Goal: Task Accomplishment & Management: Manage account settings

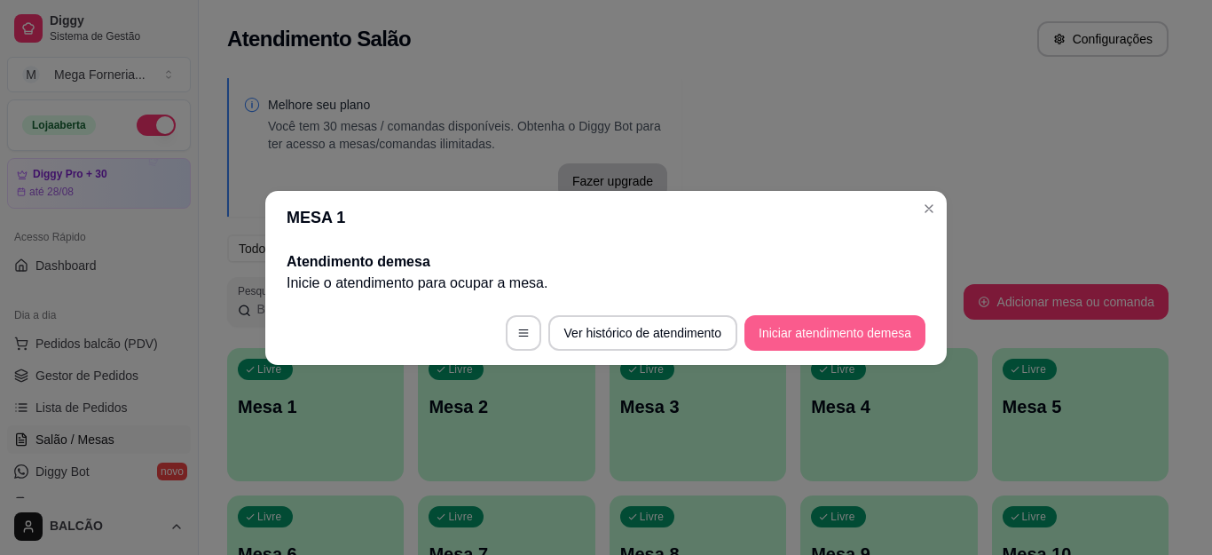
click at [841, 341] on button "Iniciar atendimento de mesa" at bounding box center [835, 333] width 181 height 36
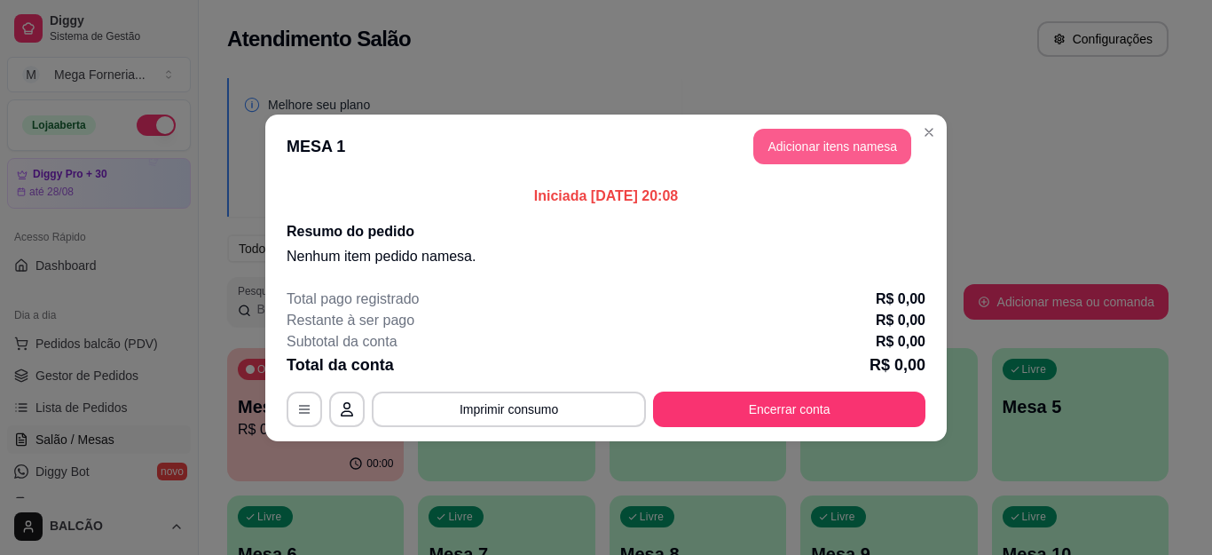
click at [805, 147] on button "Adicionar itens na mesa" at bounding box center [833, 147] width 158 height 36
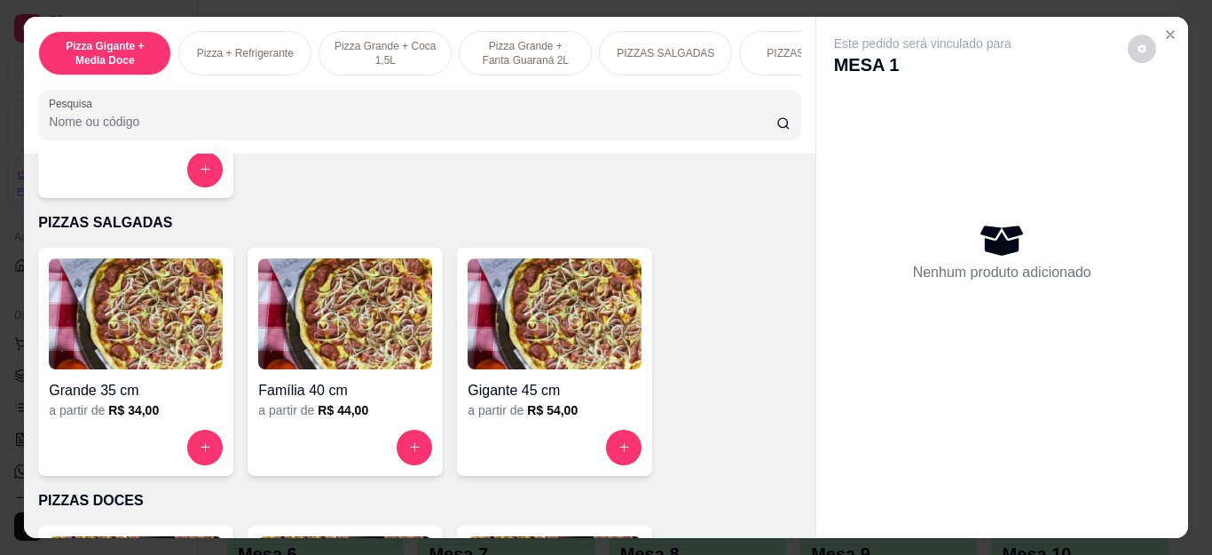
scroll to position [1420, 0]
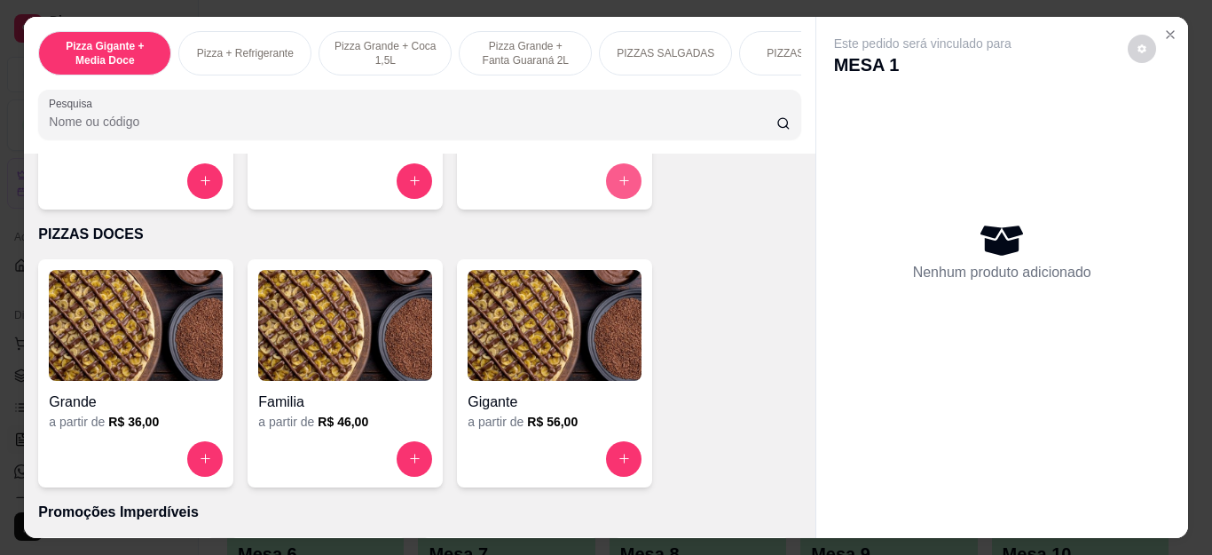
click at [631, 192] on button "increase-product-quantity" at bounding box center [624, 181] width 36 height 36
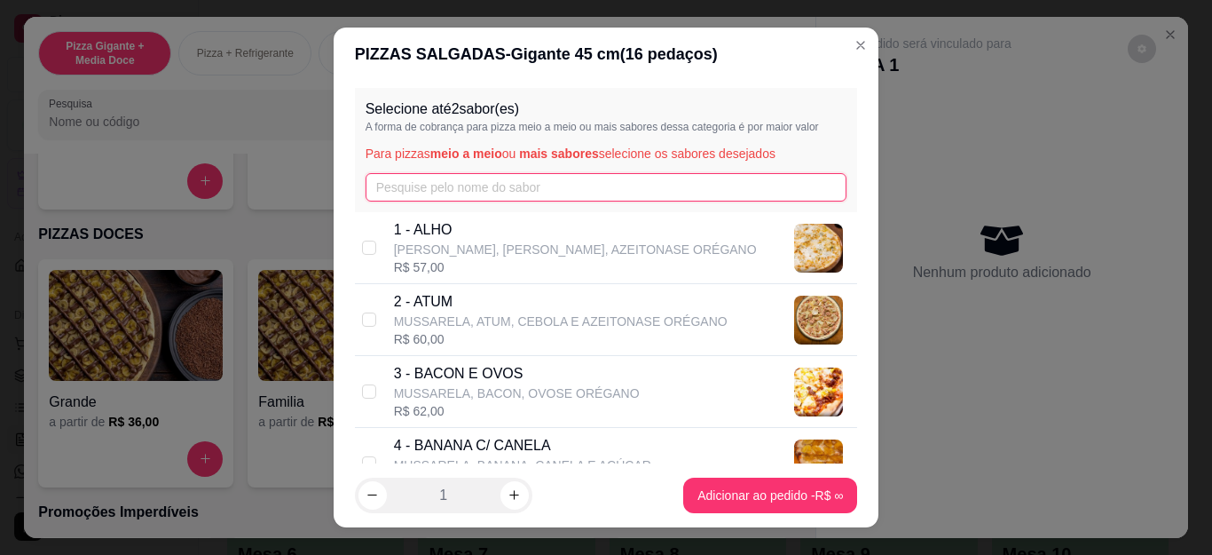
click at [450, 198] on input "text" at bounding box center [607, 187] width 482 height 28
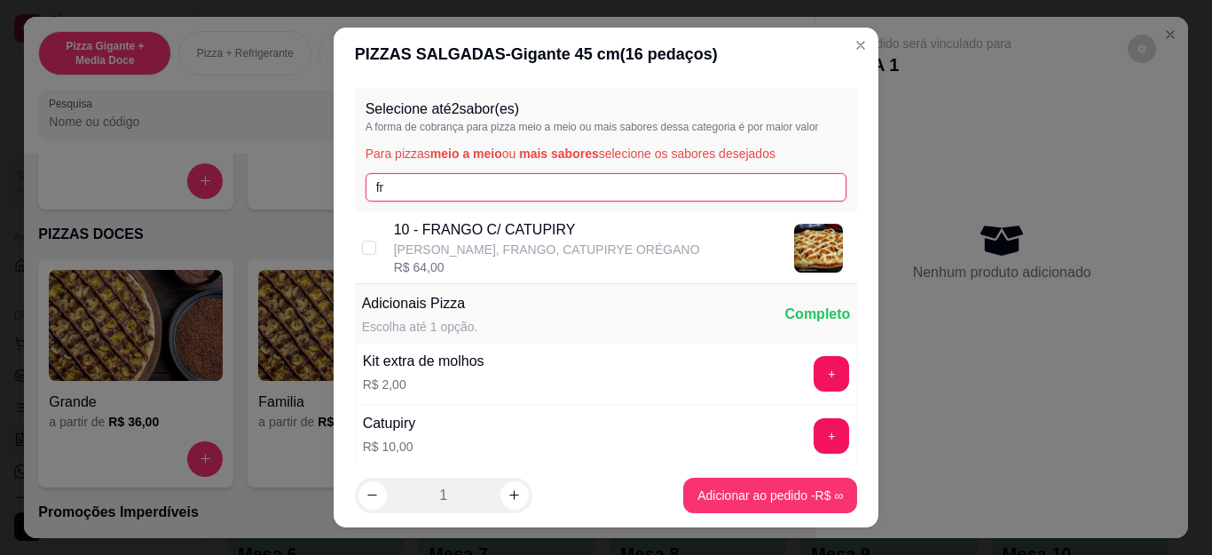
type input "fr"
click at [449, 249] on p "[PERSON_NAME], FRANGO, CATUPIRYE ORÉGANO" at bounding box center [547, 250] width 306 height 18
checkbox input "true"
click at [451, 193] on input "fr" at bounding box center [607, 187] width 482 height 28
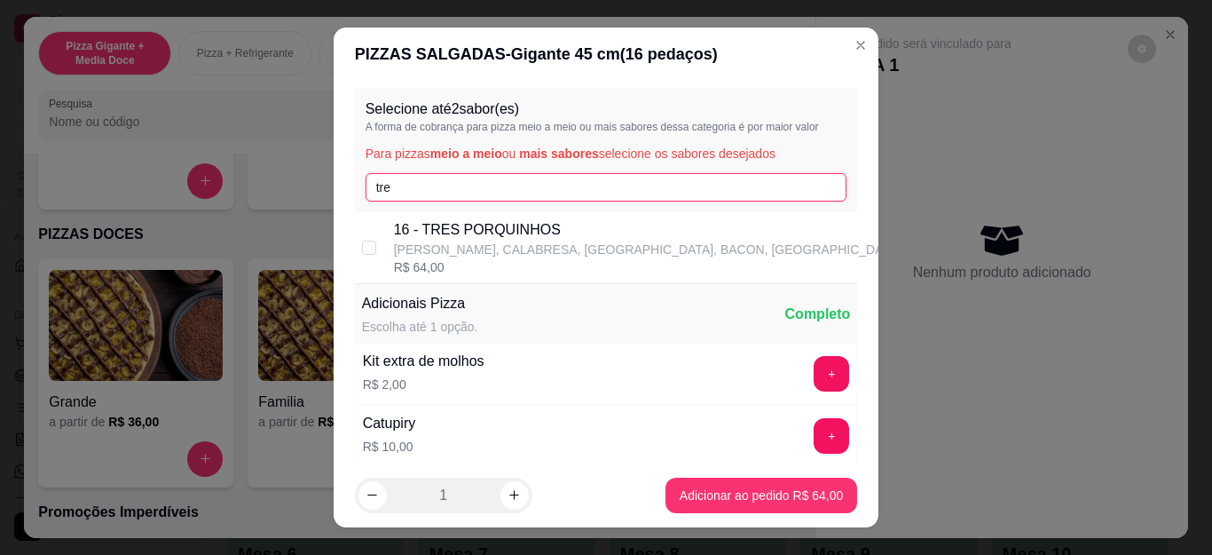
type input "tre"
click at [454, 241] on div "16 - TRES PORQUINHOS [PERSON_NAME], CALABRESA, [GEOGRAPHIC_DATA], BACON, [GEOGR…" at bounding box center [648, 238] width 508 height 39
checkbox input "true"
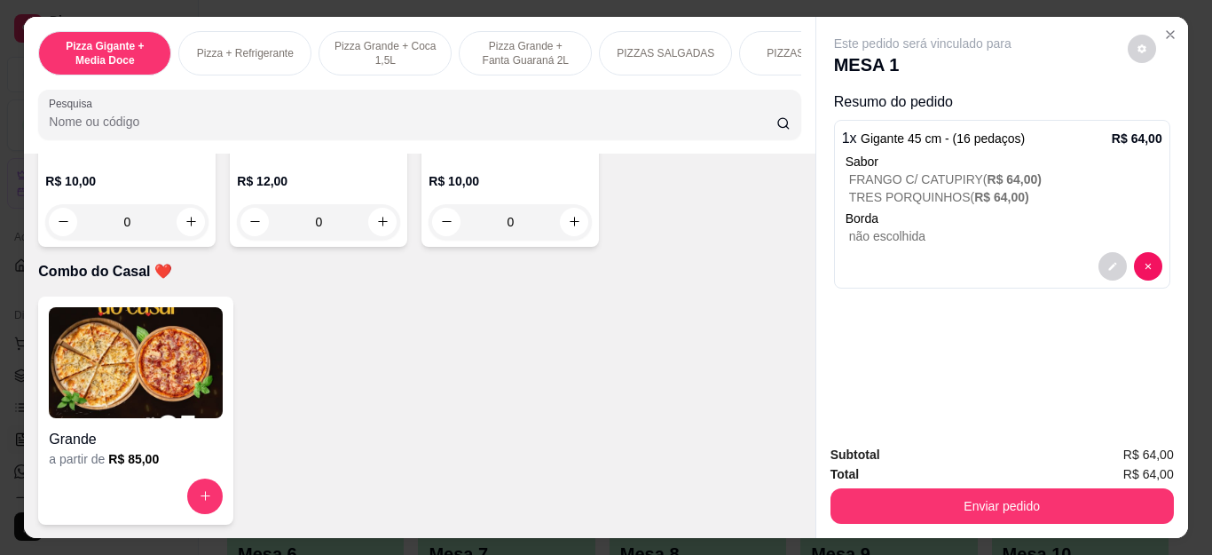
scroll to position [0, 0]
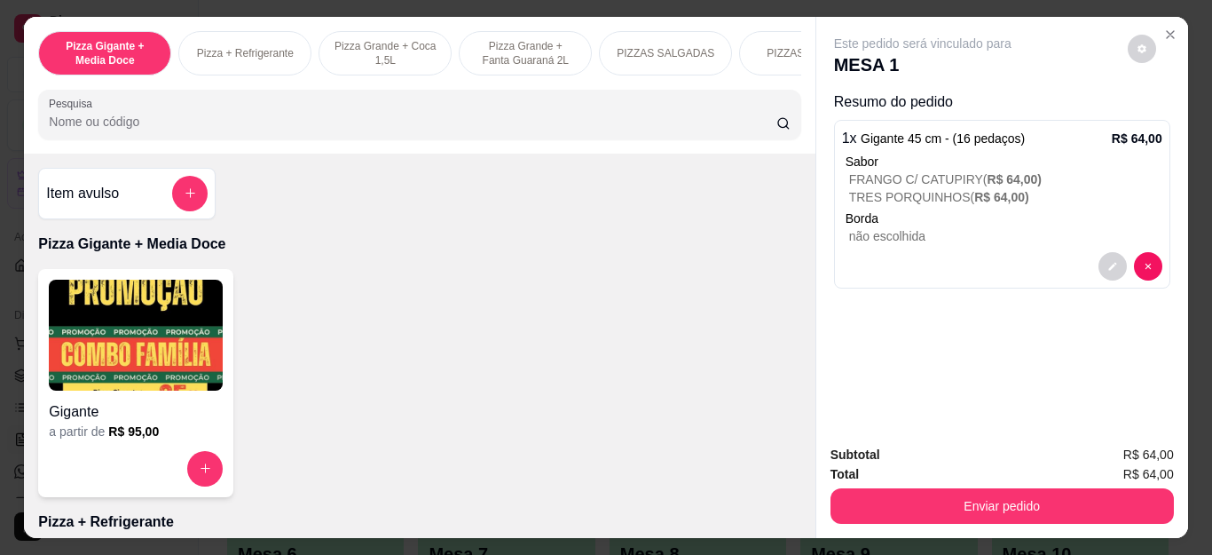
click at [159, 192] on div "Item avulso" at bounding box center [127, 194] width 162 height 36
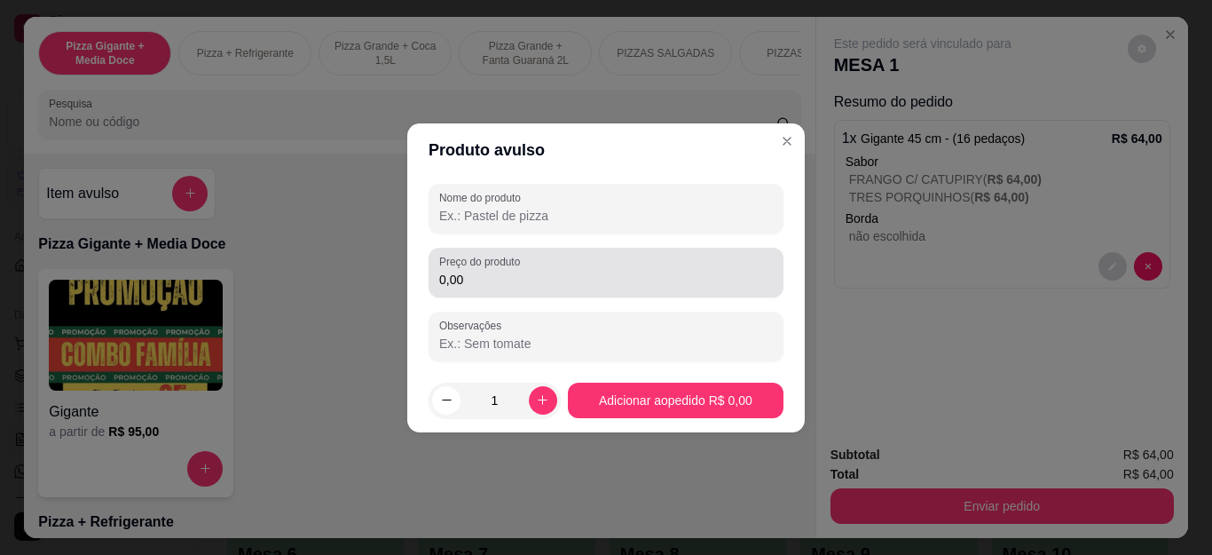
click at [562, 264] on div "0,00" at bounding box center [606, 273] width 334 height 36
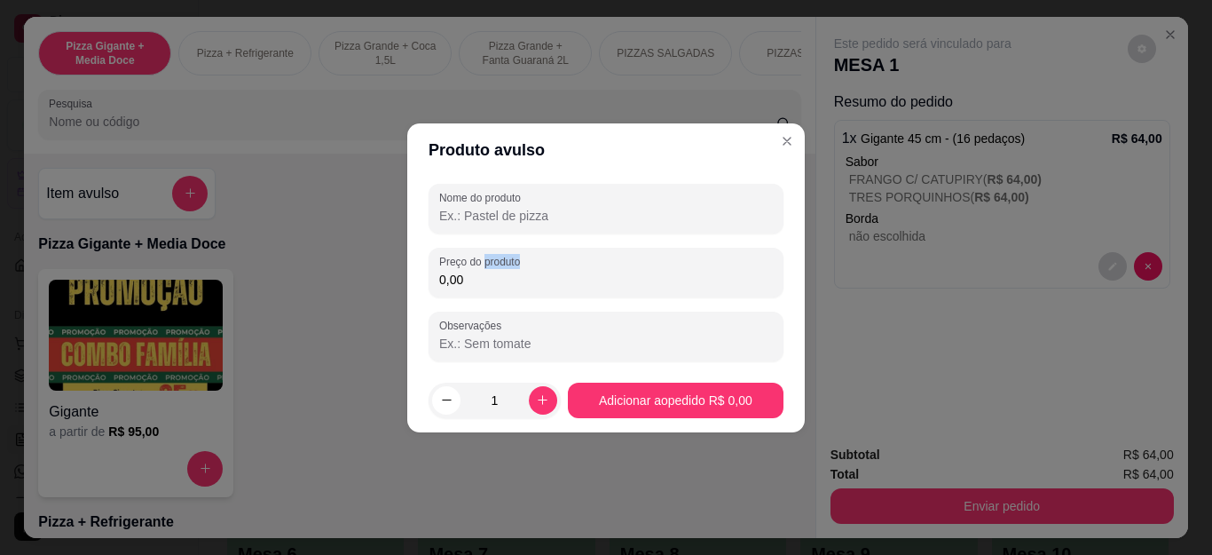
click at [562, 264] on div "0,00" at bounding box center [606, 273] width 334 height 36
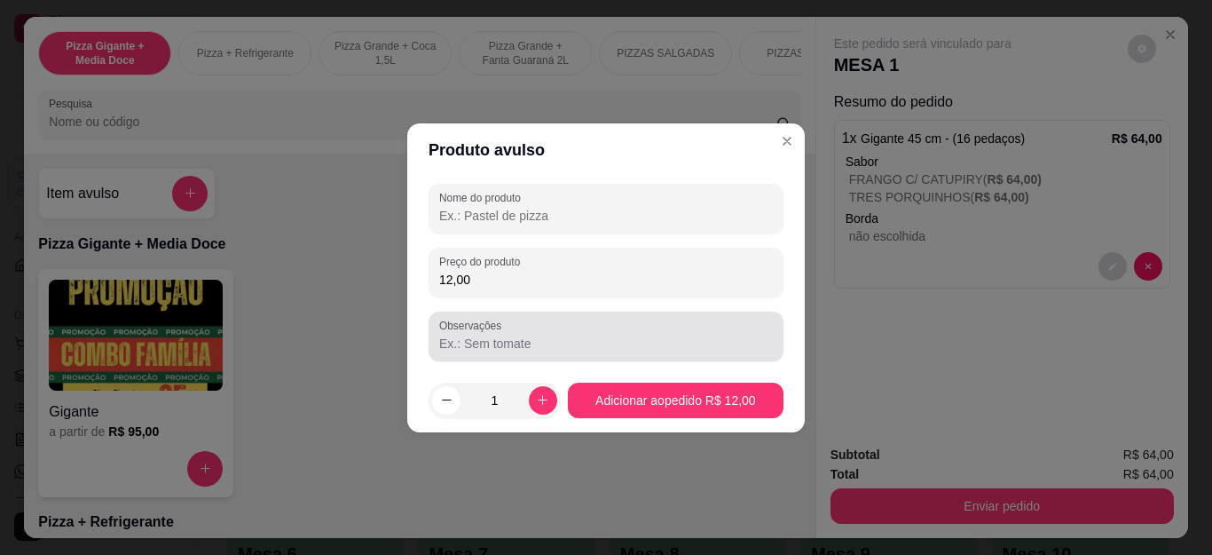
type input "12,00"
click at [526, 332] on div at bounding box center [606, 337] width 334 height 36
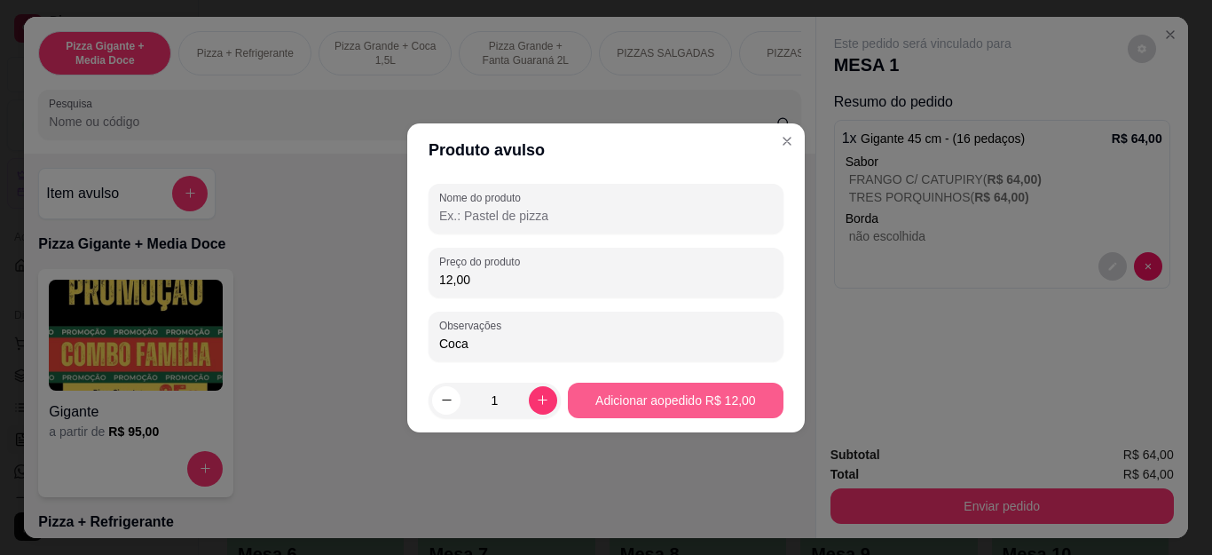
type input "Coca"
click at [705, 391] on button "Adicionar ao pedido R$ 12,00" at bounding box center [676, 401] width 216 height 36
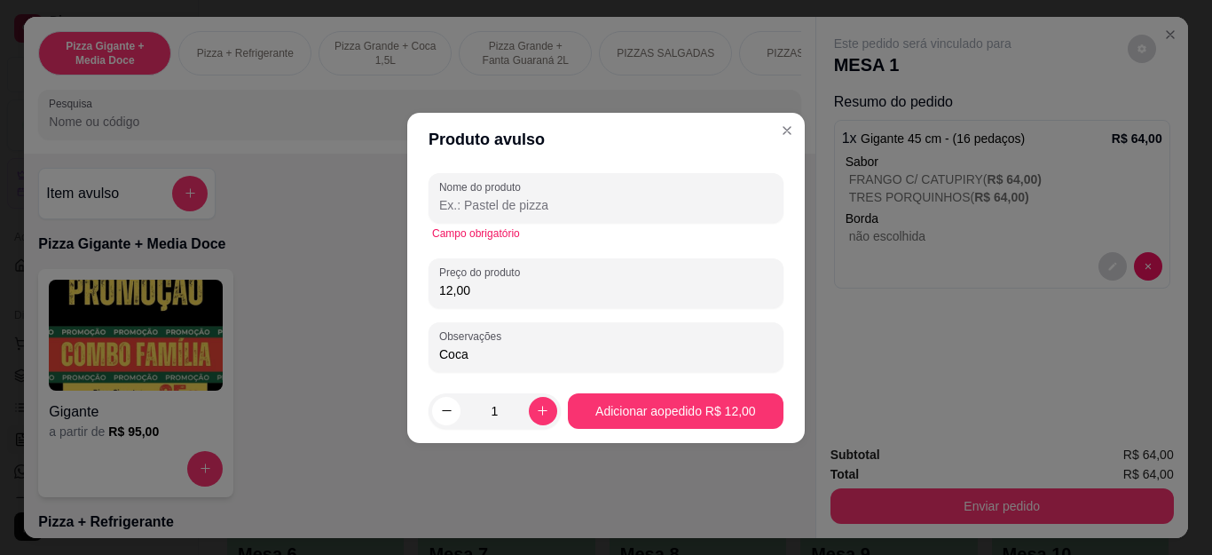
click at [485, 196] on input "Nome do produto" at bounding box center [606, 205] width 334 height 18
type input "c"
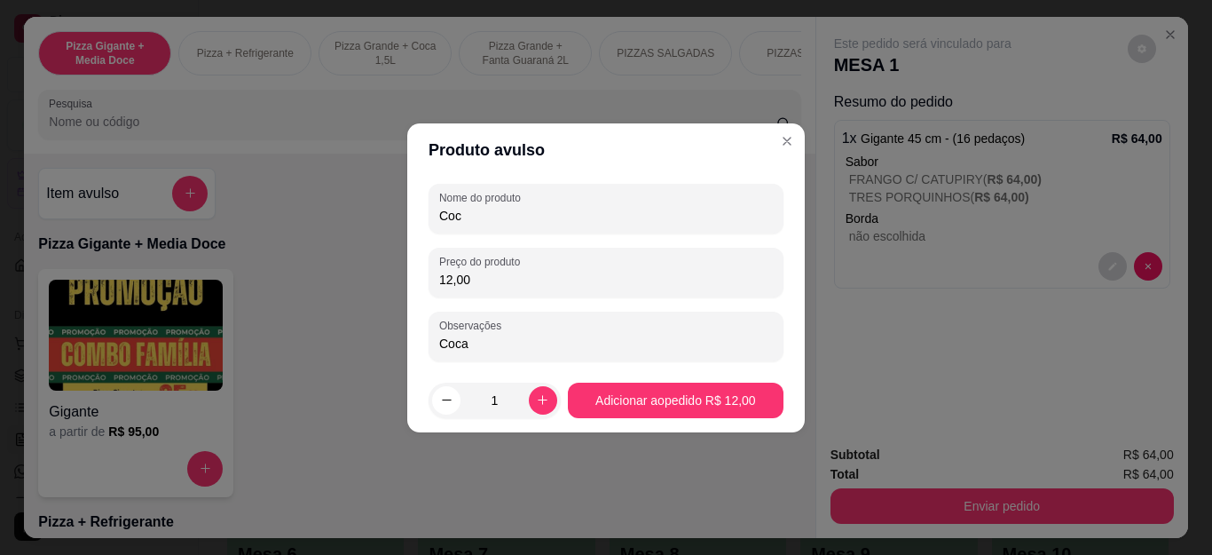
type input "Coca"
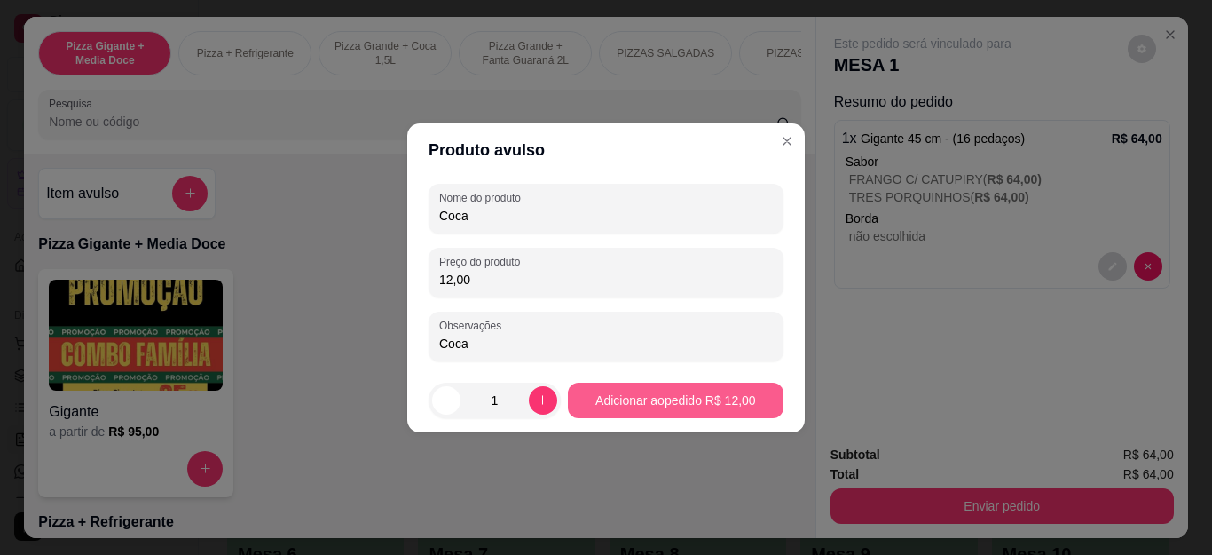
click at [675, 407] on div "Gigante a partir de R$ 95,00" at bounding box center [419, 383] width 762 height 228
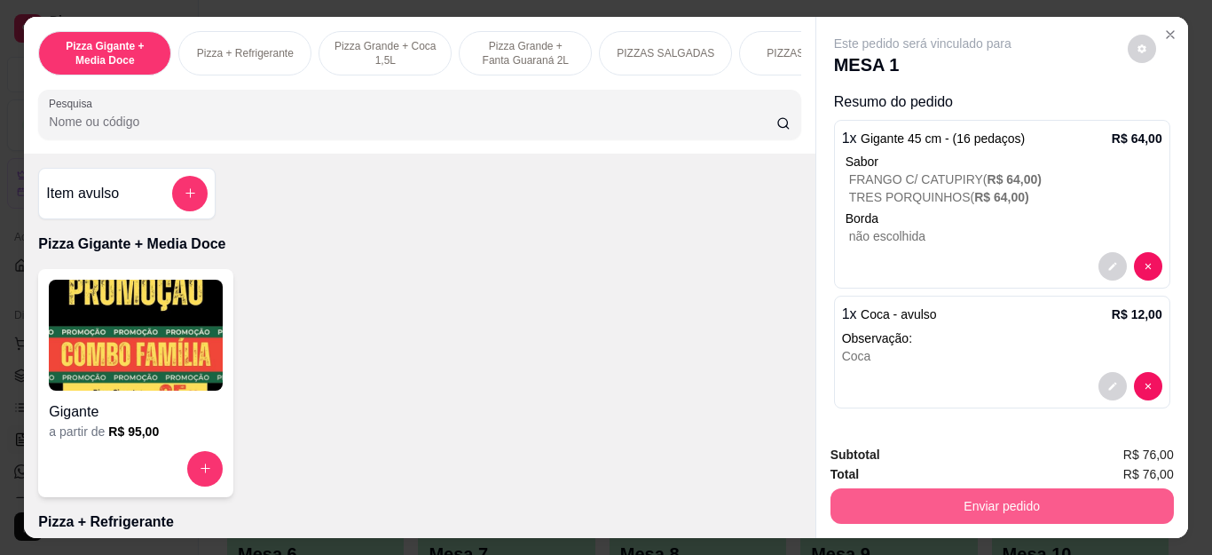
click at [908, 510] on button "Enviar pedido" at bounding box center [1002, 506] width 343 height 36
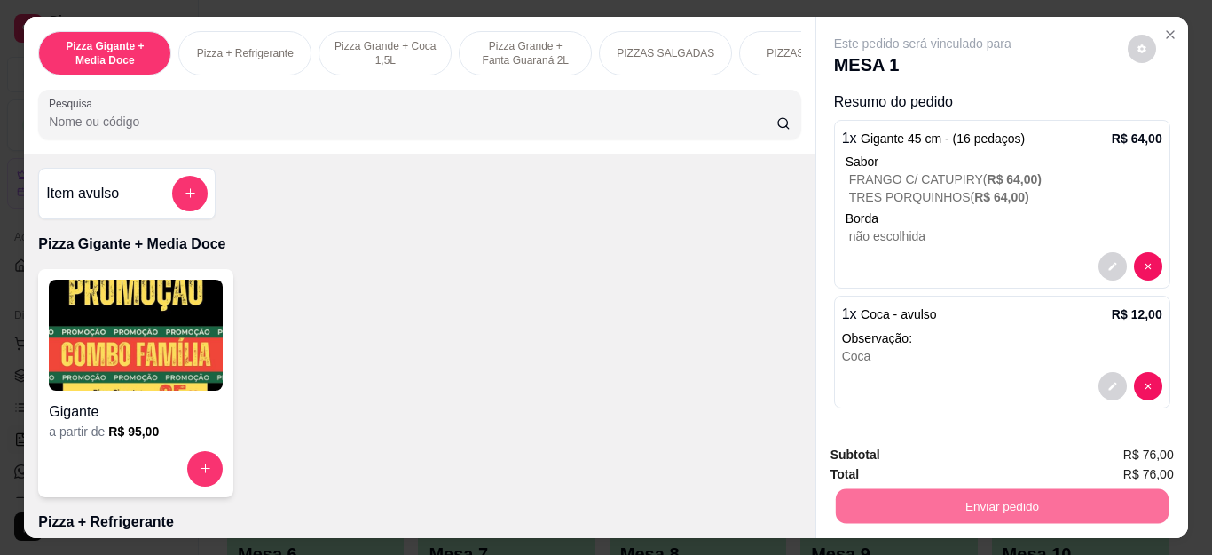
click at [878, 457] on button "Não registrar e enviar pedido" at bounding box center [942, 455] width 185 height 34
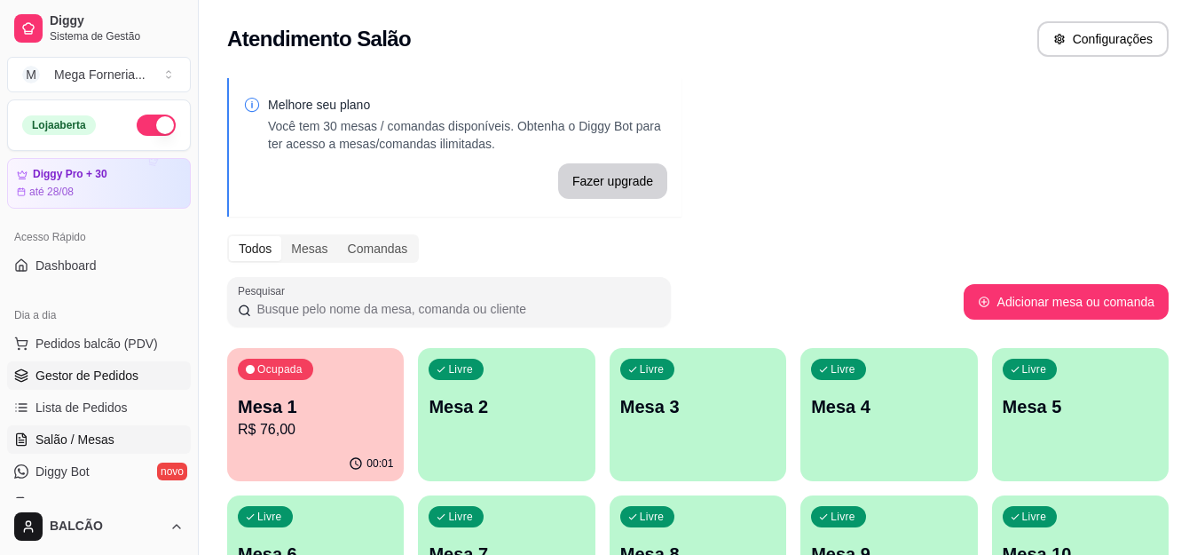
click at [54, 385] on link "Gestor de Pedidos" at bounding box center [99, 375] width 184 height 28
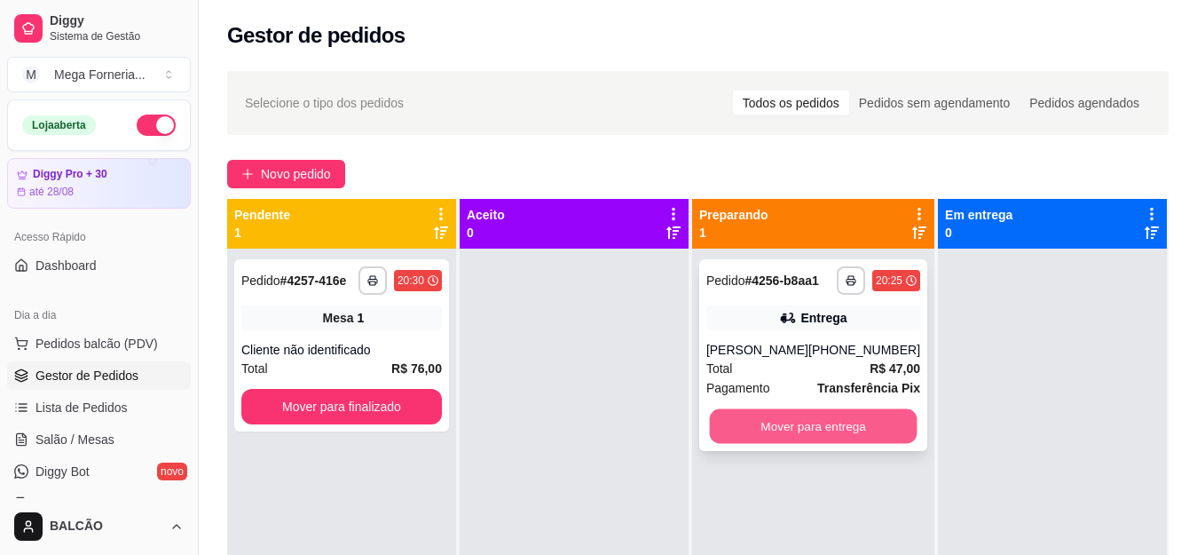
click at [845, 438] on button "Mover para entrega" at bounding box center [813, 426] width 208 height 35
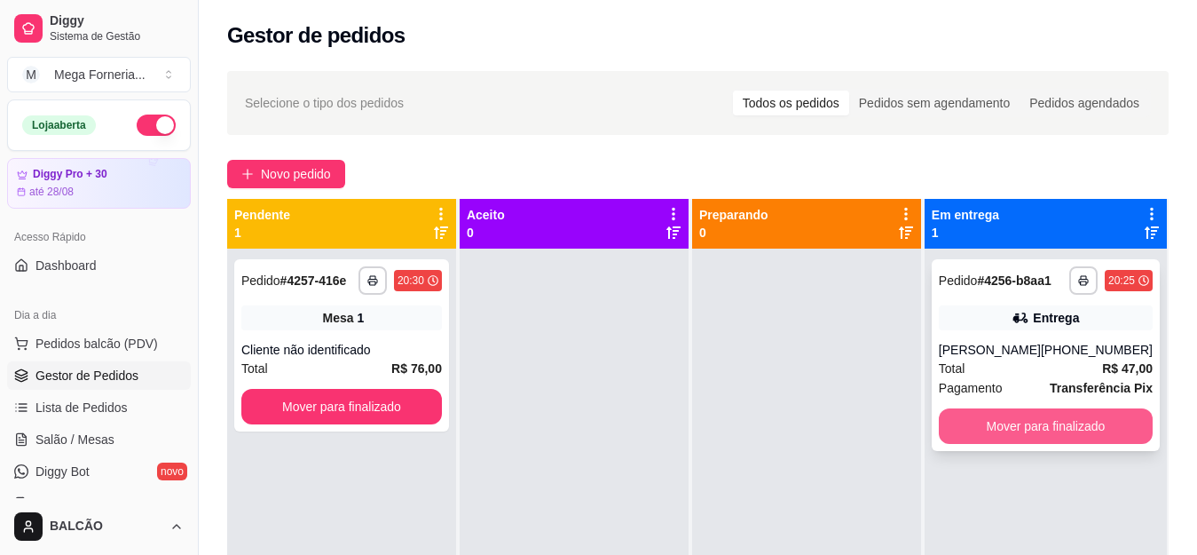
click at [1022, 419] on button "Mover para finalizado" at bounding box center [1046, 426] width 214 height 36
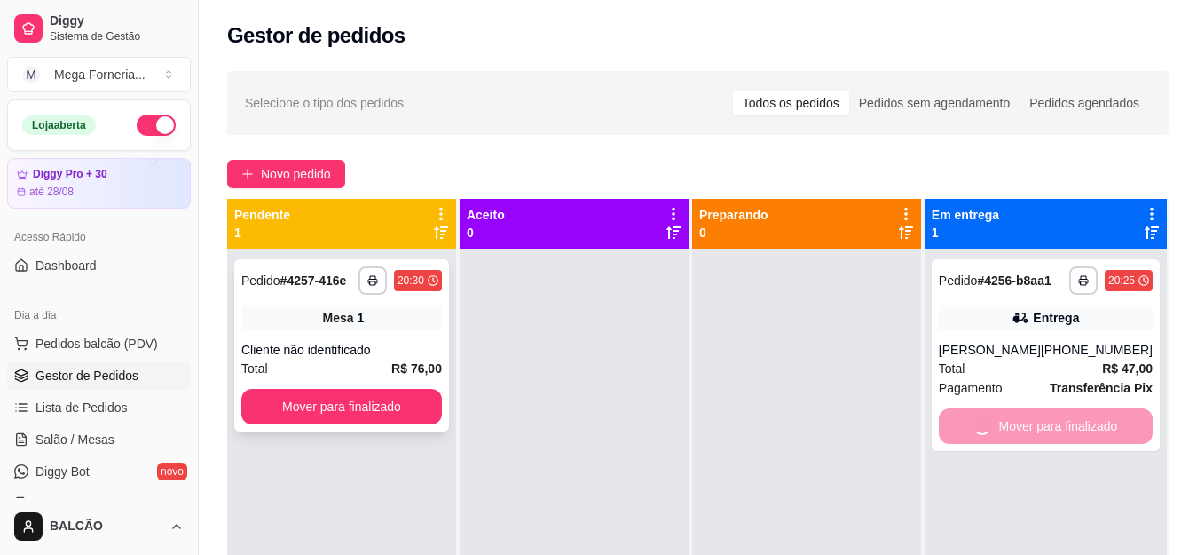
click at [314, 417] on button "Mover para finalizado" at bounding box center [341, 407] width 201 height 36
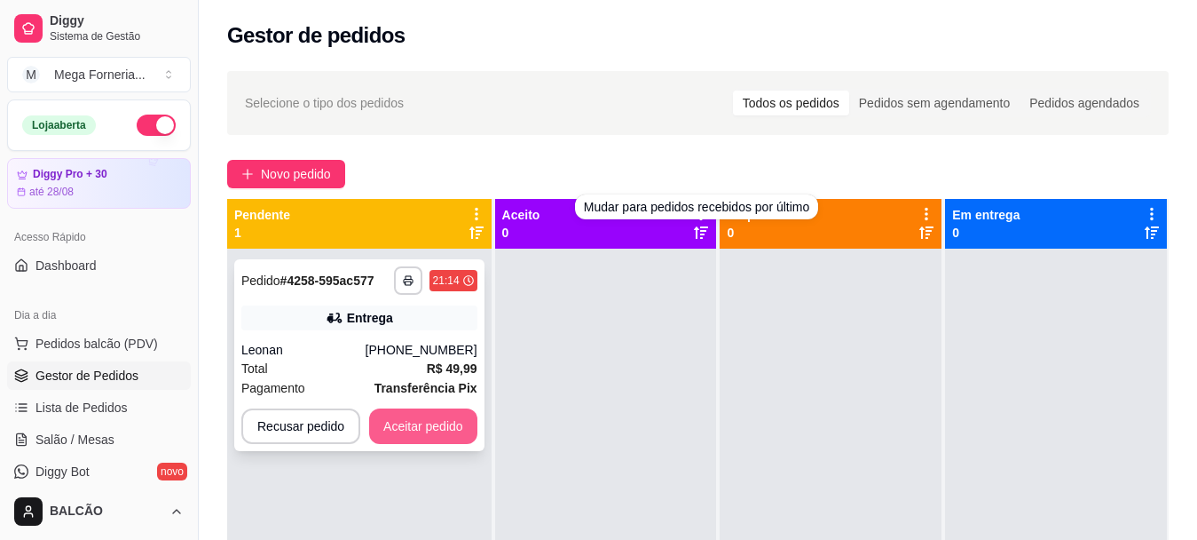
click at [446, 408] on button "Aceitar pedido" at bounding box center [423, 426] width 108 height 36
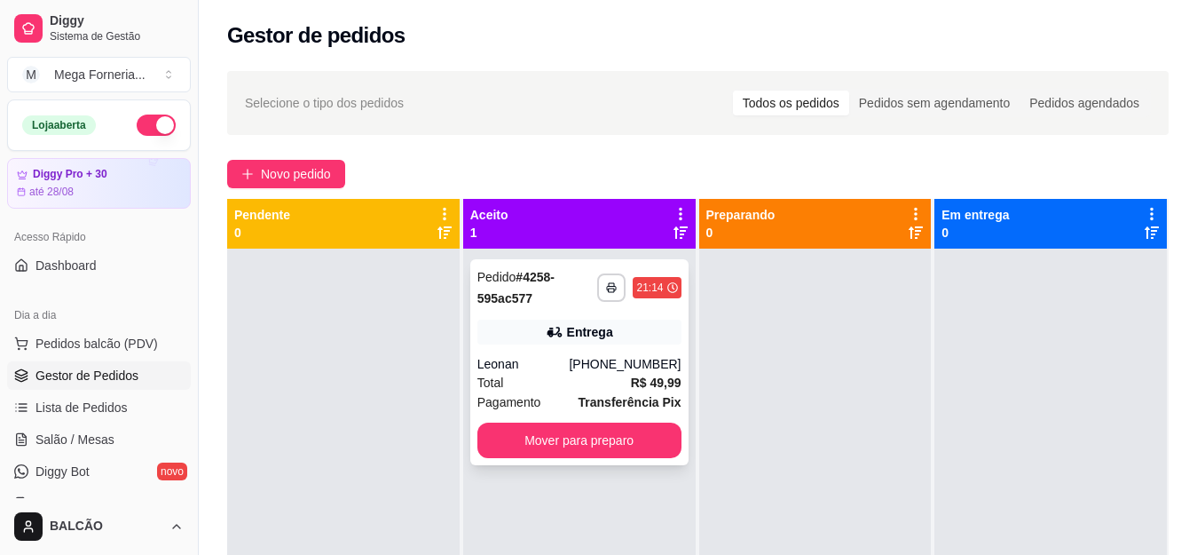
click at [606, 311] on div "**********" at bounding box center [579, 362] width 218 height 206
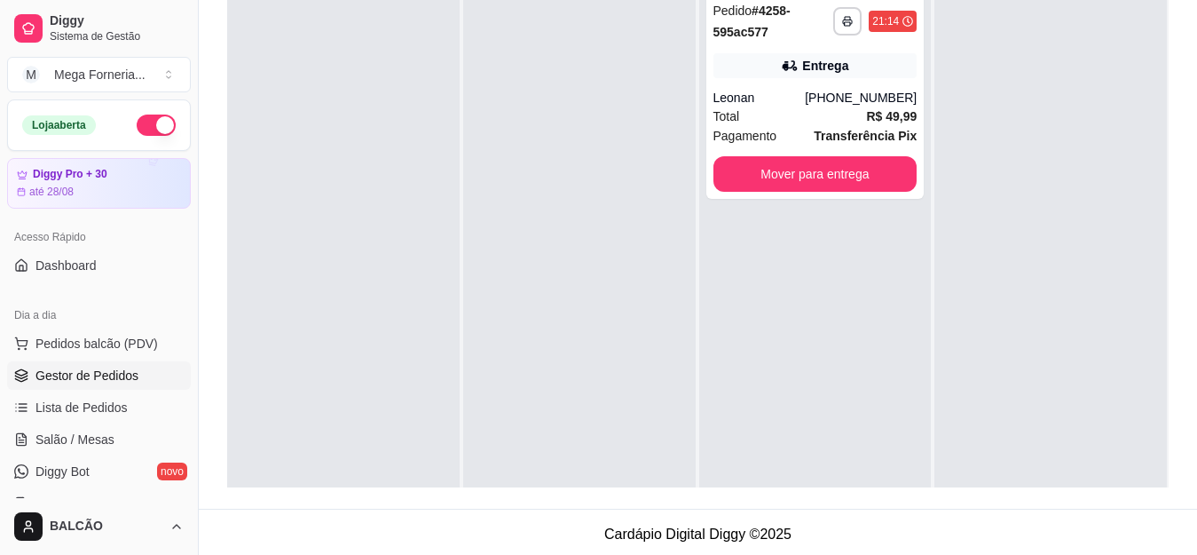
scroll to position [266, 0]
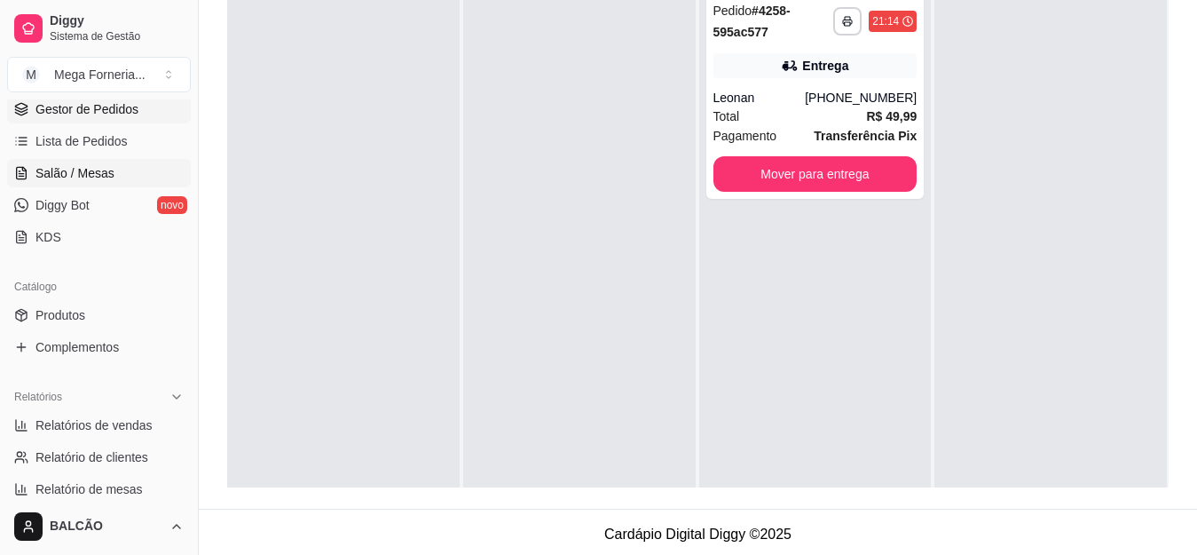
click at [130, 183] on link "Salão / Mesas" at bounding box center [99, 173] width 184 height 28
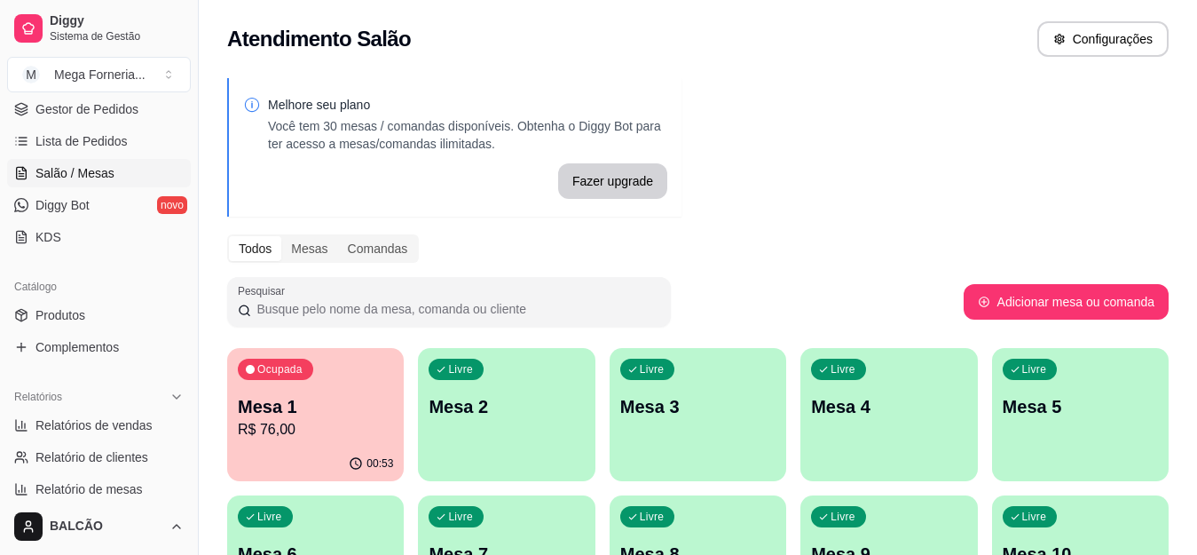
click at [314, 443] on div "Ocupada Mesa 1 R$ 76,00" at bounding box center [315, 397] width 177 height 99
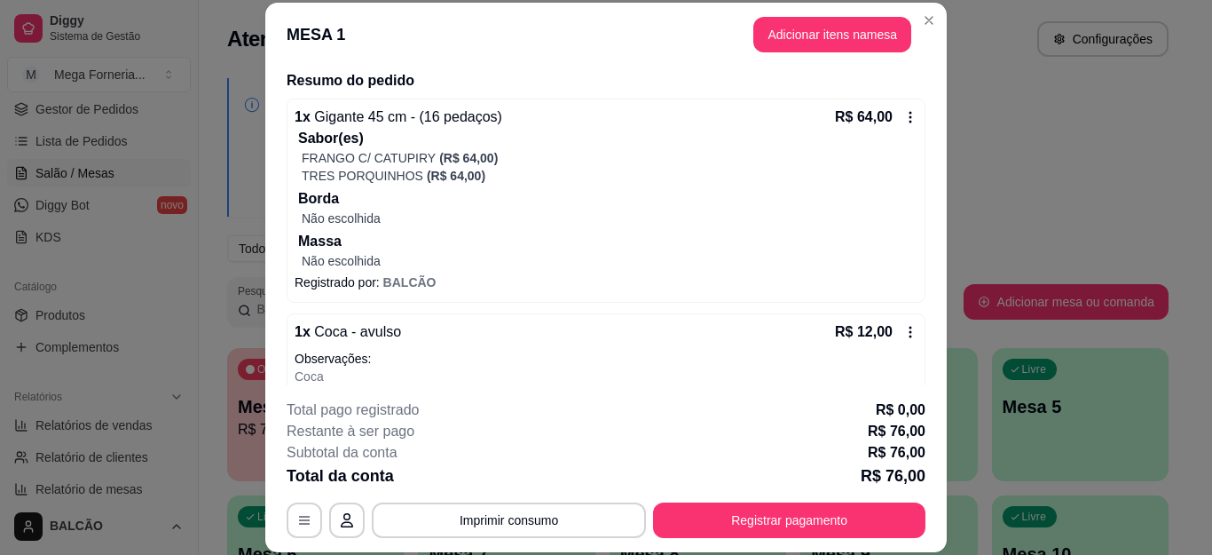
scroll to position [176, 0]
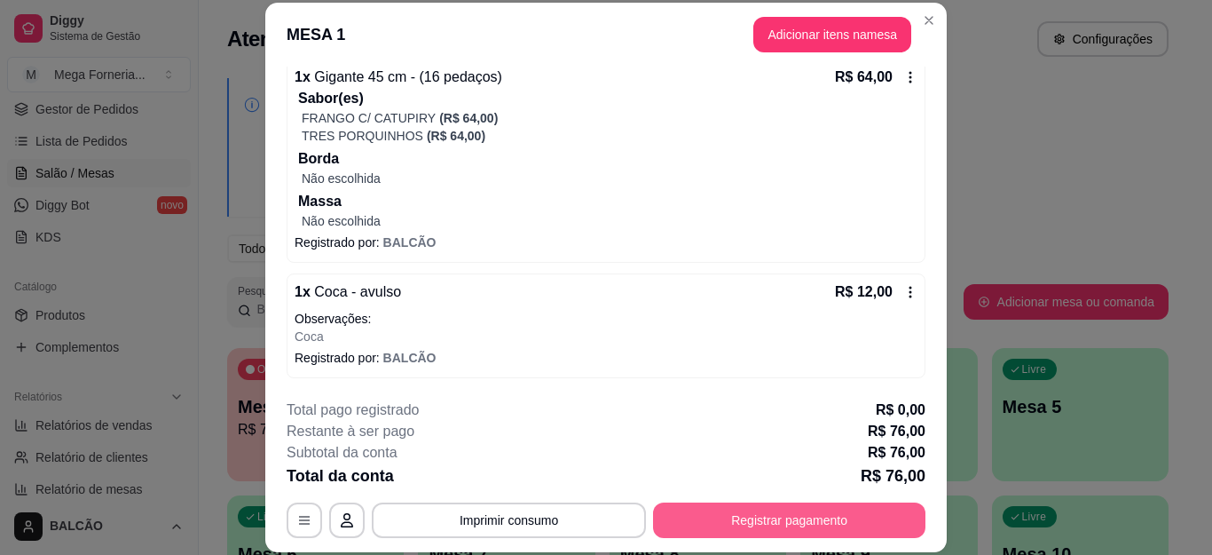
click at [774, 526] on button "Registrar pagamento" at bounding box center [789, 520] width 272 height 36
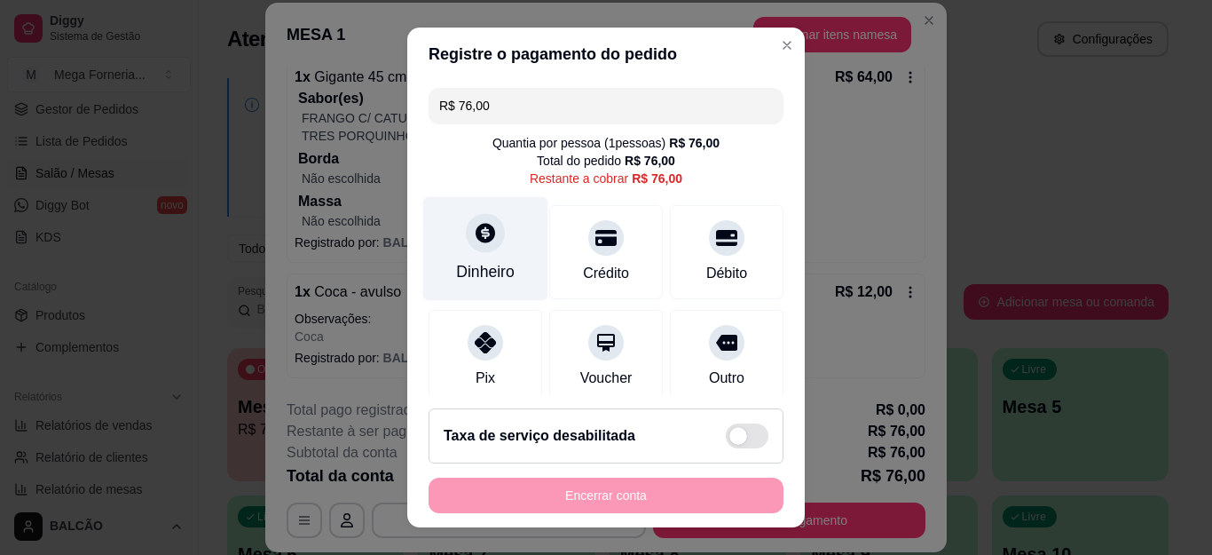
click at [478, 216] on div at bounding box center [485, 233] width 39 height 39
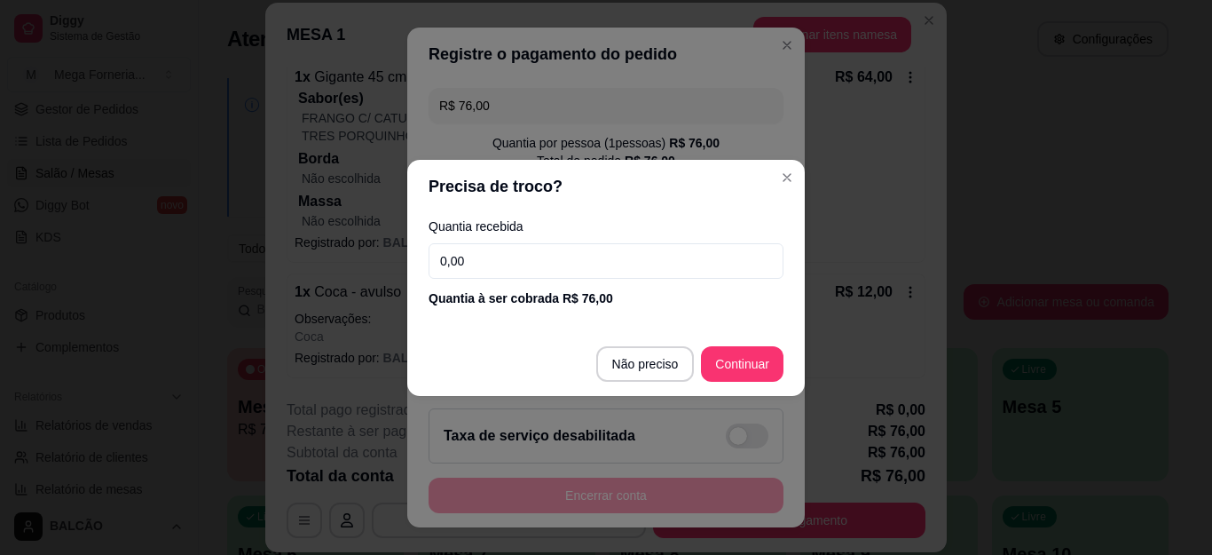
click at [495, 263] on input "0,00" at bounding box center [606, 261] width 355 height 36
click at [494, 263] on input "0,00" at bounding box center [606, 261] width 355 height 36
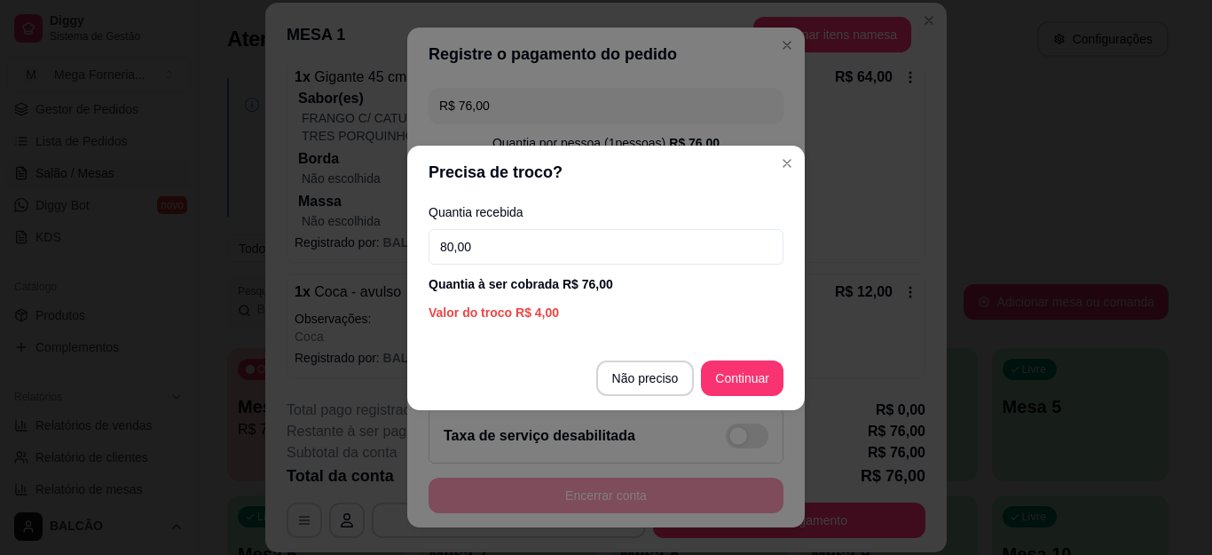
type input "80,00"
click at [748, 399] on footer "Não preciso Continuar" at bounding box center [606, 378] width 398 height 64
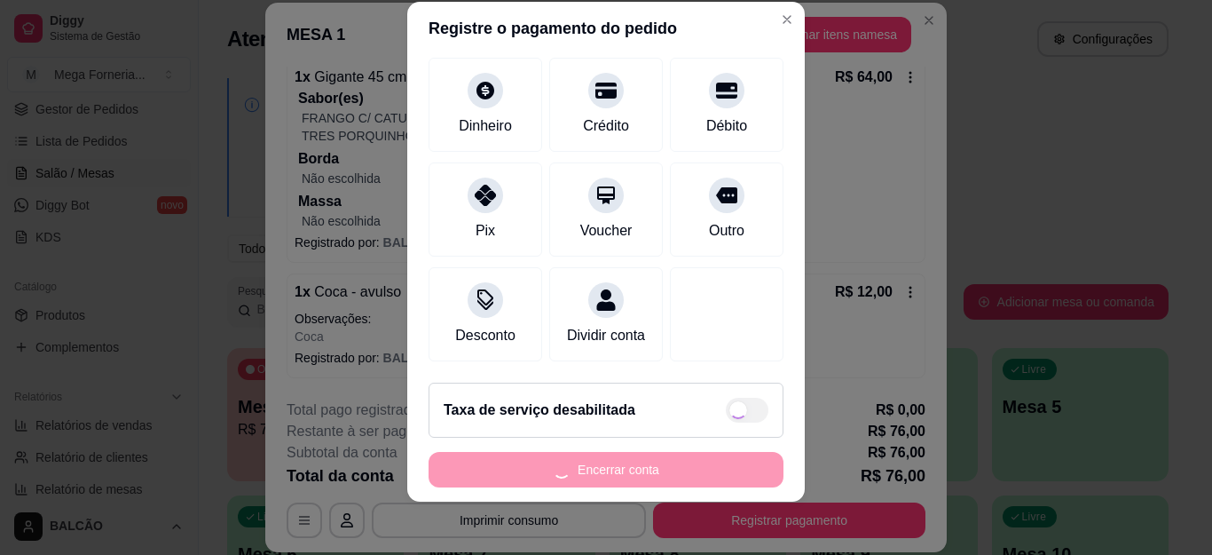
scroll to position [29, 0]
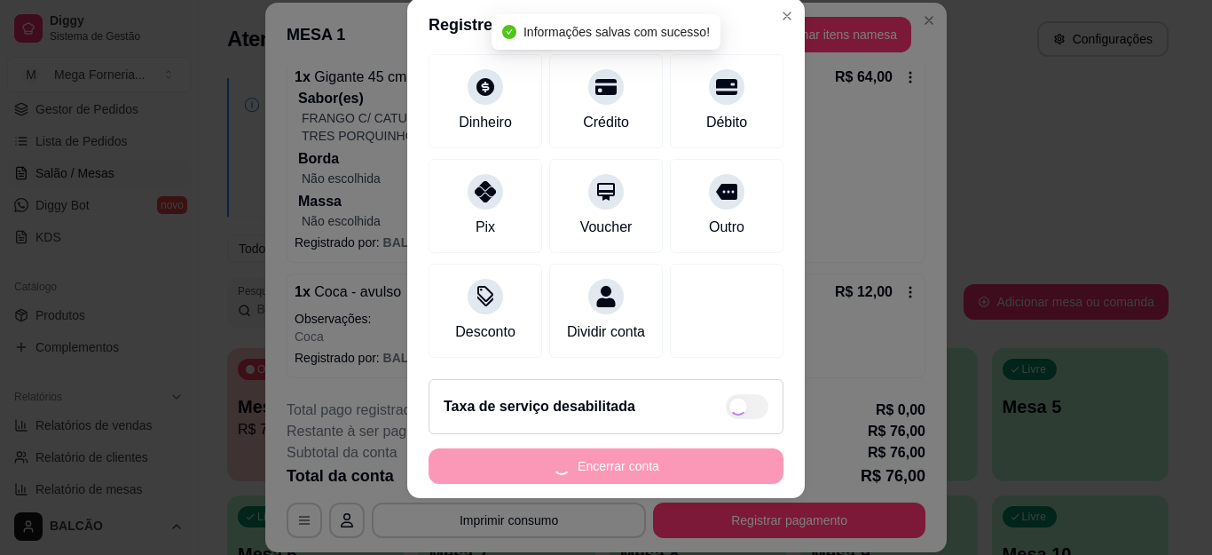
type input "R$ 0,00"
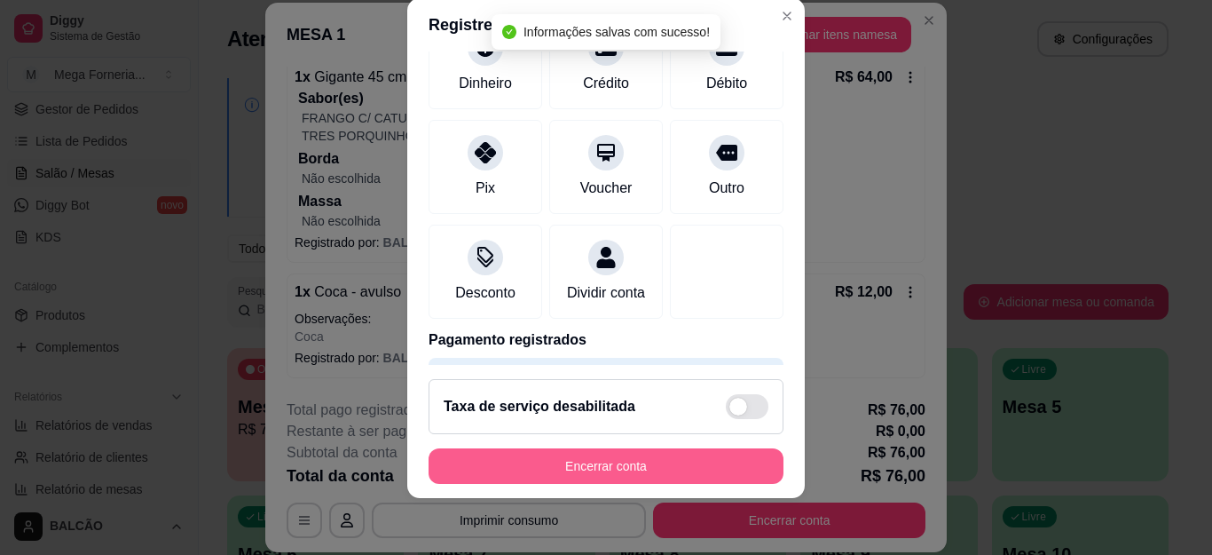
scroll to position [125, 0]
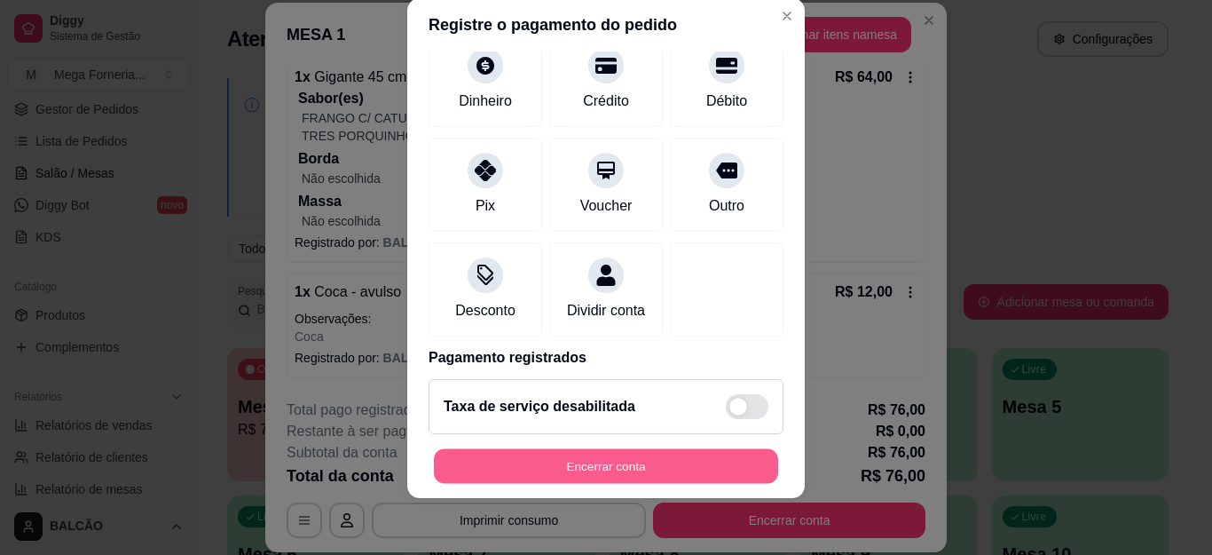
click at [640, 471] on button "Encerrar conta" at bounding box center [606, 465] width 344 height 35
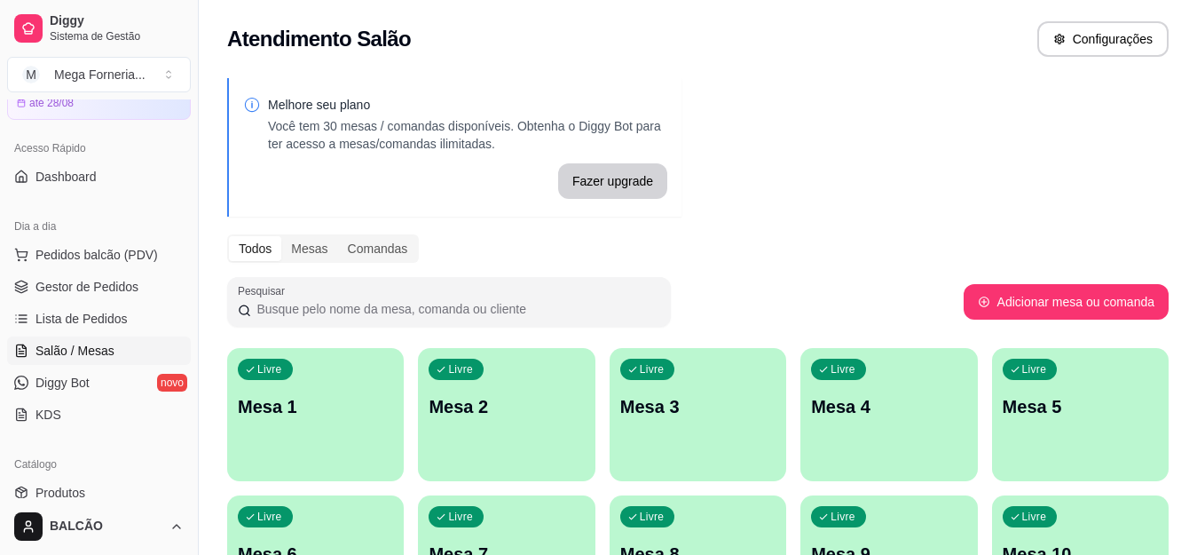
scroll to position [0, 0]
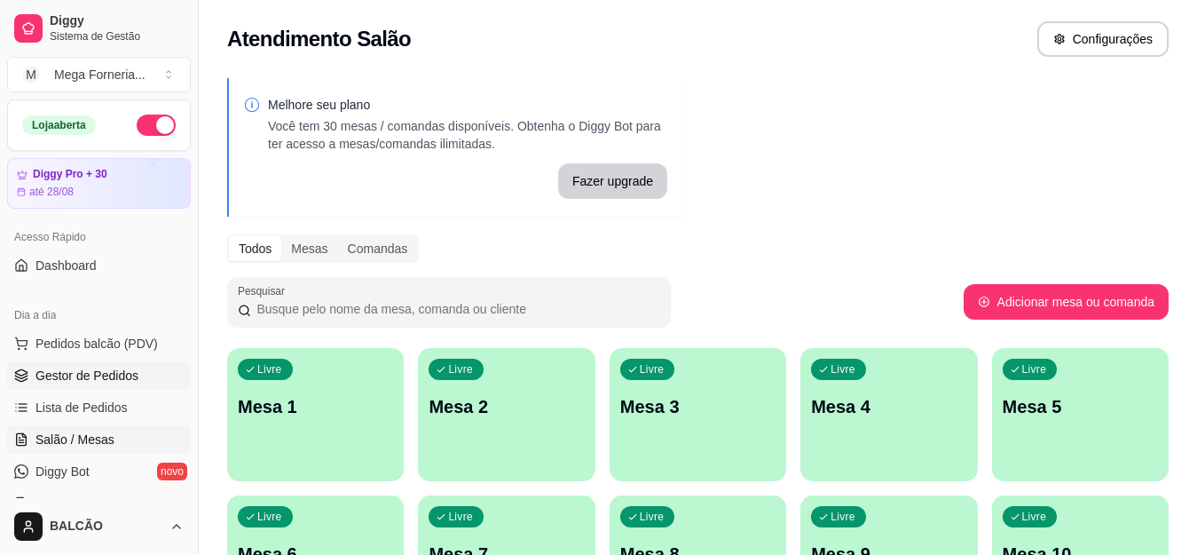
click at [74, 384] on link "Gestor de Pedidos" at bounding box center [99, 375] width 184 height 28
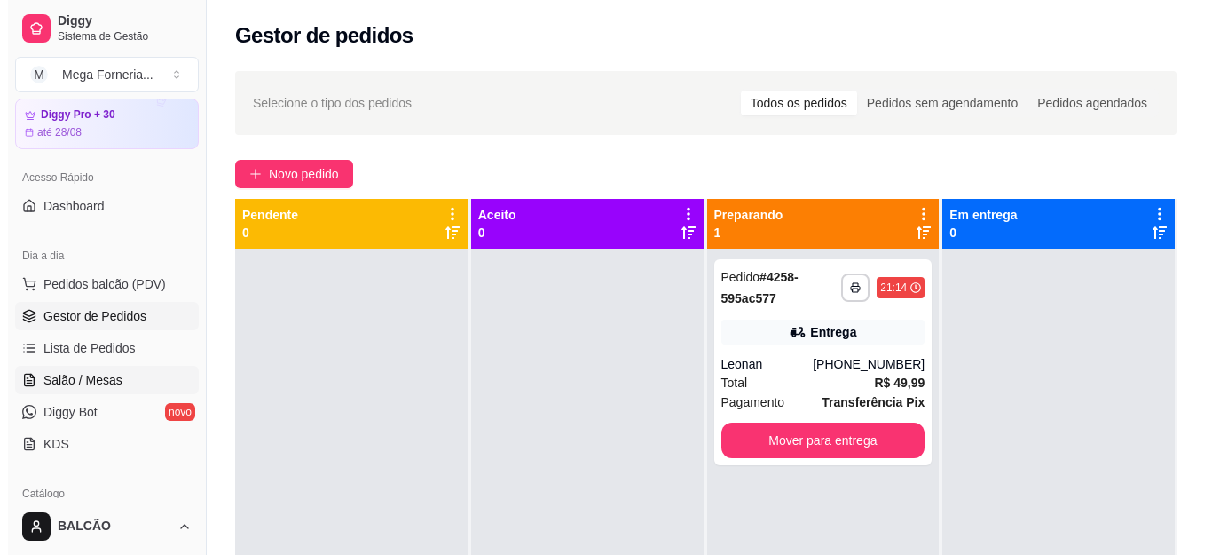
scroll to position [89, 0]
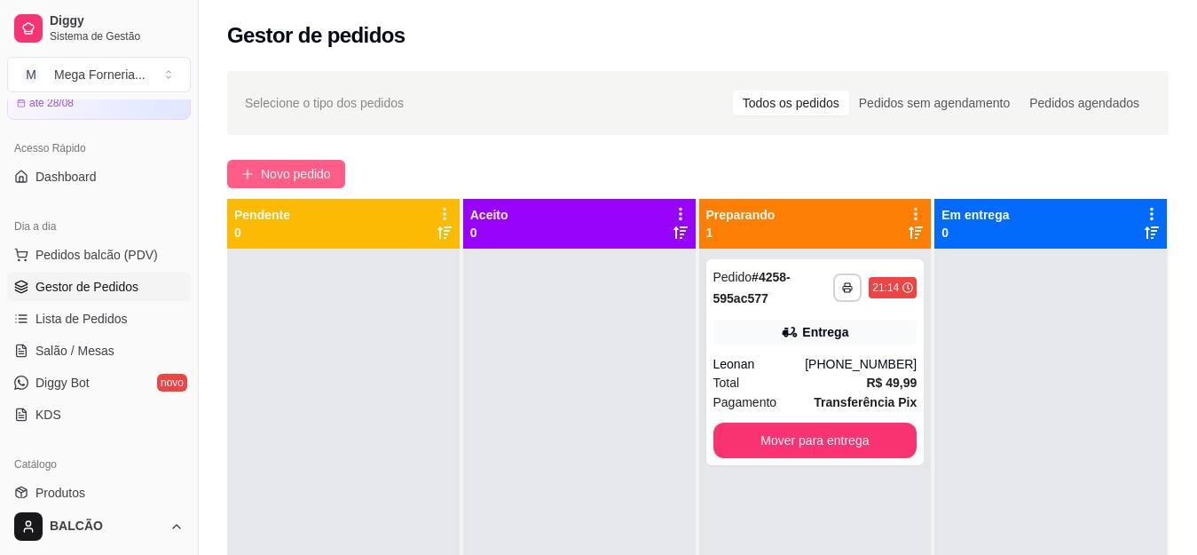
click at [284, 176] on span "Novo pedido" at bounding box center [296, 174] width 70 height 20
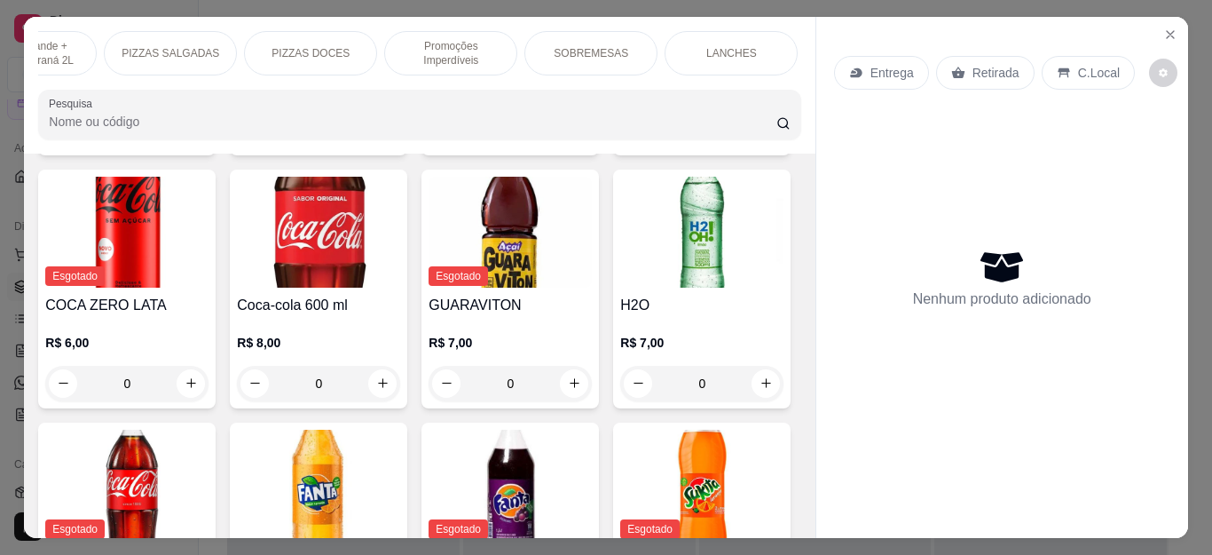
scroll to position [0, 500]
click at [595, 48] on p "SOBREMESAS" at bounding box center [586, 53] width 75 height 14
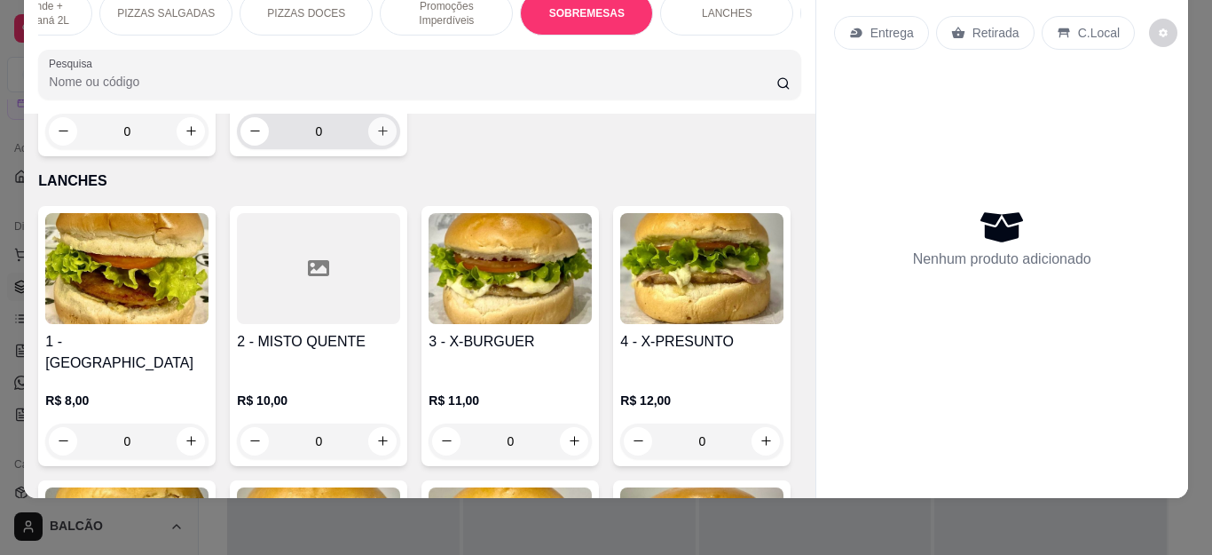
click at [379, 146] on button "increase-product-quantity" at bounding box center [382, 131] width 28 height 28
type input "1"
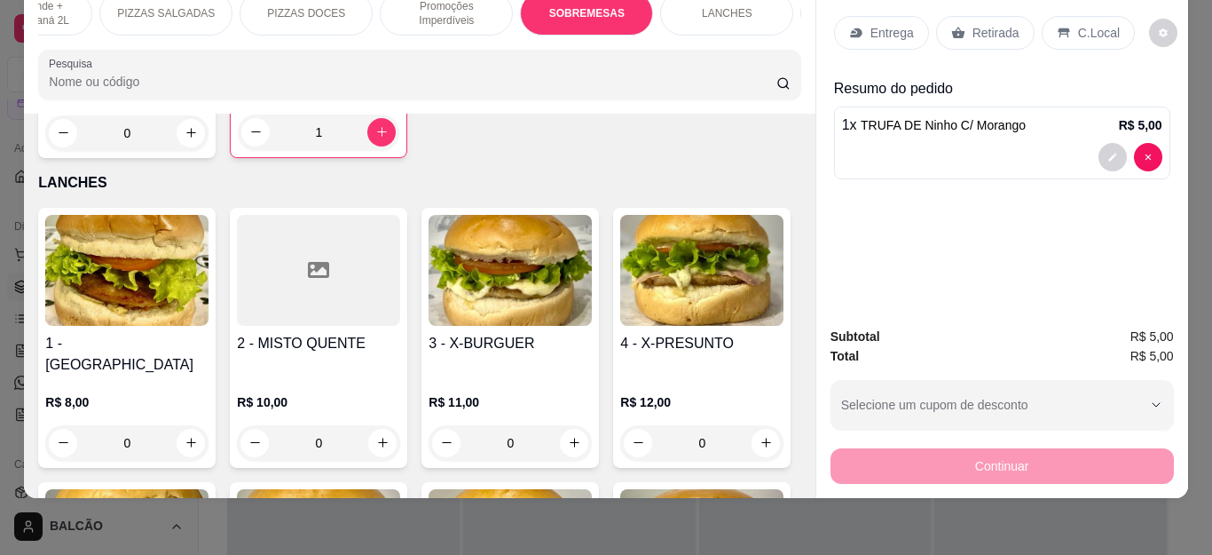
click at [989, 24] on p "Retirada" at bounding box center [996, 33] width 47 height 18
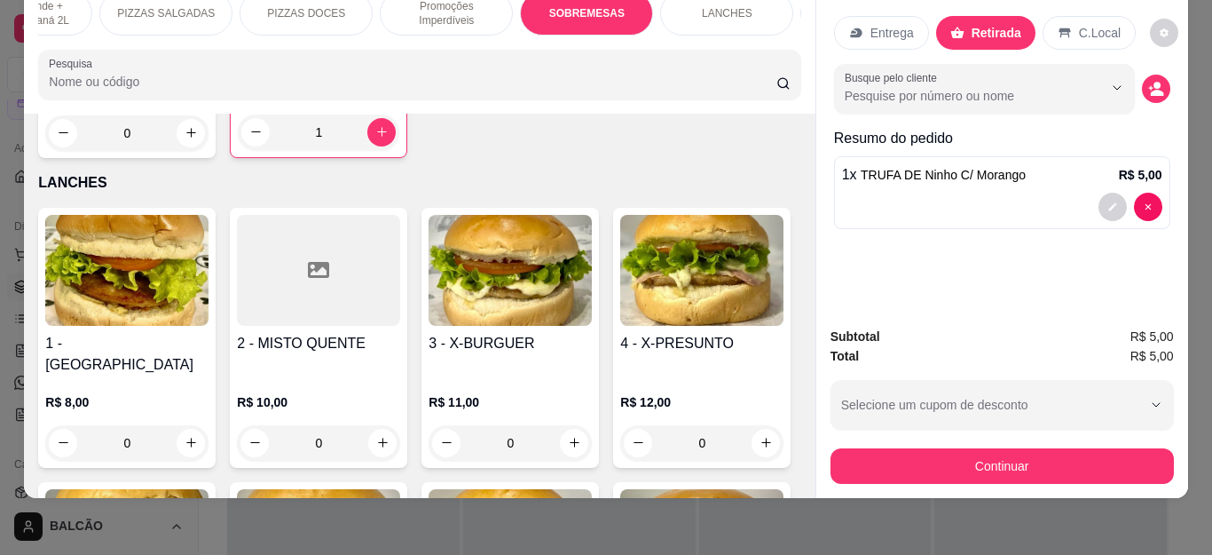
click at [984, 482] on div "Subtotal R$ 5,00 Total R$ 5,00 Selecione um cupom de desconto BEMVINDO10 MEGA10…" at bounding box center [1003, 405] width 372 height 186
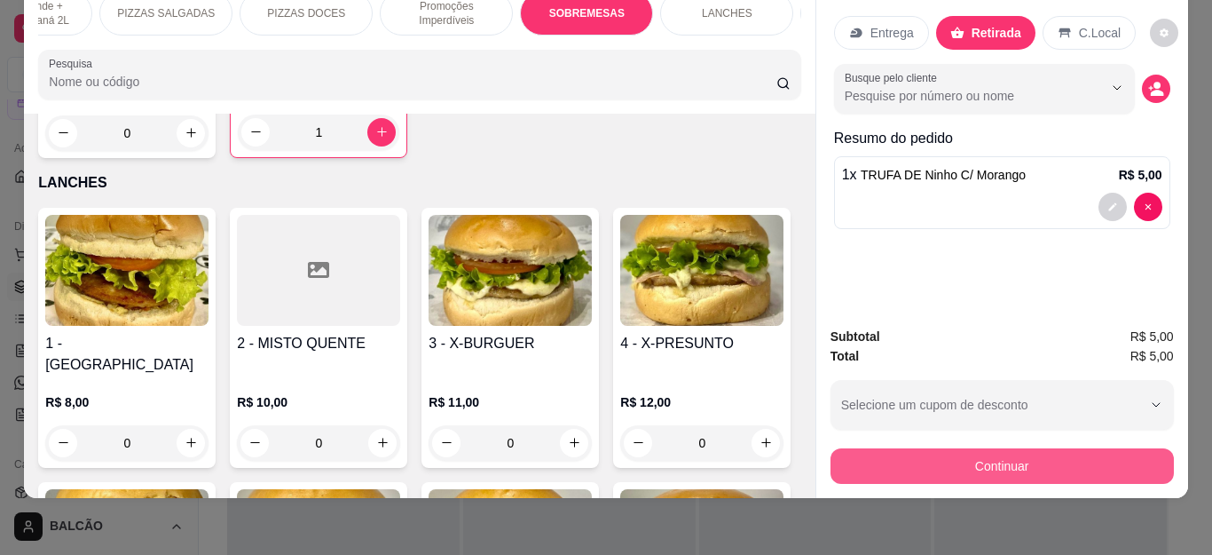
click at [985, 454] on button "Continuar" at bounding box center [1002, 466] width 343 height 36
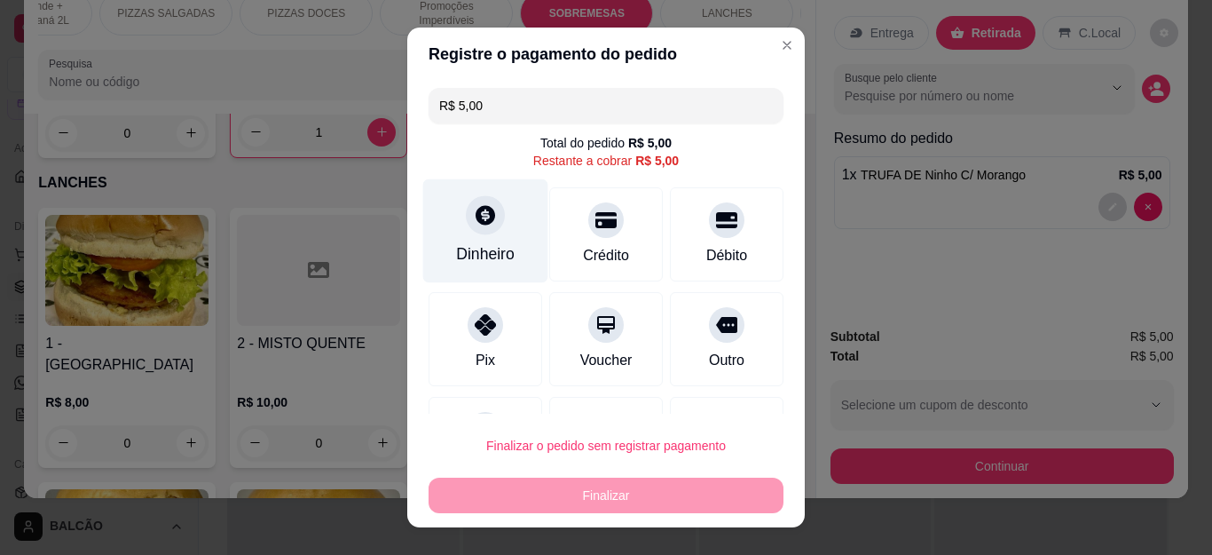
click at [471, 233] on div at bounding box center [485, 215] width 39 height 39
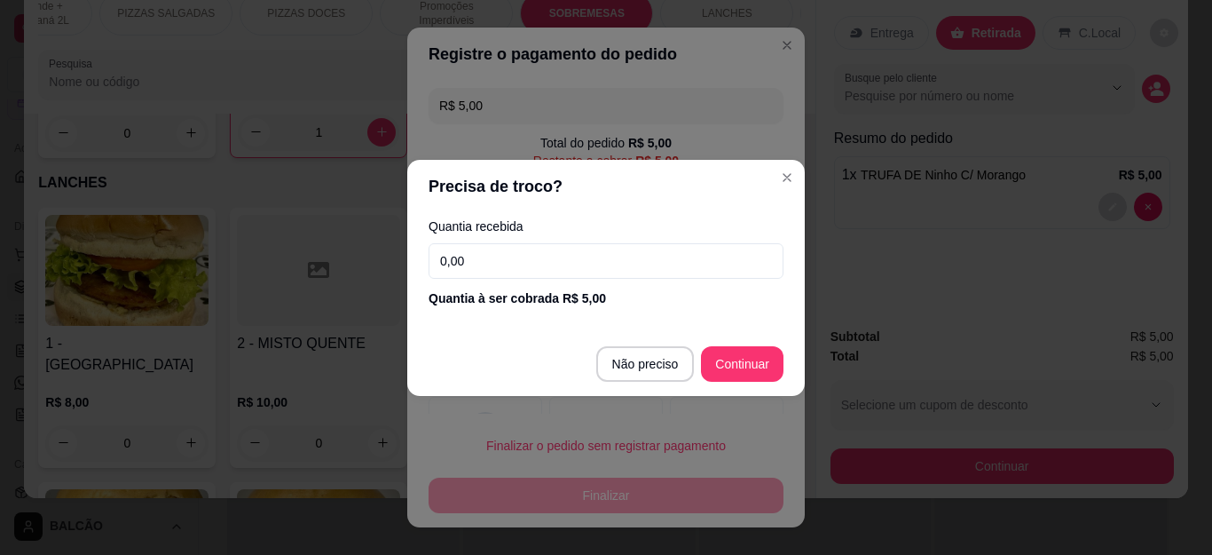
click at [478, 277] on input "0,00" at bounding box center [606, 261] width 355 height 36
type input "20,00"
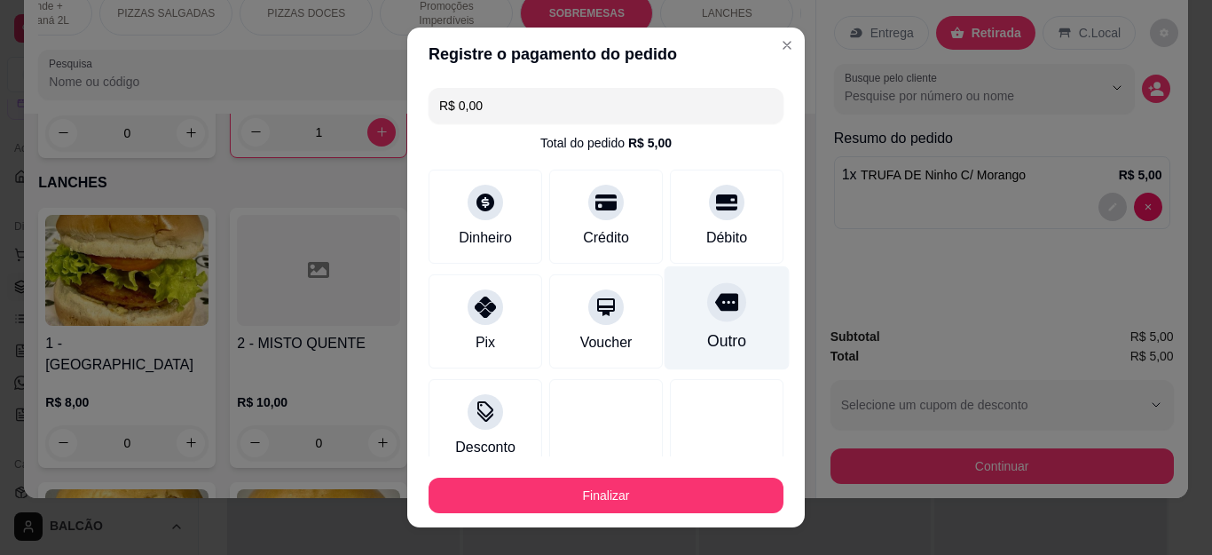
type input "R$ 0,00"
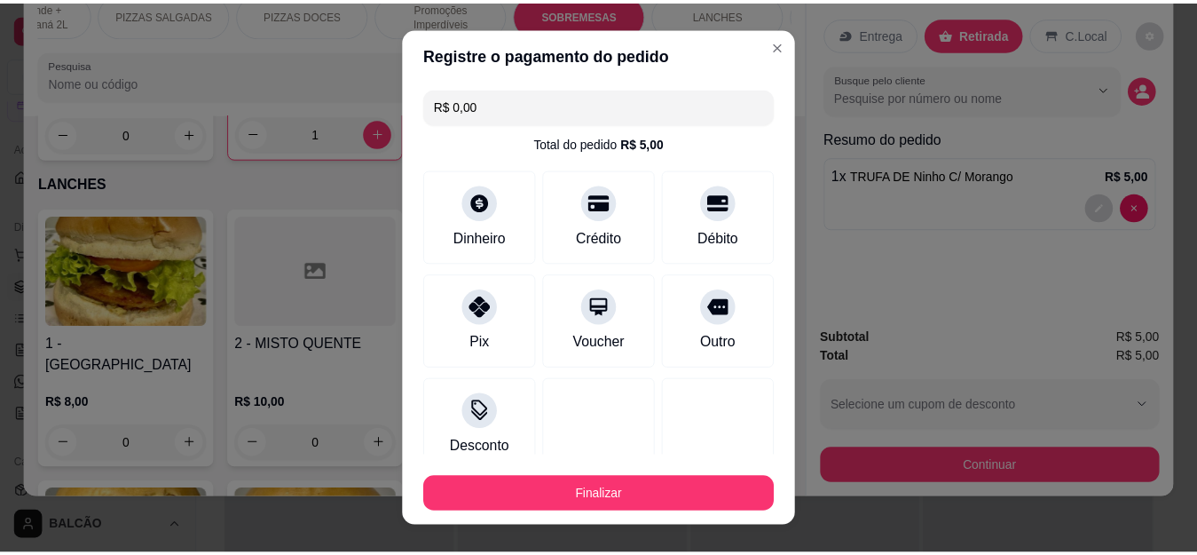
scroll to position [116, 0]
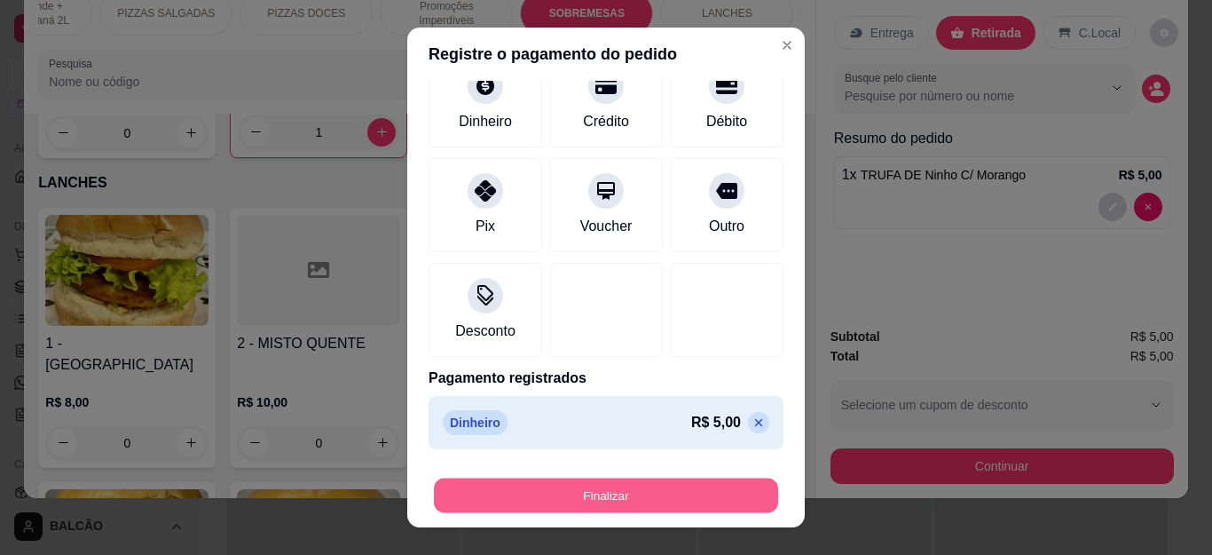
click at [644, 486] on button "Finalizar" at bounding box center [606, 495] width 344 height 35
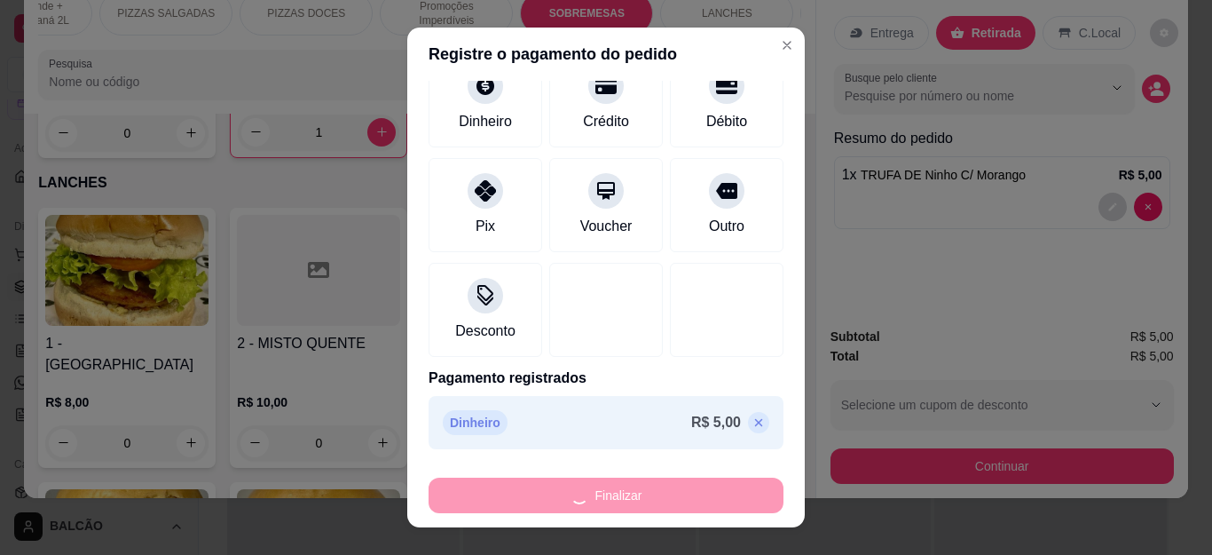
type input "0"
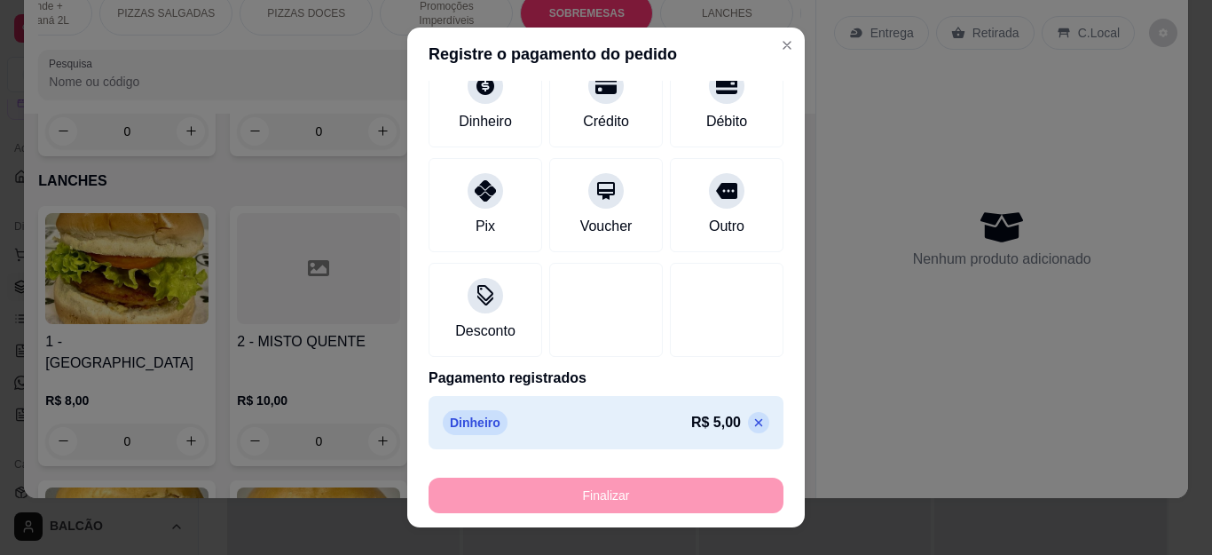
type input "-R$ 5,00"
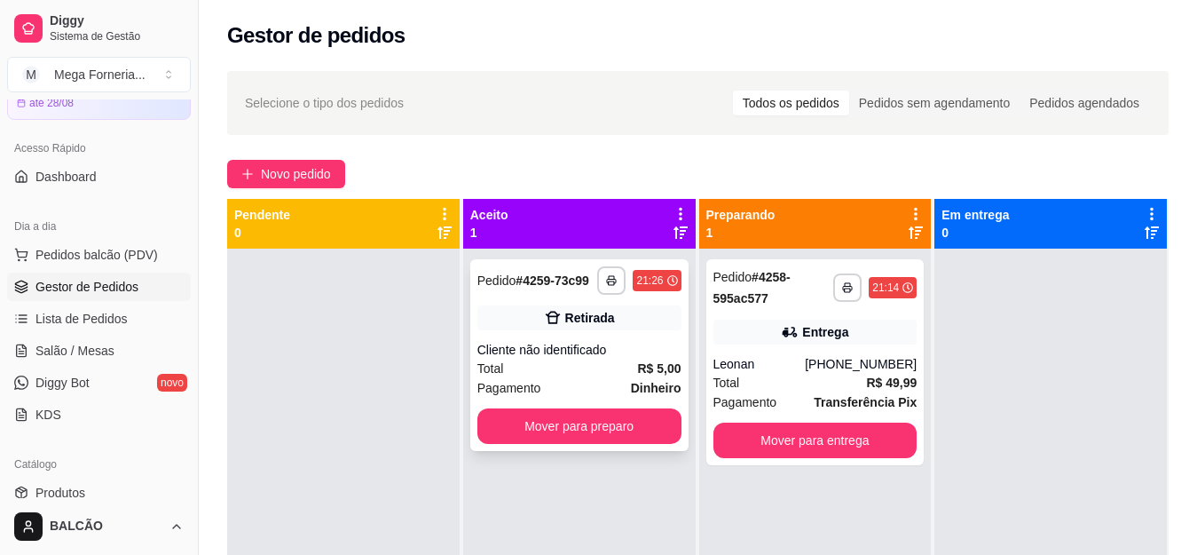
click at [549, 393] on div "Pagamento Dinheiro" at bounding box center [580, 388] width 204 height 20
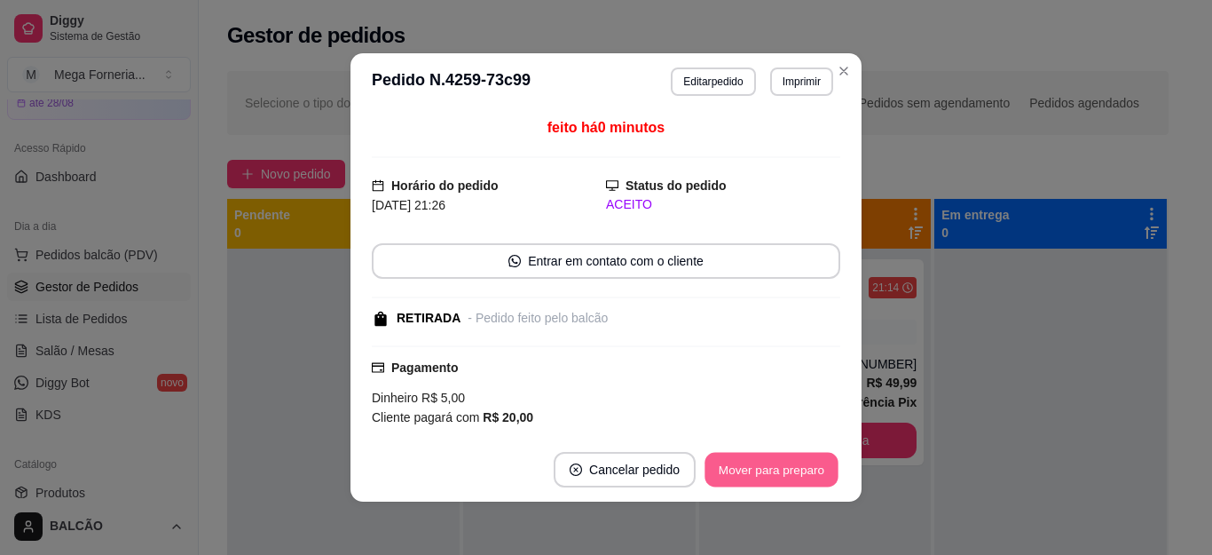
click at [746, 478] on button "Mover para preparo" at bounding box center [771, 470] width 133 height 35
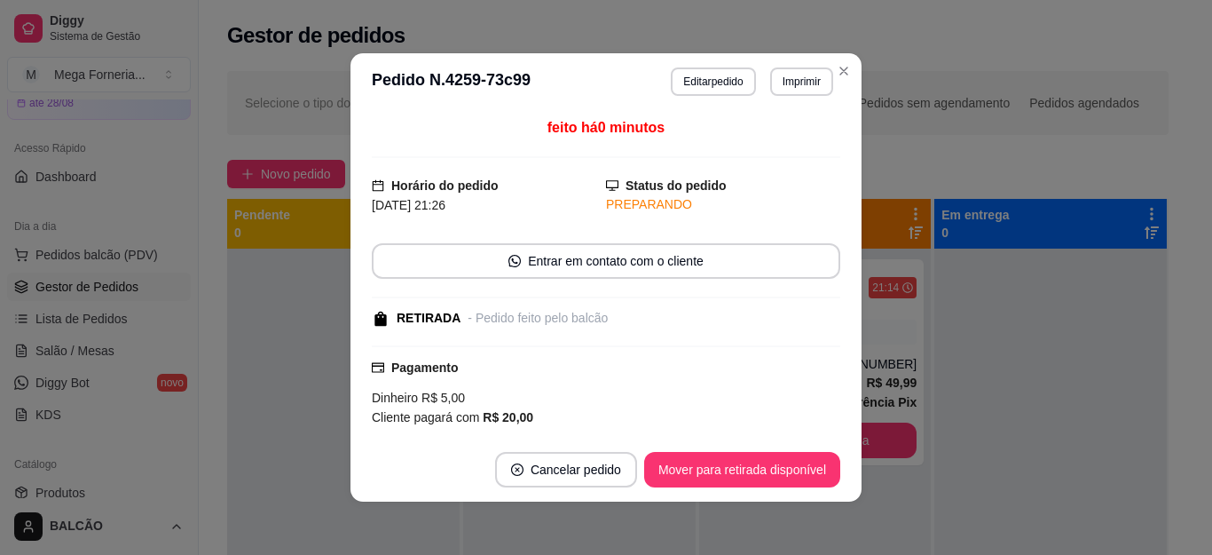
click at [746, 478] on button "Mover para retirada disponível" at bounding box center [742, 470] width 196 height 36
click at [746, 478] on div "Mover para retirada disponível" at bounding box center [742, 470] width 196 height 36
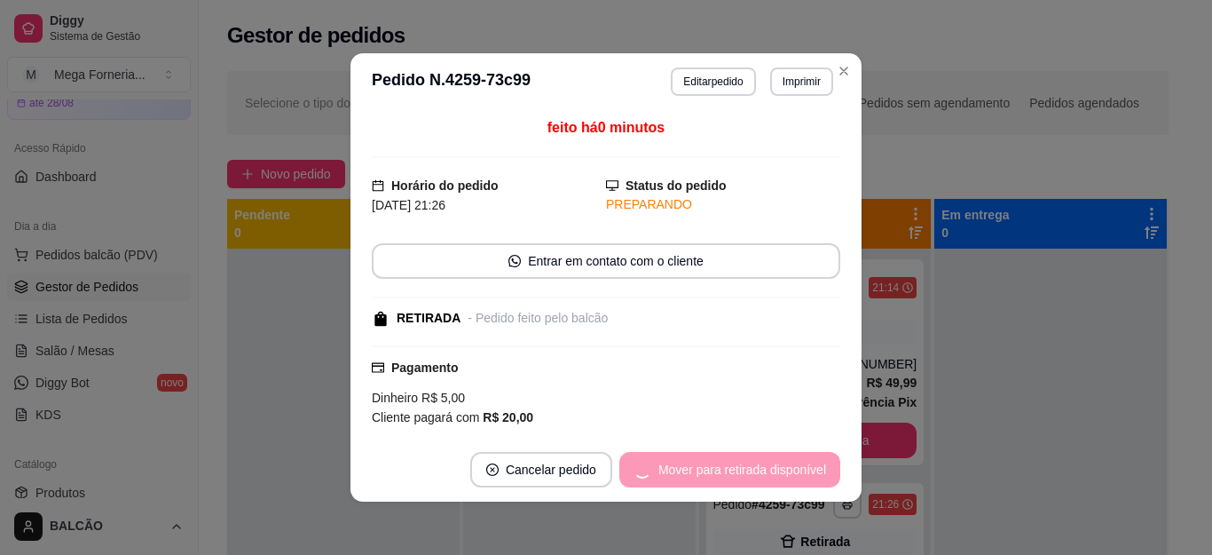
click at [746, 478] on div "Mover para retirada disponível" at bounding box center [730, 470] width 221 height 36
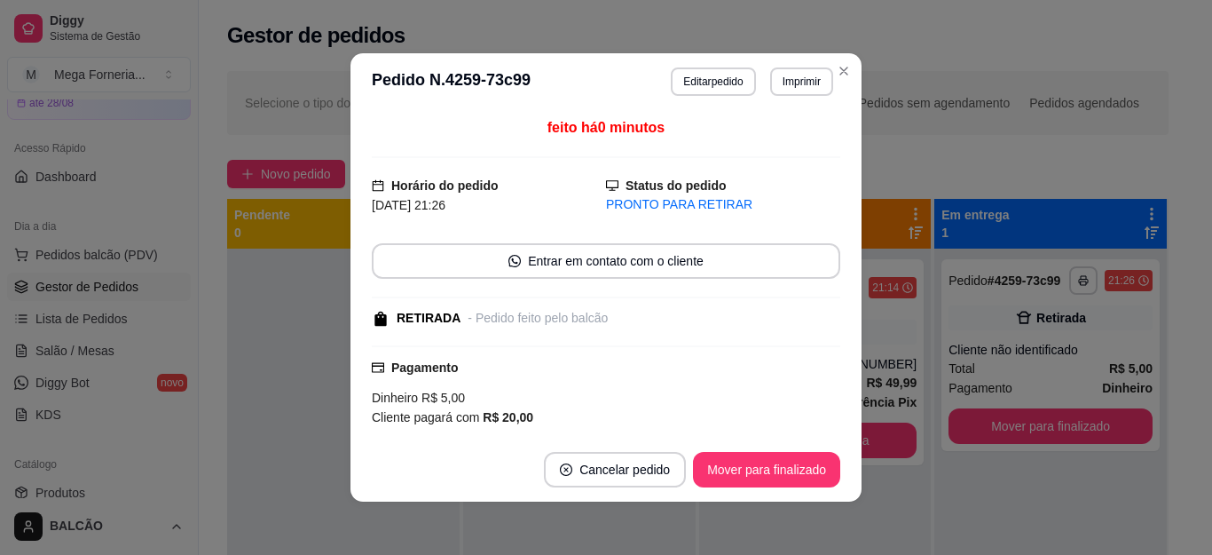
click at [746, 478] on button "Mover para finalizado" at bounding box center [766, 470] width 147 height 36
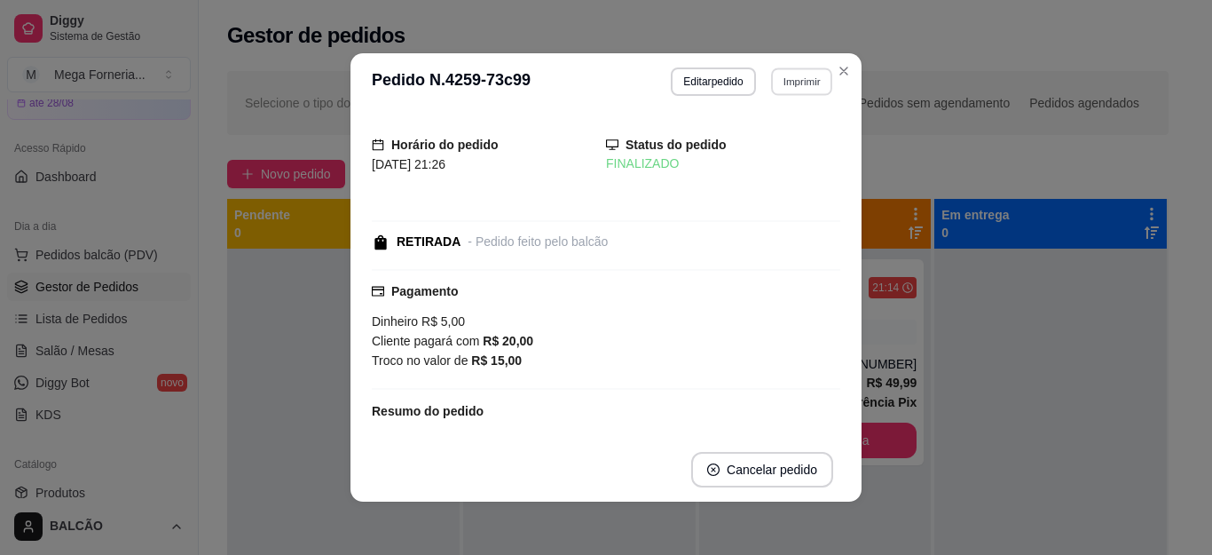
click at [823, 76] on button "Imprimir" at bounding box center [801, 81] width 61 height 28
click at [852, 62] on header "**********" at bounding box center [606, 81] width 511 height 57
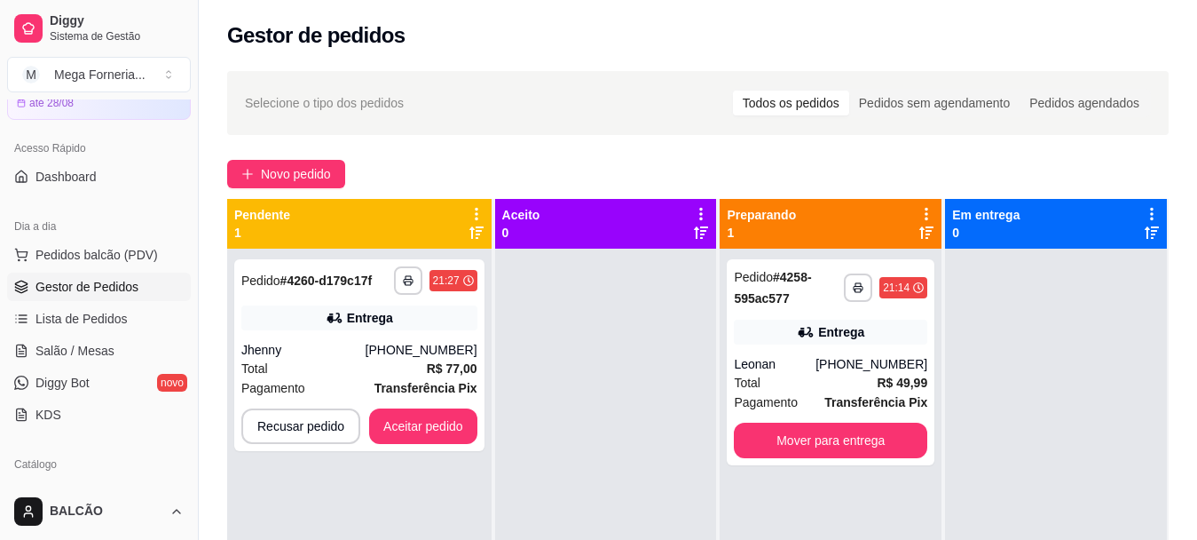
click at [457, 431] on button "Aceitar pedido" at bounding box center [423, 426] width 108 height 36
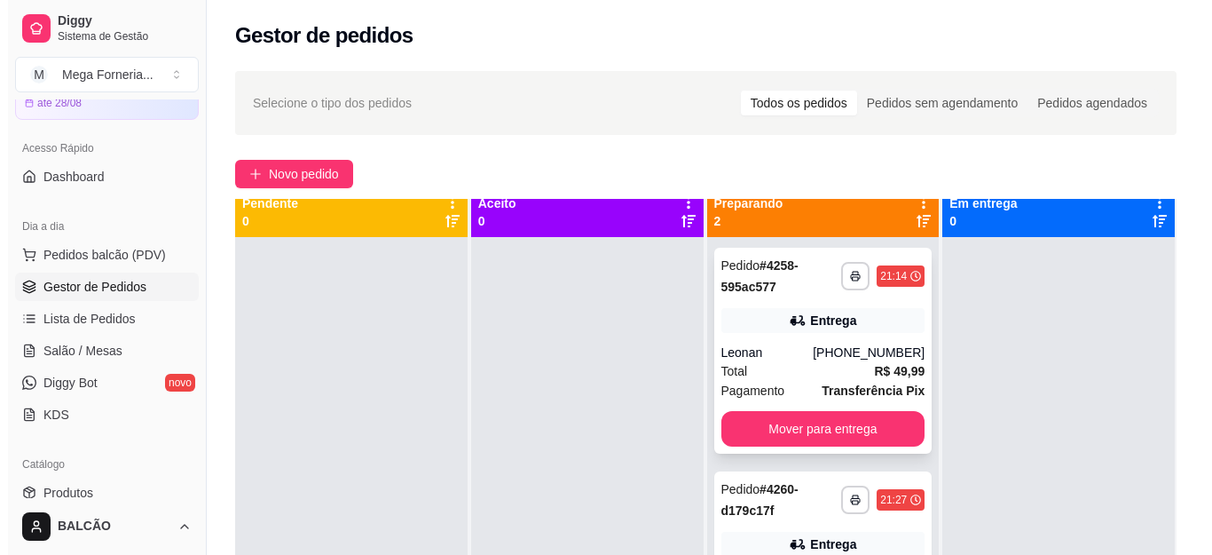
scroll to position [50, 0]
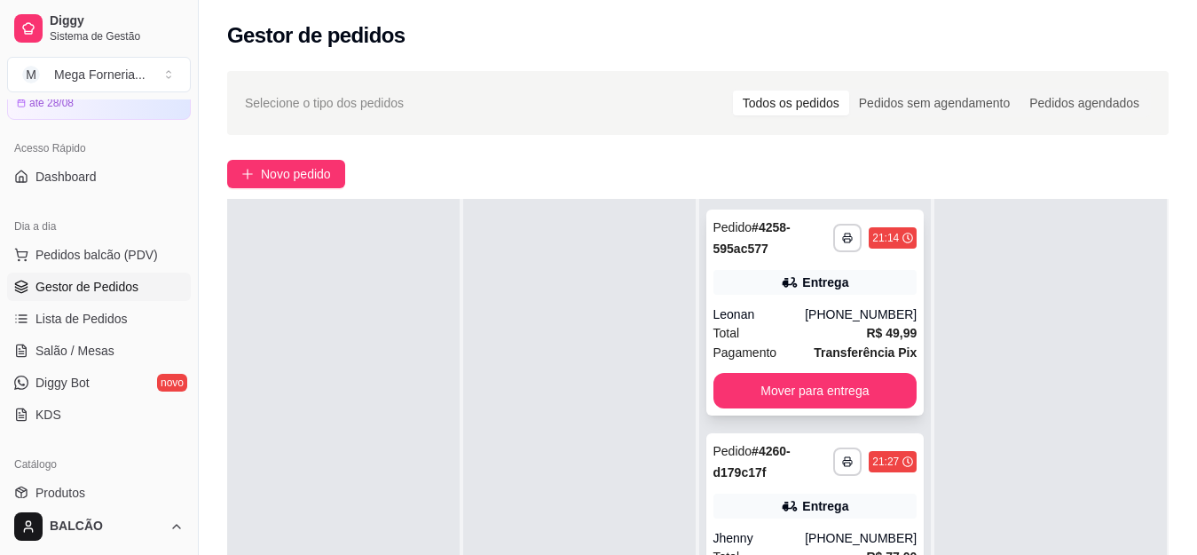
click at [889, 320] on div "[PHONE_NUMBER]" at bounding box center [861, 314] width 112 height 18
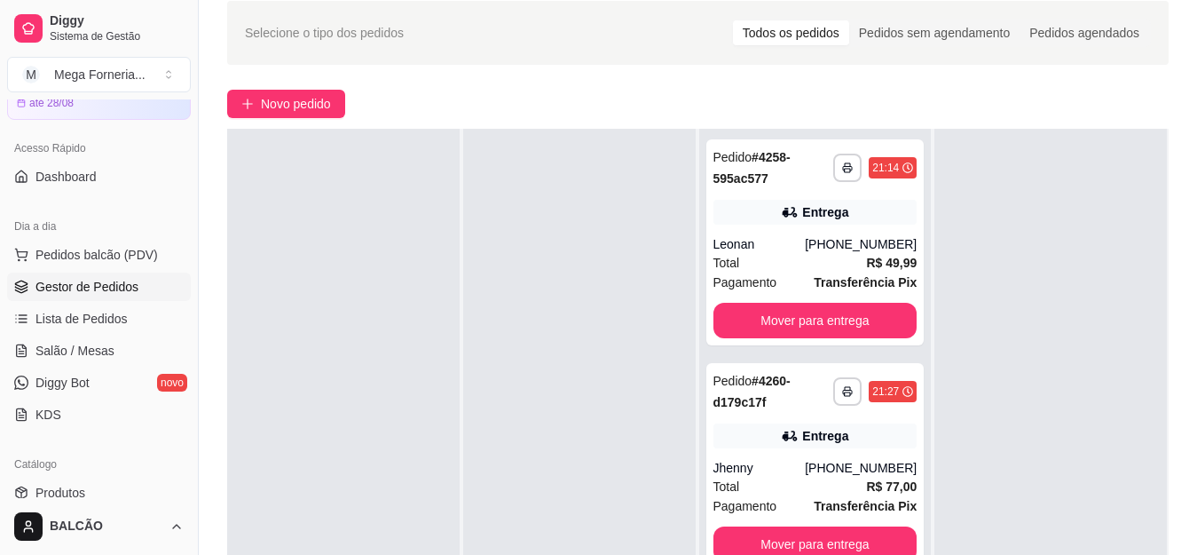
scroll to position [178, 0]
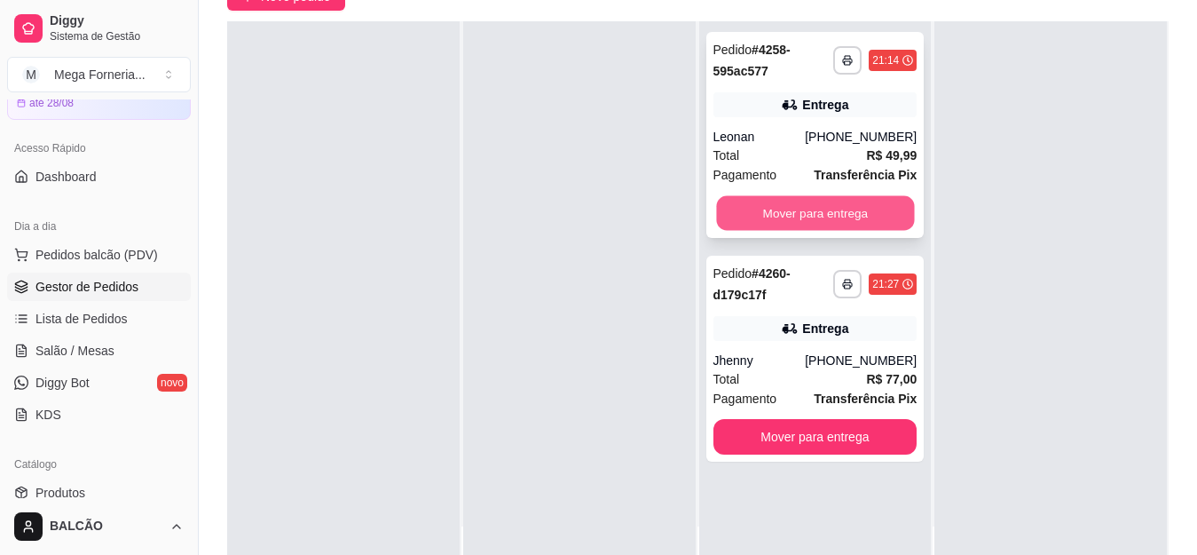
click at [865, 222] on button "Mover para entrega" at bounding box center [815, 213] width 198 height 35
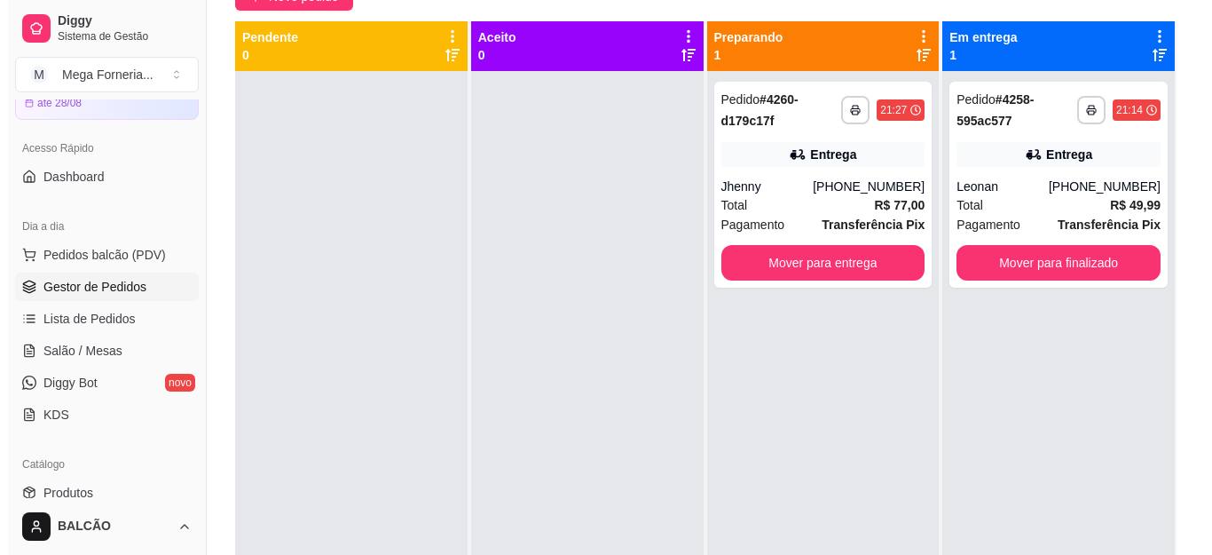
scroll to position [0, 0]
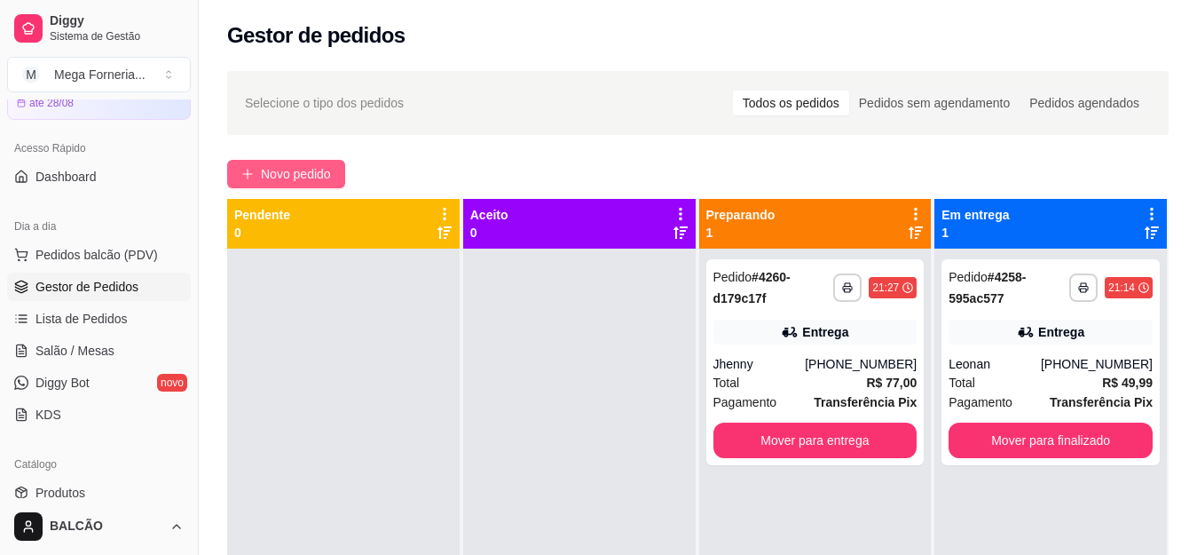
click at [307, 175] on span "Novo pedido" at bounding box center [296, 174] width 70 height 20
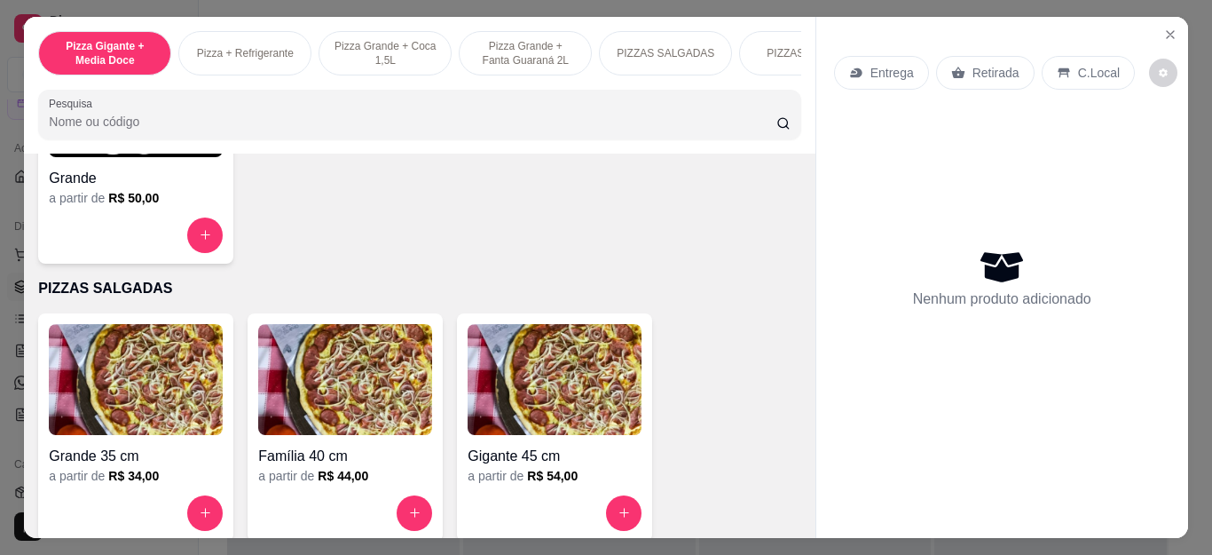
scroll to position [1331, 0]
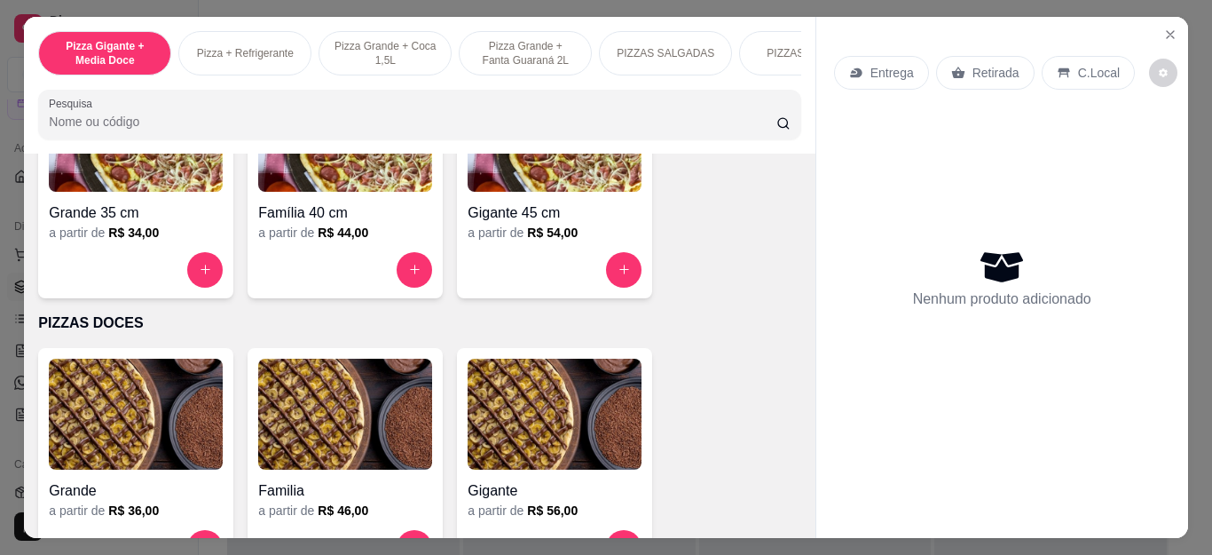
click at [589, 284] on div at bounding box center [555, 270] width 174 height 36
click at [431, 188] on input "text" at bounding box center [607, 187] width 482 height 28
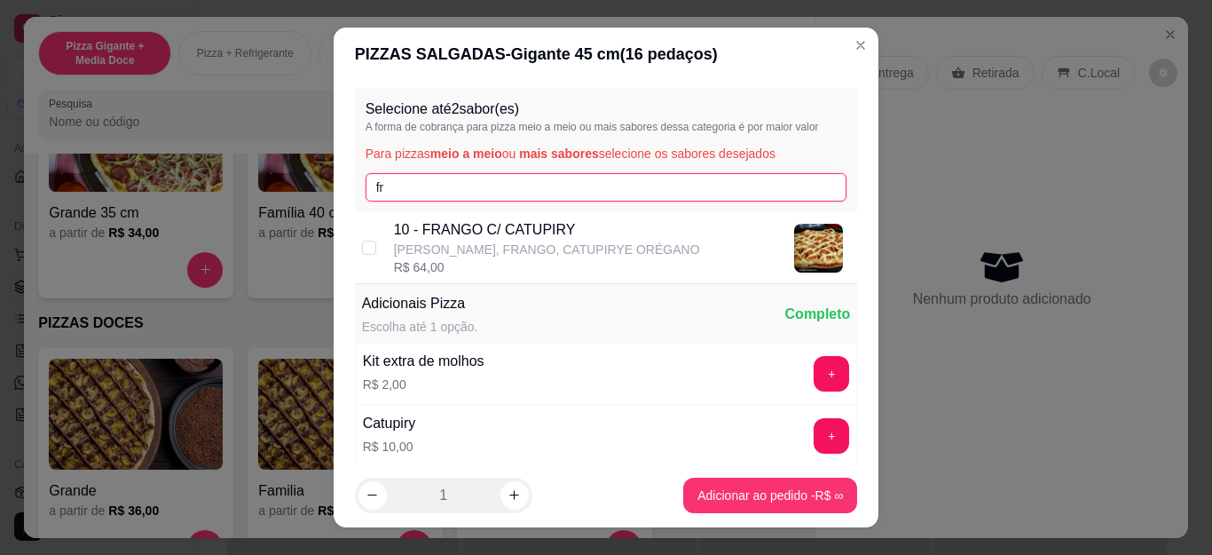
type input "fr"
click at [421, 232] on p "10 - FRANGO C/ CATUPIRY" at bounding box center [547, 229] width 306 height 21
checkbox input "true"
click at [421, 175] on input "fr" at bounding box center [607, 187] width 482 height 28
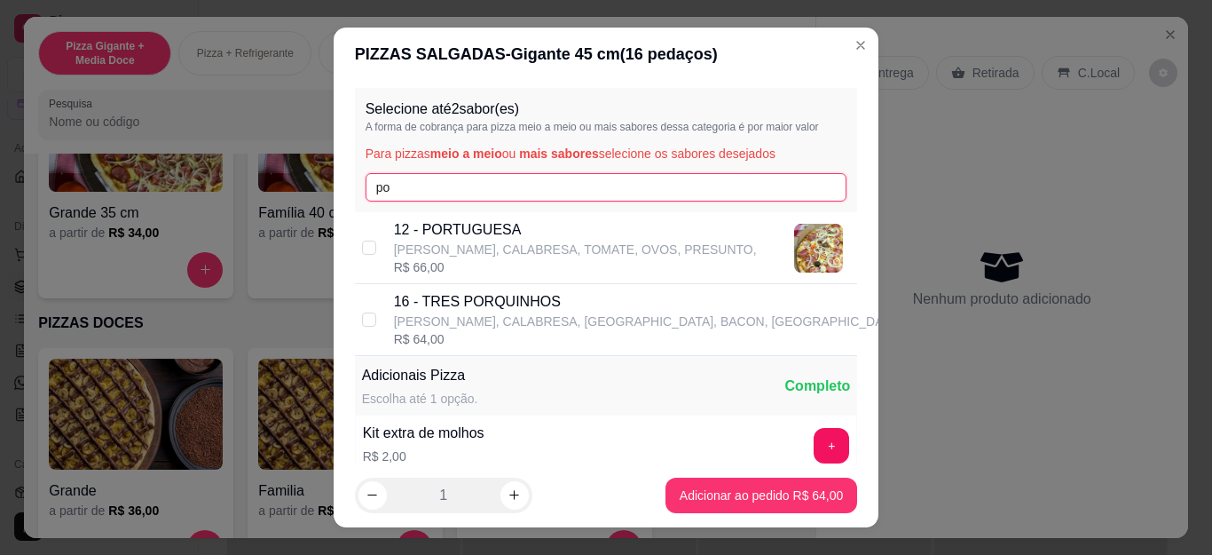
type input "po"
click at [422, 257] on p "[PERSON_NAME], CALABRESA, TOMATE, OVOS, PRESUNTO," at bounding box center [575, 250] width 363 height 18
checkbox input "true"
click at [430, 191] on input "po" at bounding box center [607, 187] width 482 height 28
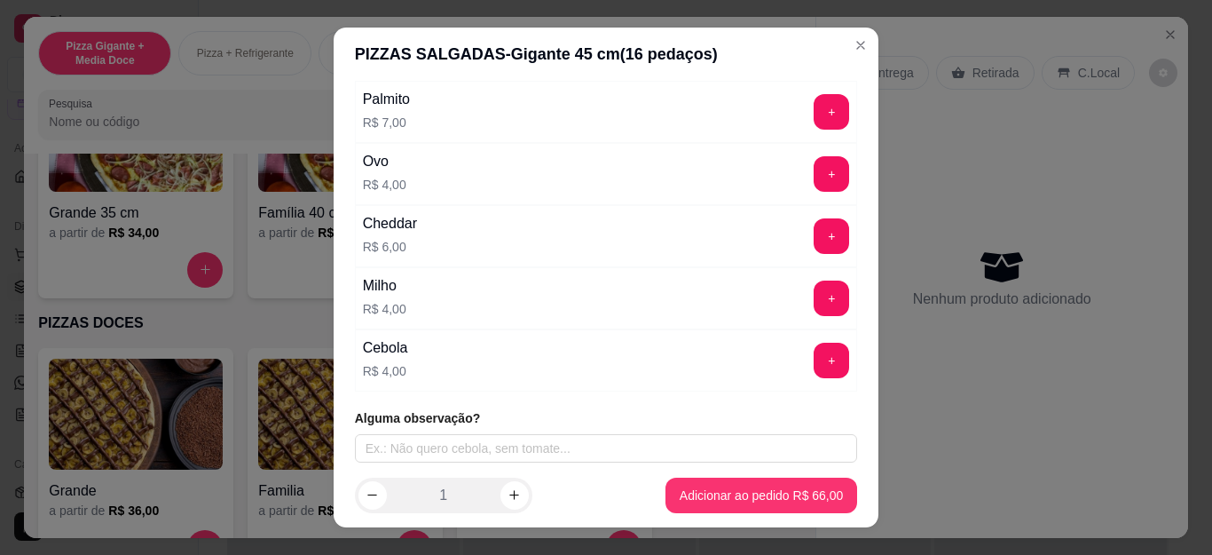
scroll to position [651, 0]
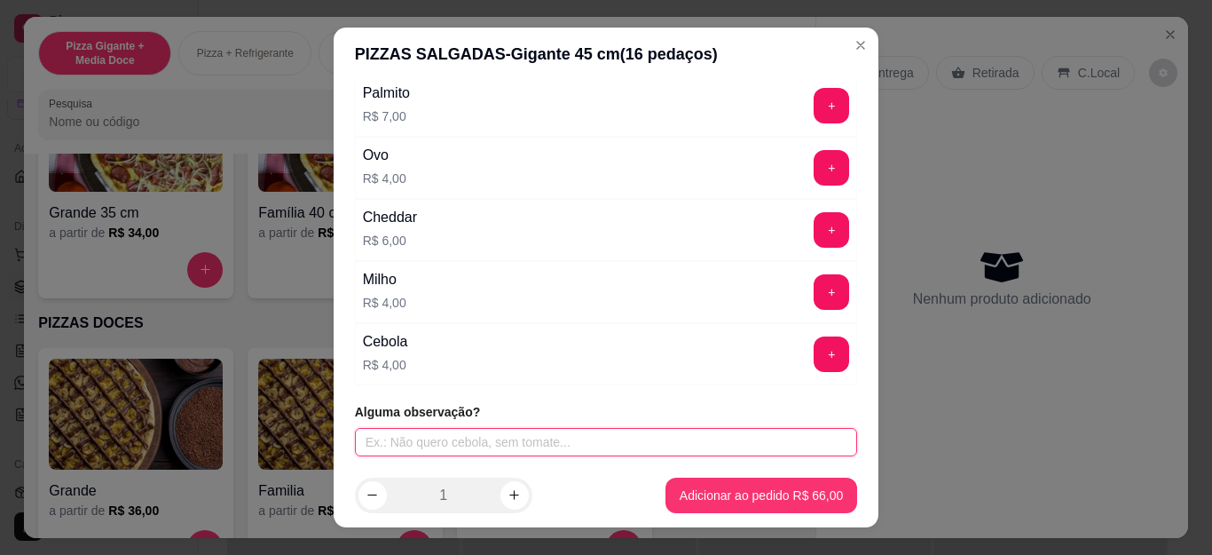
click at [436, 442] on input "text" at bounding box center [606, 442] width 503 height 28
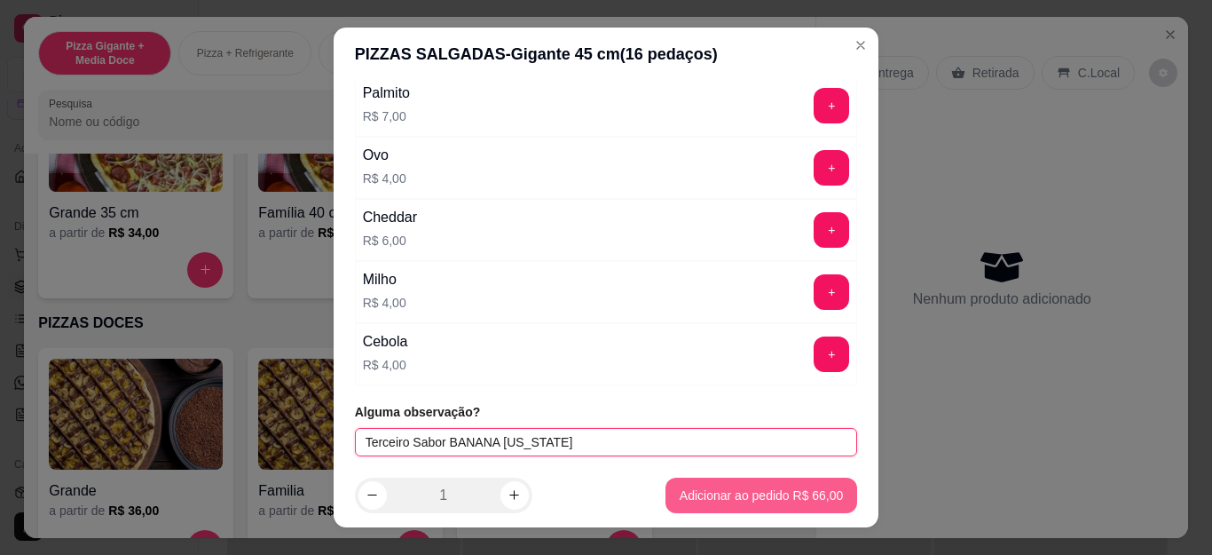
type input "Terceiro Sabor BANANA [US_STATE]"
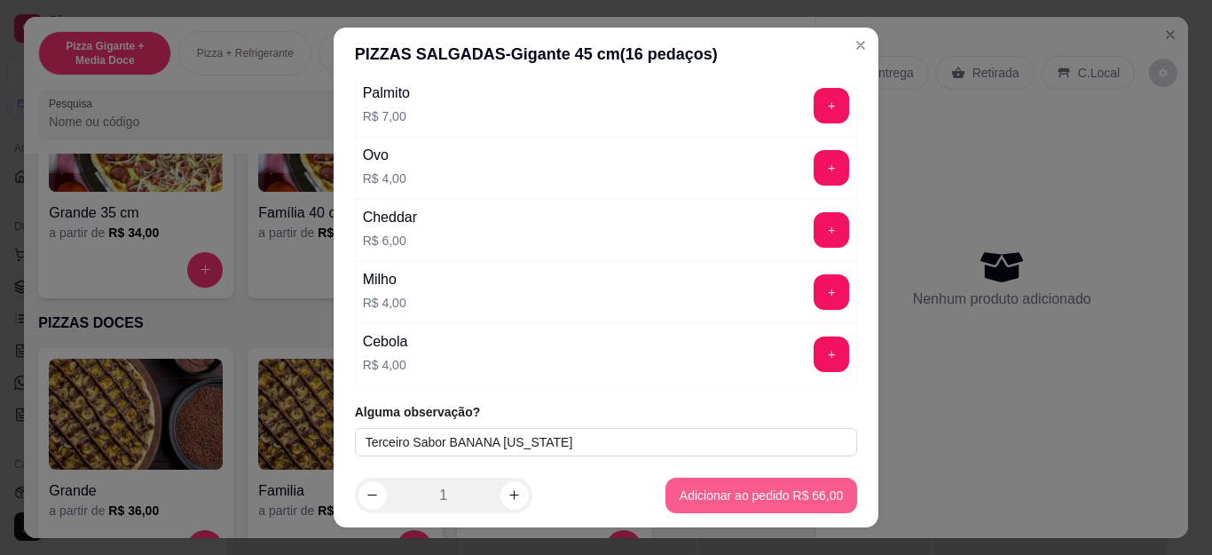
click at [707, 519] on footer "1 Adicionar ao pedido R$ 66,00" at bounding box center [607, 495] width 546 height 64
click at [702, 464] on footer "1 Adicionar ao pedido R$ 66,00" at bounding box center [607, 495] width 546 height 64
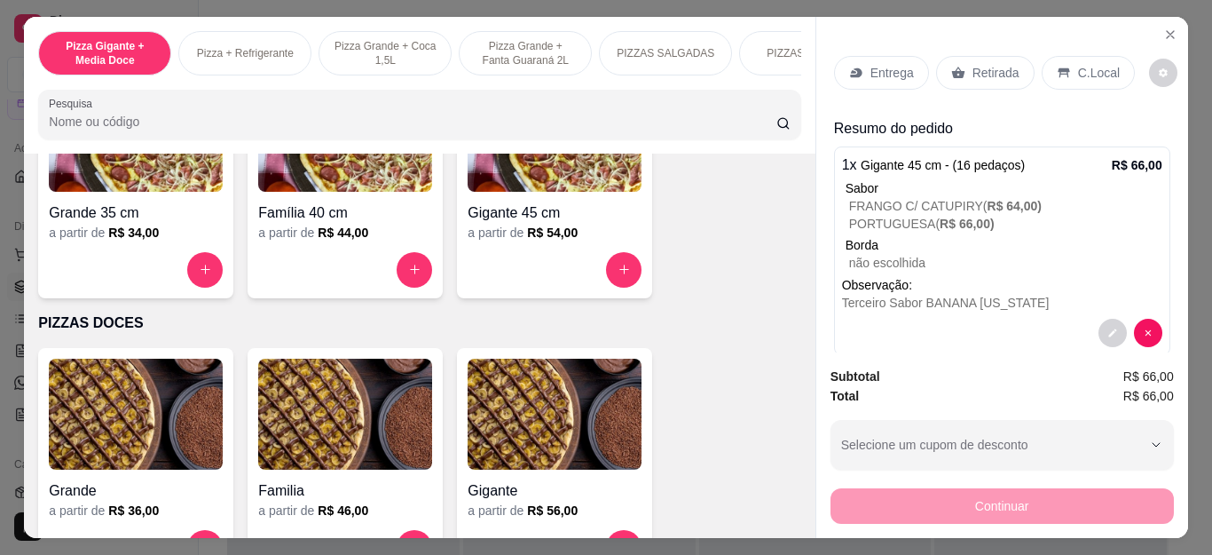
click at [871, 64] on p "Entrega" at bounding box center [892, 73] width 43 height 18
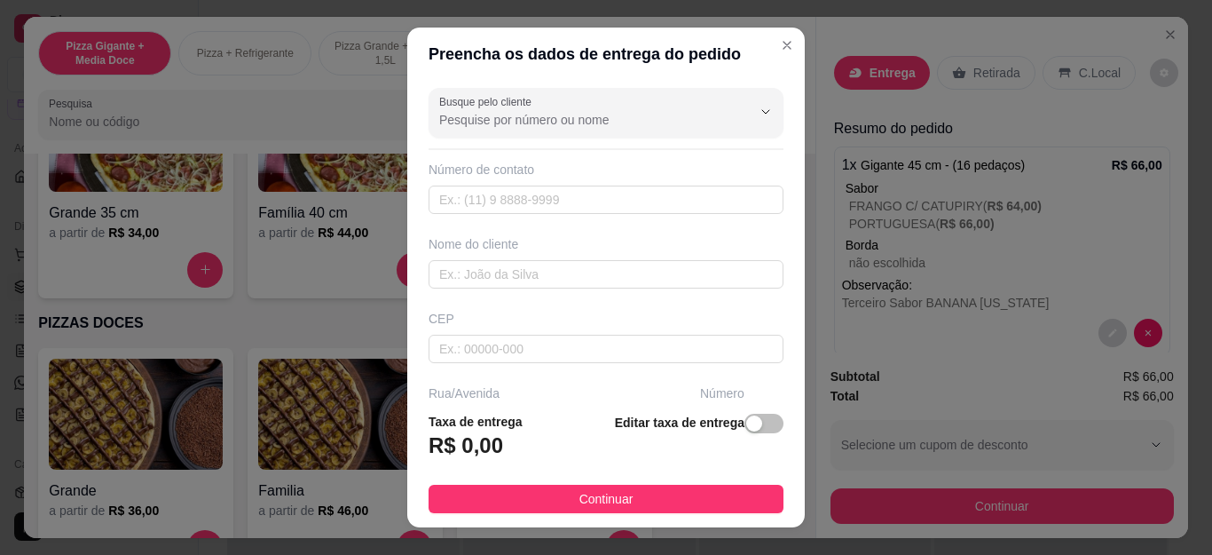
click at [577, 141] on div "Busque pelo cliente Número de contato Nome do cliente CEP Rua/[GEOGRAPHIC_DATA]…" at bounding box center [606, 239] width 398 height 317
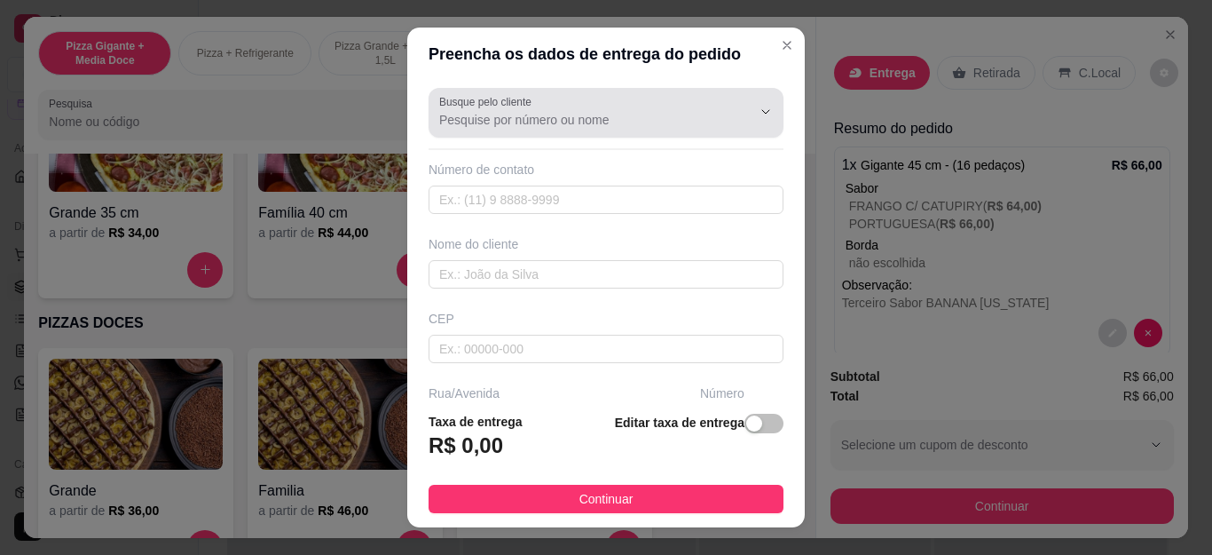
click at [578, 122] on input "Busque pelo cliente" at bounding box center [581, 120] width 284 height 18
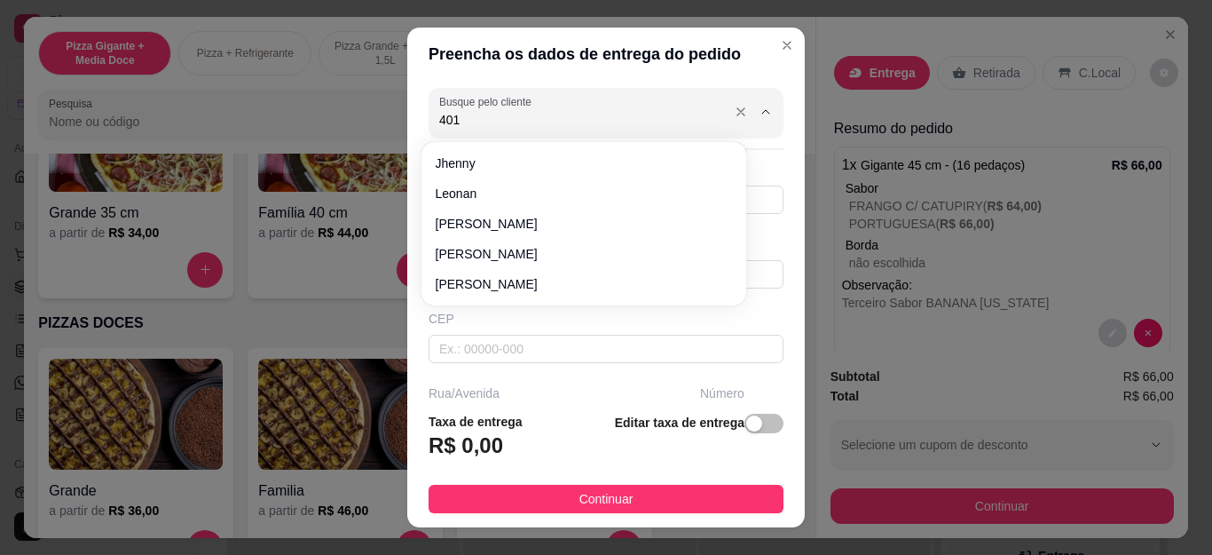
type input "4013"
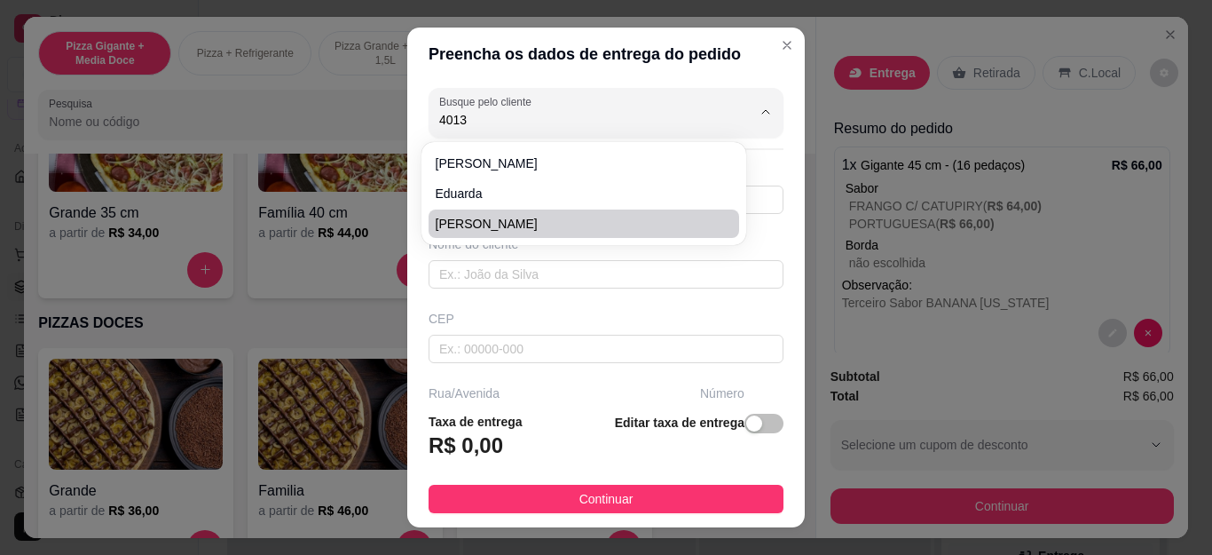
click at [490, 289] on div "Busque pelo cliente 4013 Número de contato Nome do cliente CEP Rua/[GEOGRAPHIC_…" at bounding box center [606, 239] width 398 height 317
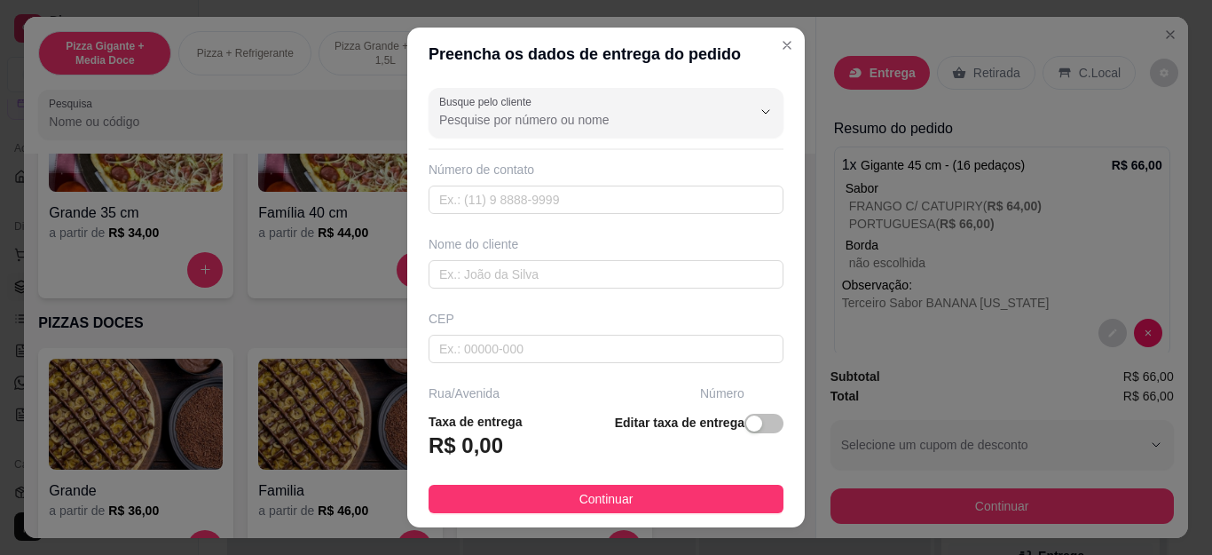
click at [517, 129] on input "Busque pelo cliente" at bounding box center [581, 120] width 284 height 18
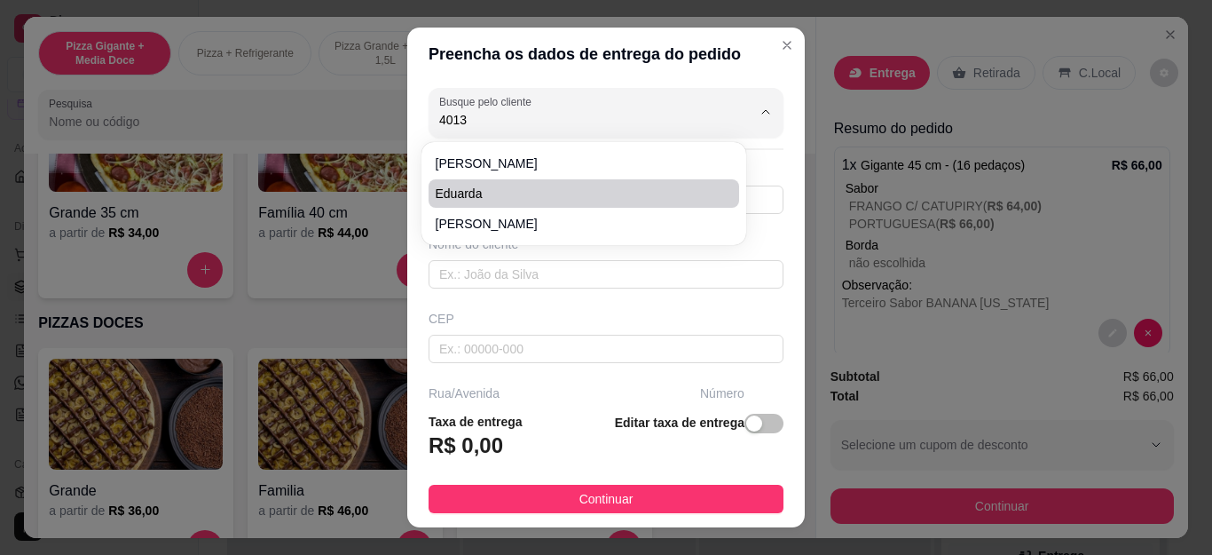
click at [499, 195] on span "Eduarda" at bounding box center [575, 194] width 279 height 18
type input "Eduarda"
type input "22992424013"
type input "Eduarda"
type input "rua [PERSON_NAME]"
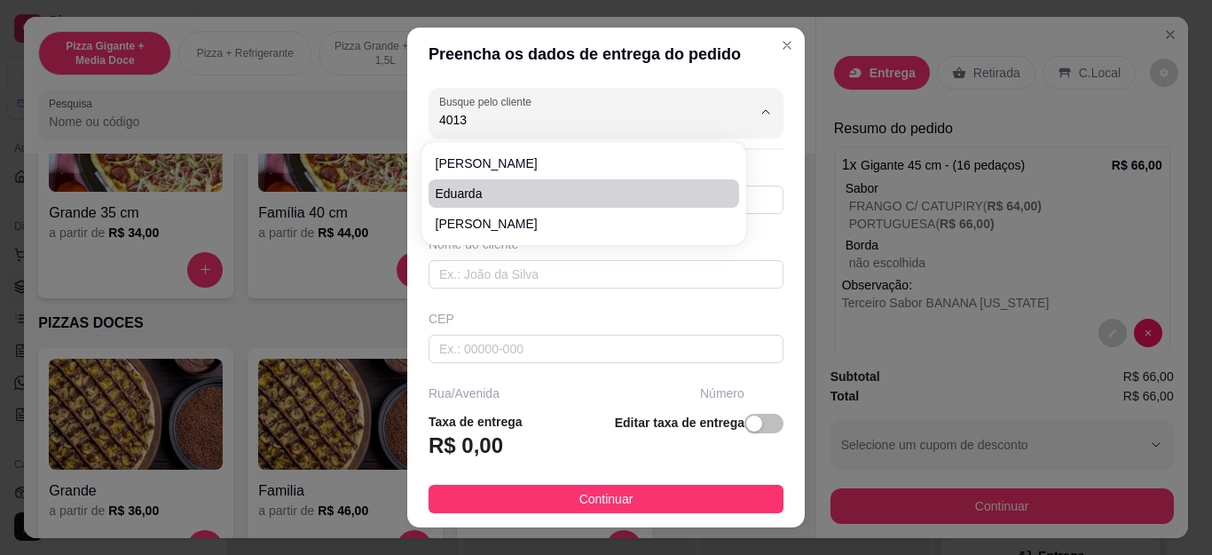
type input "143"
type input "Cabo Frio"
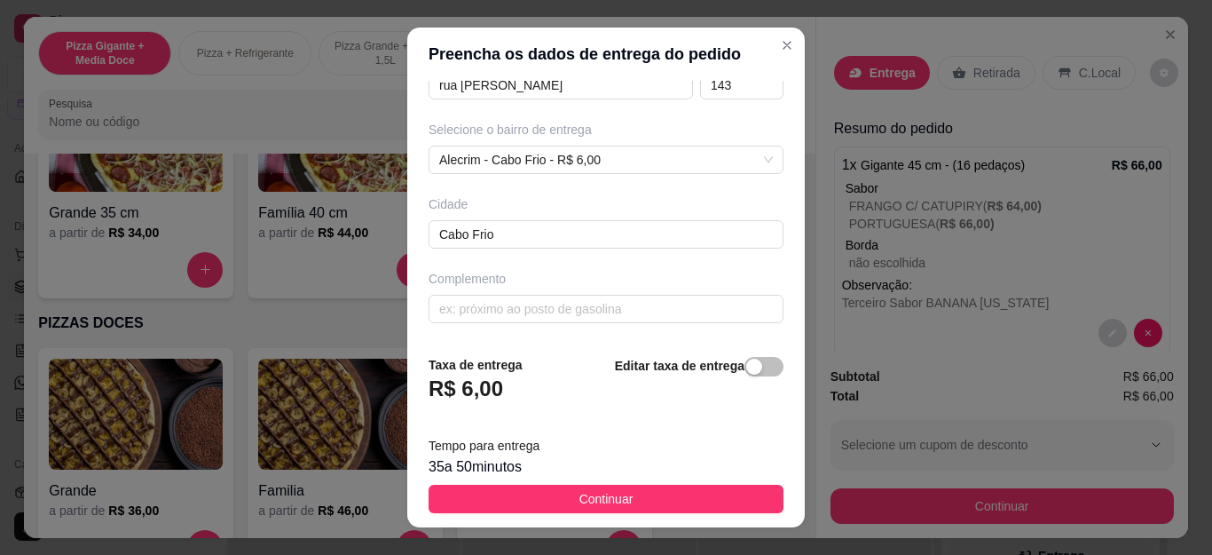
scroll to position [161, 0]
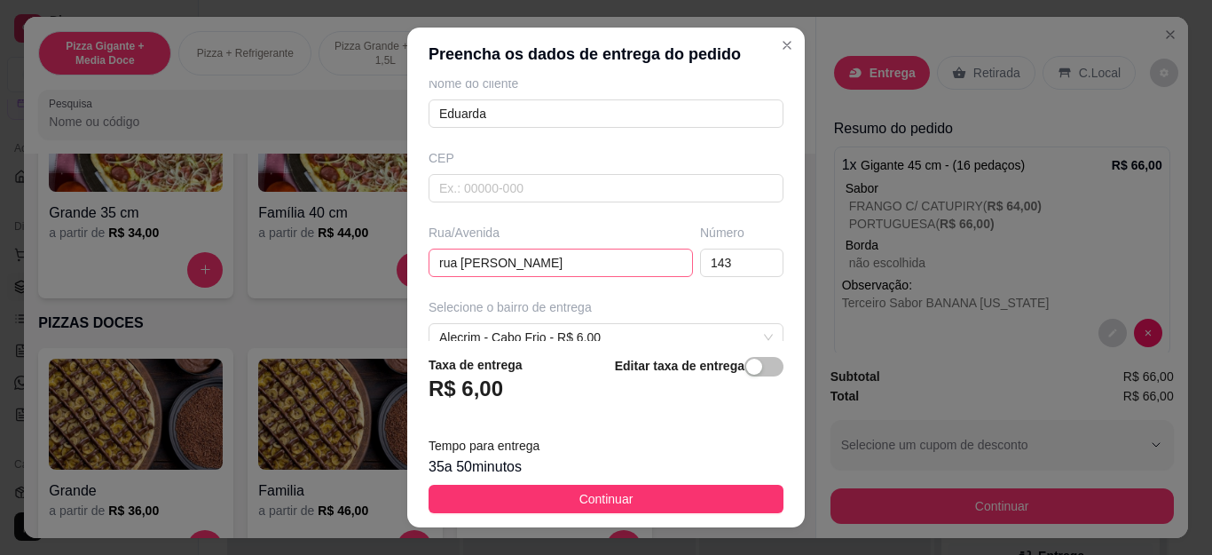
type input "Eduarda"
click at [571, 275] on input "rua [PERSON_NAME]" at bounding box center [561, 263] width 264 height 28
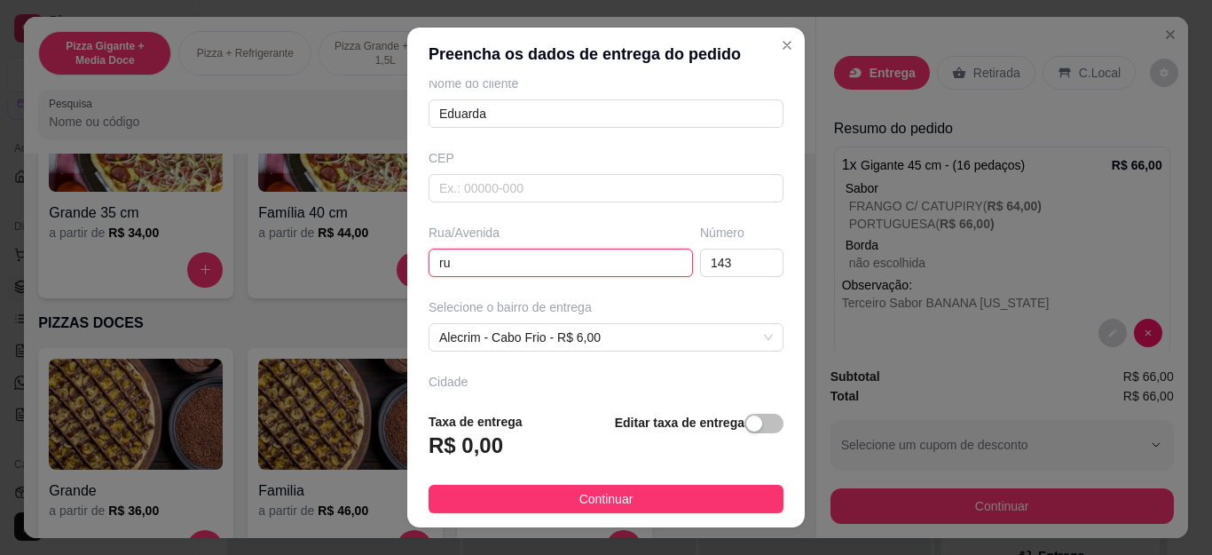
type input "r"
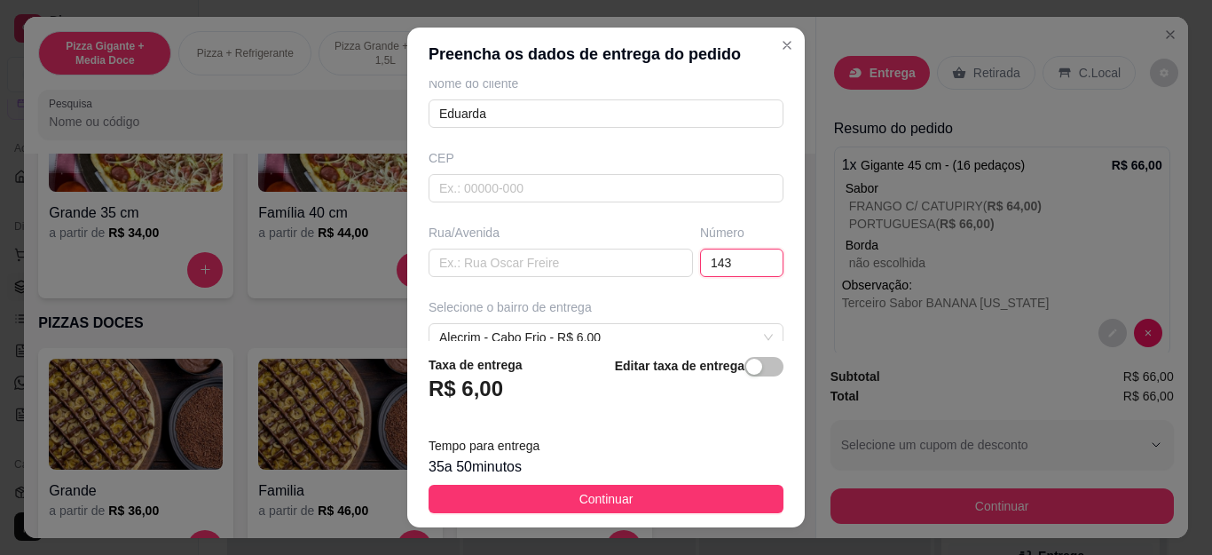
click at [729, 265] on input "143" at bounding box center [741, 263] width 83 height 28
click at [728, 265] on input "143" at bounding box center [741, 263] width 83 height 28
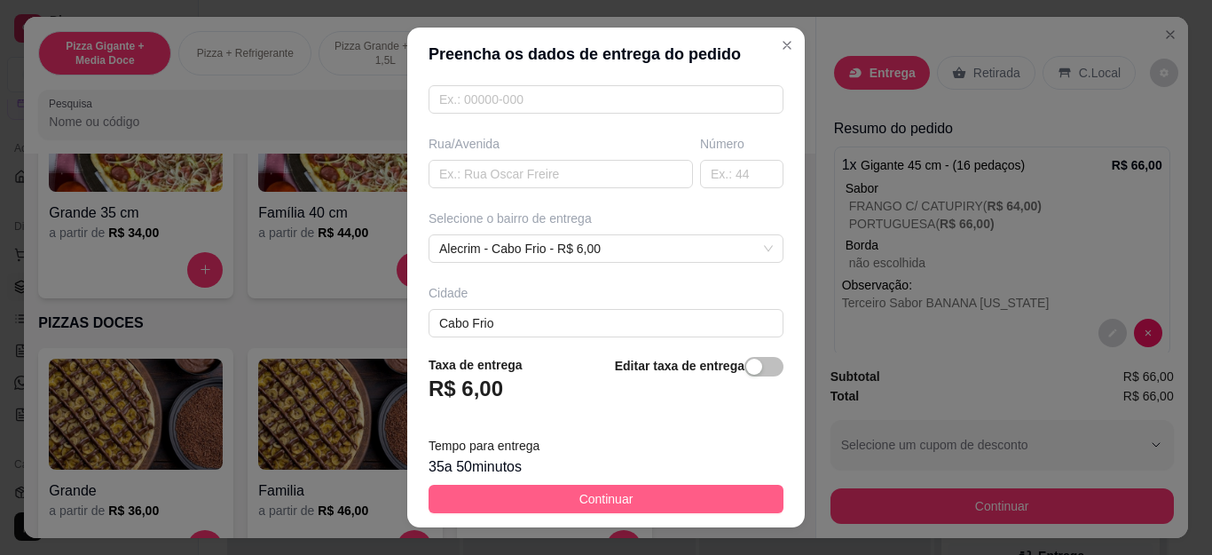
click at [555, 494] on button "Continuar" at bounding box center [606, 499] width 355 height 28
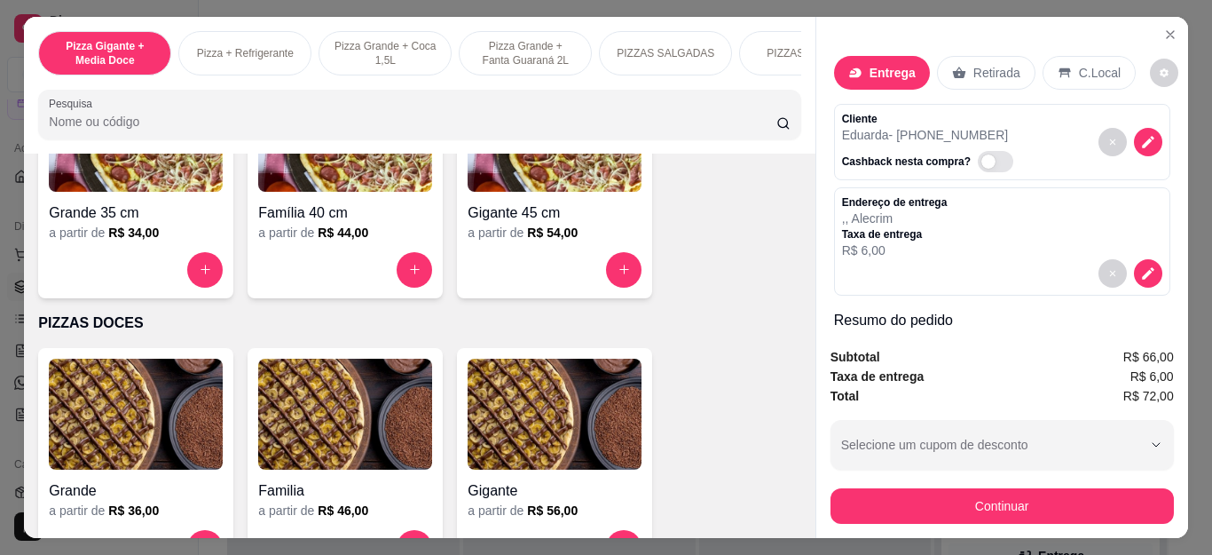
scroll to position [238, 0]
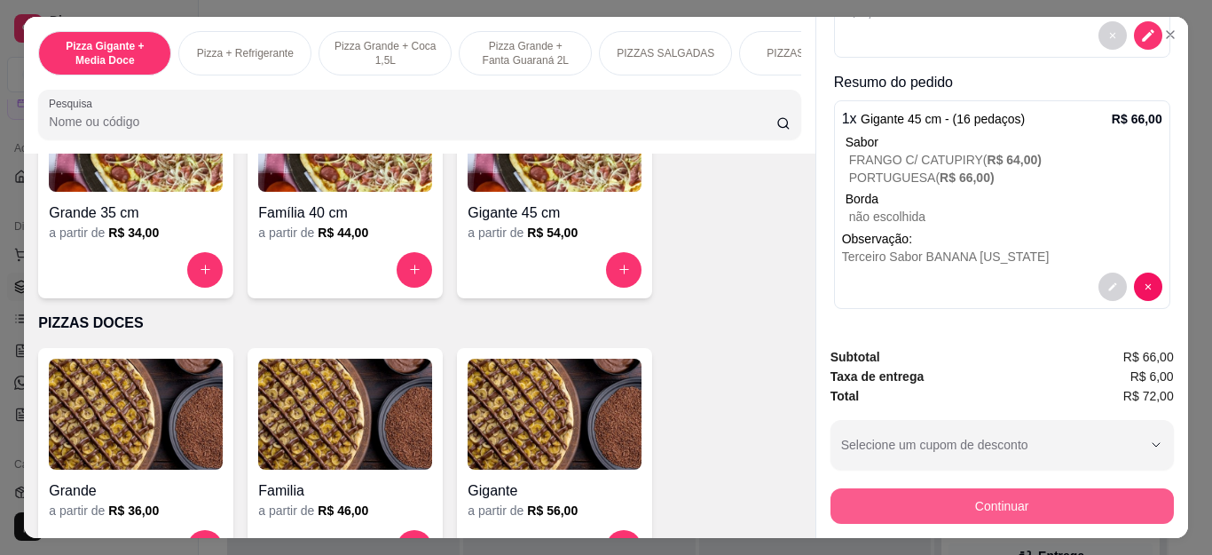
click at [850, 493] on button "Continuar" at bounding box center [1002, 506] width 343 height 36
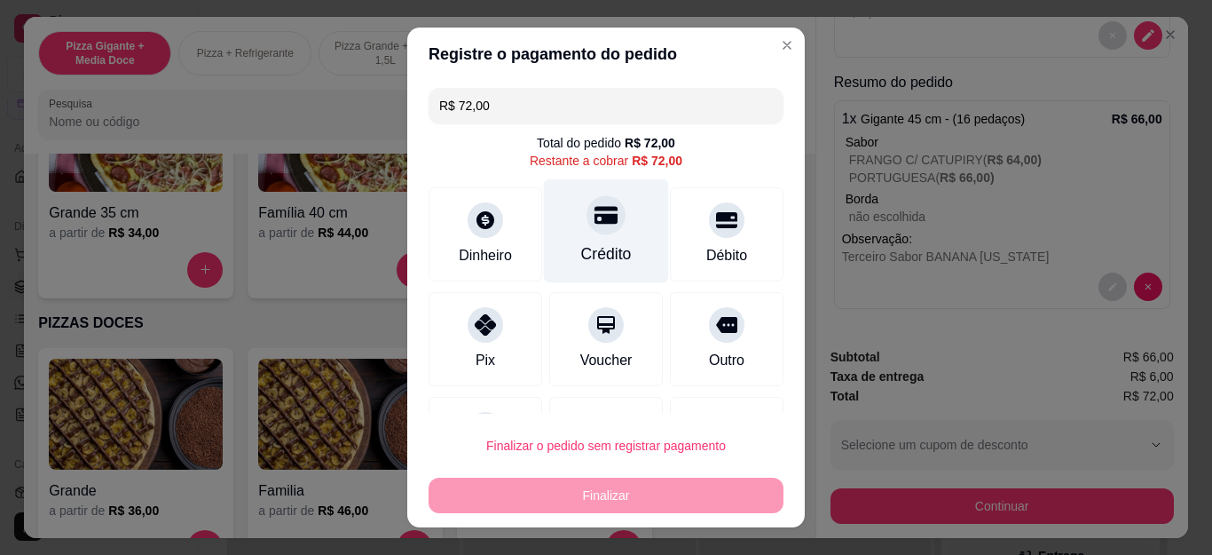
click at [548, 222] on div "Crédito" at bounding box center [606, 231] width 125 height 104
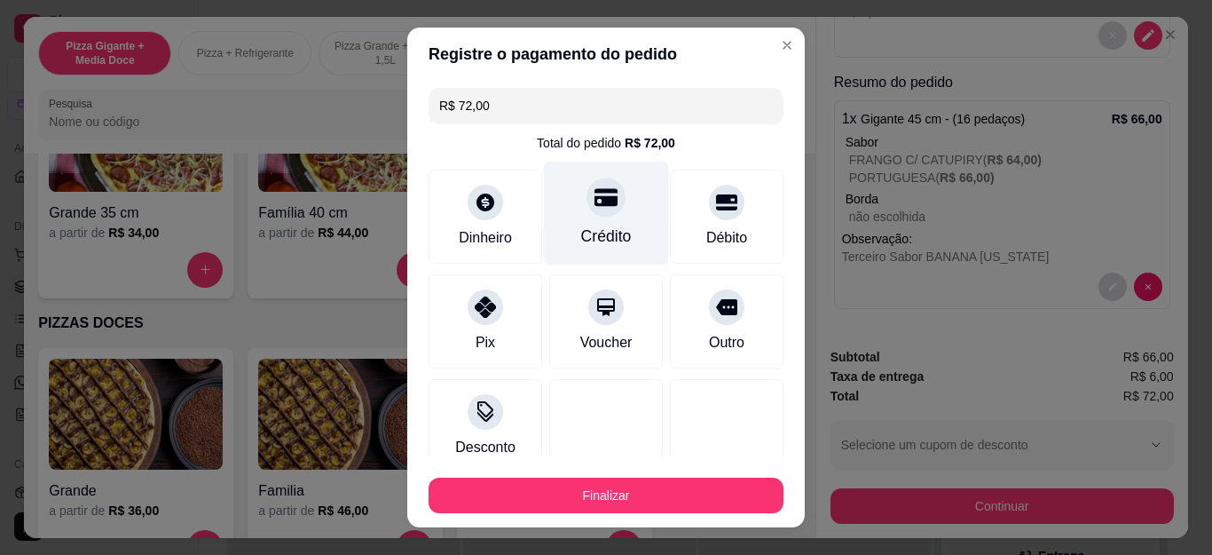
type input "R$ 0,00"
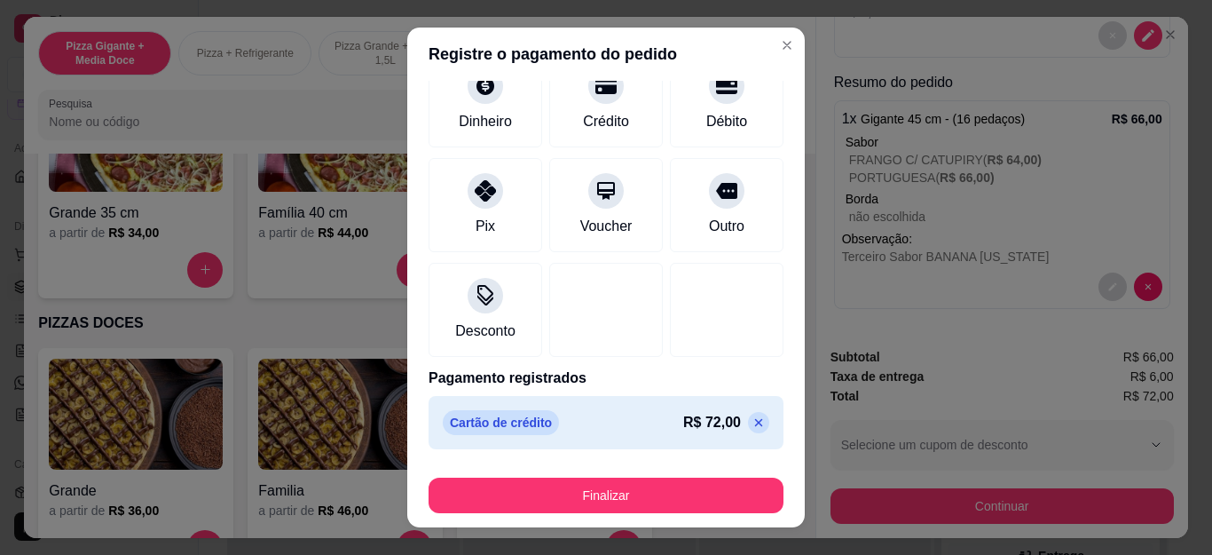
scroll to position [29, 0]
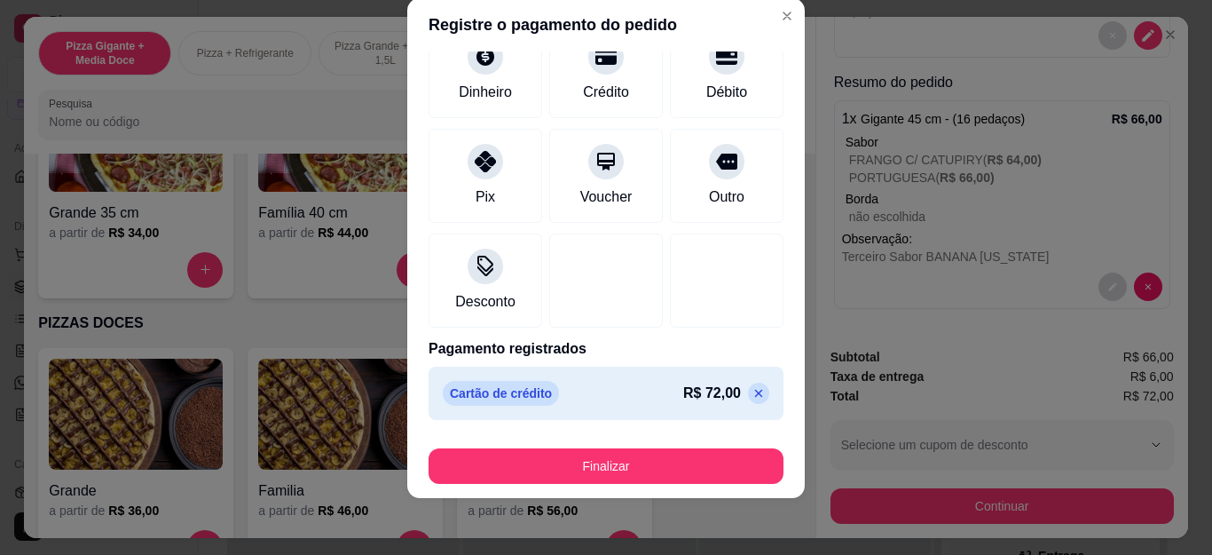
click at [612, 478] on div "Gigante" at bounding box center [555, 486] width 174 height 32
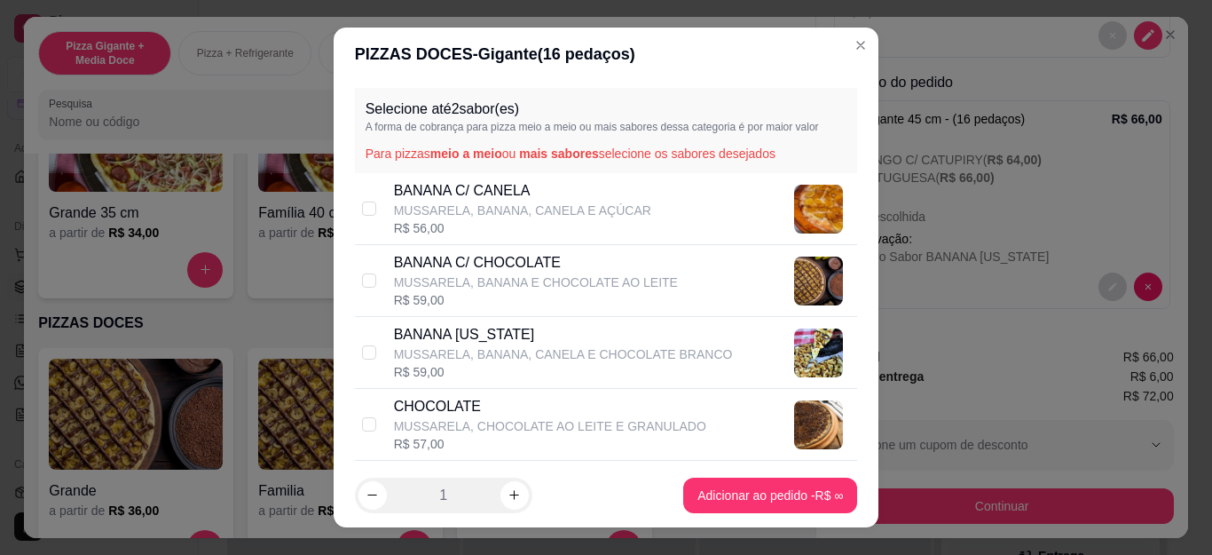
click at [836, 62] on header "PIZZAS DOCES - Gigante ( 16 pedaços)" at bounding box center [607, 54] width 546 height 53
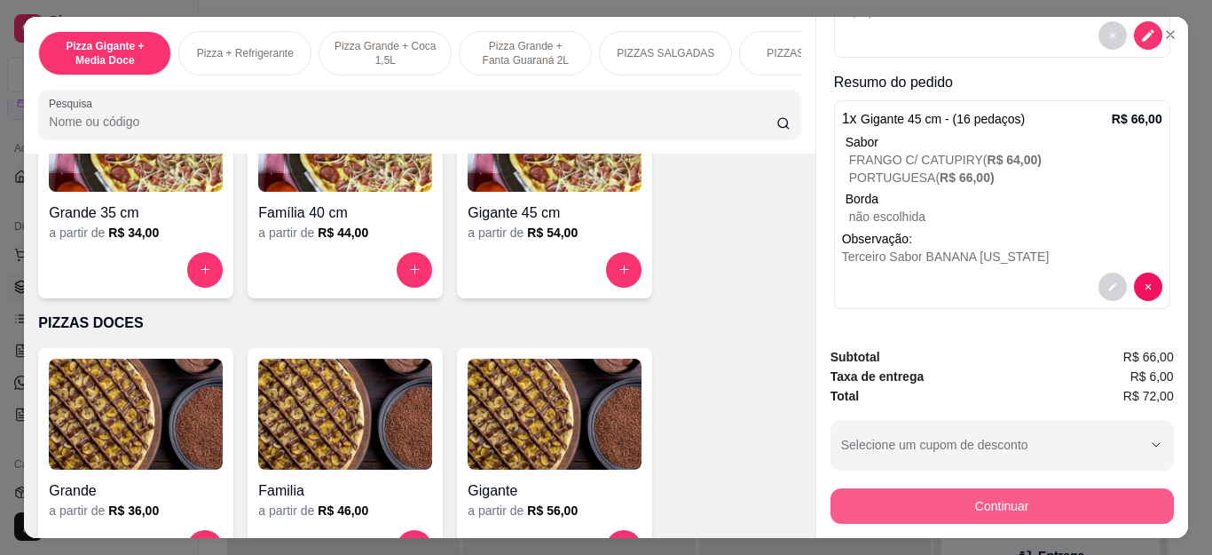
click at [947, 492] on button "Continuar" at bounding box center [1002, 506] width 343 height 36
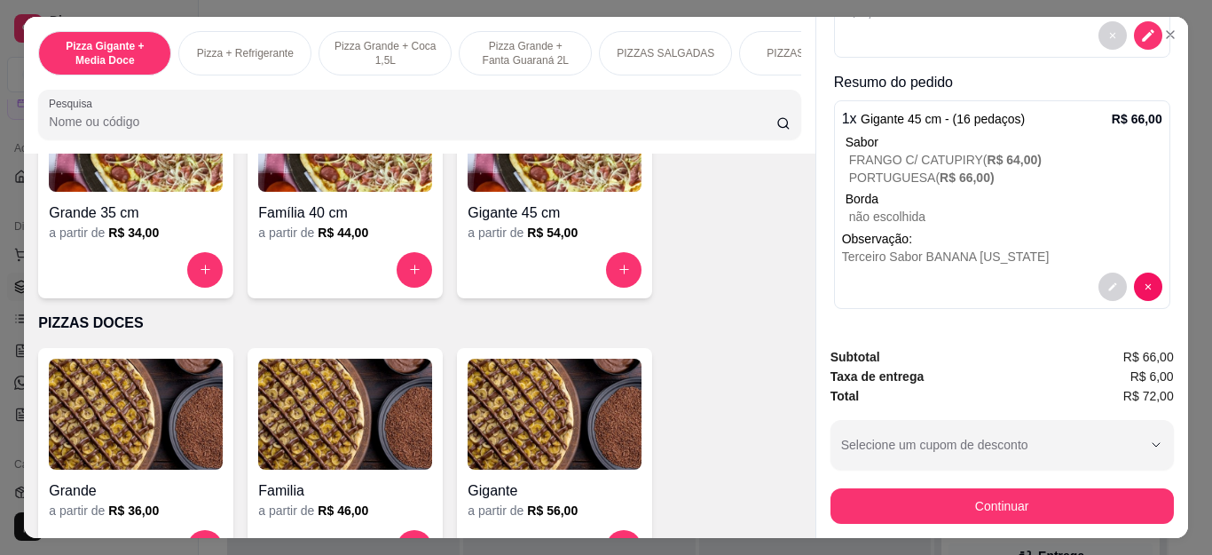
click at [595, 224] on icon at bounding box center [606, 214] width 23 height 23
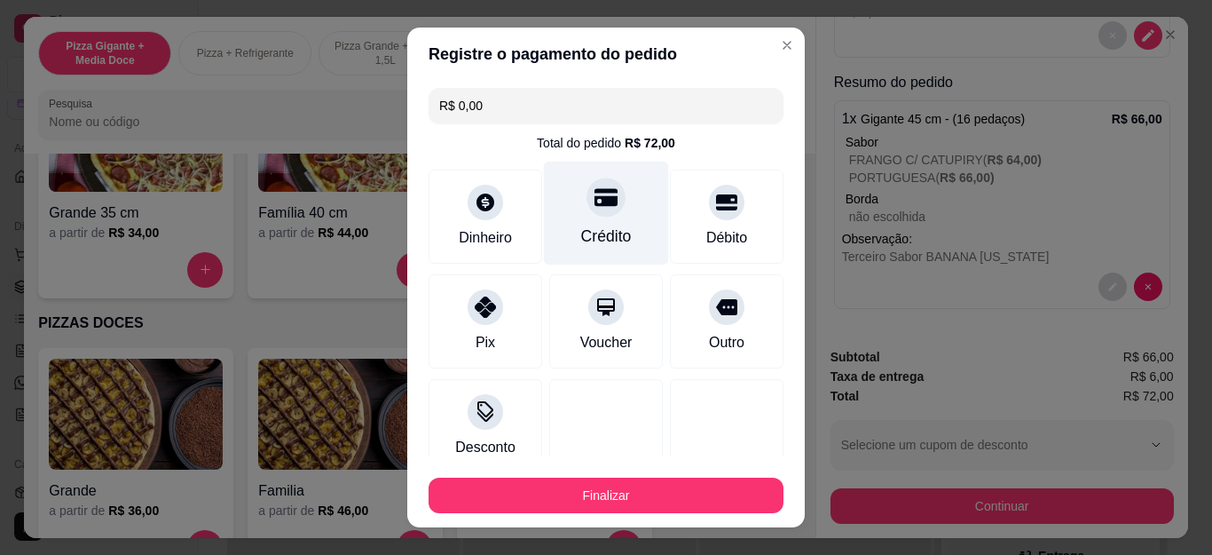
type input "R$ 0,00"
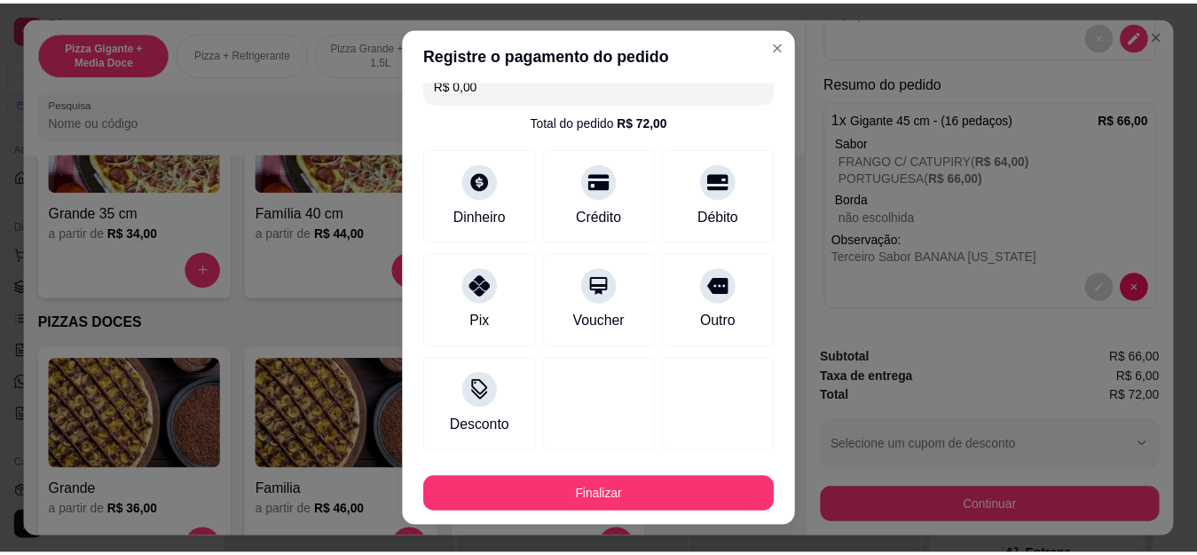
scroll to position [116, 0]
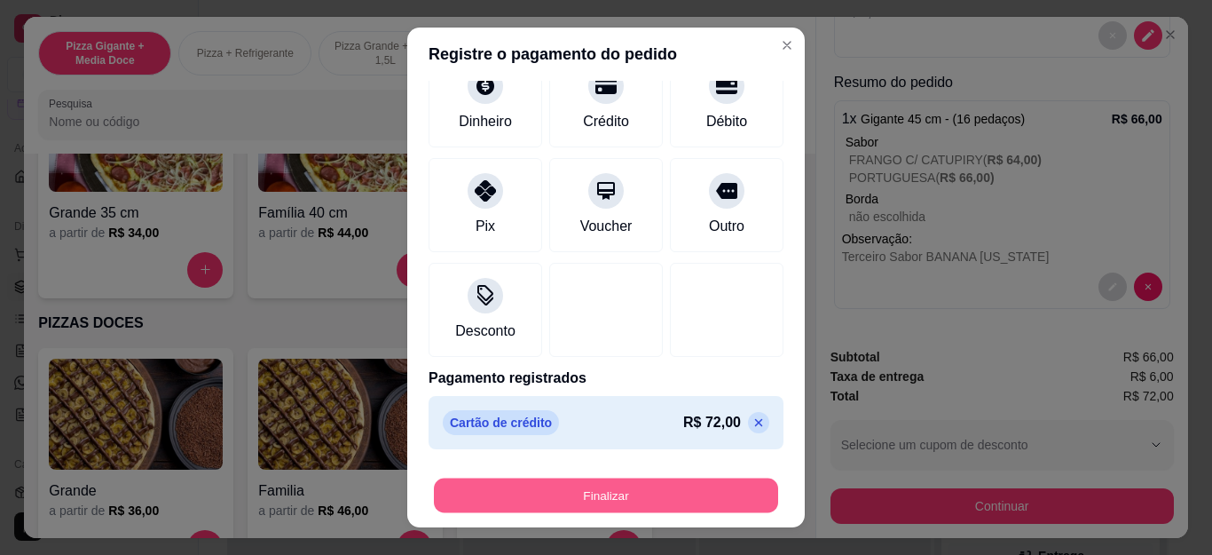
click at [588, 478] on button "Finalizar" at bounding box center [606, 495] width 344 height 35
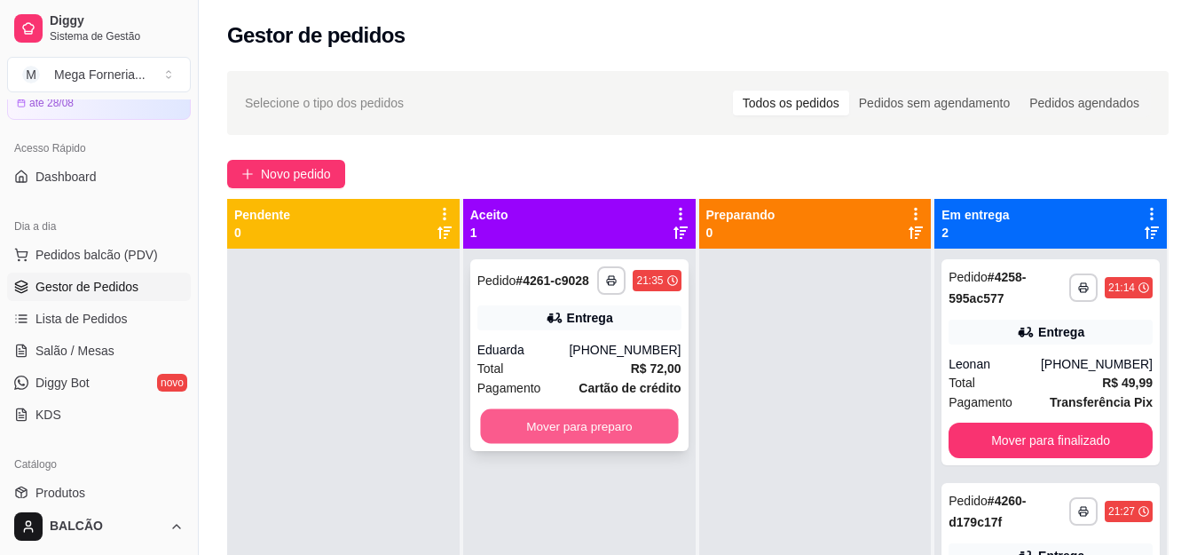
click at [620, 418] on button "Mover para preparo" at bounding box center [579, 426] width 198 height 35
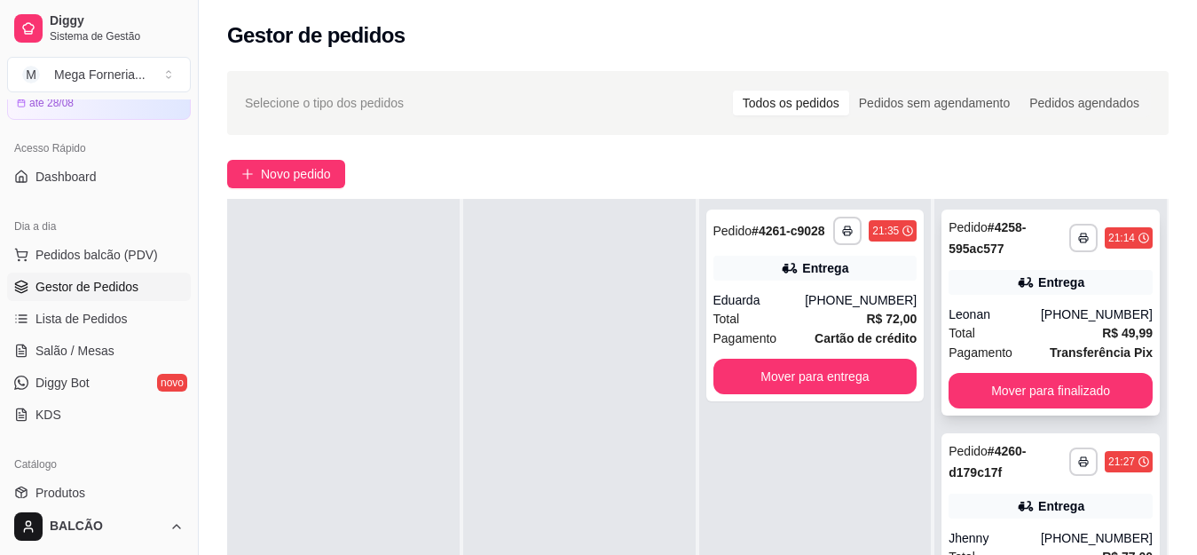
scroll to position [89, 0]
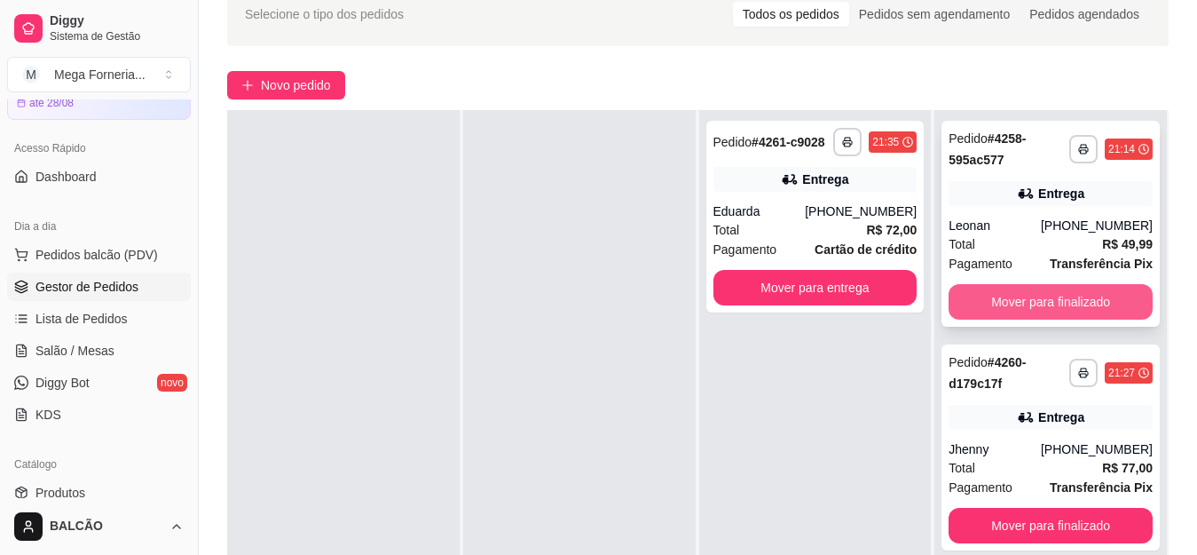
click at [972, 305] on button "Mover para finalizado" at bounding box center [1051, 302] width 204 height 36
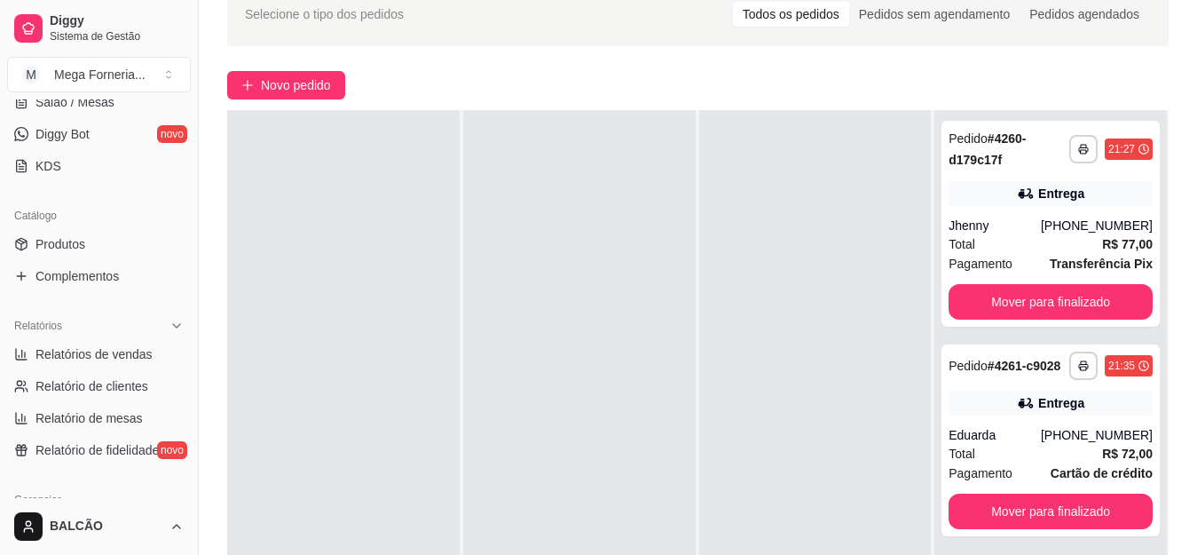
scroll to position [444, 0]
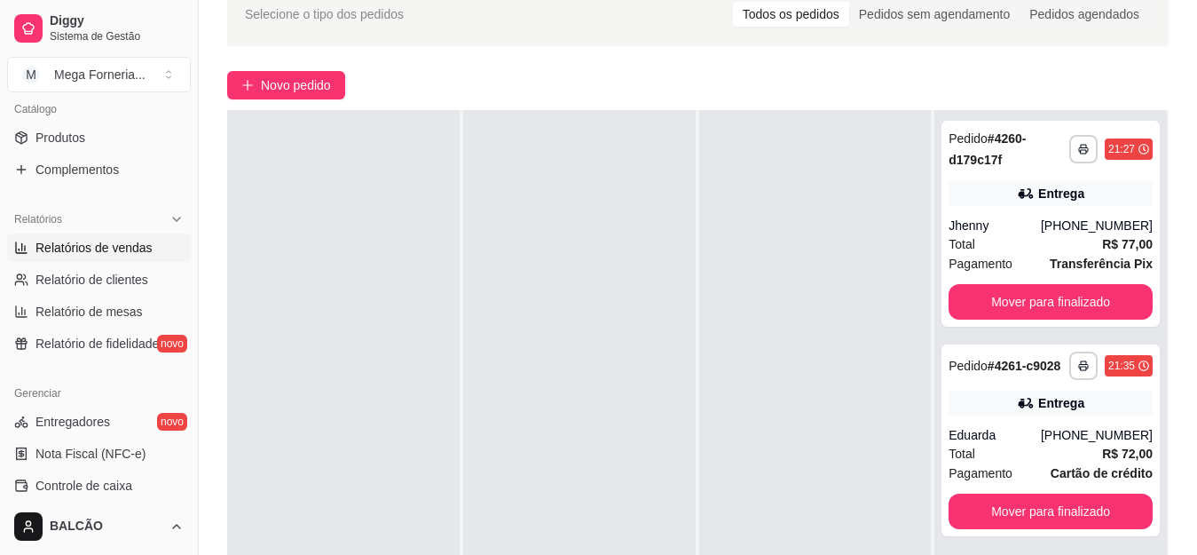
click at [49, 256] on span "Relatórios de vendas" at bounding box center [94, 248] width 117 height 18
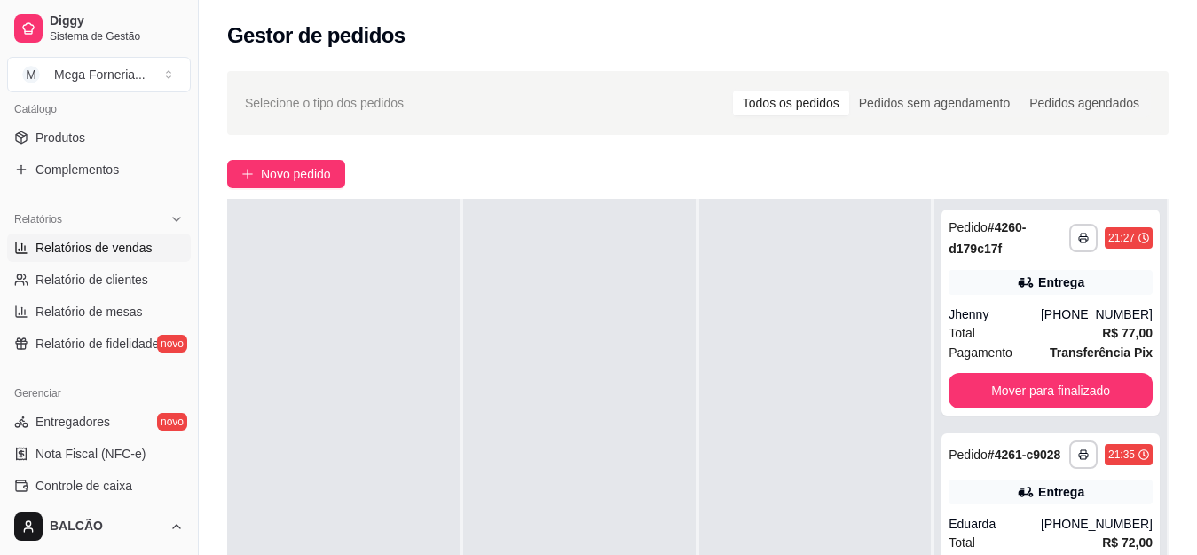
select select "ALL"
select select "0"
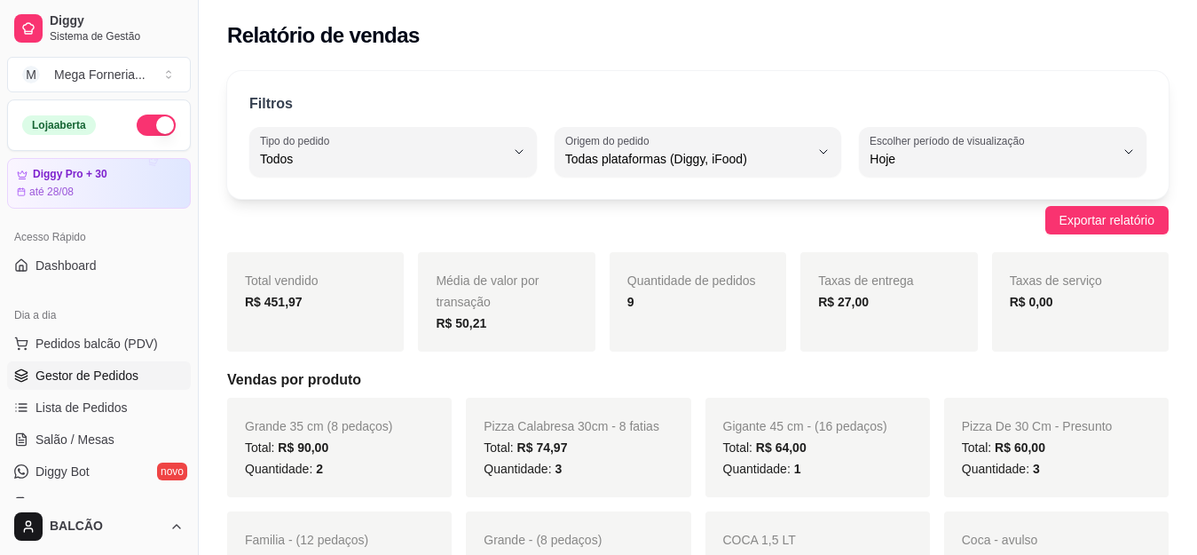
click at [82, 366] on link "Gestor de Pedidos" at bounding box center [99, 375] width 184 height 28
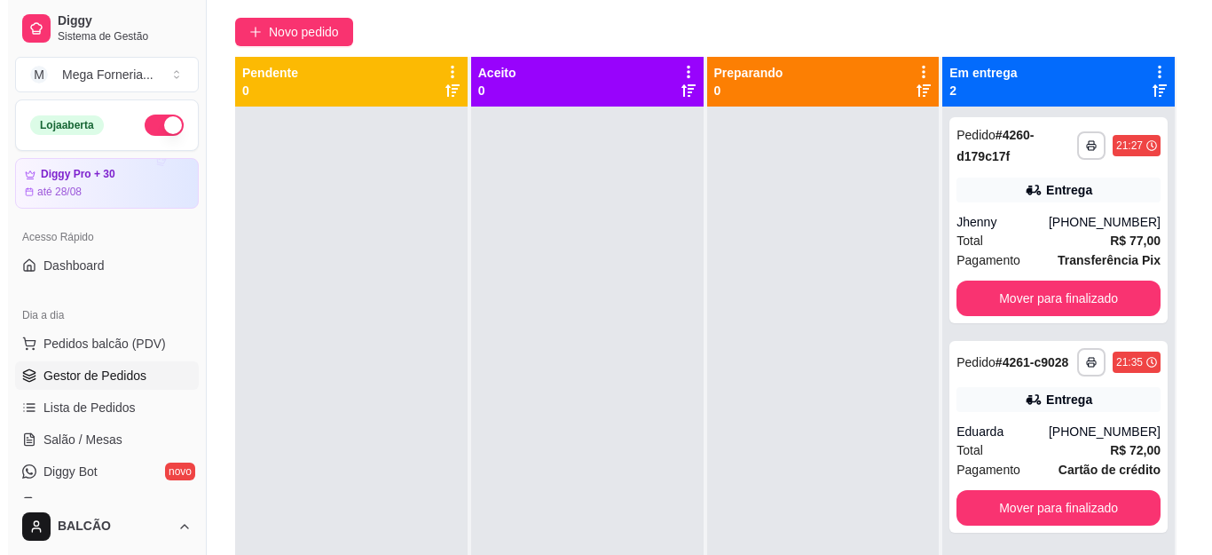
scroll to position [165, 0]
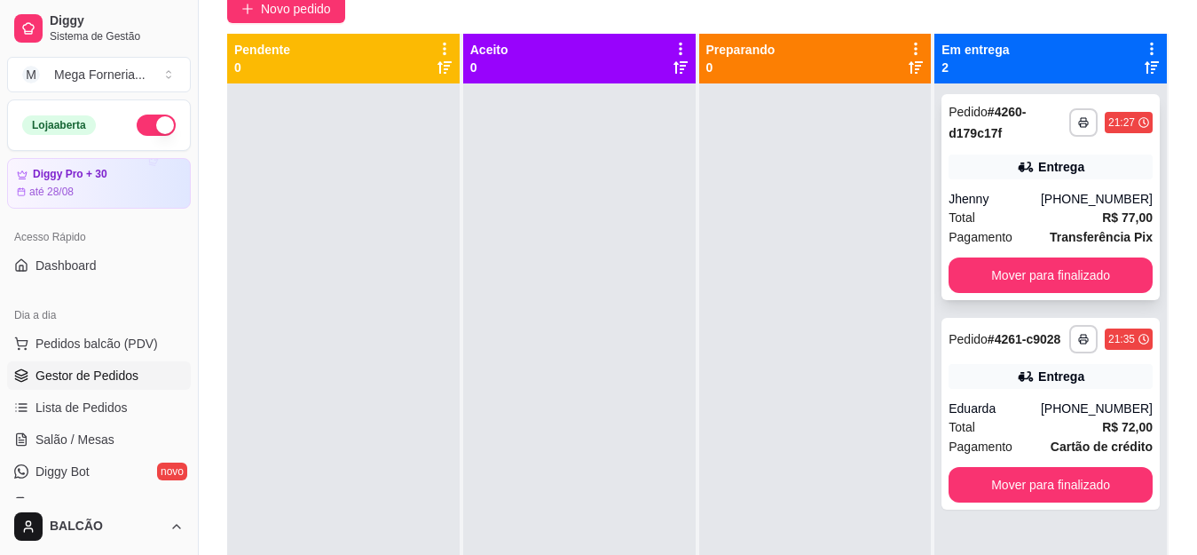
click at [1017, 172] on icon at bounding box center [1026, 167] width 18 height 18
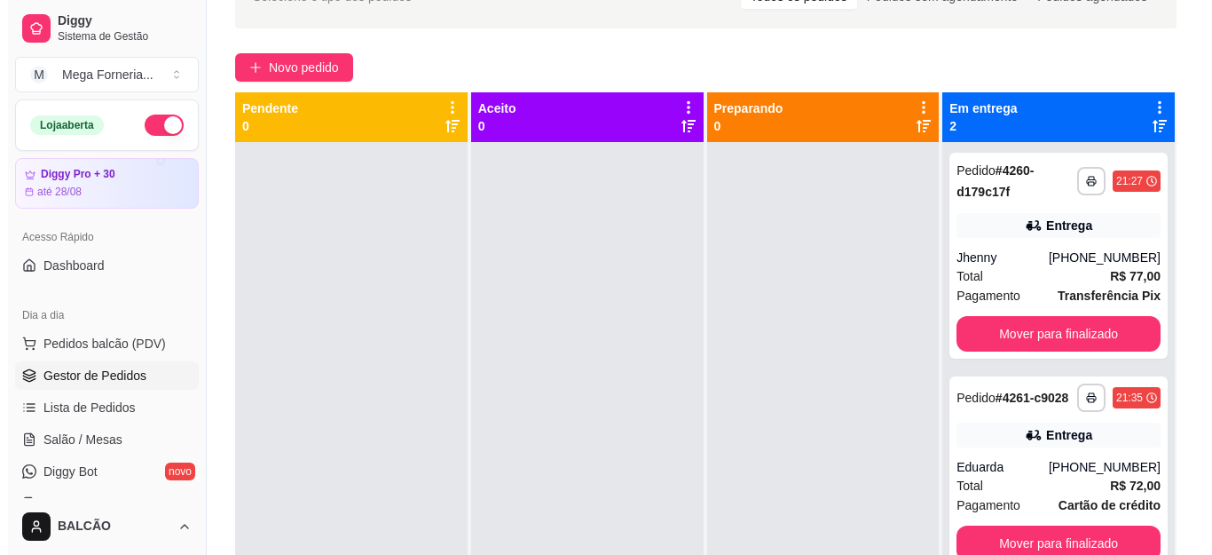
scroll to position [76, 0]
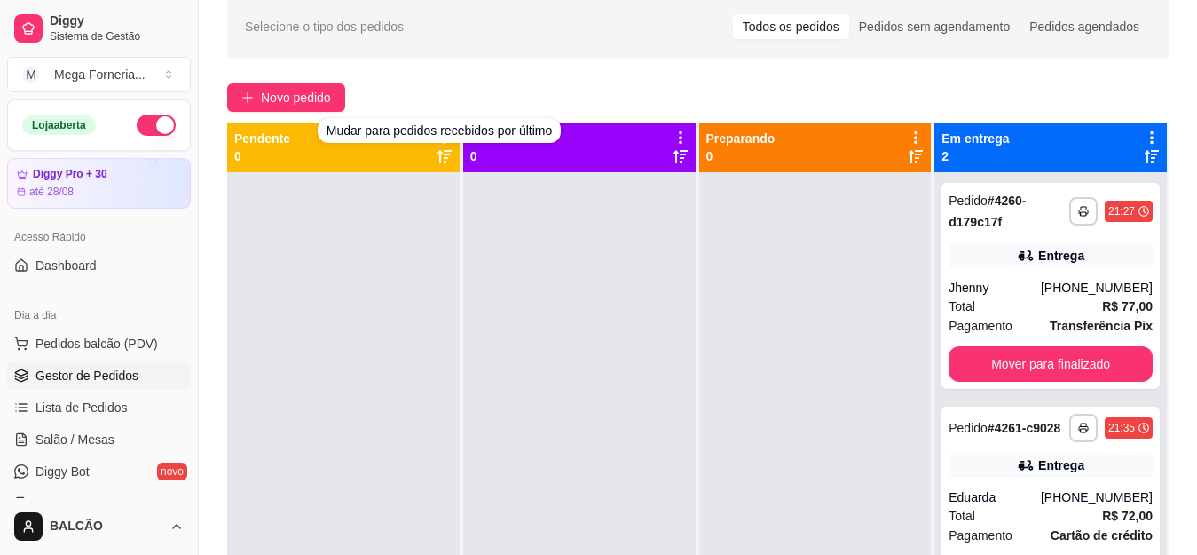
click at [280, 113] on div "**********" at bounding box center [698, 341] width 999 height 714
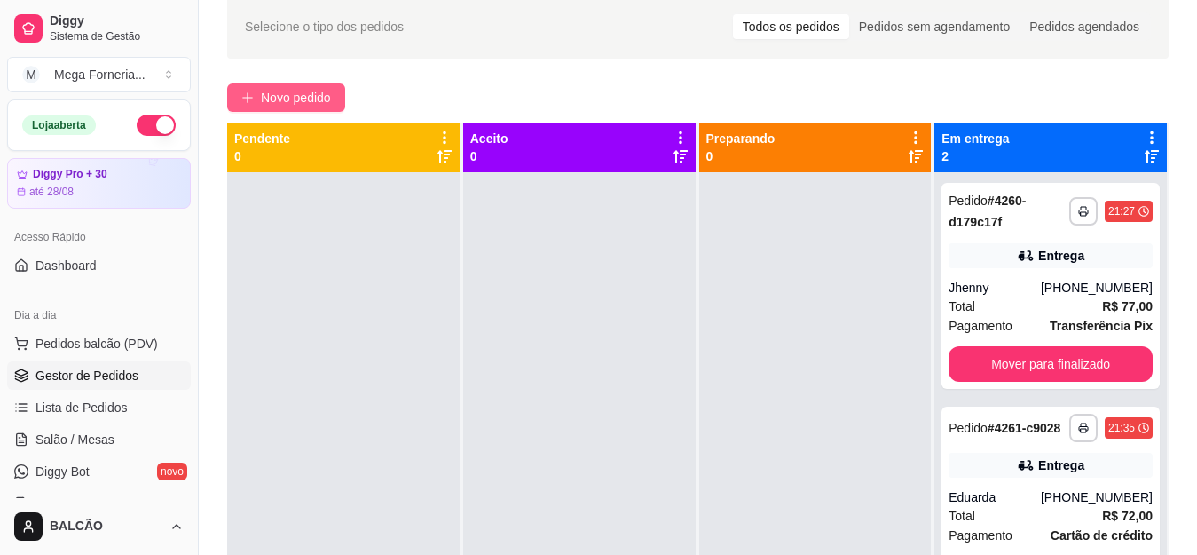
click at [280, 97] on span "Novo pedido" at bounding box center [296, 98] width 70 height 20
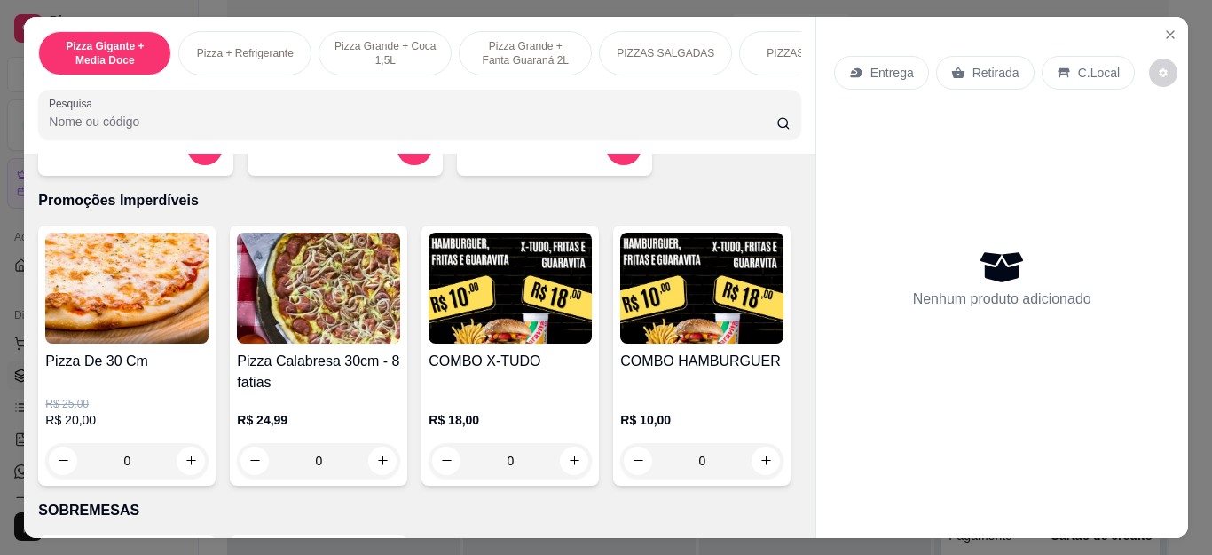
scroll to position [1775, 0]
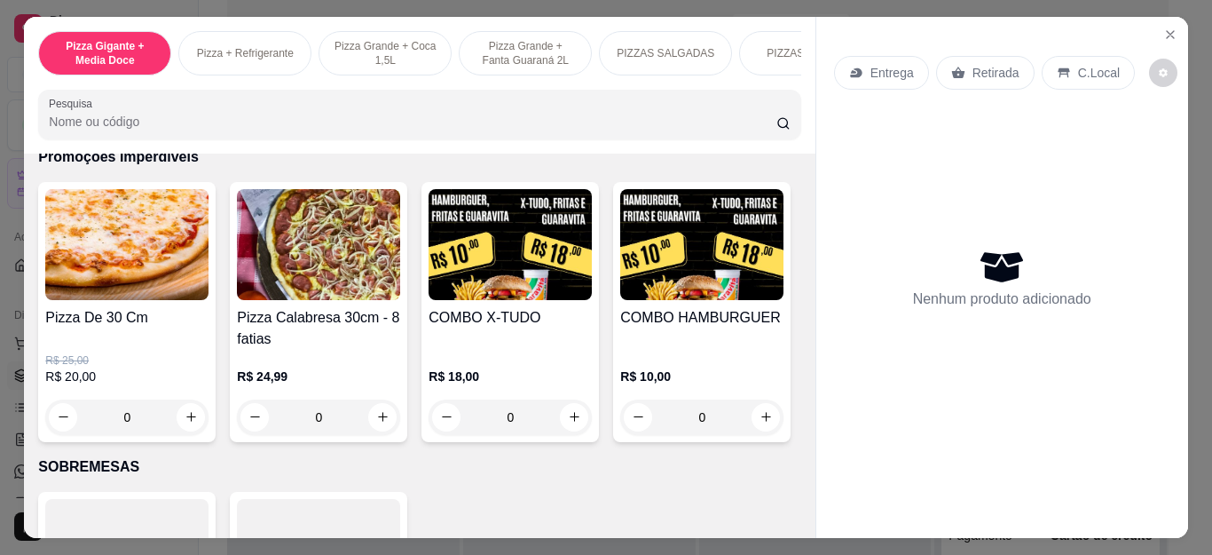
click at [563, 426] on div "0" at bounding box center [510, 417] width 163 height 36
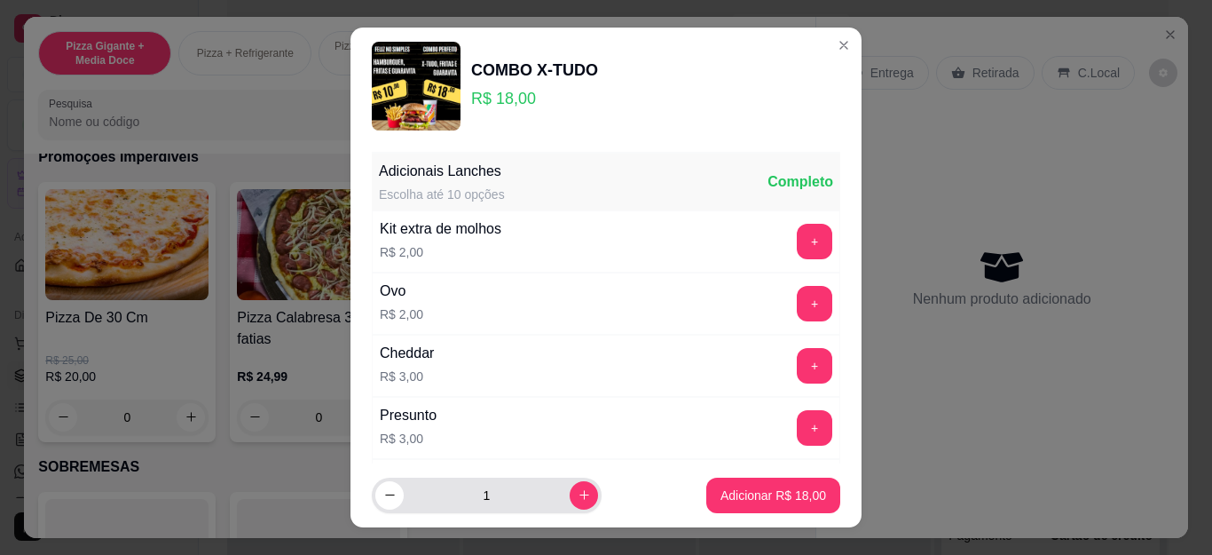
click at [575, 492] on div "1" at bounding box center [487, 496] width 230 height 36
click at [578, 494] on icon "increase-product-quantity" at bounding box center [584, 494] width 13 height 13
type input "2"
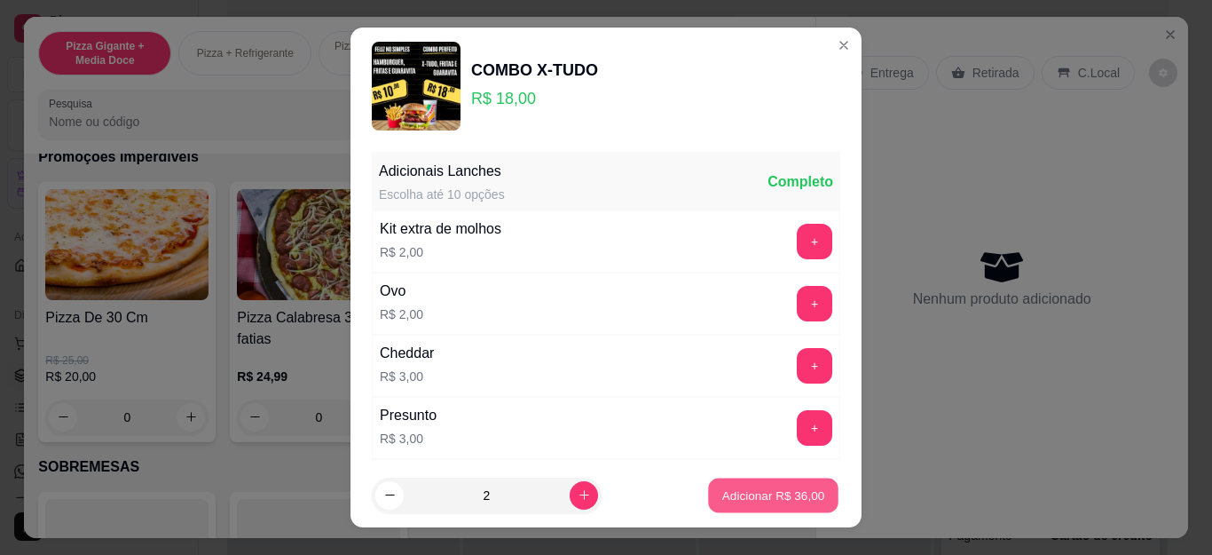
click at [722, 488] on p "Adicionar R$ 36,00" at bounding box center [773, 494] width 103 height 17
type input "2"
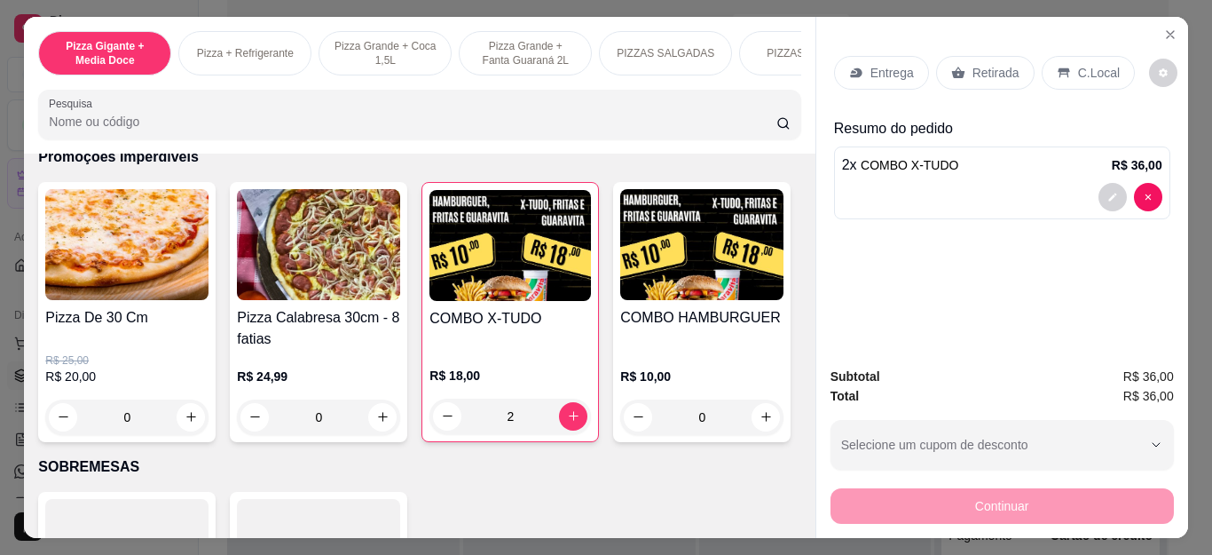
click at [896, 67] on p "Entrega" at bounding box center [892, 73] width 43 height 18
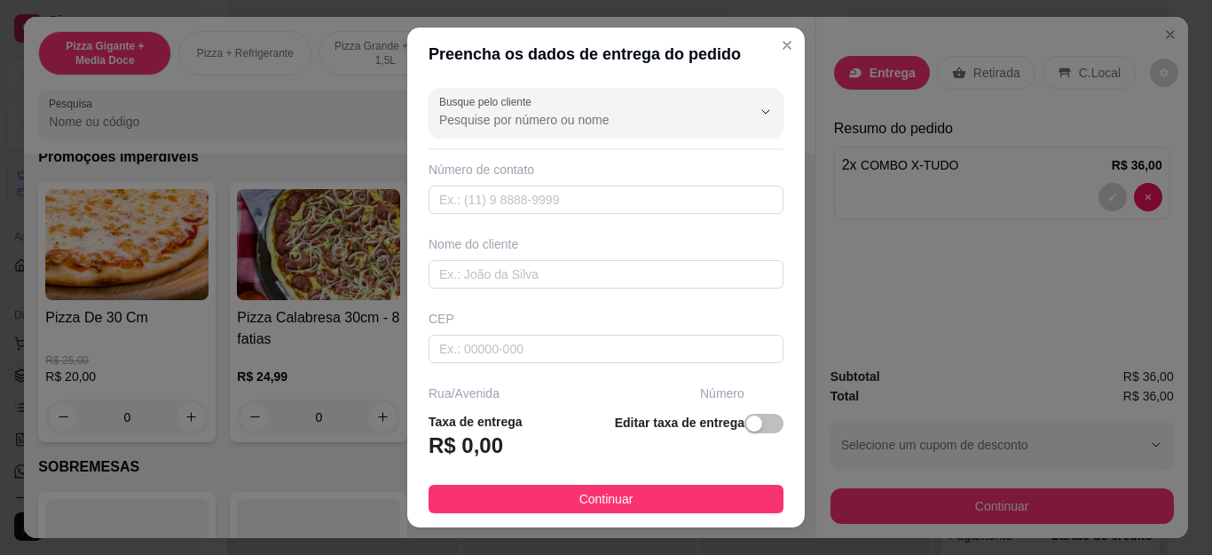
click at [549, 125] on input "Busque pelo cliente" at bounding box center [581, 120] width 284 height 18
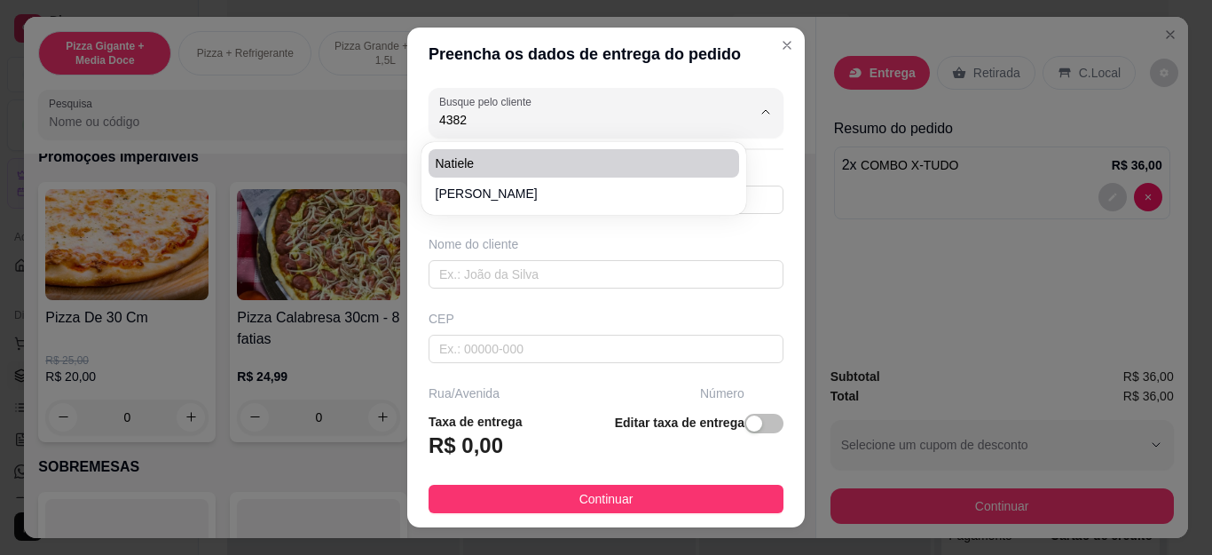
click at [528, 162] on span "Natiele" at bounding box center [575, 163] width 279 height 18
type input "Natiele"
type input "22992294382"
type input "Natiele"
type input "Rua [PERSON_NAME]"
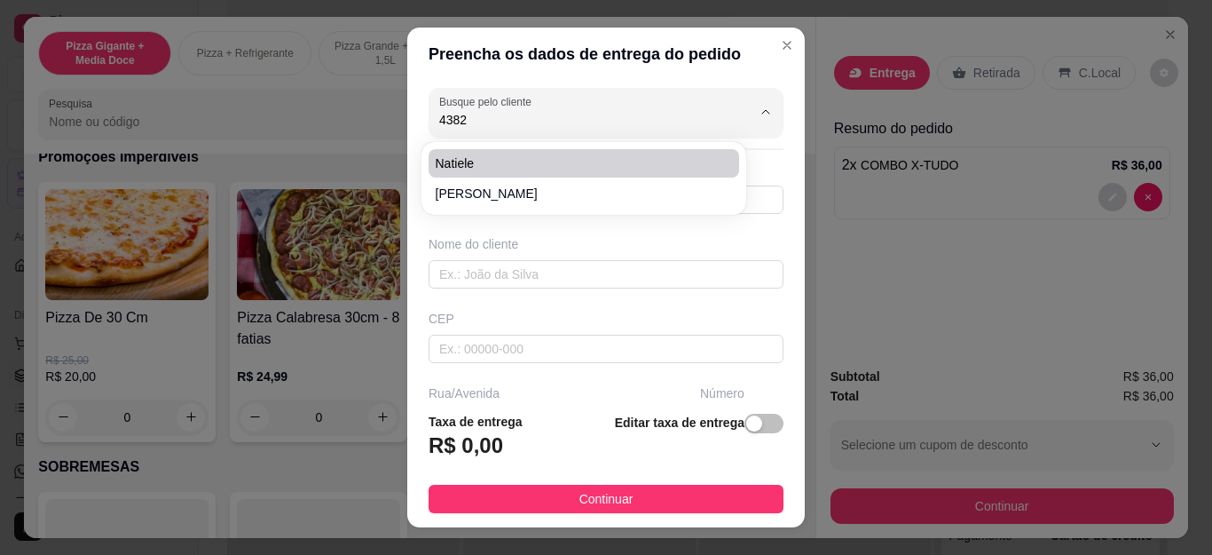
type input "N"
type input "Cabo Frio"
type input "Muro Branco,portão de garagem de [GEOGRAPHIC_DATA]"
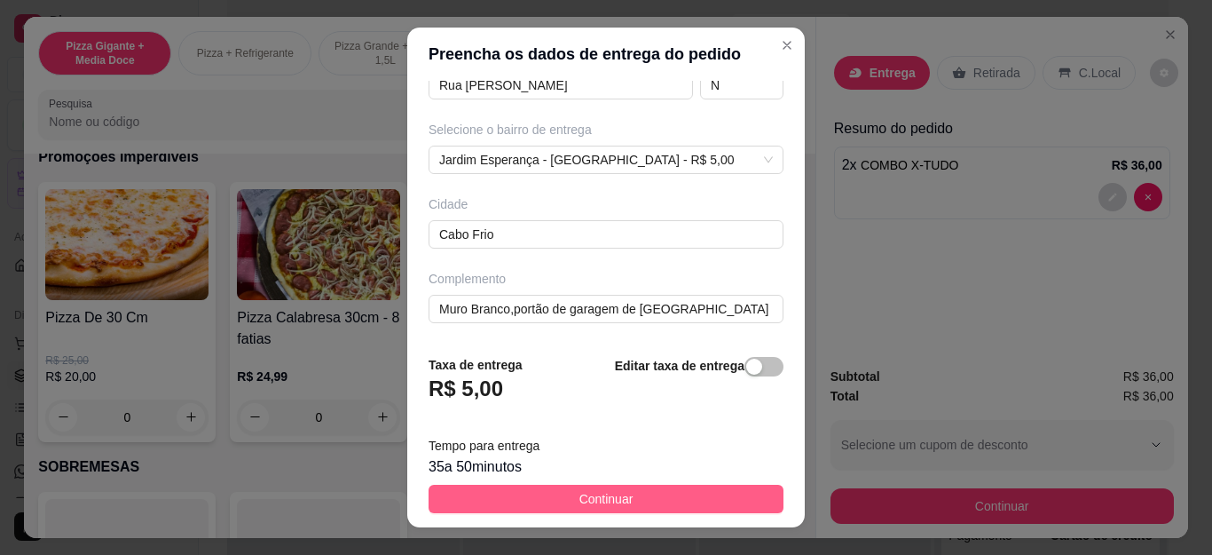
scroll to position [29, 0]
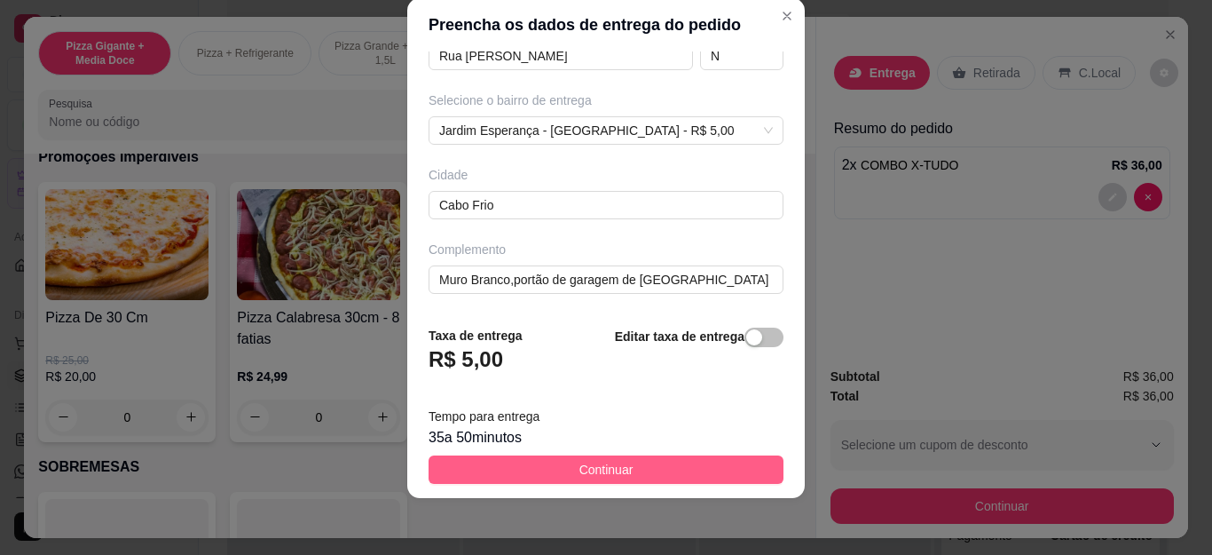
click at [645, 476] on button "Continuar" at bounding box center [606, 469] width 355 height 28
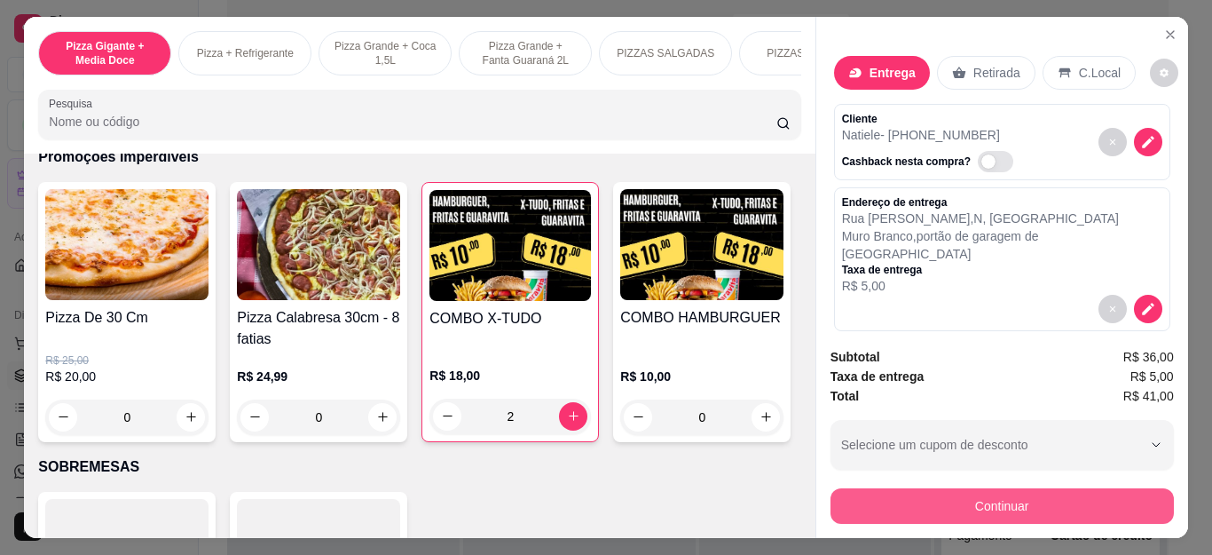
click at [1043, 489] on button "Continuar" at bounding box center [1002, 506] width 343 height 36
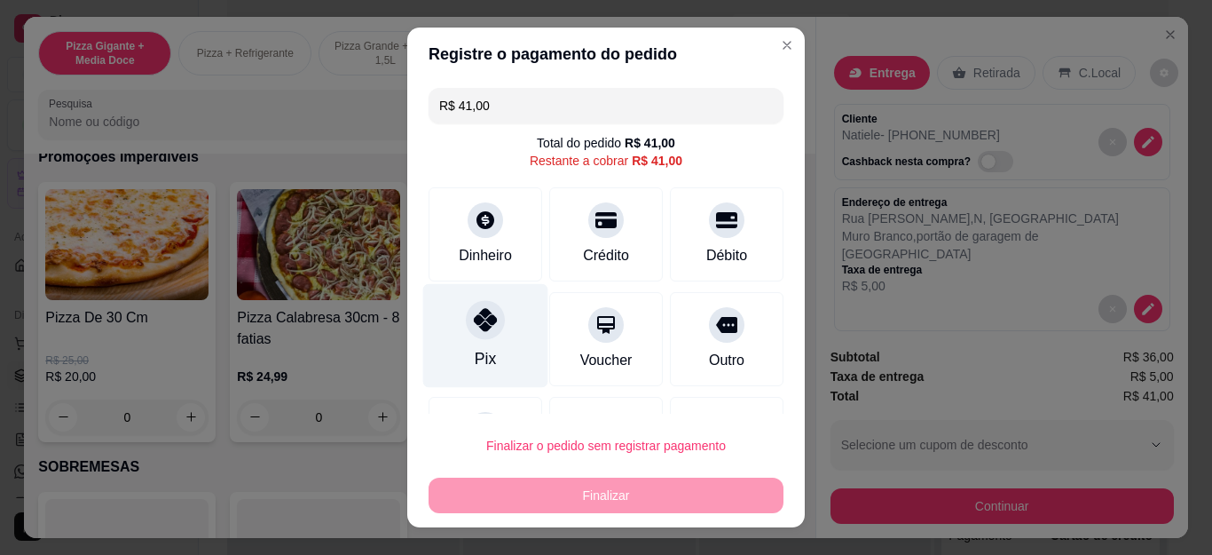
click at [481, 349] on div "Pix" at bounding box center [485, 358] width 21 height 23
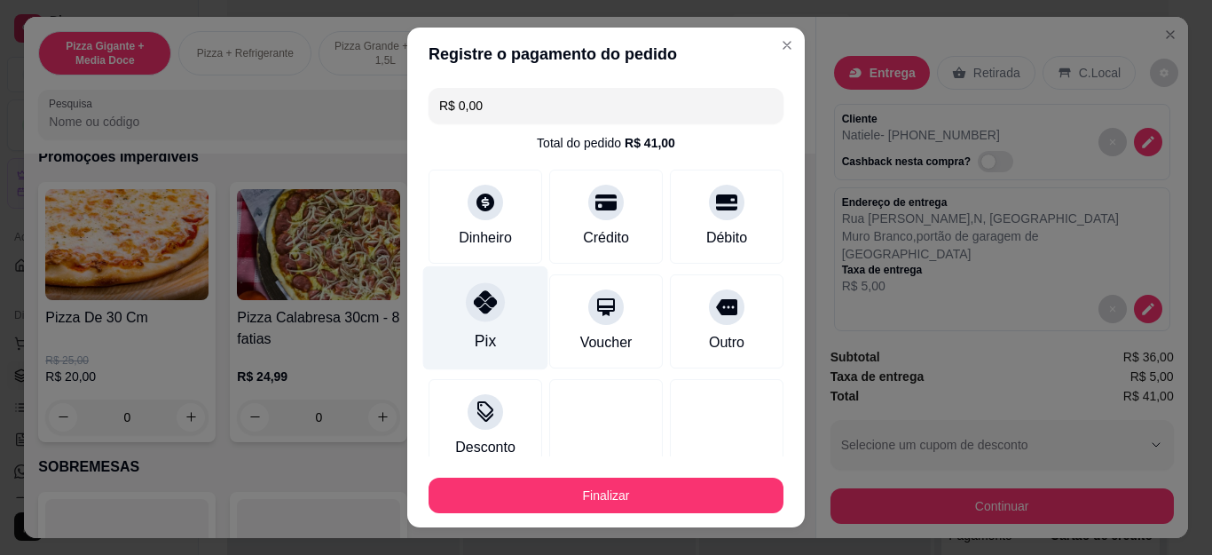
type input "R$ 0,00"
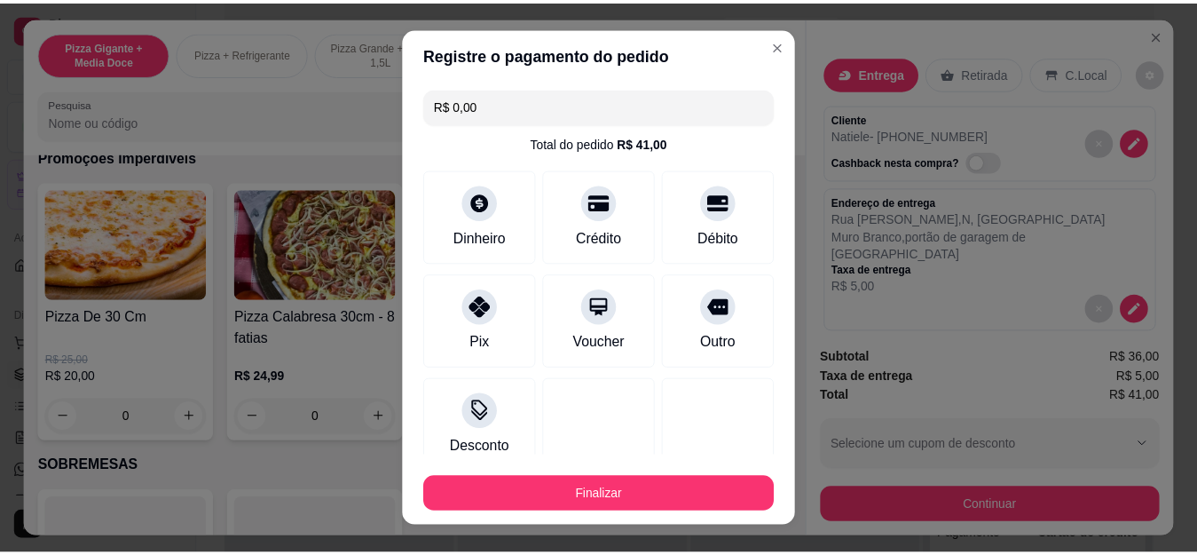
scroll to position [116, 0]
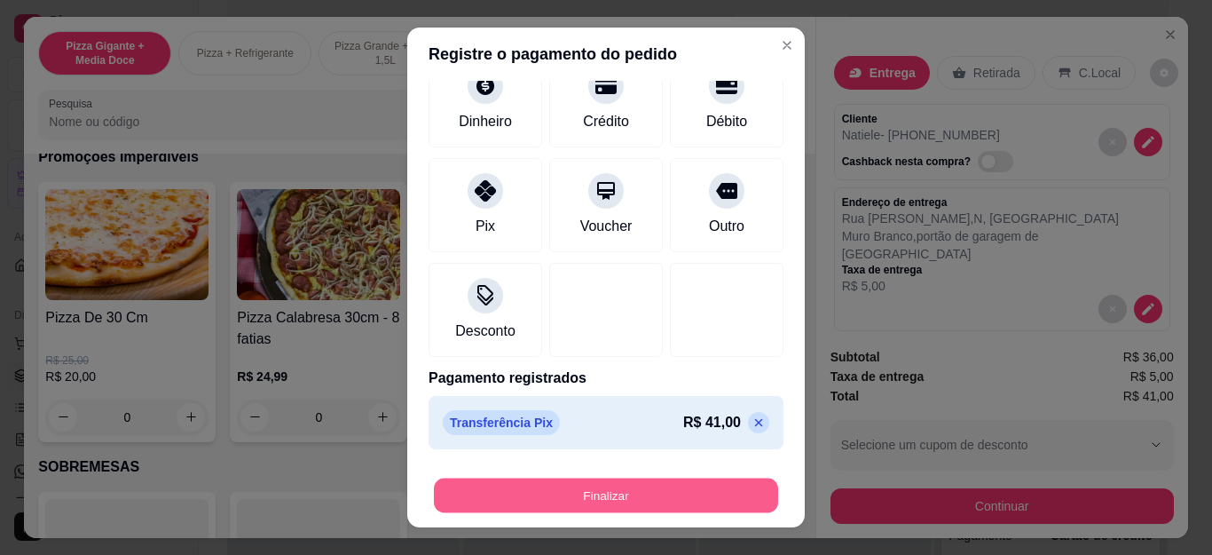
click at [510, 493] on button "Finalizar" at bounding box center [606, 495] width 344 height 35
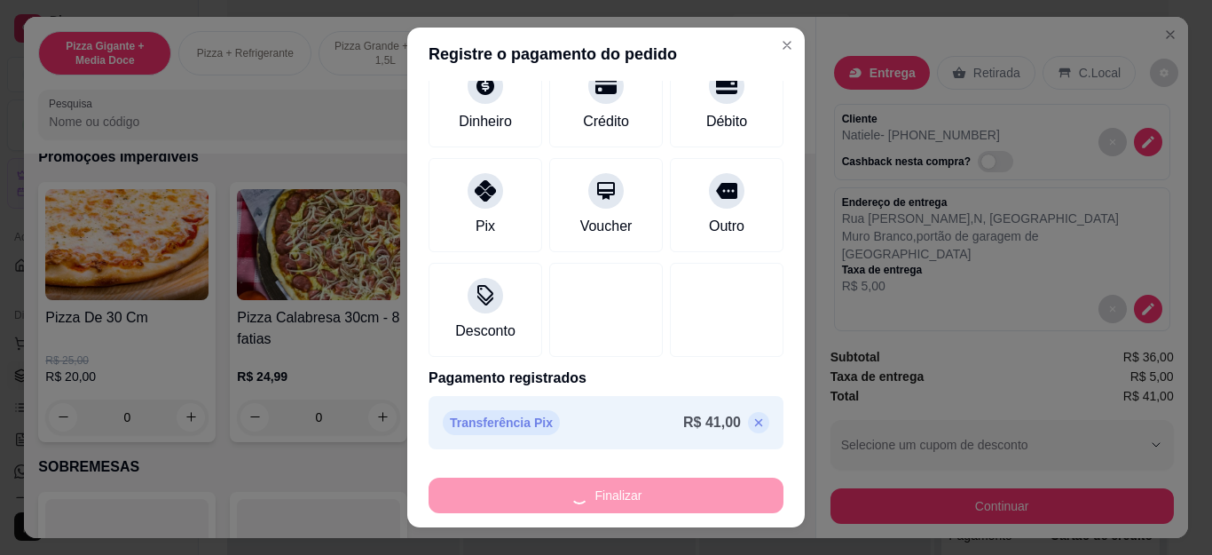
type input "0"
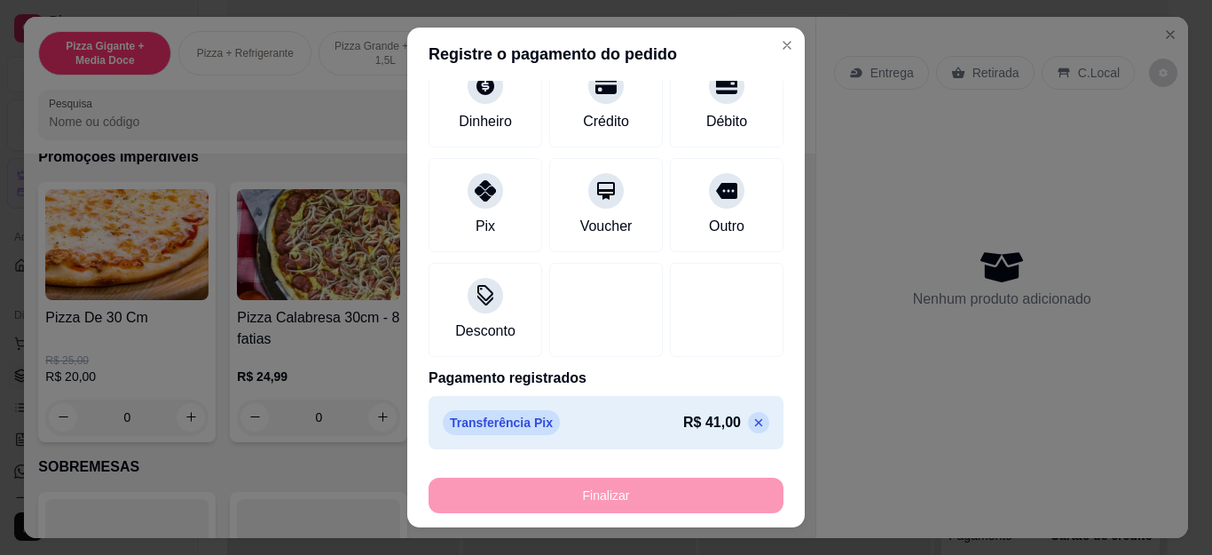
type input "-R$ 41,00"
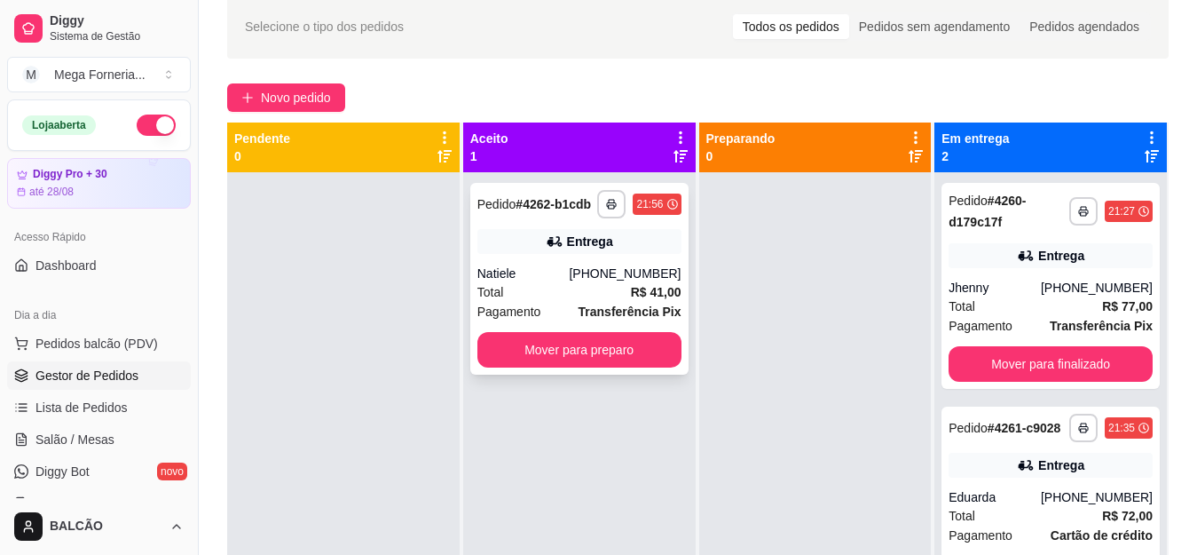
click at [597, 207] on button "button" at bounding box center [611, 204] width 28 height 28
click at [565, 266] on button "IMPRESSORA" at bounding box center [557, 266] width 129 height 28
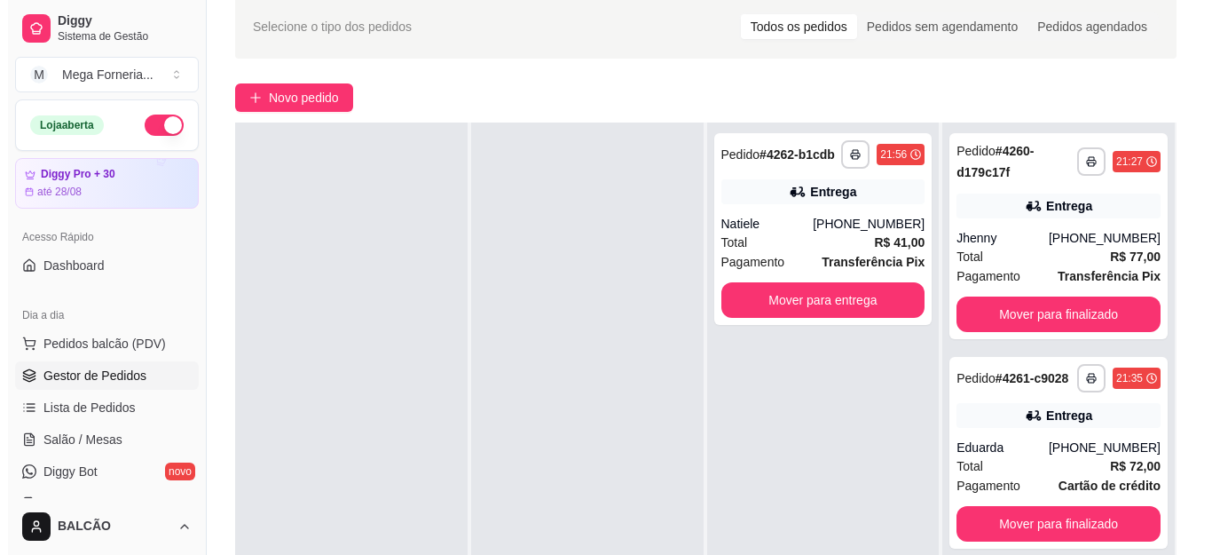
scroll to position [165, 0]
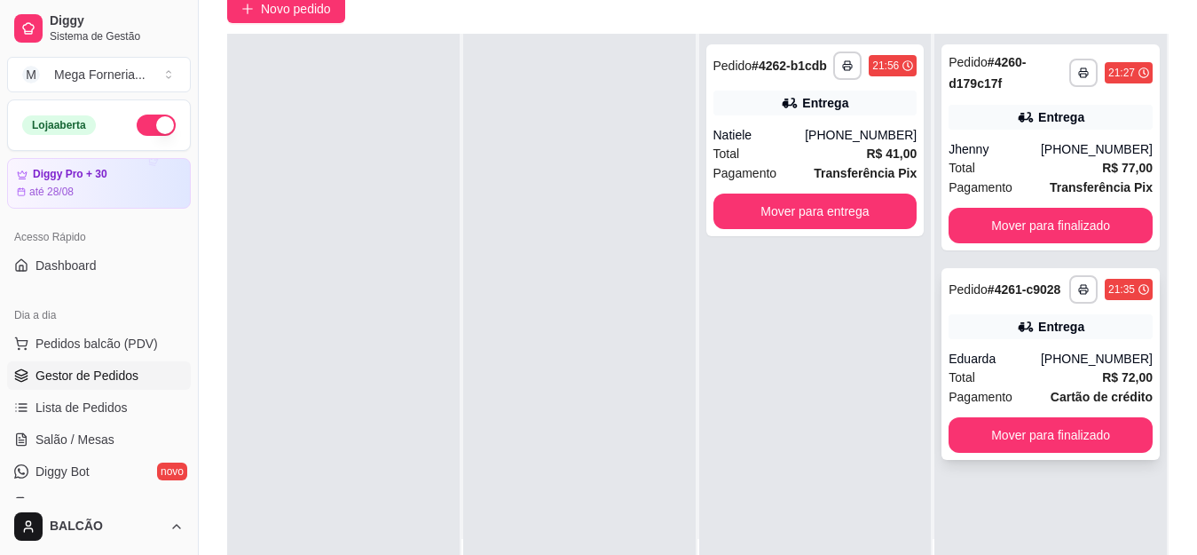
click at [1017, 328] on icon at bounding box center [1026, 327] width 18 height 18
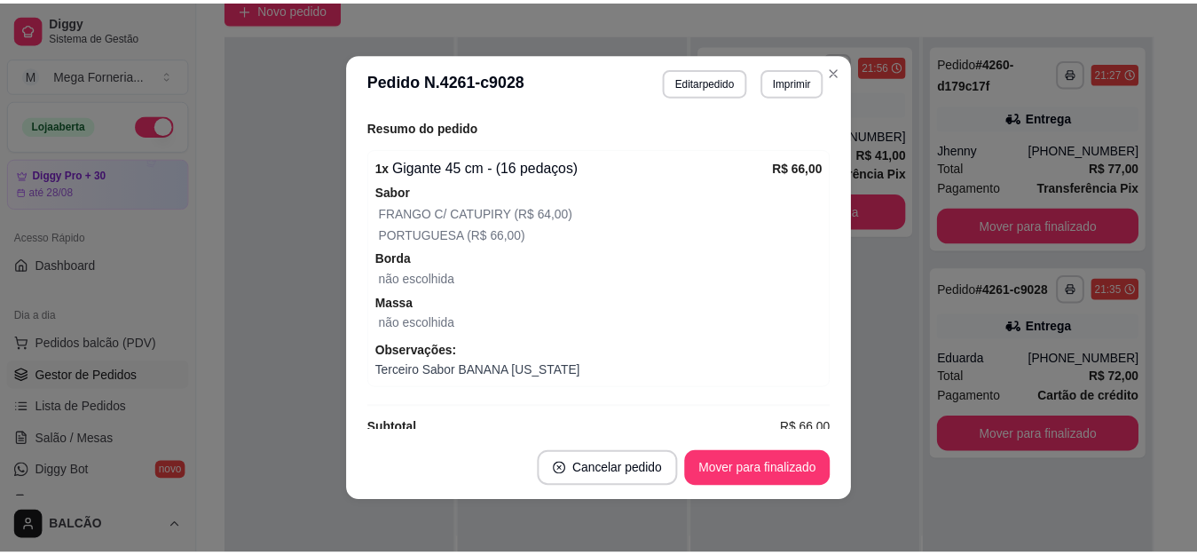
scroll to position [525, 0]
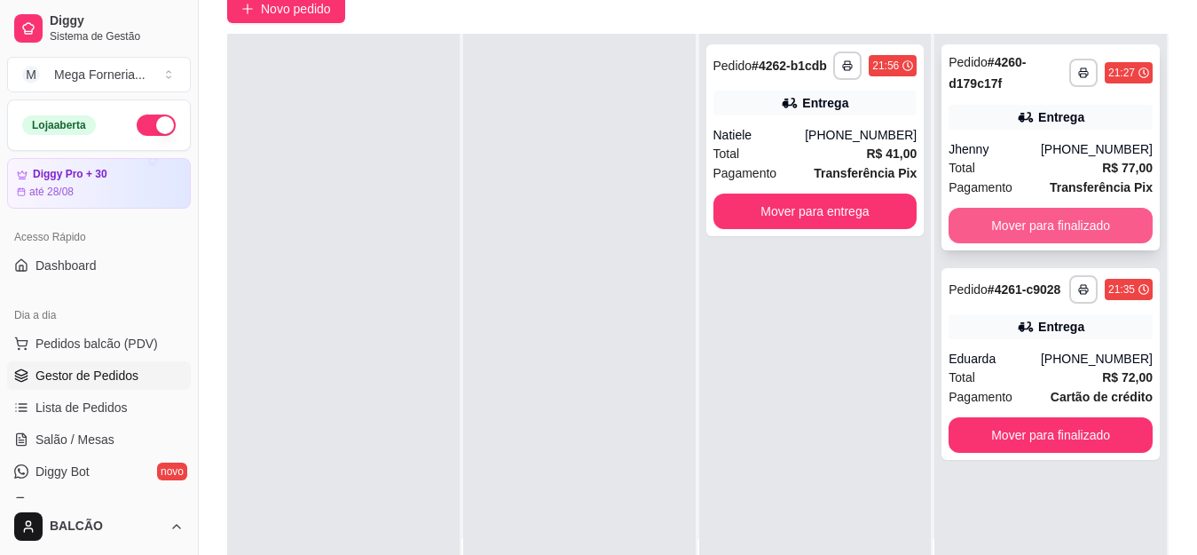
click at [1002, 219] on button "Mover para finalizado" at bounding box center [1051, 226] width 204 height 36
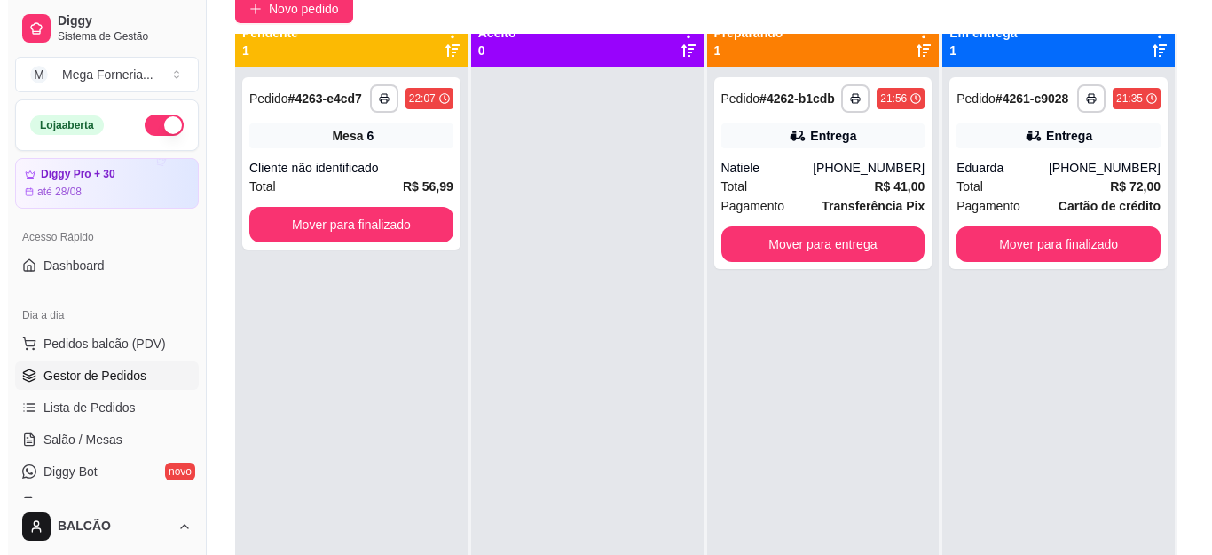
scroll to position [0, 0]
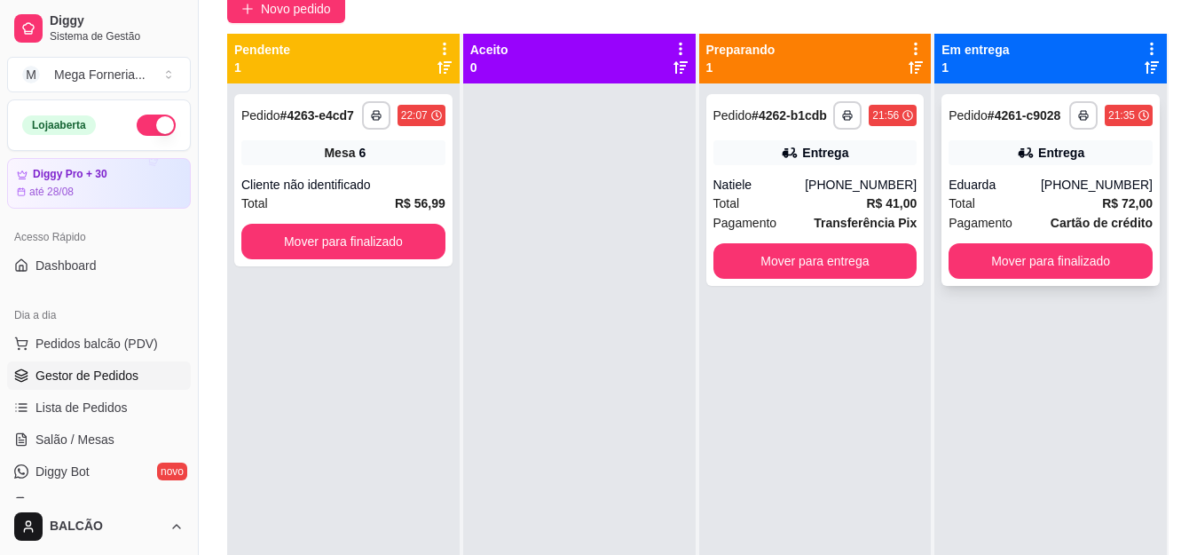
click at [1035, 168] on div "**********" at bounding box center [1051, 190] width 218 height 192
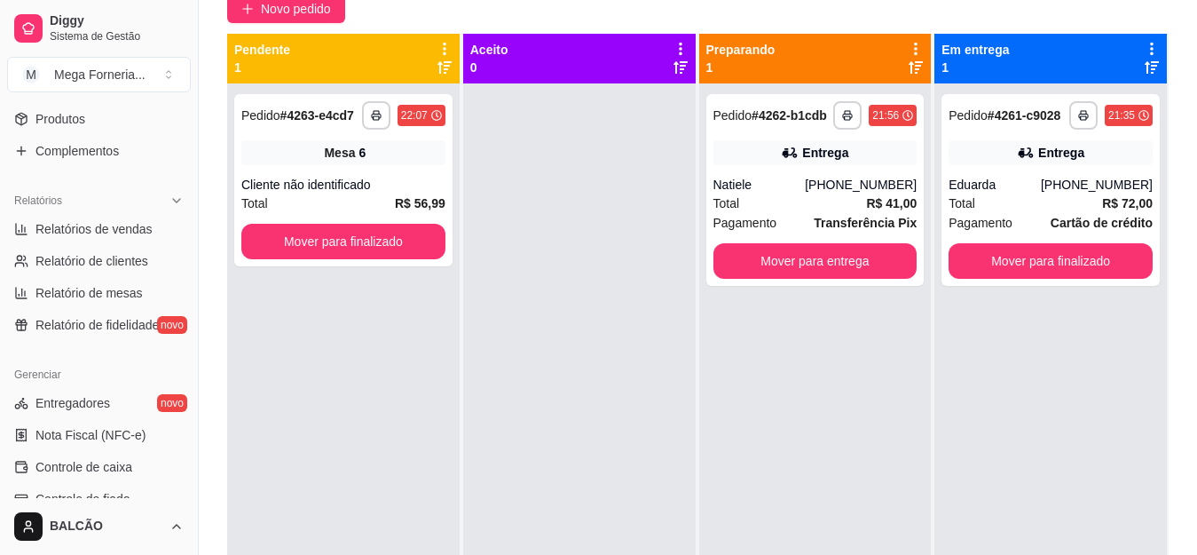
scroll to position [533, 0]
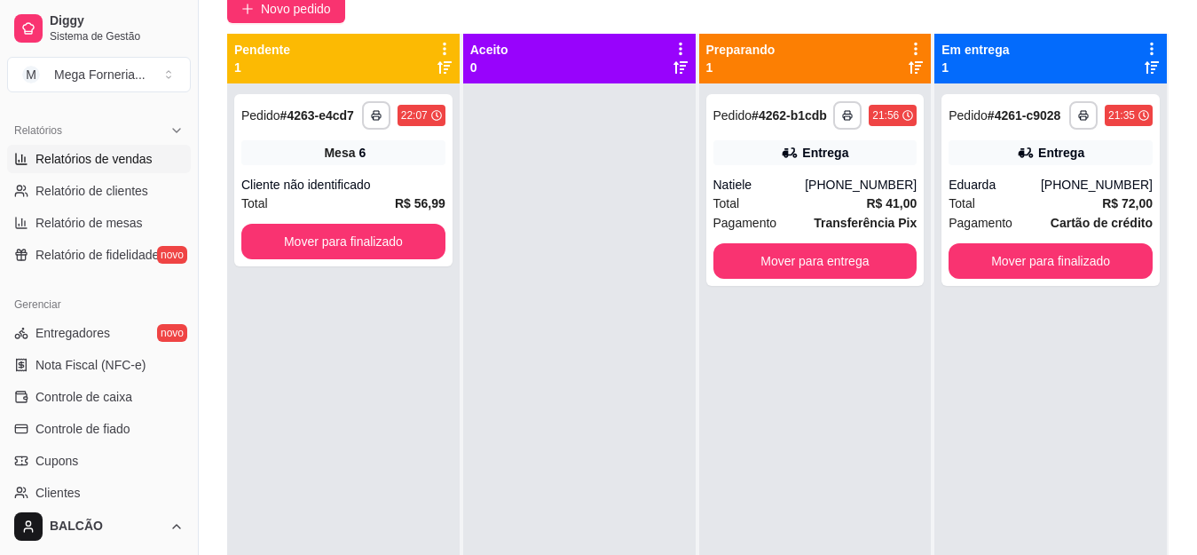
click at [151, 167] on link "Relatórios de vendas" at bounding box center [99, 159] width 184 height 28
select select "ALL"
select select "0"
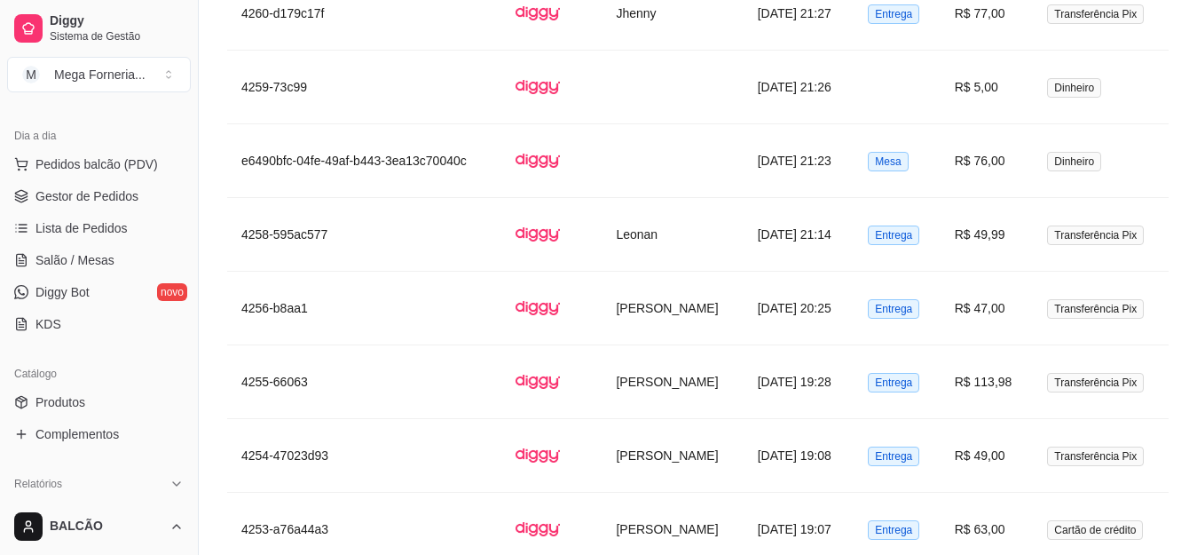
scroll to position [178, 0]
click at [138, 203] on link "Gestor de Pedidos" at bounding box center [99, 198] width 184 height 28
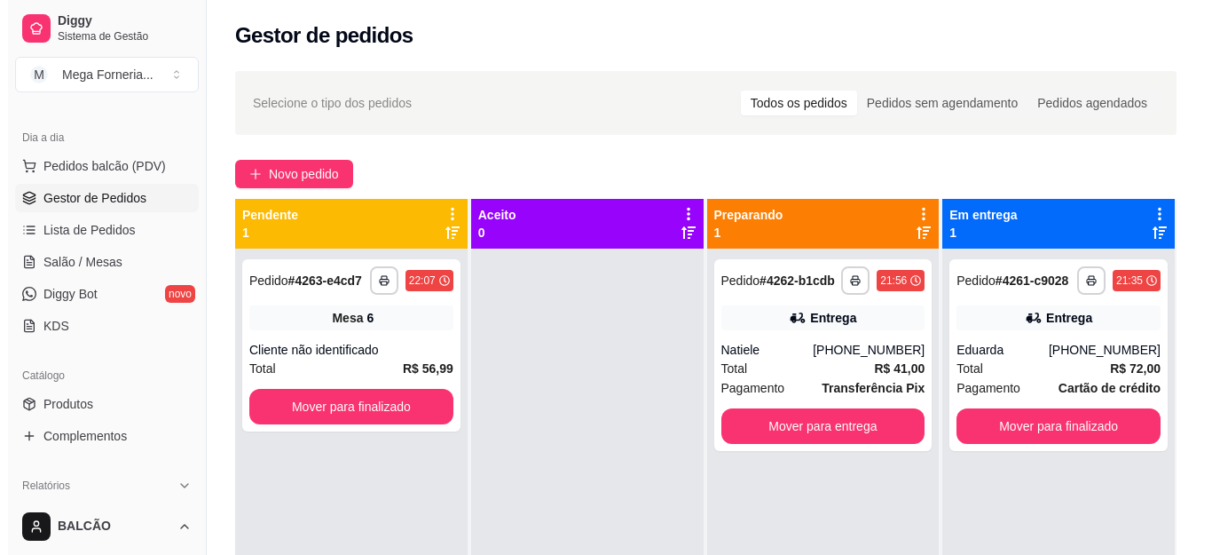
scroll to position [50, 0]
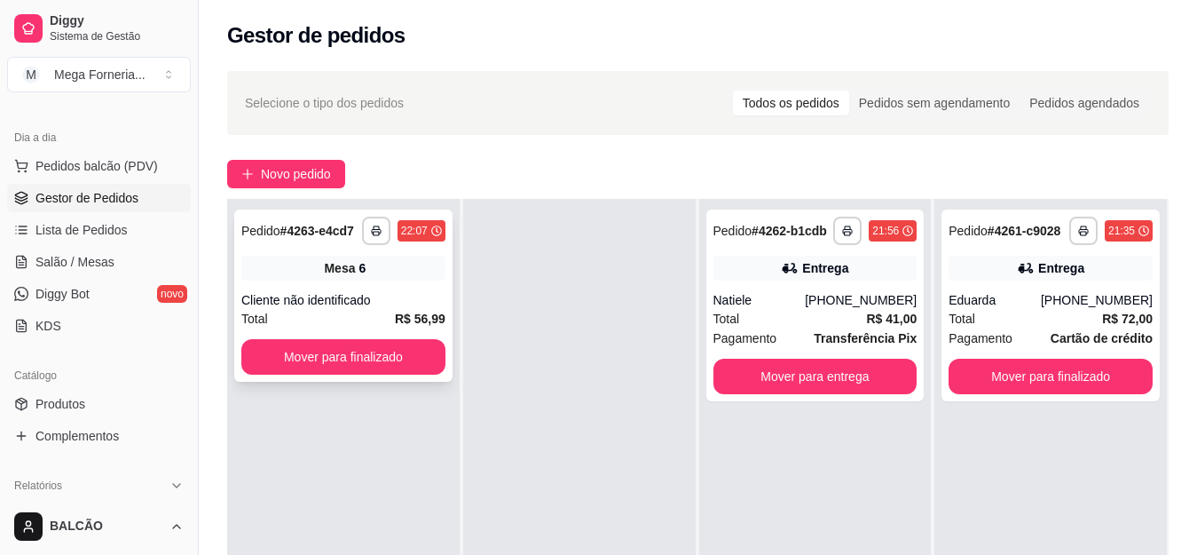
click at [343, 257] on div "Mesa 6" at bounding box center [343, 268] width 204 height 25
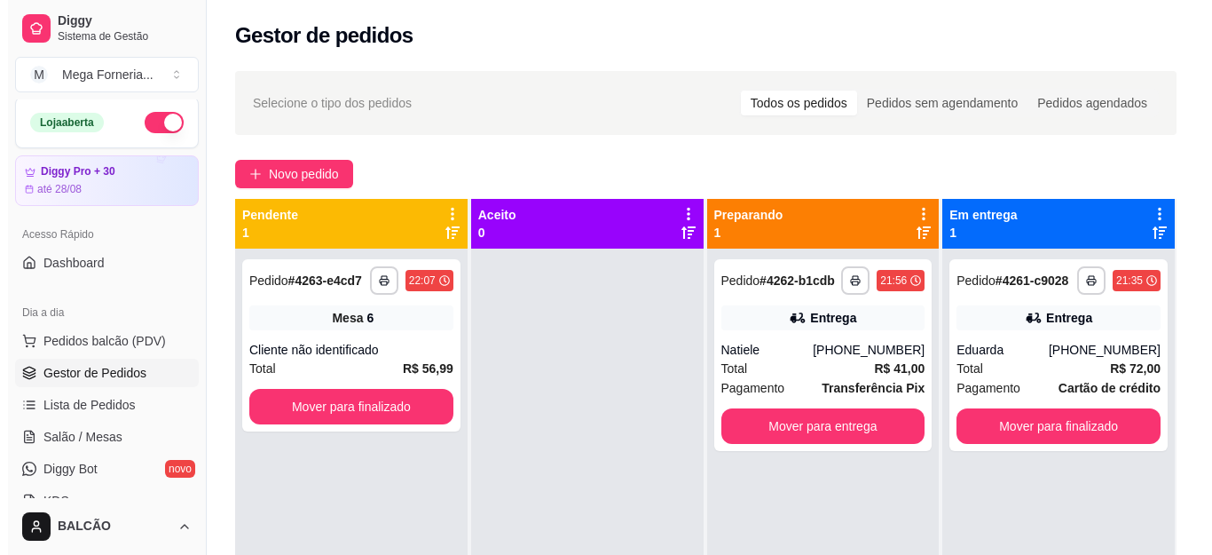
scroll to position [0, 0]
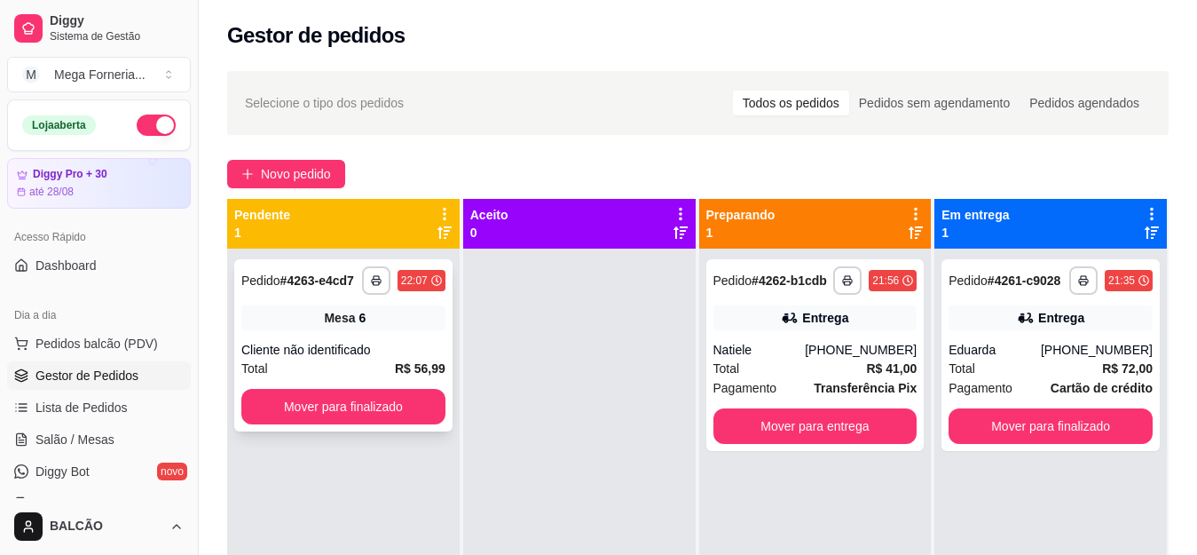
click at [375, 361] on div "Total R$ 56,99" at bounding box center [343, 369] width 204 height 20
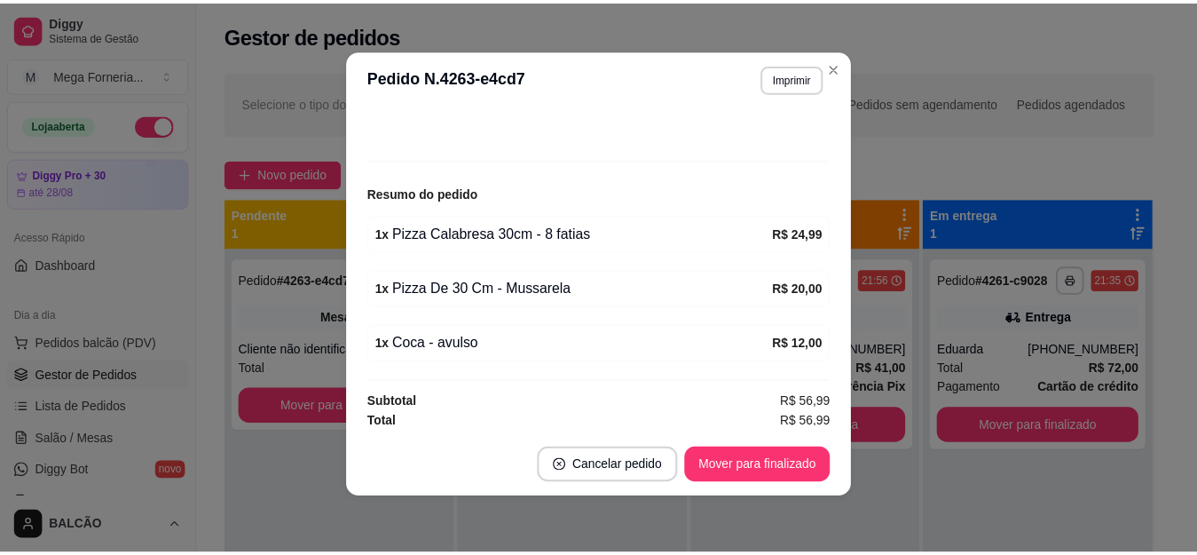
scroll to position [160, 0]
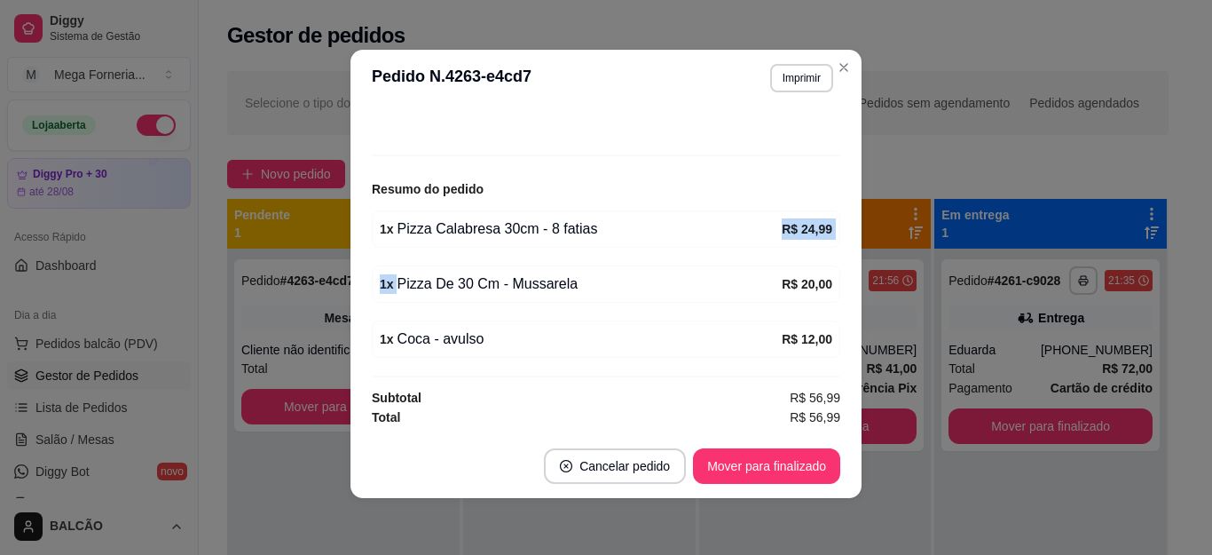
drag, startPoint x: 390, startPoint y: 262, endPoint x: 604, endPoint y: 217, distance: 218.5
click at [604, 217] on div "feito há 9 minutos Número da Mesa 6 Tipo Mesa Horário do pedido [DATE] 22:07 St…" at bounding box center [606, 270] width 469 height 313
click at [538, 272] on div "1 x Pizza De 30 Cm - Mussarela R$ 20,00" at bounding box center [606, 283] width 469 height 37
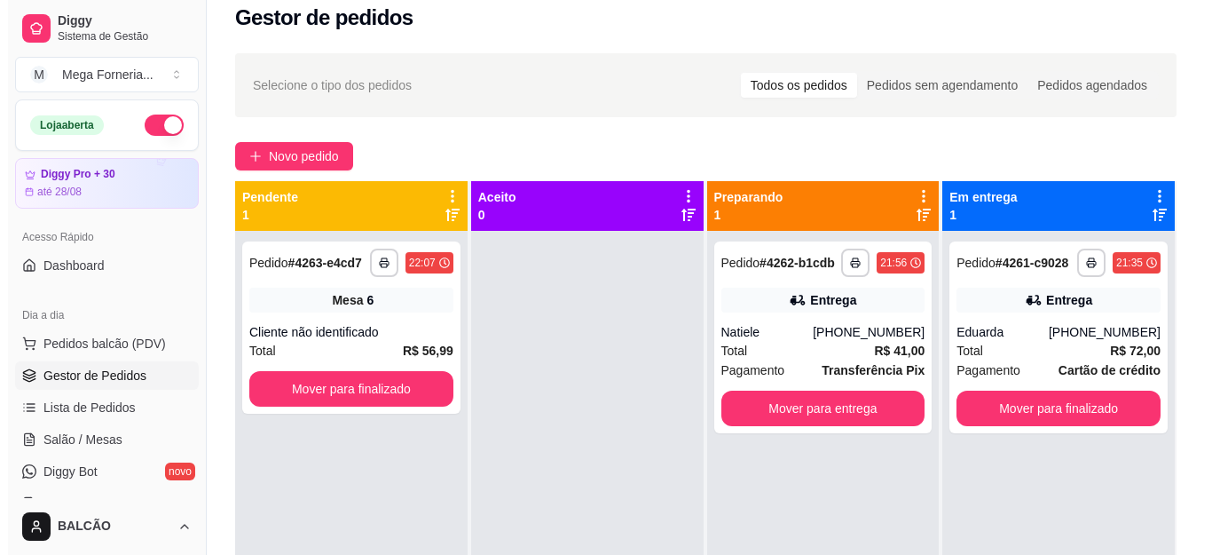
scroll to position [0, 0]
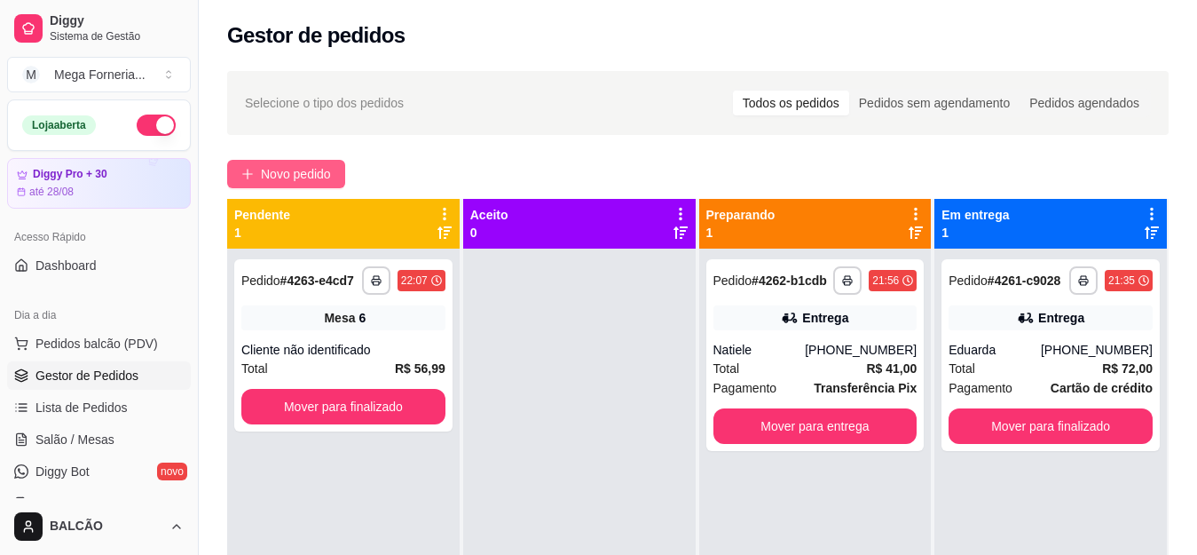
click at [295, 166] on span "Novo pedido" at bounding box center [296, 174] width 70 height 20
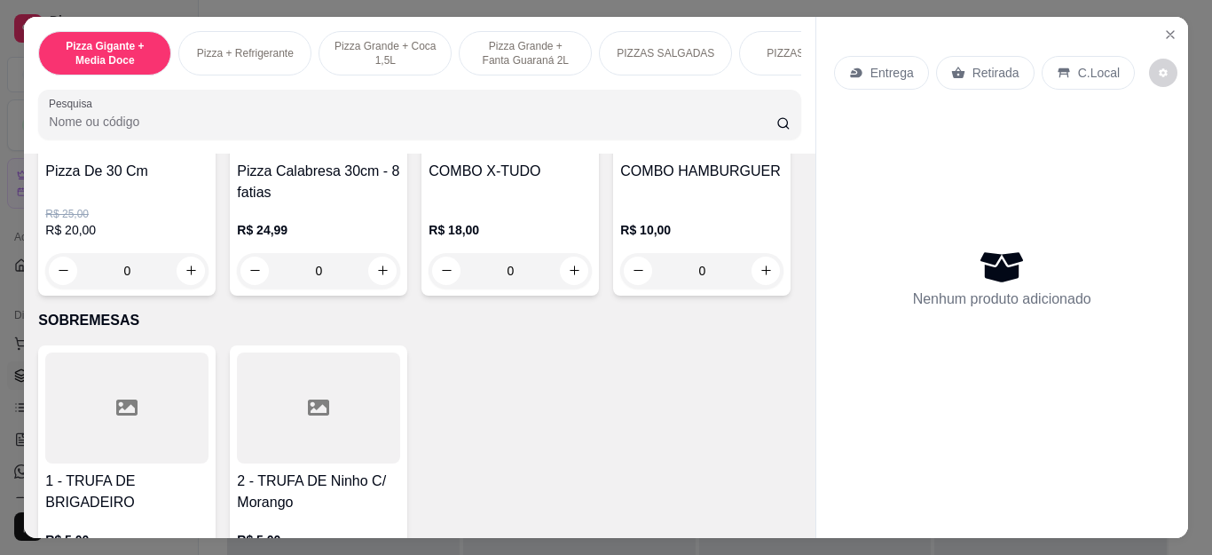
scroll to position [1864, 0]
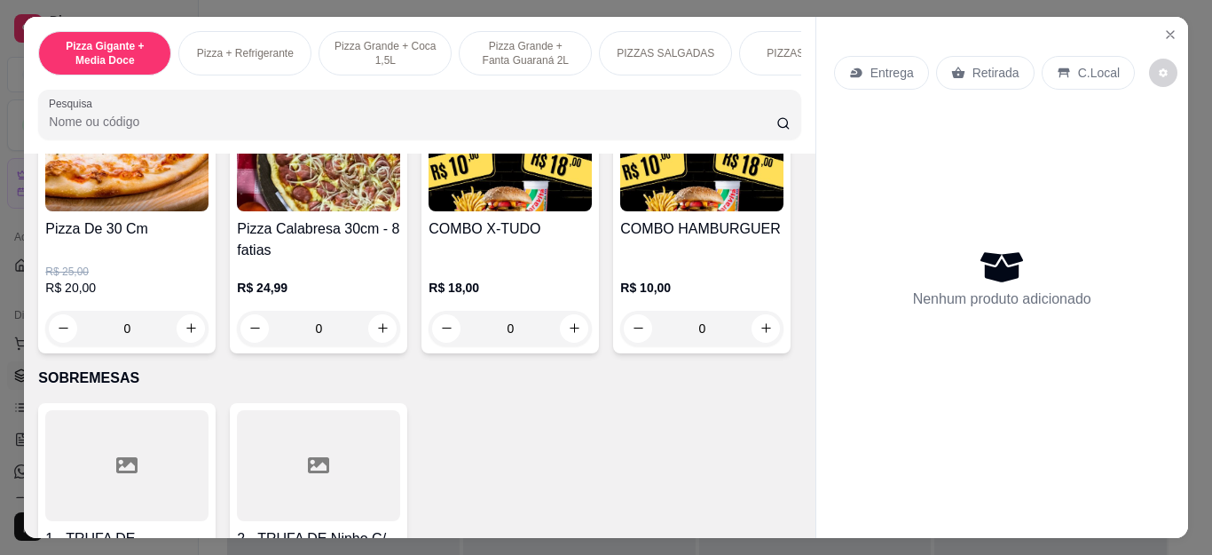
click at [193, 332] on div "0" at bounding box center [126, 329] width 163 height 36
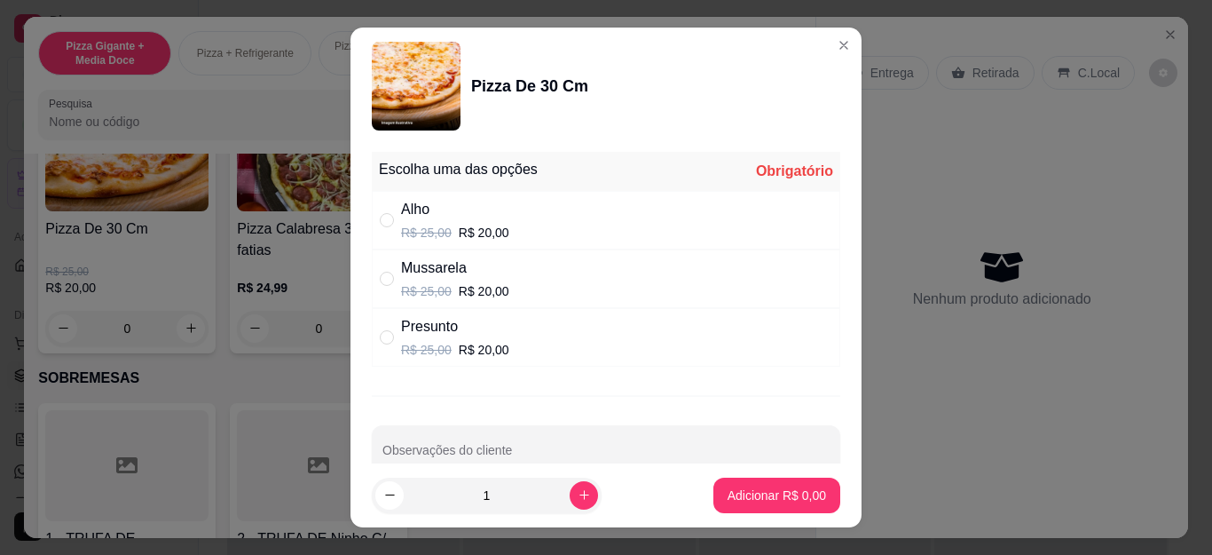
click at [410, 328] on div "Presunto" at bounding box center [455, 326] width 108 height 21
radio input "true"
click at [415, 265] on div "Mussarela" at bounding box center [455, 267] width 108 height 21
radio input "true"
radio input "false"
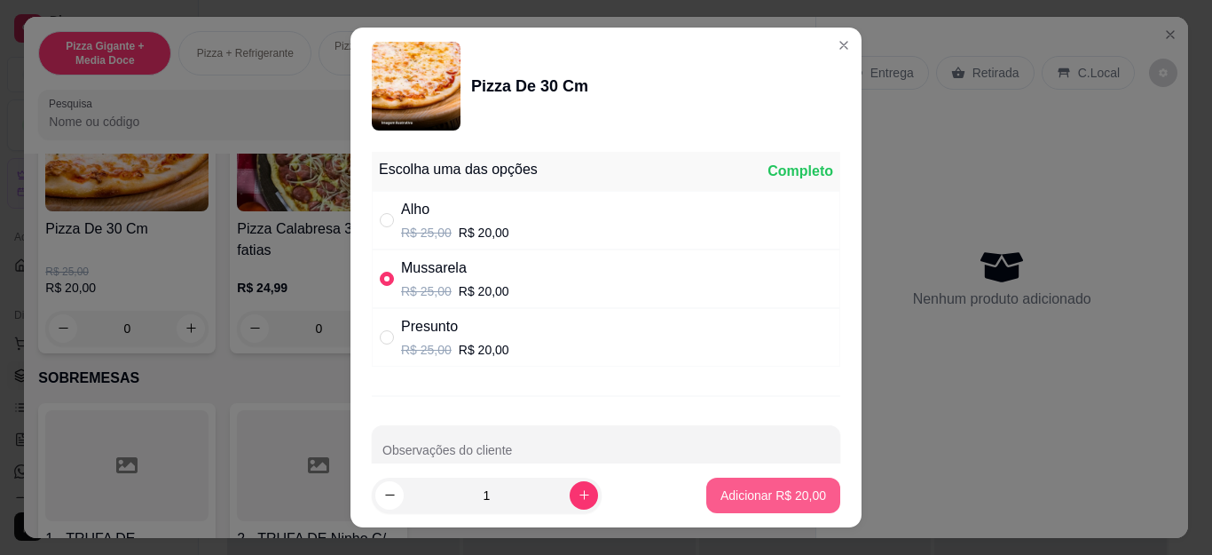
click at [722, 478] on div "Adicionar R$ 20,00" at bounding box center [774, 496] width 134 height 36
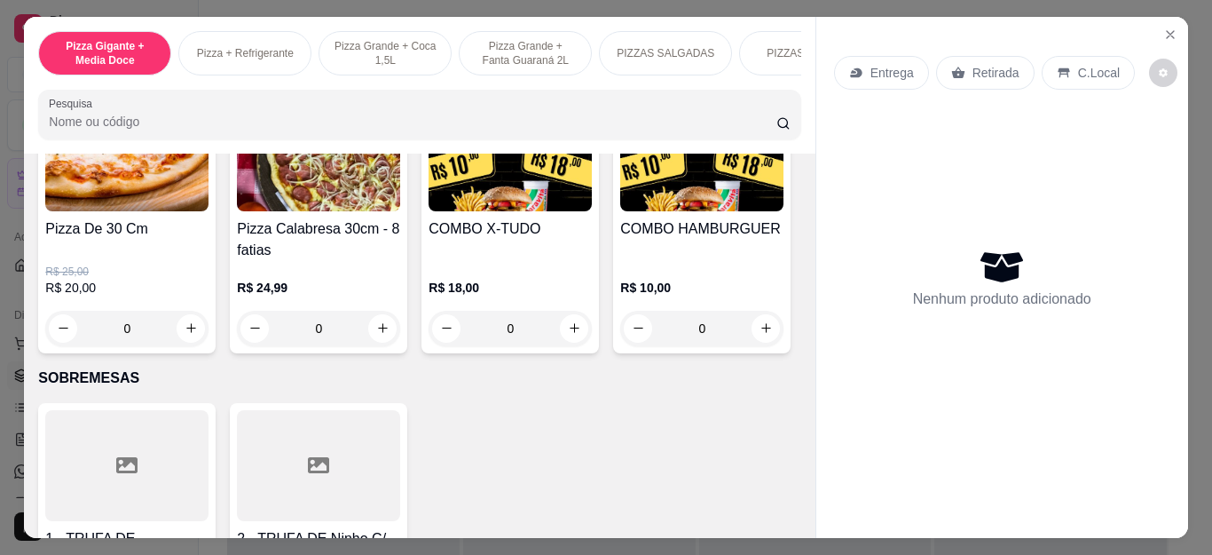
click at [759, 353] on div "Pizza De 30 Cm R$ 25,00 R$ 20,00 0 Pizza Calabresa 30cm - 8 fatias R$ 24,99 0 C…" at bounding box center [419, 223] width 762 height 260
click at [195, 342] on div "0" at bounding box center [126, 329] width 163 height 36
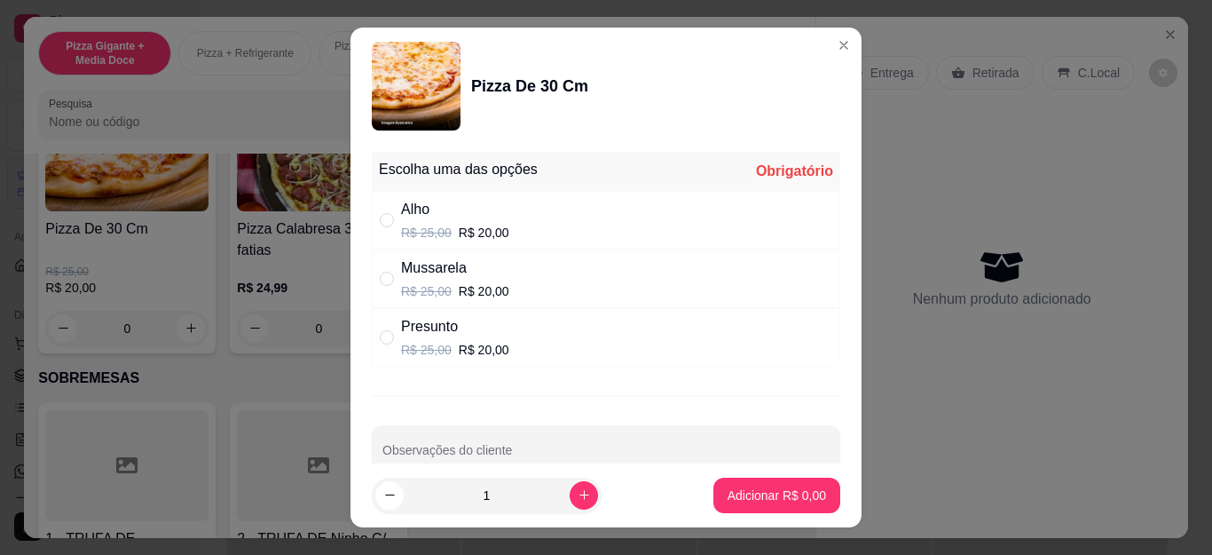
click at [470, 288] on p "R$ 20,00" at bounding box center [484, 291] width 51 height 18
radio input "true"
click at [749, 483] on button "Adicionar R$ 20,00" at bounding box center [774, 496] width 134 height 36
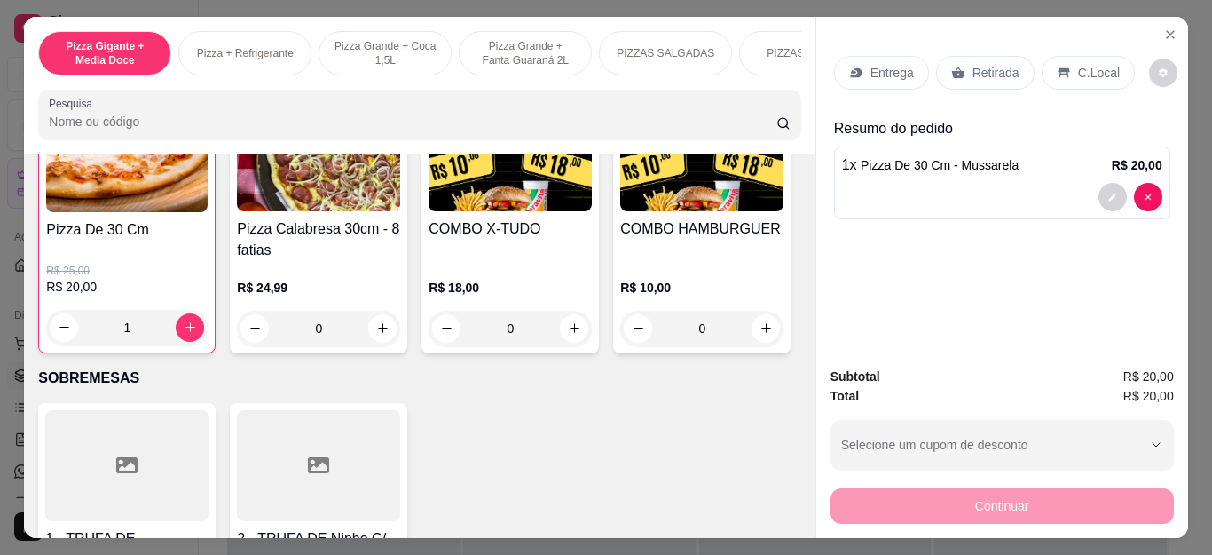
type input "1"
click at [973, 70] on p "Retirada" at bounding box center [996, 73] width 47 height 18
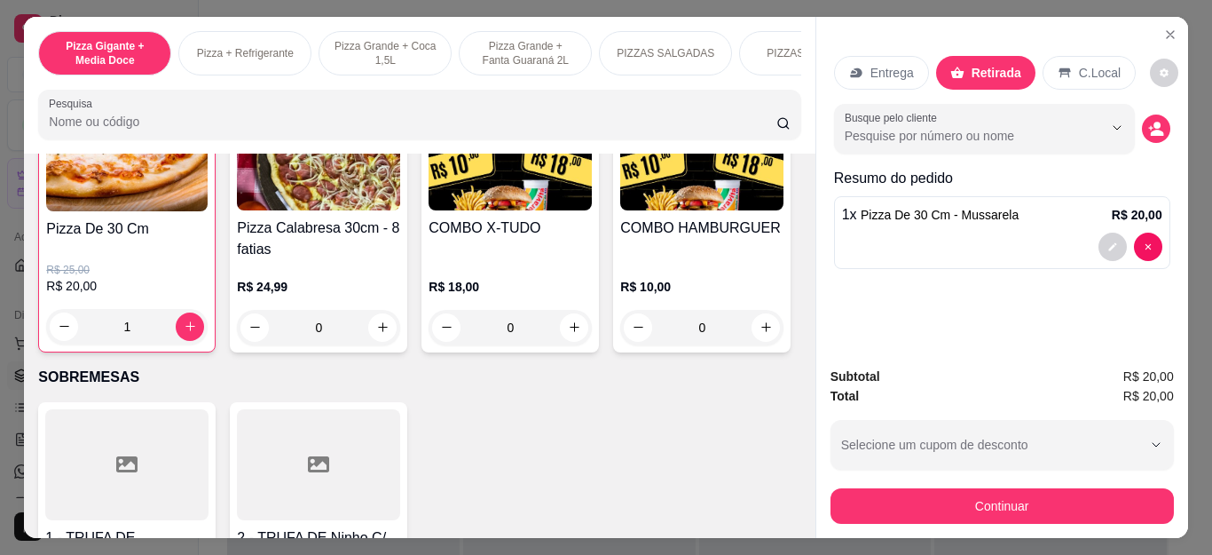
click at [920, 519] on div "Subtotal R$ 20,00 Total R$ 20,00 Selecione um cupom de desconto BEMVINDO10 MEGA…" at bounding box center [1003, 445] width 372 height 186
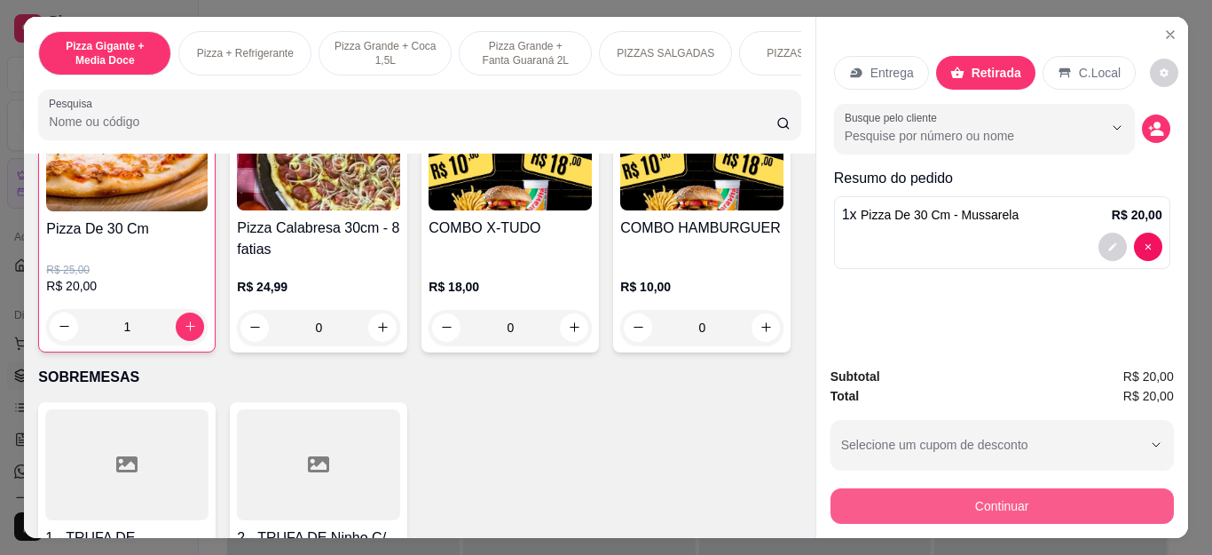
click at [925, 501] on button "Continuar" at bounding box center [1002, 506] width 343 height 36
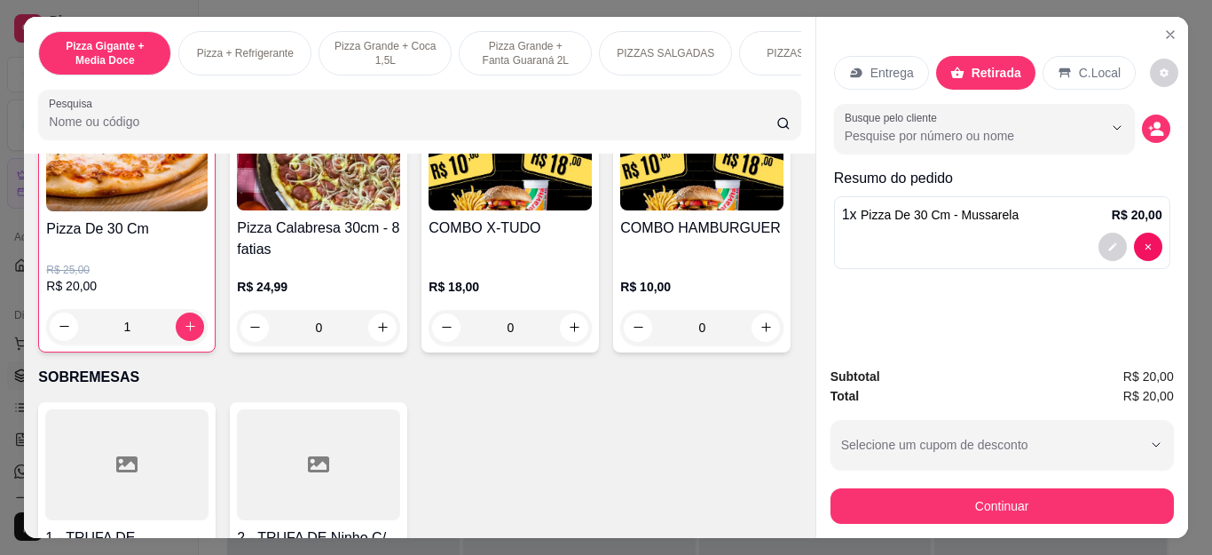
click at [673, 349] on div "Outro" at bounding box center [727, 336] width 125 height 104
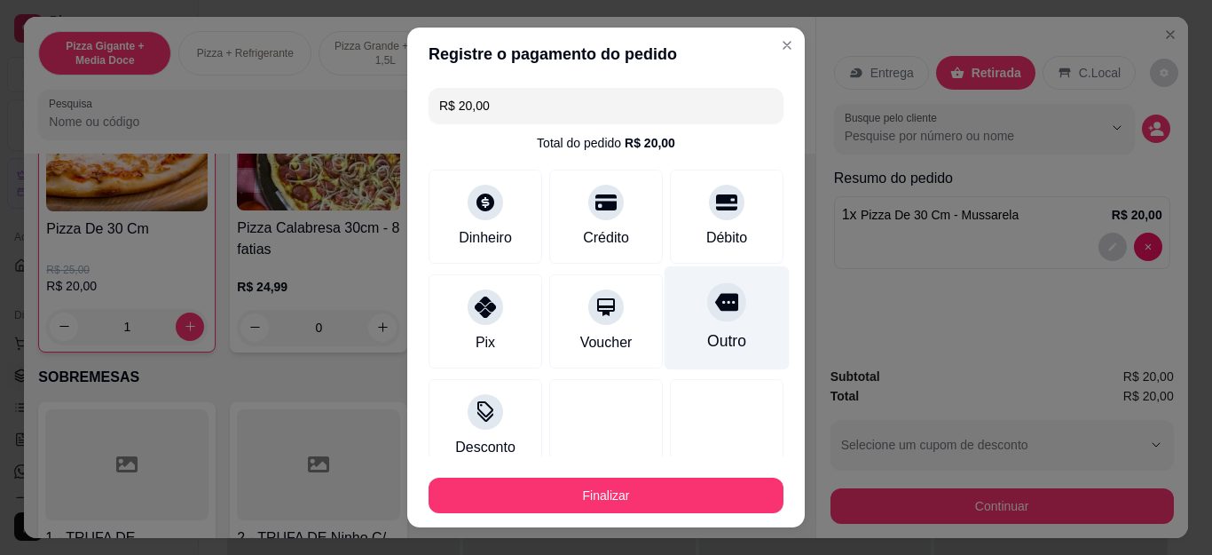
type input "R$ 0,00"
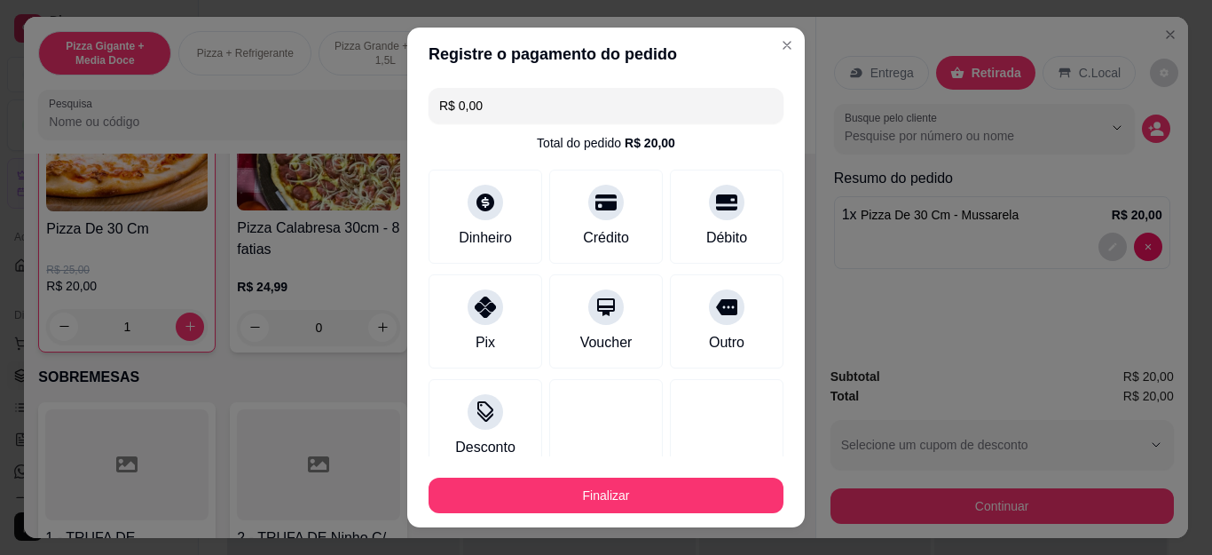
scroll to position [116, 0]
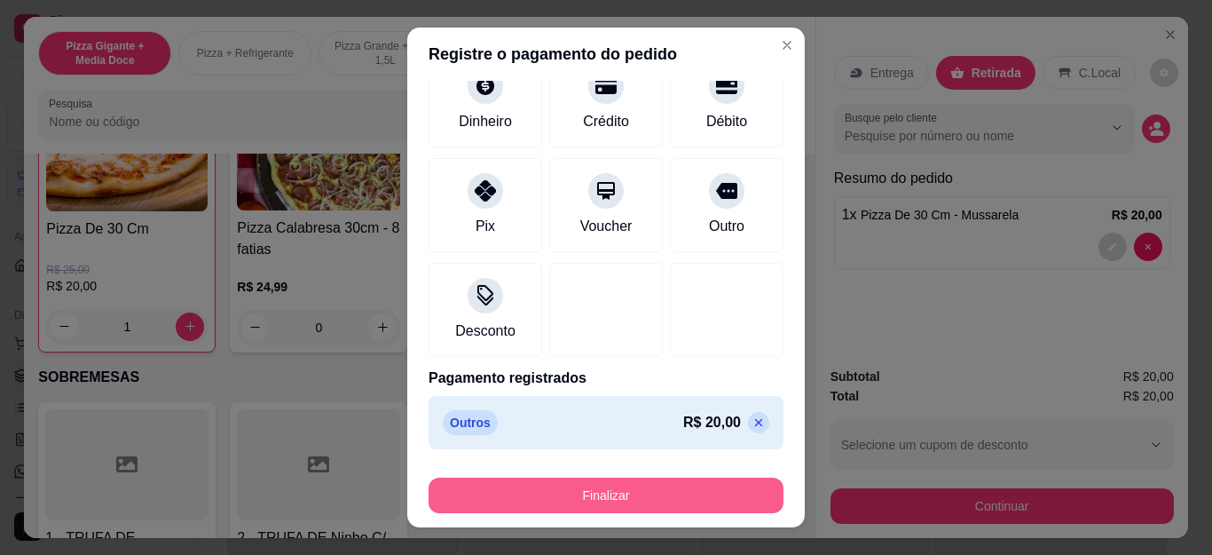
click at [661, 502] on button "Finalizar" at bounding box center [606, 496] width 355 height 36
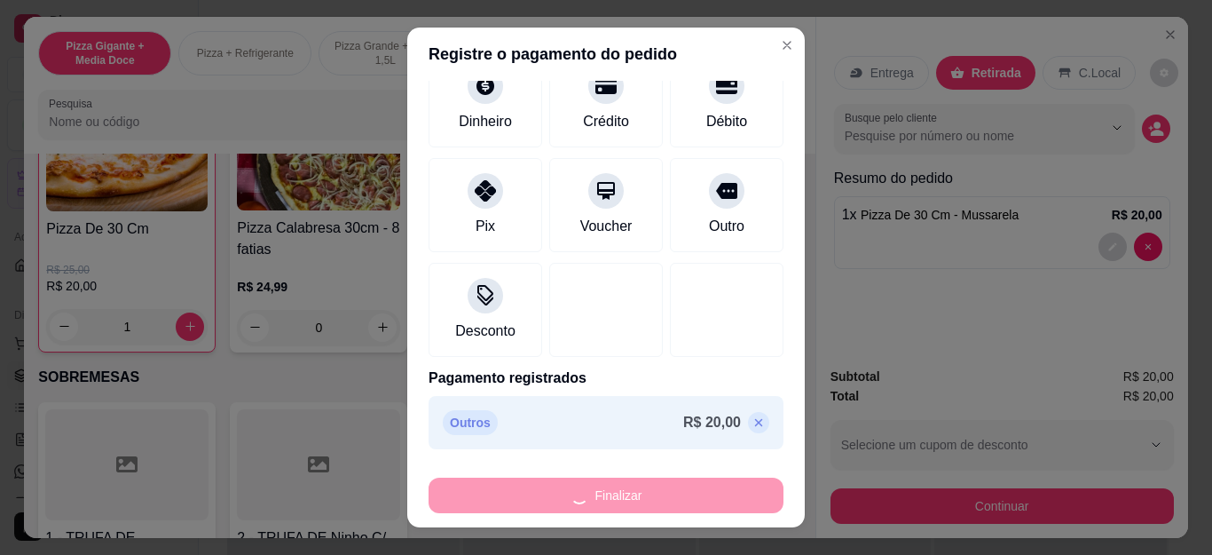
type input "0"
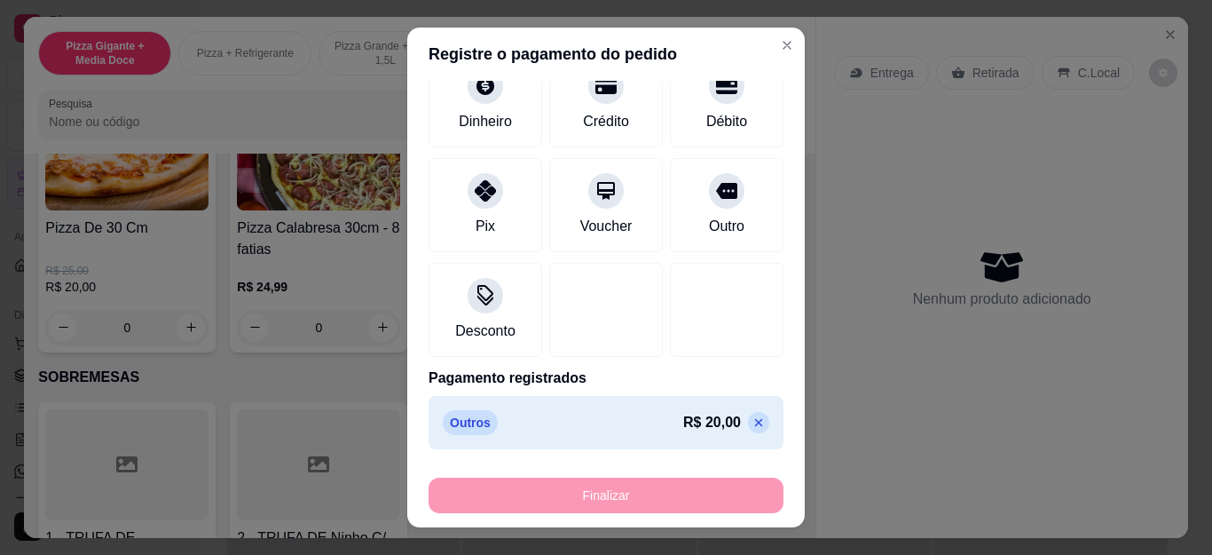
type input "-R$ 20,00"
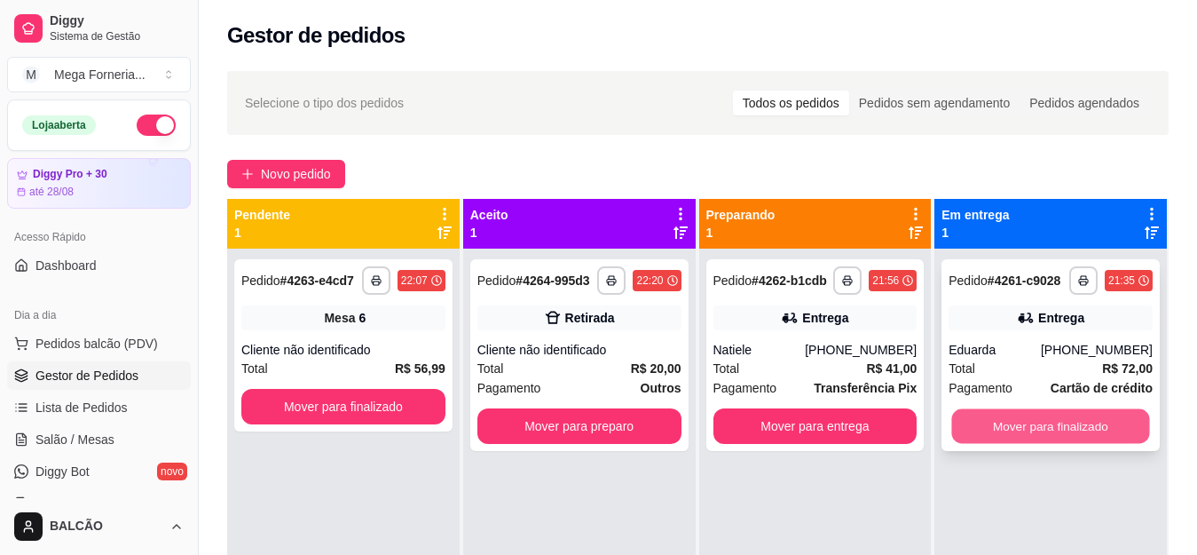
click at [1045, 413] on button "Mover para finalizado" at bounding box center [1051, 426] width 198 height 35
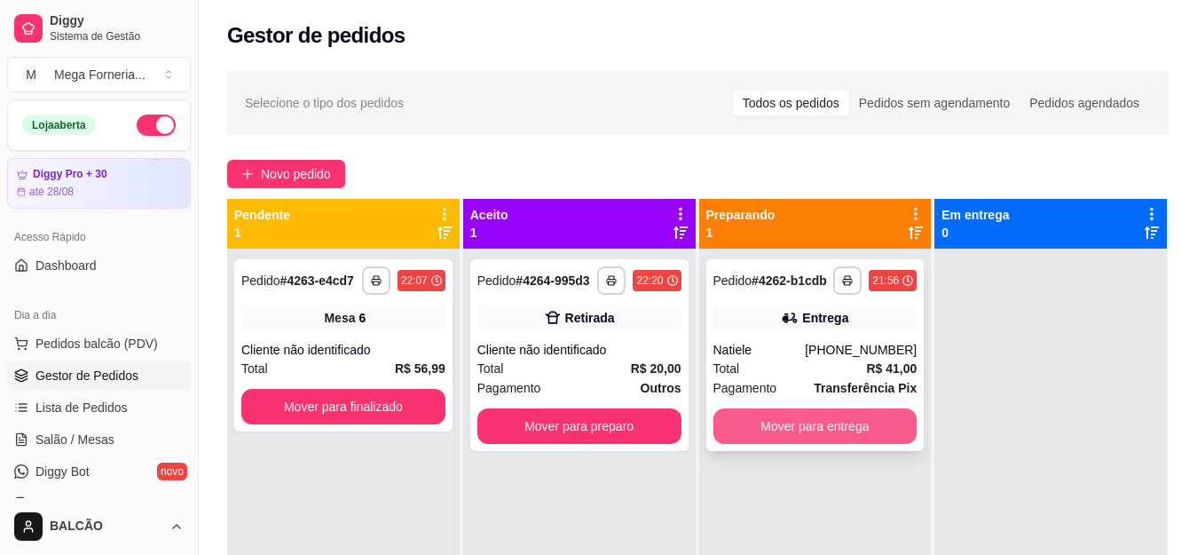
click at [874, 430] on button "Mover para entrega" at bounding box center [816, 426] width 204 height 36
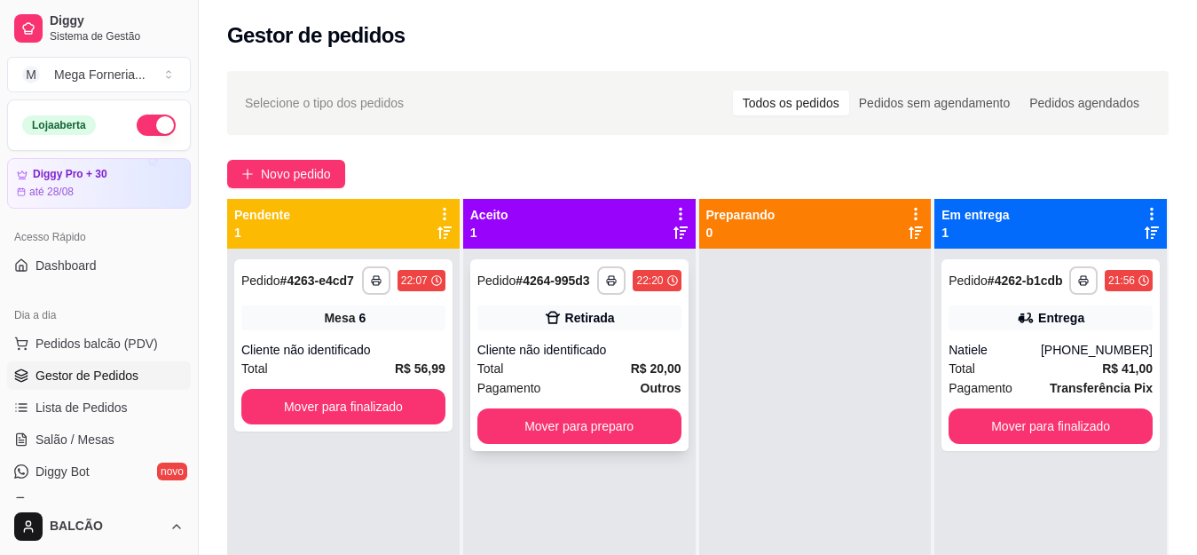
click at [639, 351] on div "Cliente não identificado" at bounding box center [580, 350] width 204 height 18
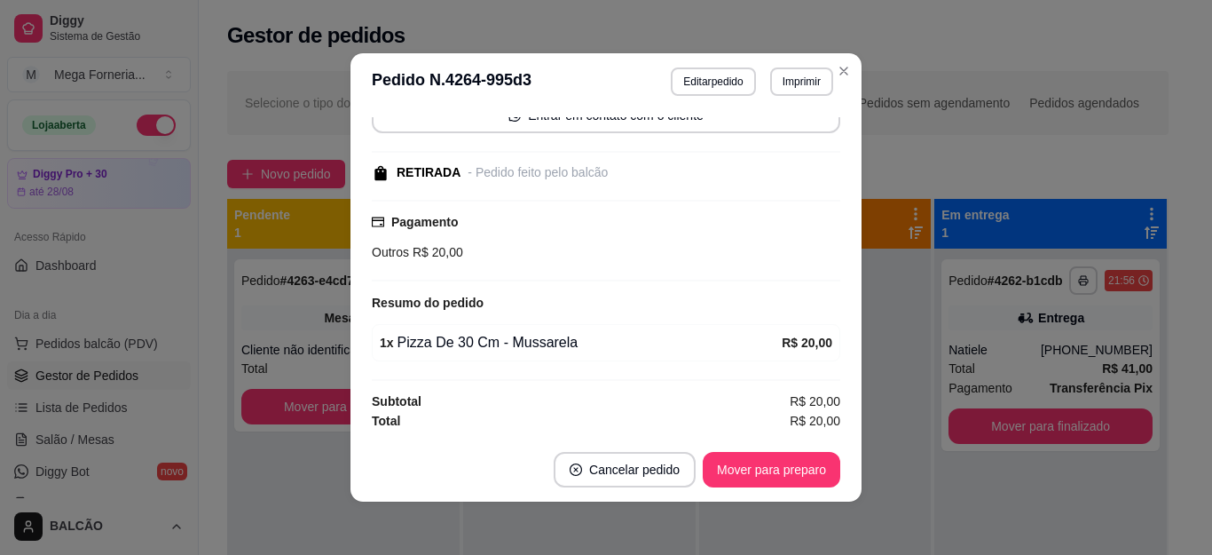
scroll to position [4, 0]
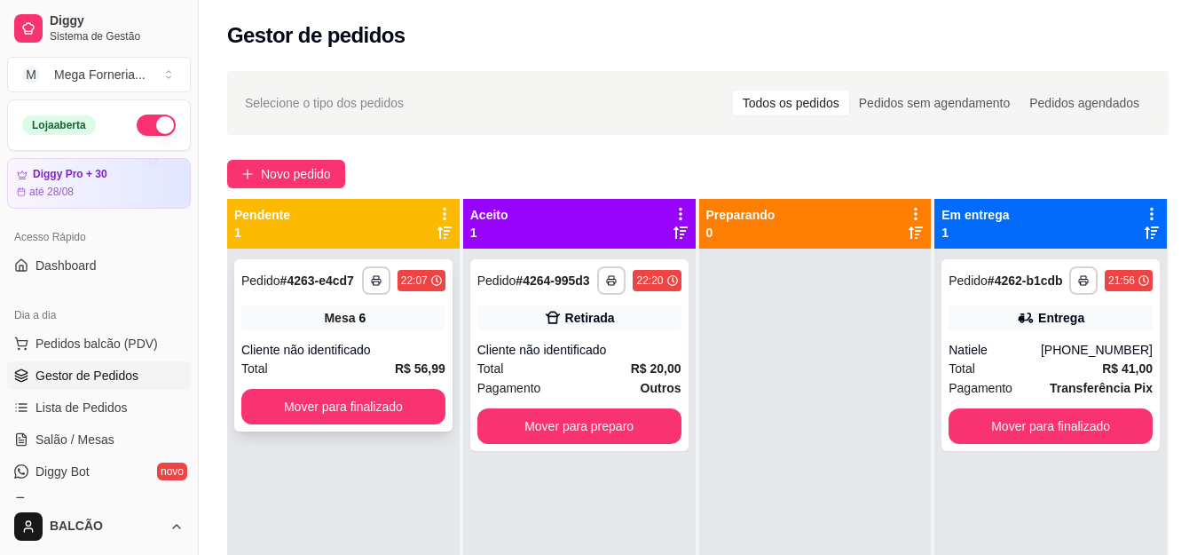
click at [398, 367] on strong "R$ 56,99" at bounding box center [420, 368] width 51 height 14
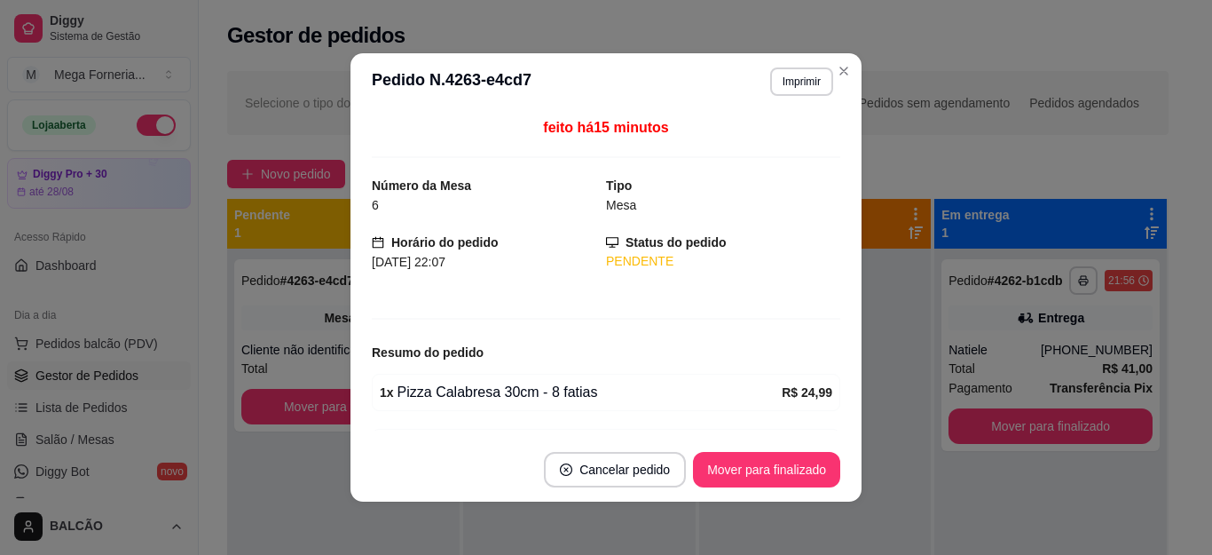
click at [830, 84] on header "**********" at bounding box center [606, 81] width 511 height 57
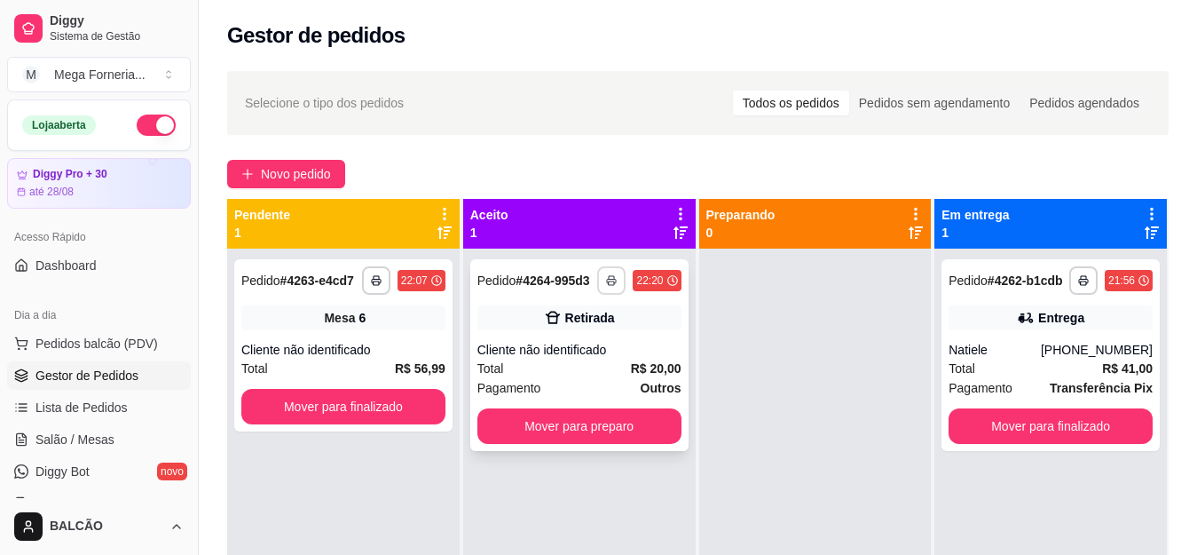
click at [598, 285] on button "button" at bounding box center [611, 280] width 28 height 28
click at [578, 339] on button "IMPRESSORA" at bounding box center [557, 342] width 129 height 28
drag, startPoint x: 534, startPoint y: 315, endPoint x: 1094, endPoint y: 341, distance: 560.6
click at [1094, 341] on div "[PHONE_NUMBER]" at bounding box center [1097, 350] width 112 height 18
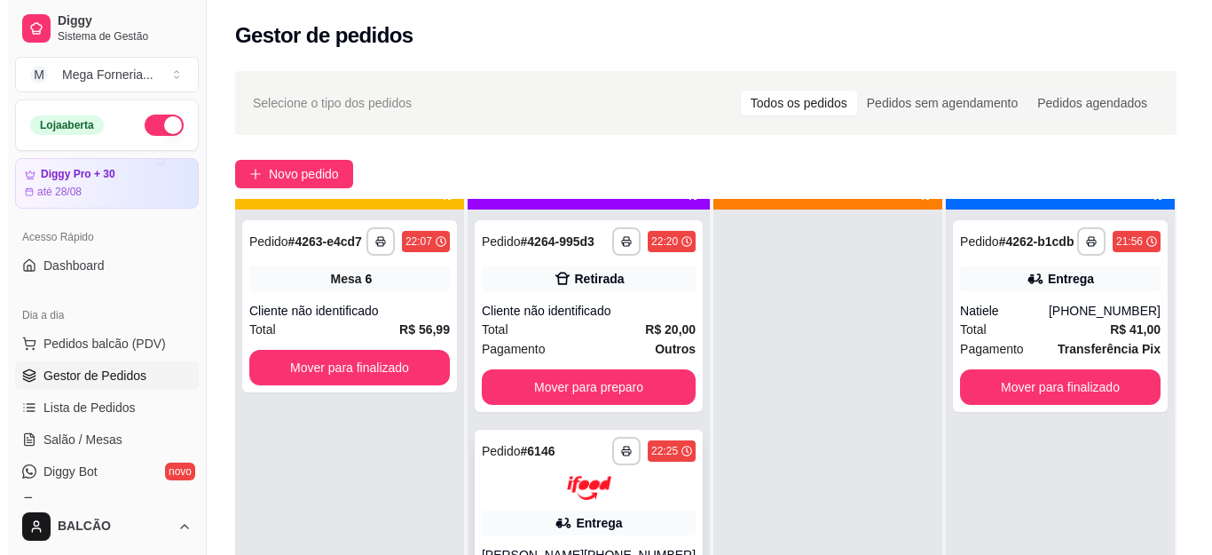
scroll to position [50, 0]
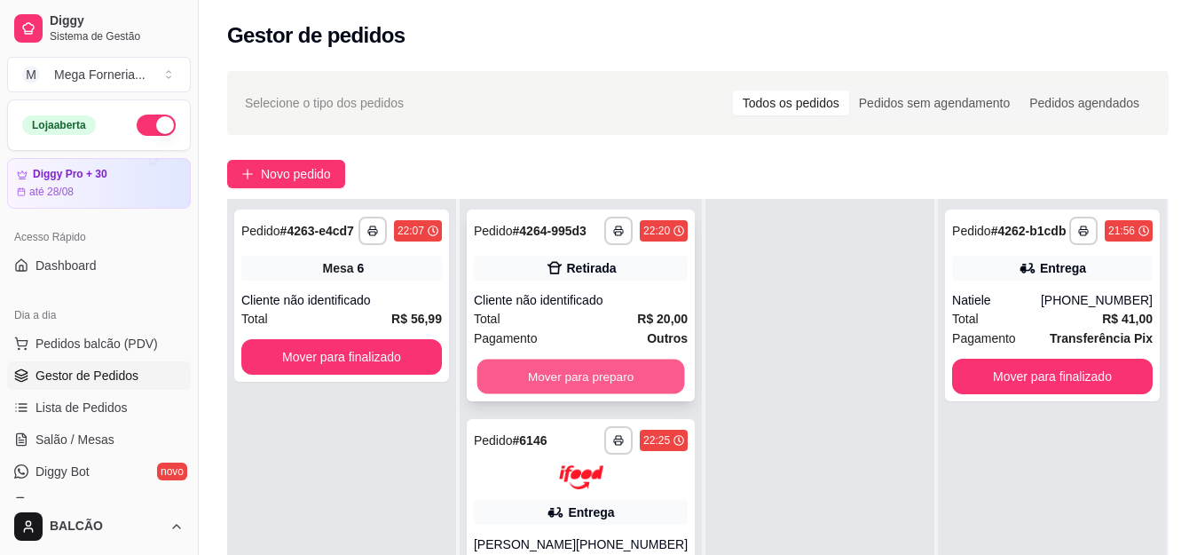
click at [593, 374] on button "Mover para preparo" at bounding box center [582, 376] width 208 height 35
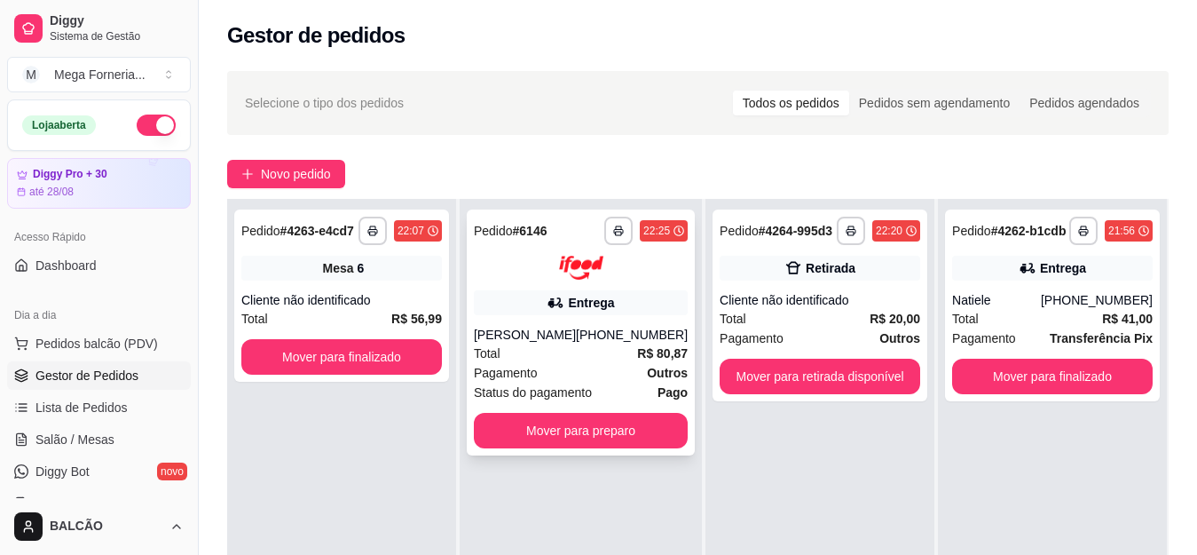
click at [607, 365] on div "Pagamento Outros" at bounding box center [581, 373] width 214 height 20
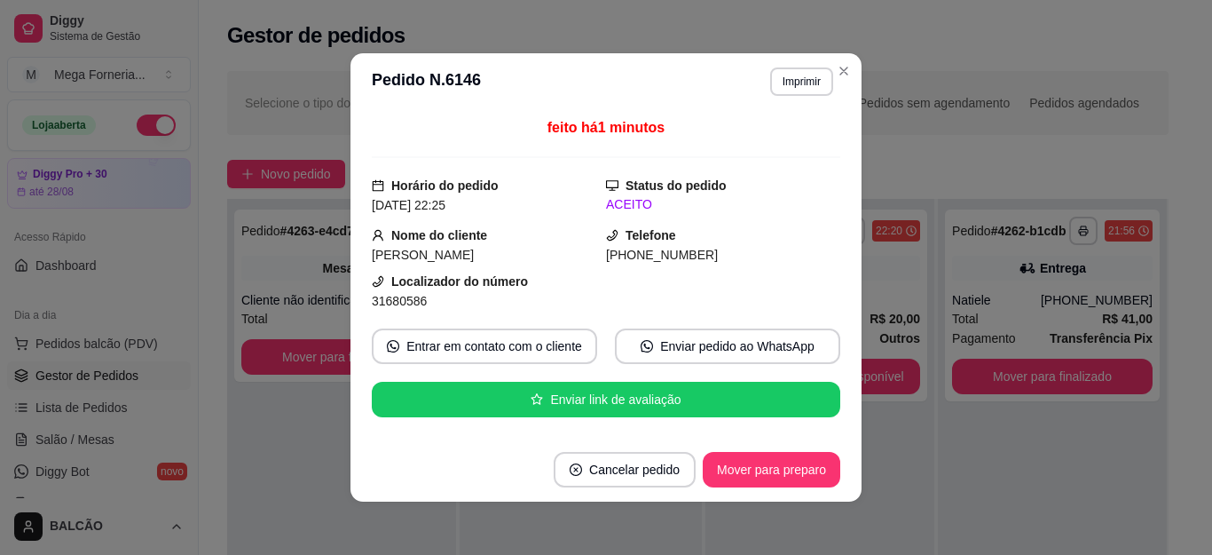
click at [788, 91] on button "Imprimir" at bounding box center [801, 81] width 63 height 28
click at [762, 146] on button "IMPRESSORA" at bounding box center [763, 144] width 124 height 28
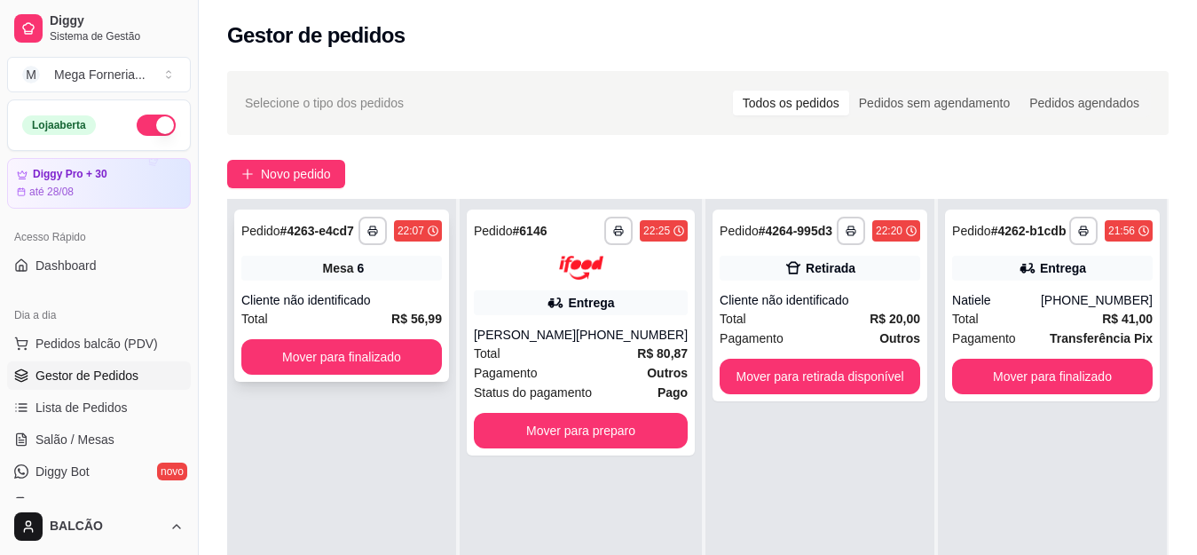
click at [408, 338] on div "**********" at bounding box center [341, 295] width 215 height 172
click at [372, 352] on button "Mover para finalizado" at bounding box center [341, 357] width 201 height 36
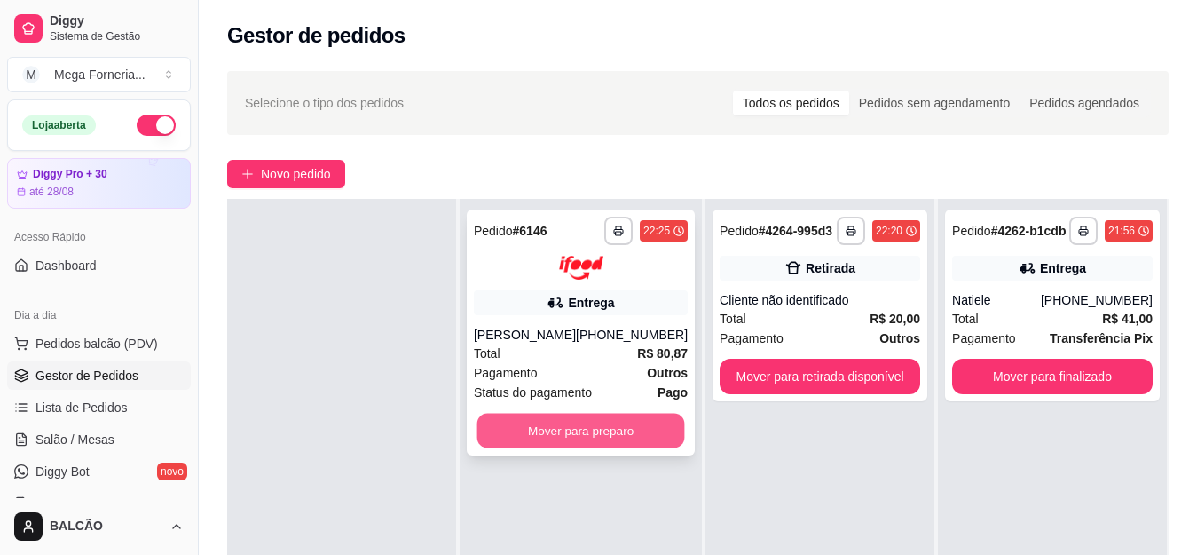
click at [558, 436] on button "Mover para preparo" at bounding box center [582, 430] width 208 height 35
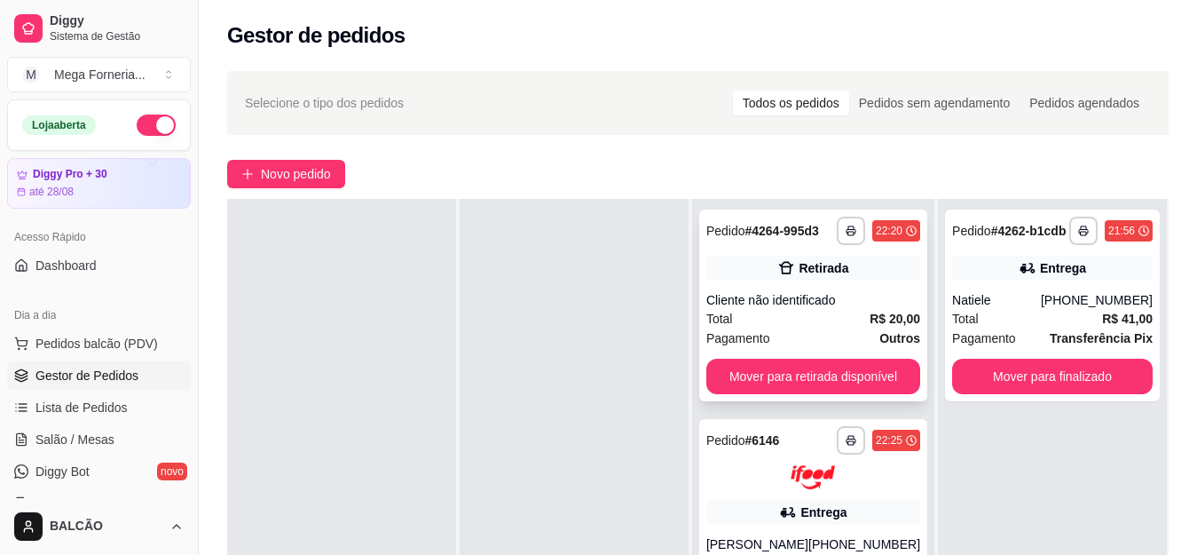
click at [835, 289] on div "**********" at bounding box center [813, 305] width 228 height 192
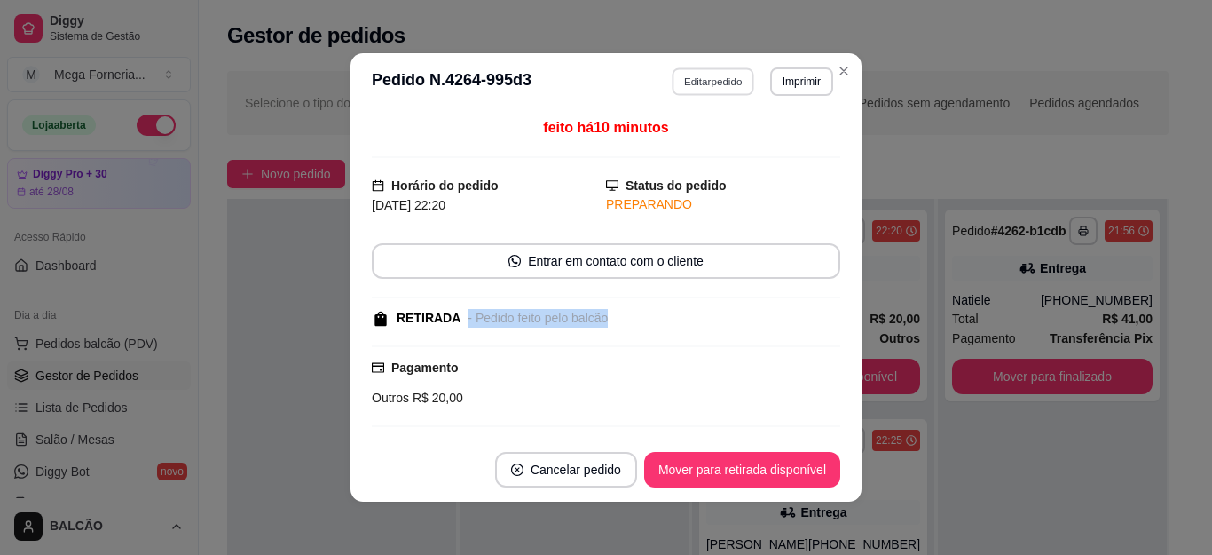
click at [722, 72] on button "Editar pedido" at bounding box center [714, 81] width 83 height 28
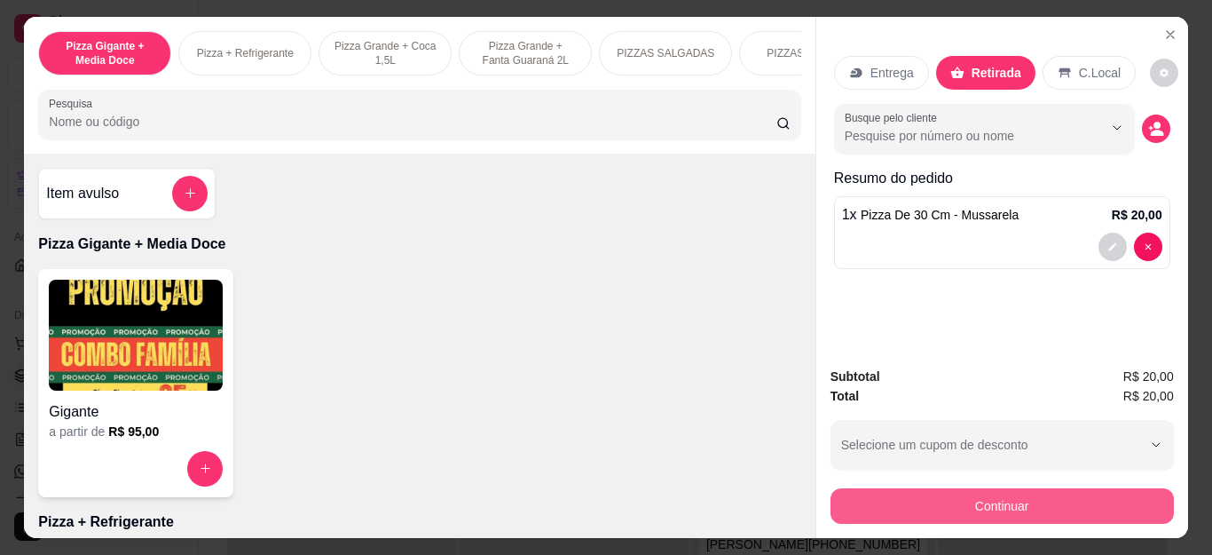
click at [880, 494] on button "Continuar" at bounding box center [1002, 506] width 343 height 36
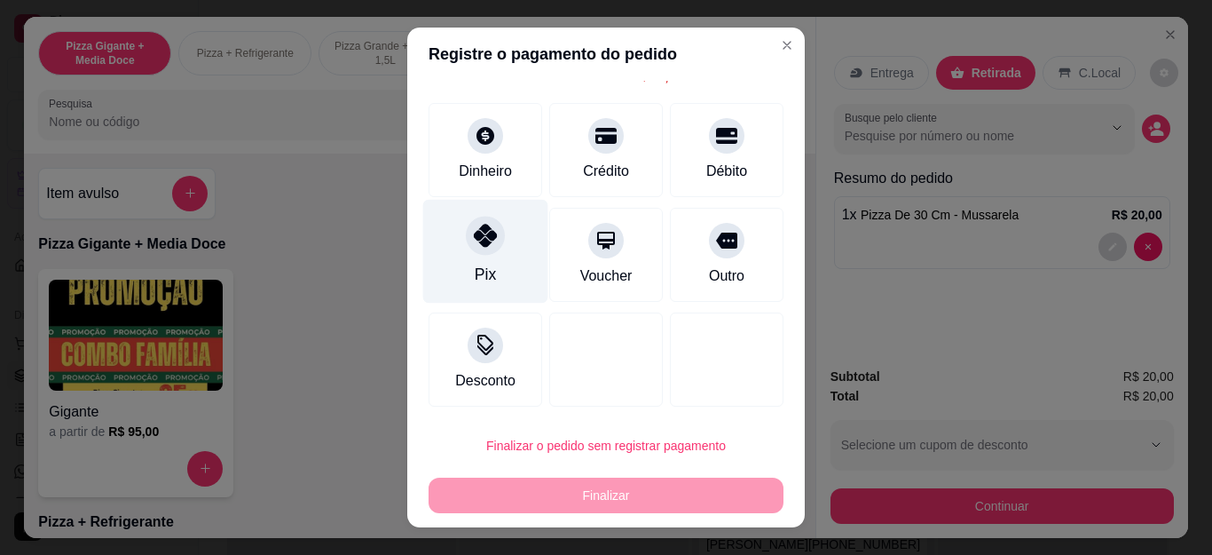
scroll to position [0, 0]
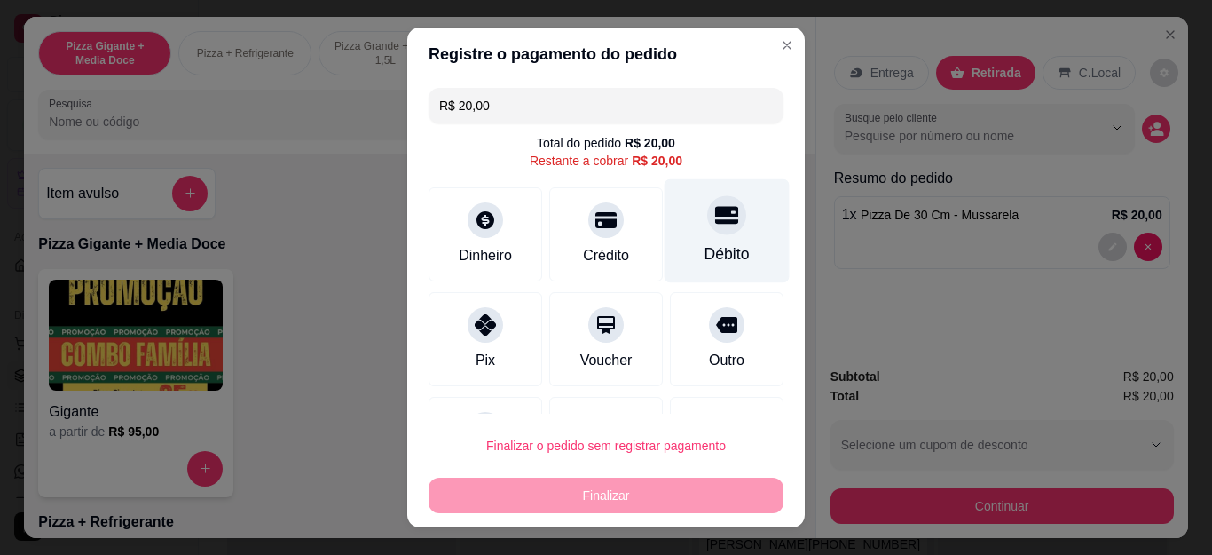
click at [667, 225] on div "Débito" at bounding box center [727, 231] width 125 height 104
type input "R$ 0,00"
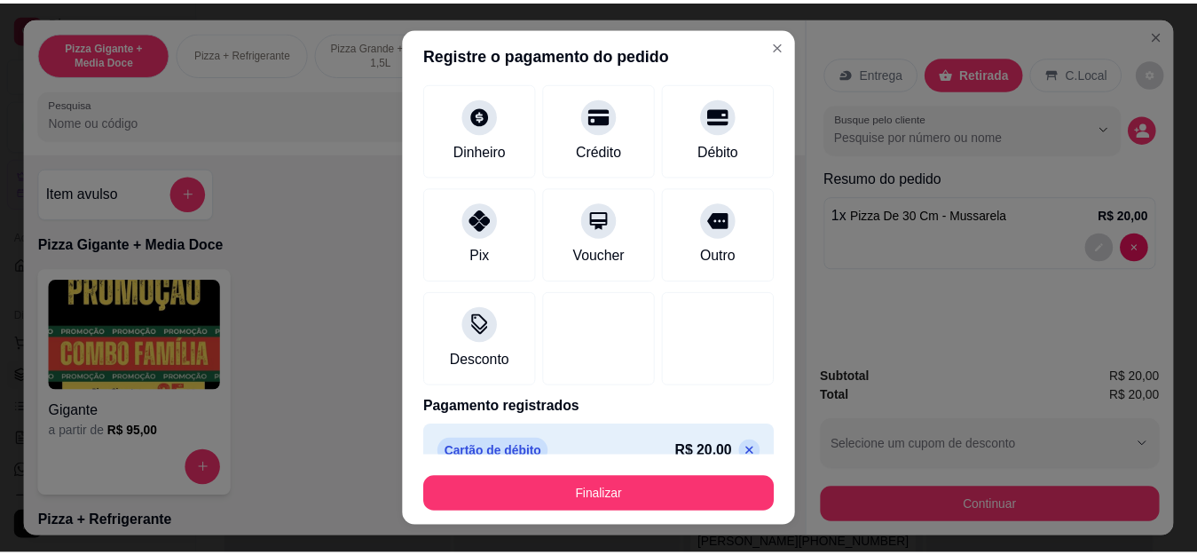
scroll to position [116, 0]
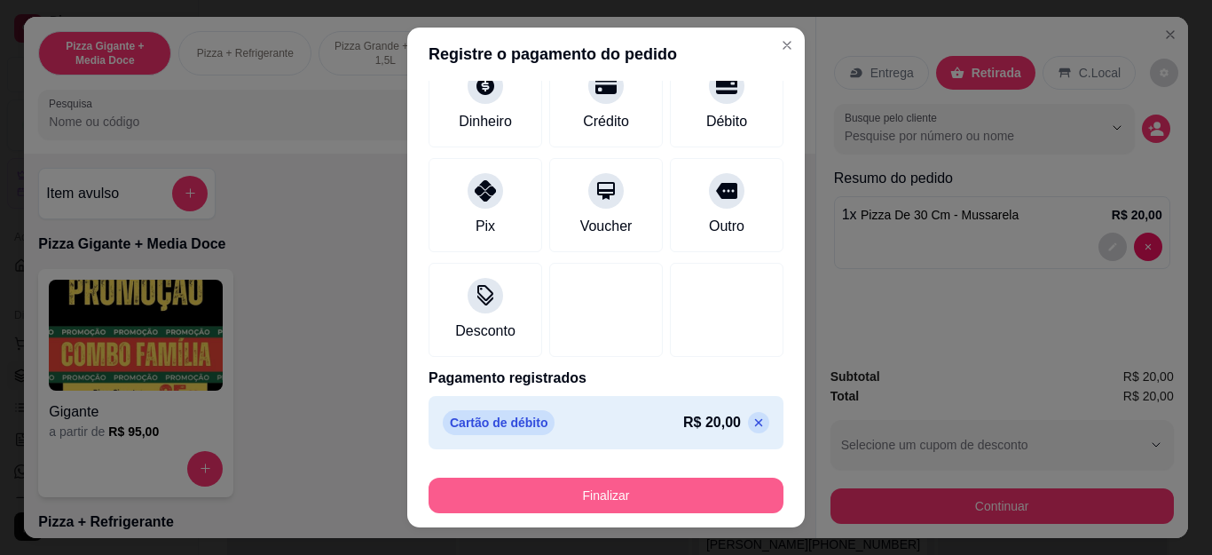
click at [632, 484] on button "Finalizar" at bounding box center [606, 496] width 355 height 36
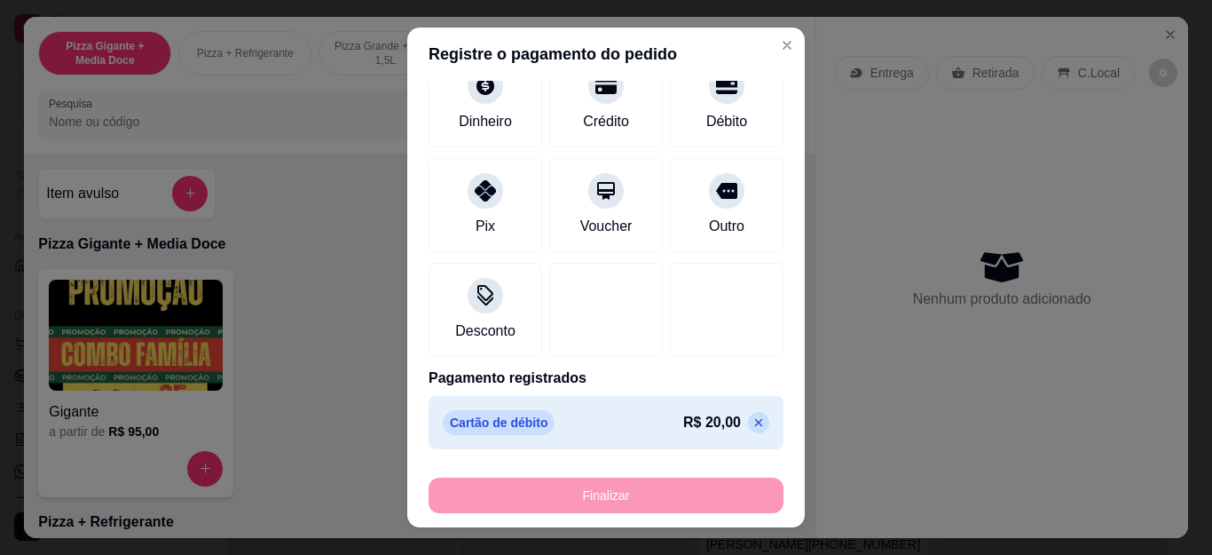
type input "0"
type input "-R$ 20,00"
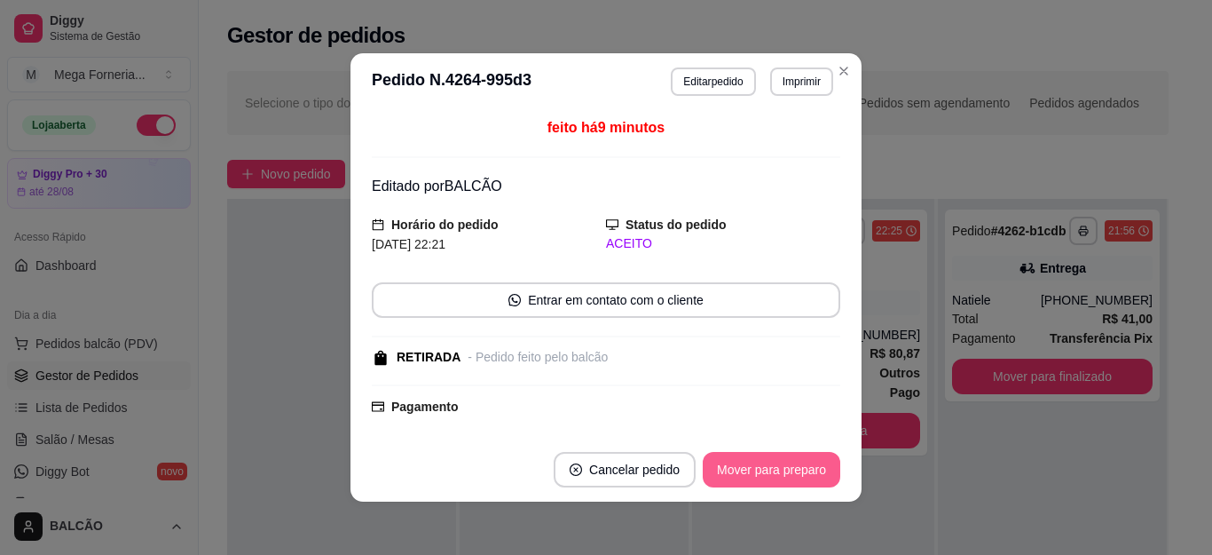
click at [748, 470] on button "Mover para preparo" at bounding box center [772, 470] width 138 height 36
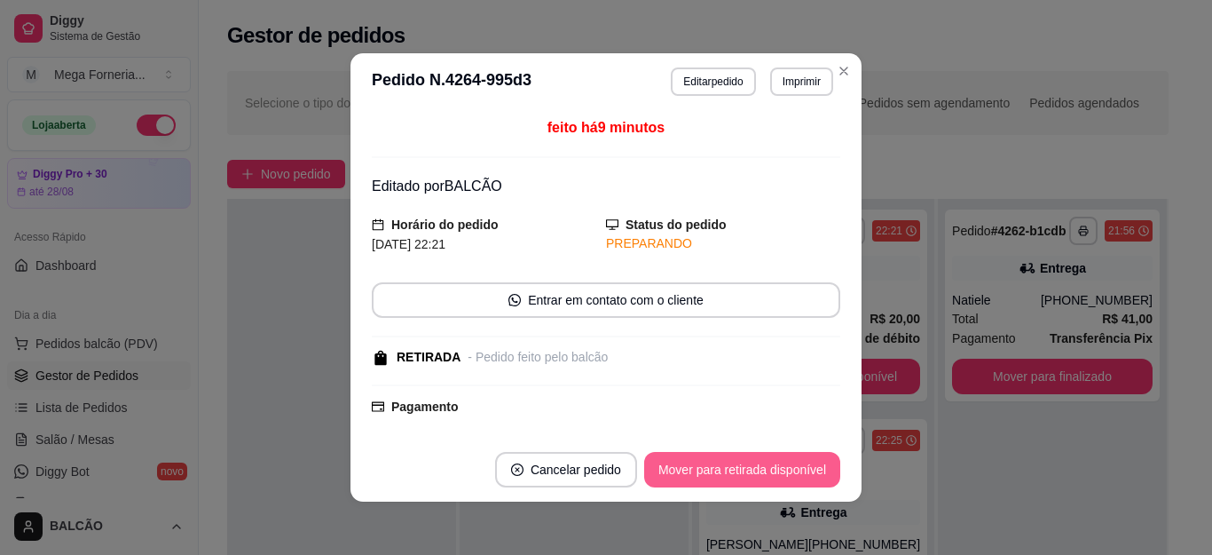
click at [748, 470] on button "Mover para retirada disponível" at bounding box center [742, 470] width 196 height 36
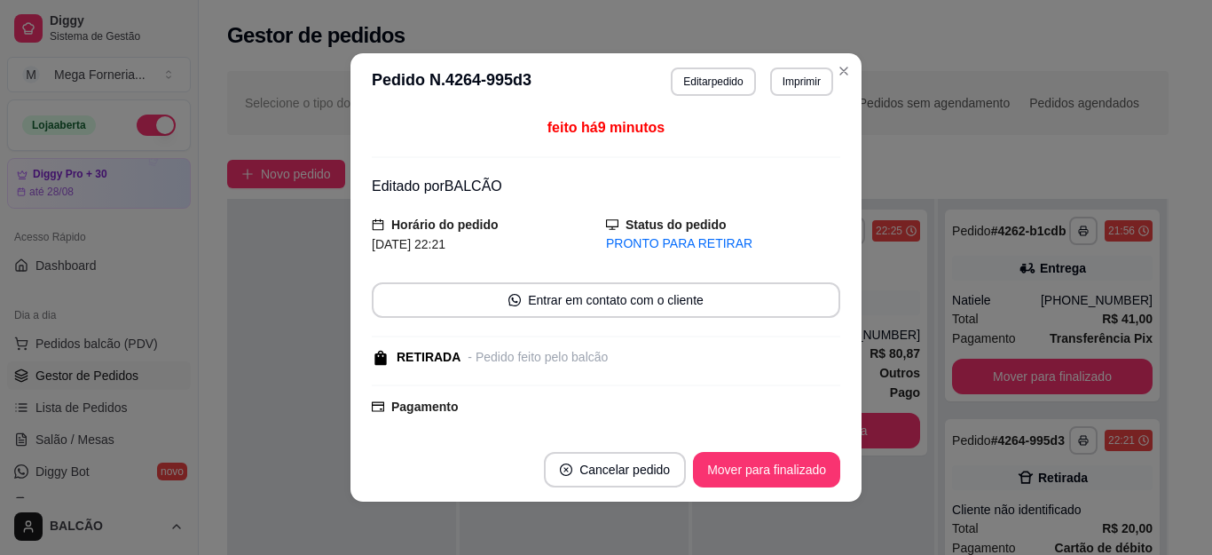
click at [748, 470] on button "Mover para finalizado" at bounding box center [766, 470] width 147 height 36
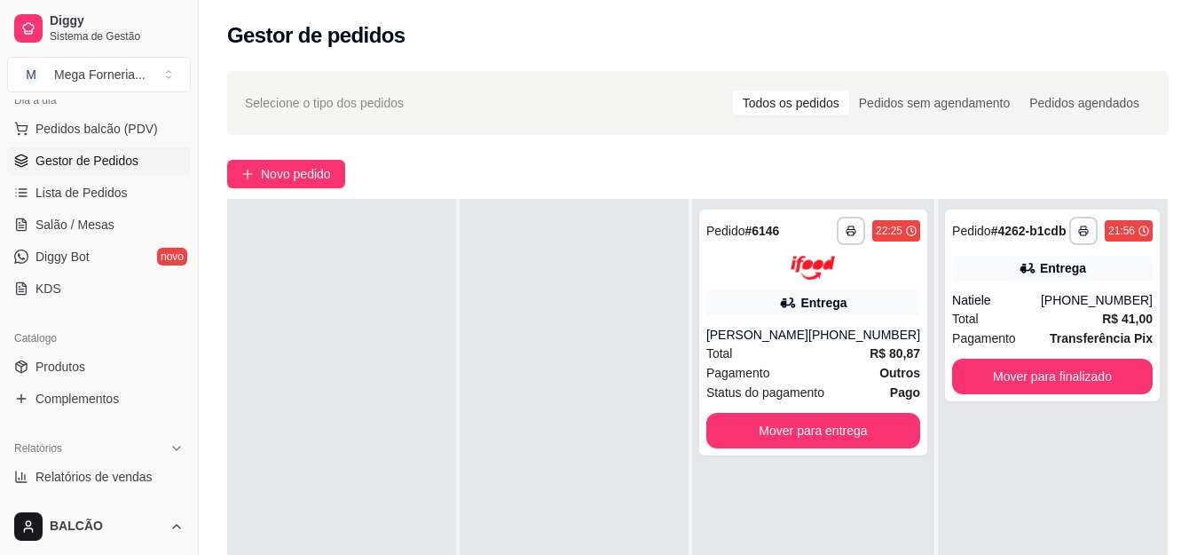
scroll to position [266, 0]
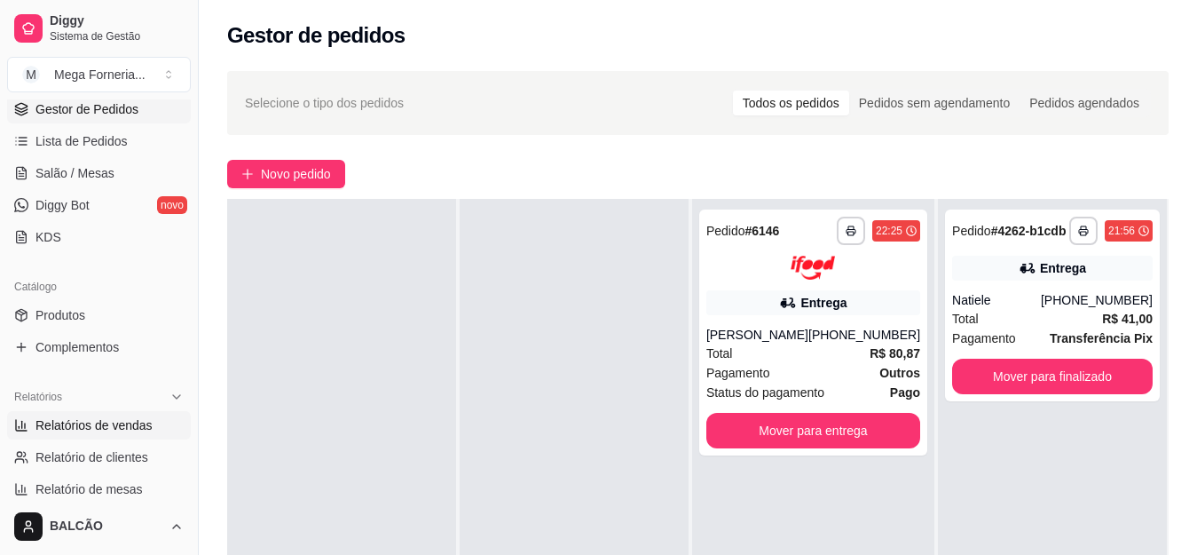
click at [116, 423] on span "Relatórios de vendas" at bounding box center [94, 425] width 117 height 18
select select "ALL"
select select "0"
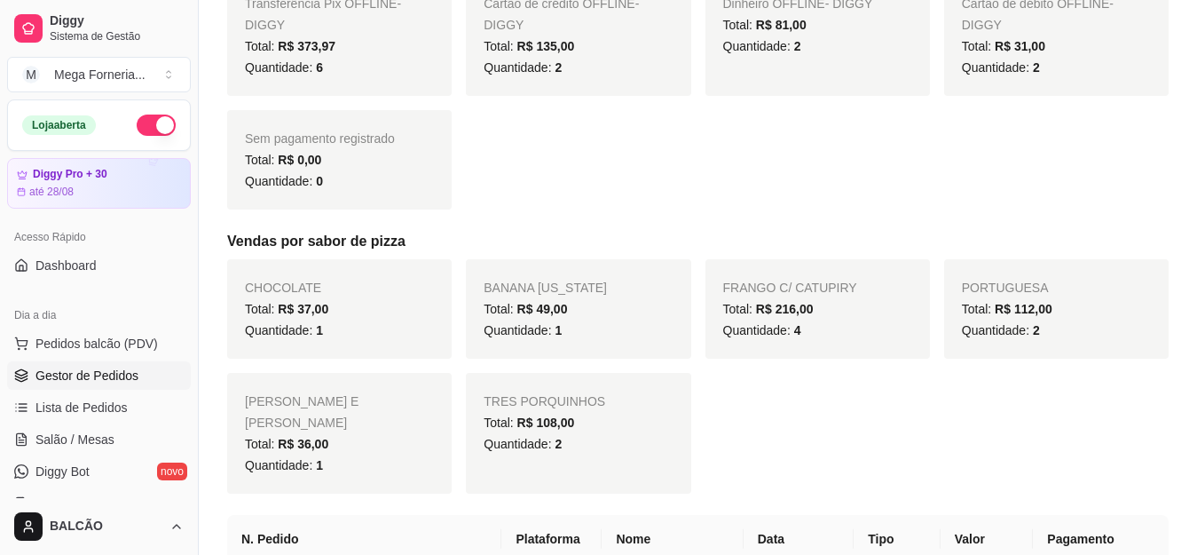
click at [114, 379] on span "Gestor de Pedidos" at bounding box center [87, 376] width 103 height 18
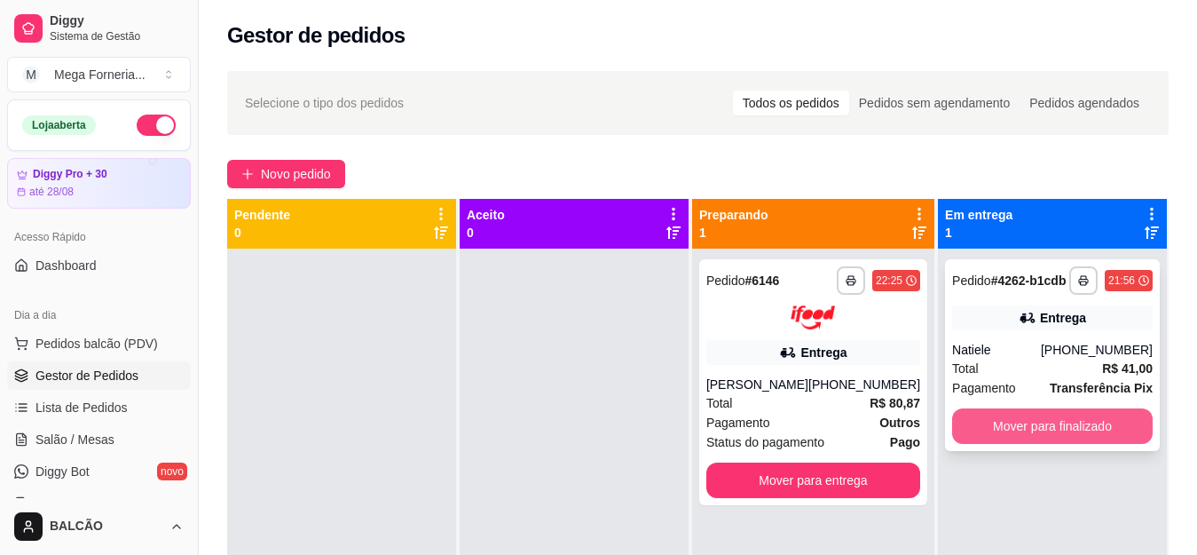
click at [987, 415] on button "Mover para finalizado" at bounding box center [1052, 426] width 201 height 36
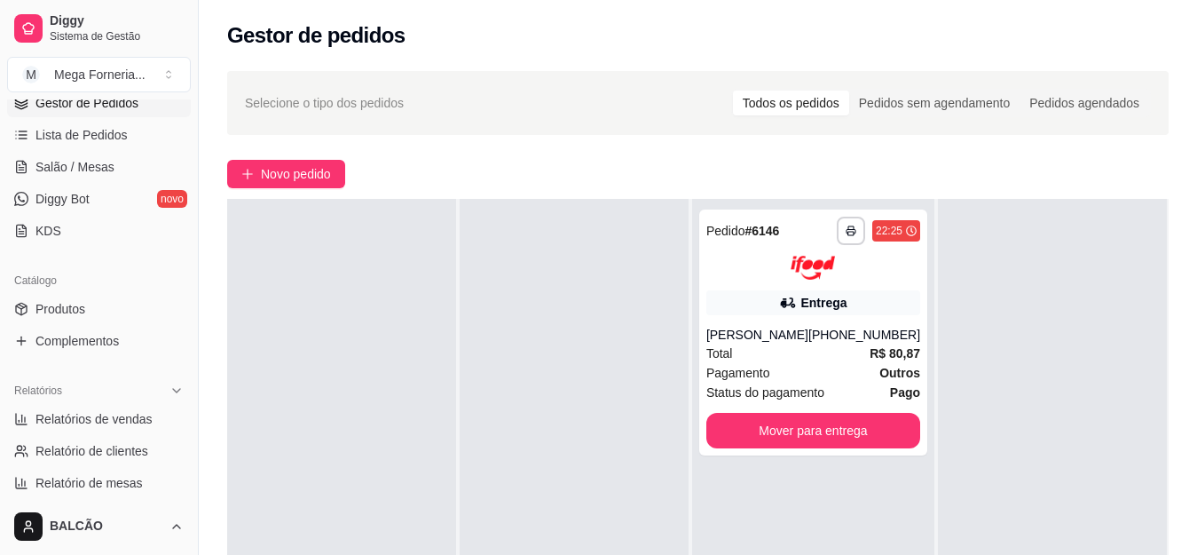
scroll to position [355, 0]
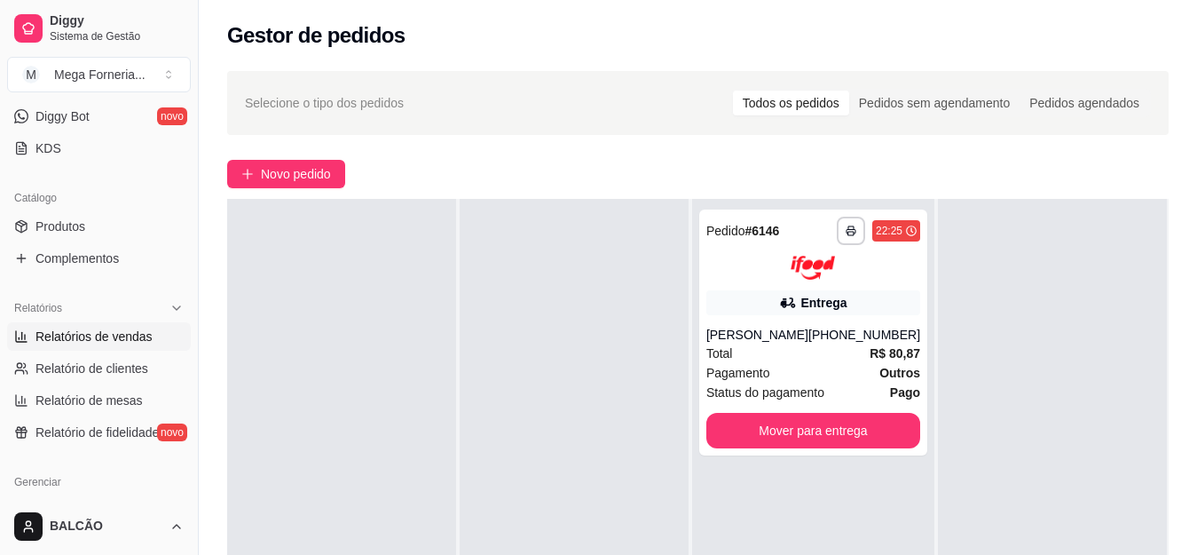
click at [114, 331] on span "Relatórios de vendas" at bounding box center [94, 337] width 117 height 18
select select "ALL"
select select "0"
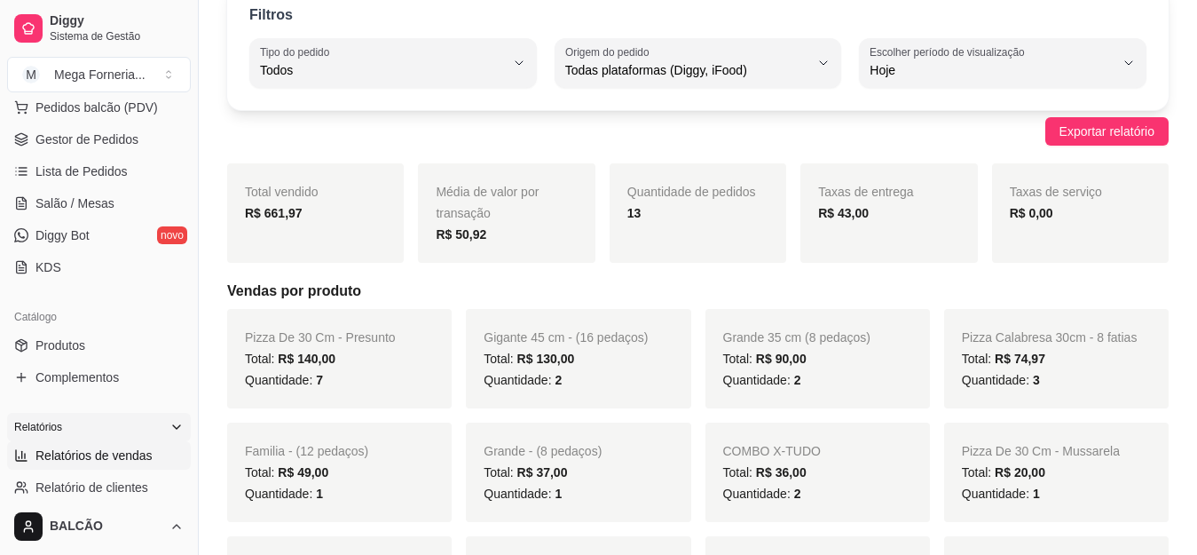
scroll to position [89, 0]
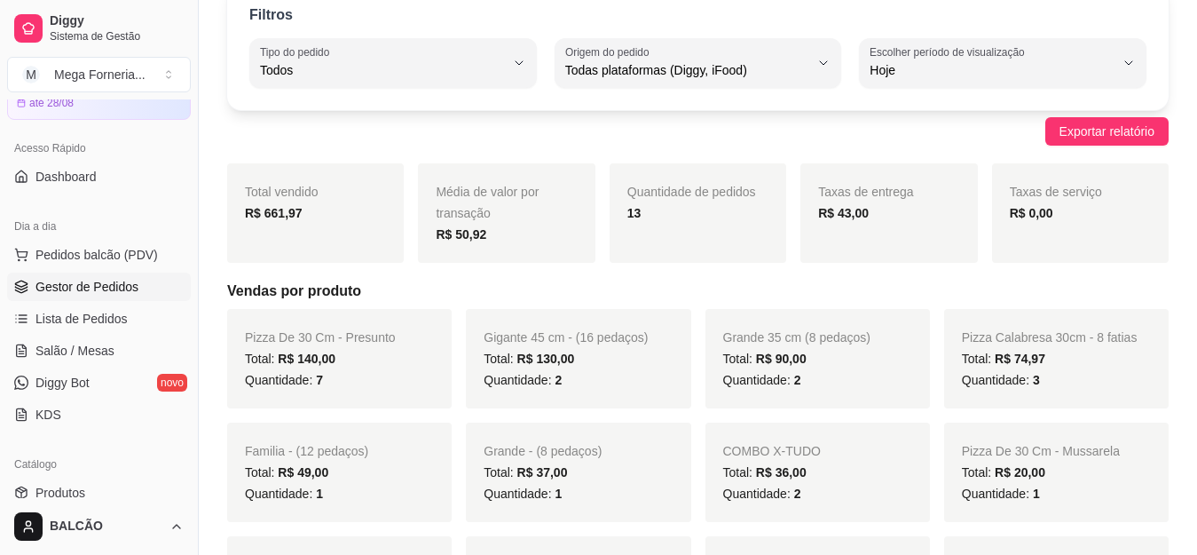
click at [68, 287] on span "Gestor de Pedidos" at bounding box center [87, 287] width 103 height 18
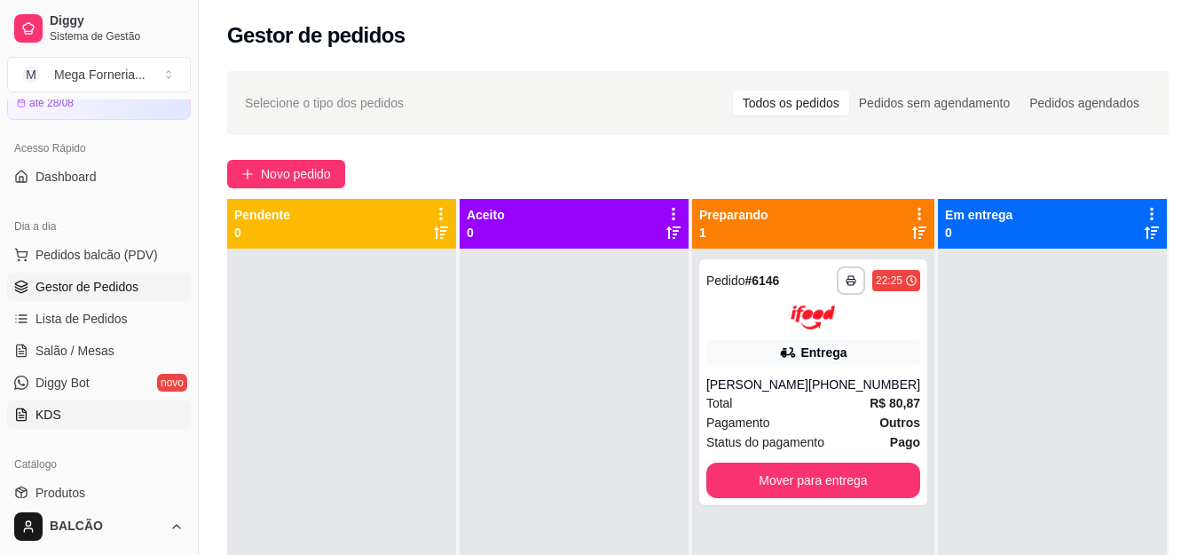
scroll to position [355, 0]
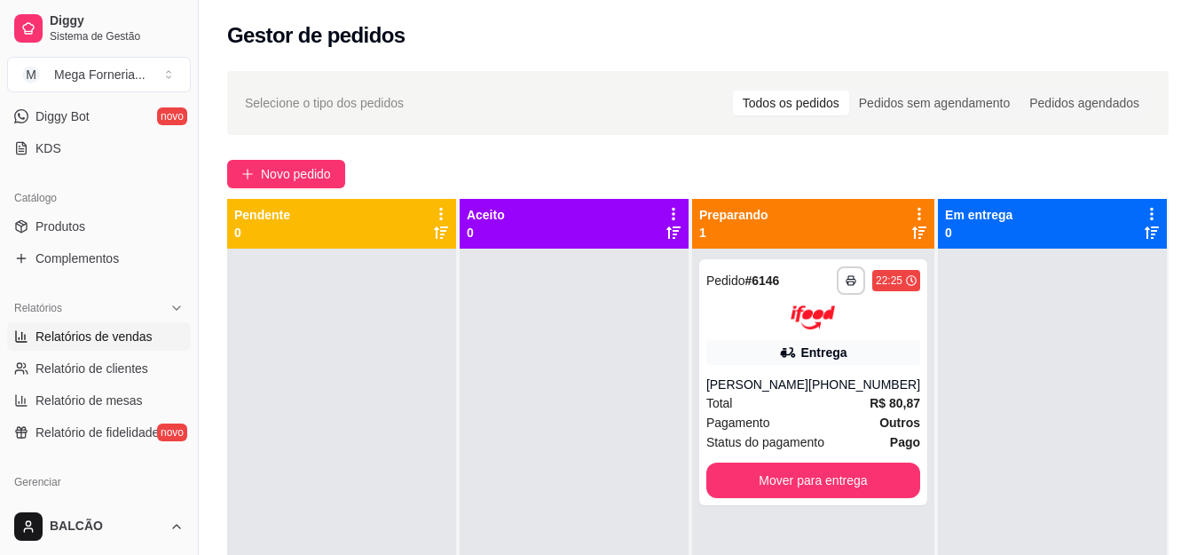
click at [75, 345] on link "Relatórios de vendas" at bounding box center [99, 336] width 184 height 28
select select "ALL"
select select "0"
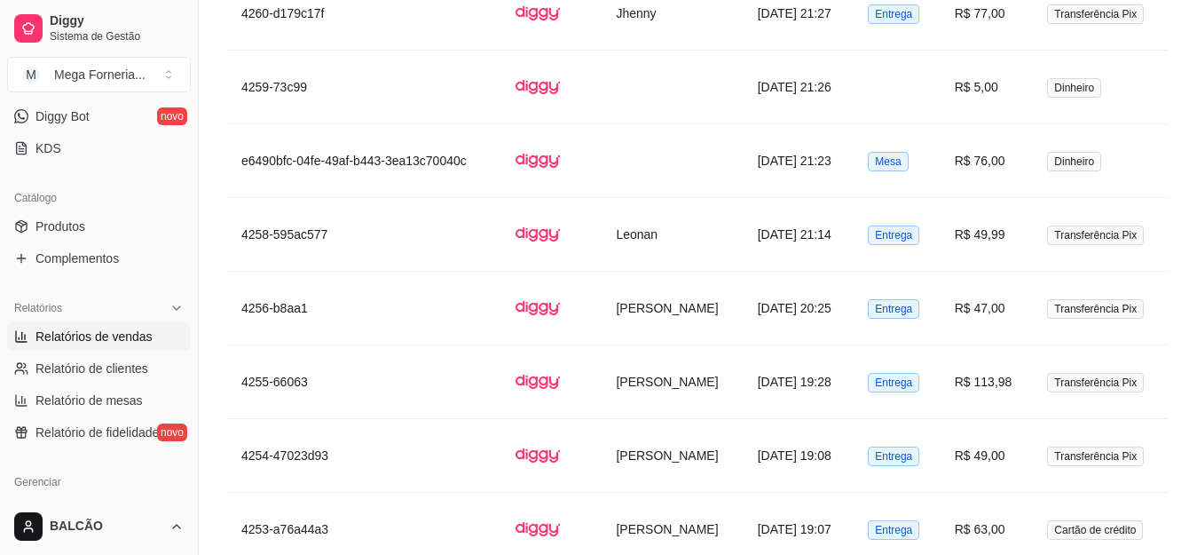
scroll to position [89, 0]
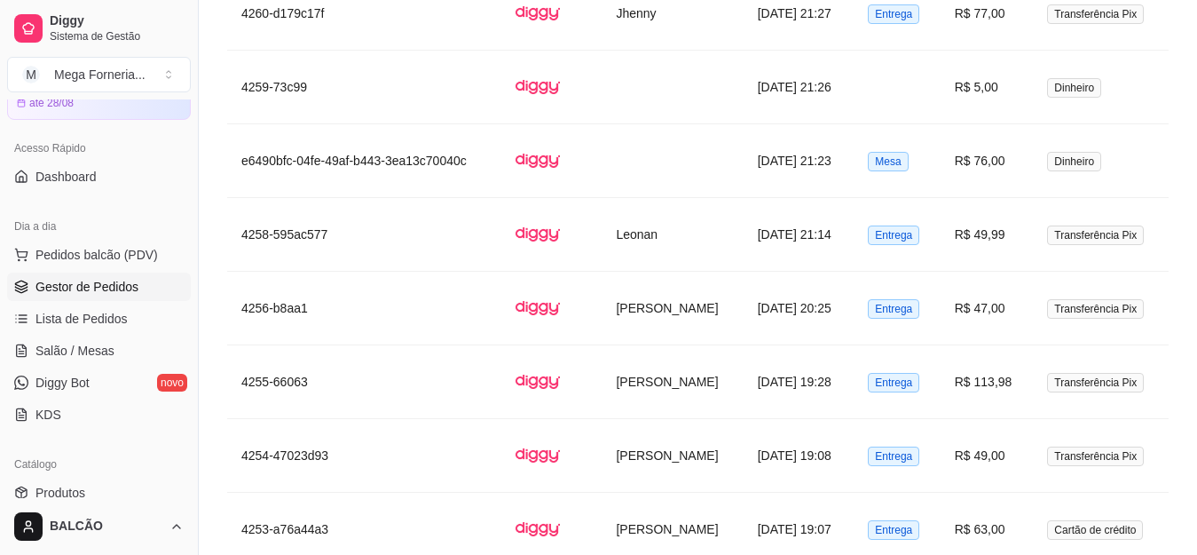
click at [118, 296] on link "Gestor de Pedidos" at bounding box center [99, 286] width 184 height 28
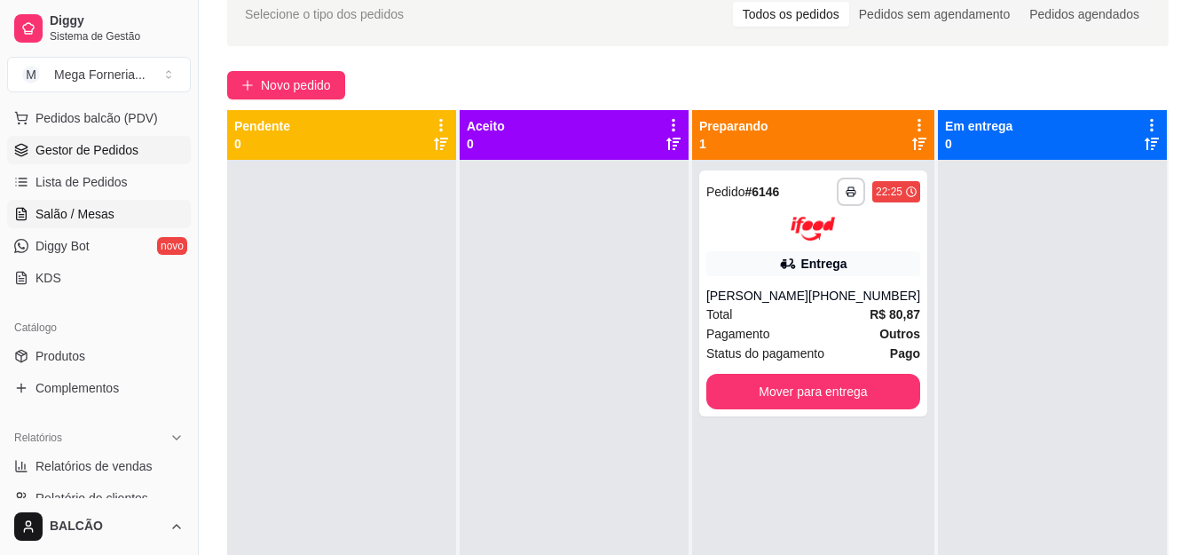
scroll to position [355, 0]
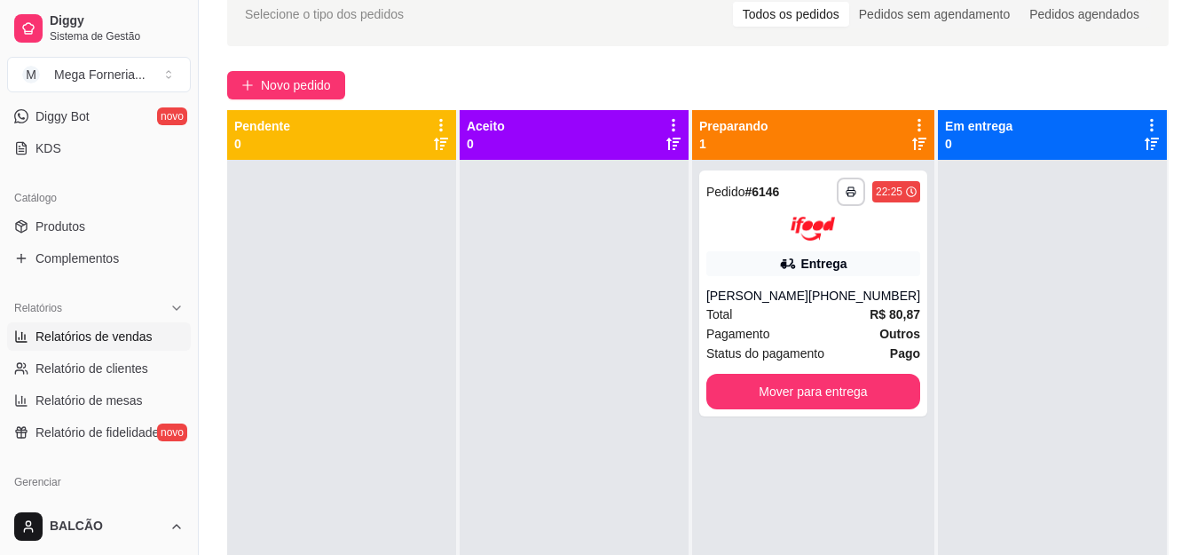
click at [106, 339] on span "Relatórios de vendas" at bounding box center [94, 337] width 117 height 18
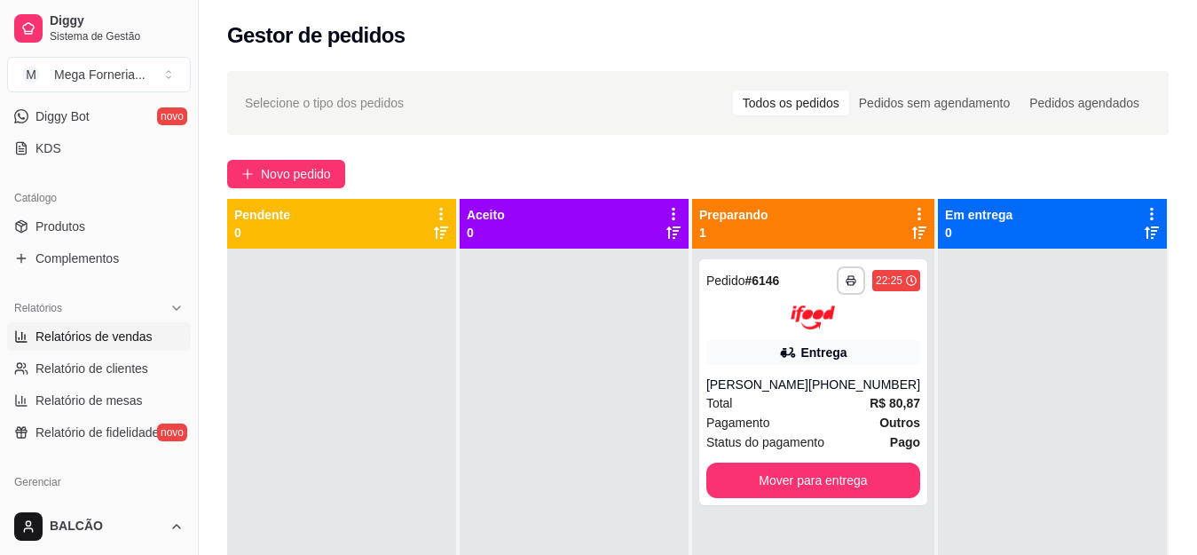
select select "ALL"
select select "0"
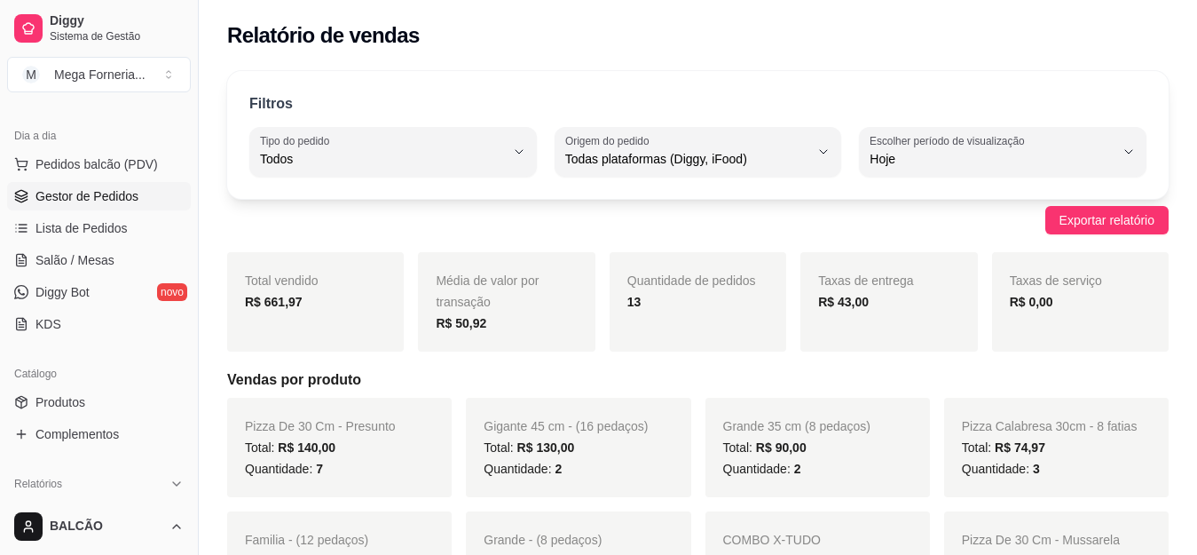
scroll to position [178, 0]
click at [73, 271] on link "Salão / Mesas" at bounding box center [99, 262] width 184 height 28
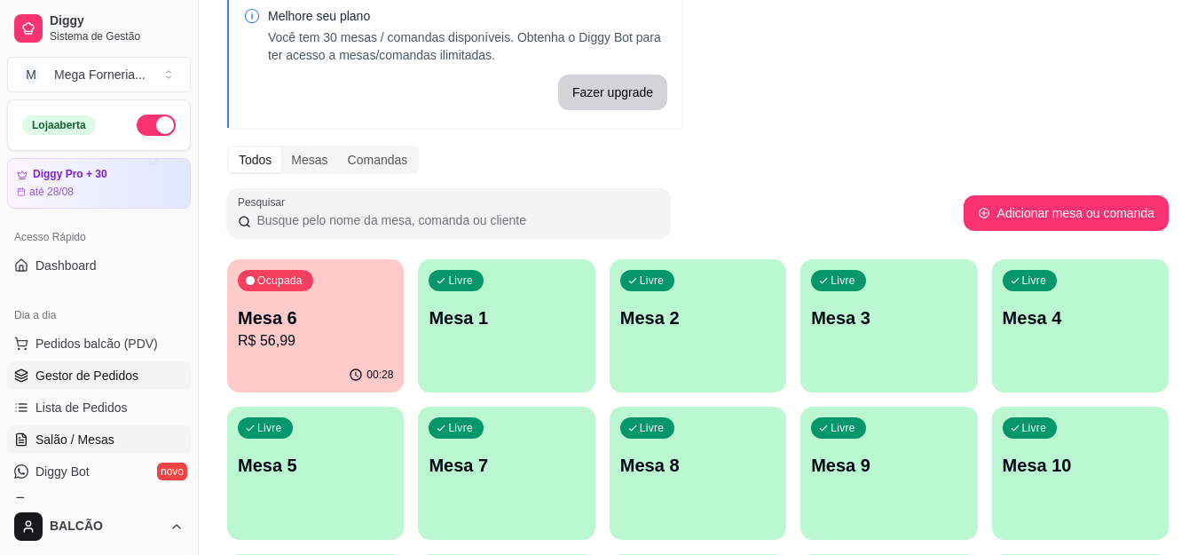
click at [95, 387] on link "Gestor de Pedidos" at bounding box center [99, 375] width 184 height 28
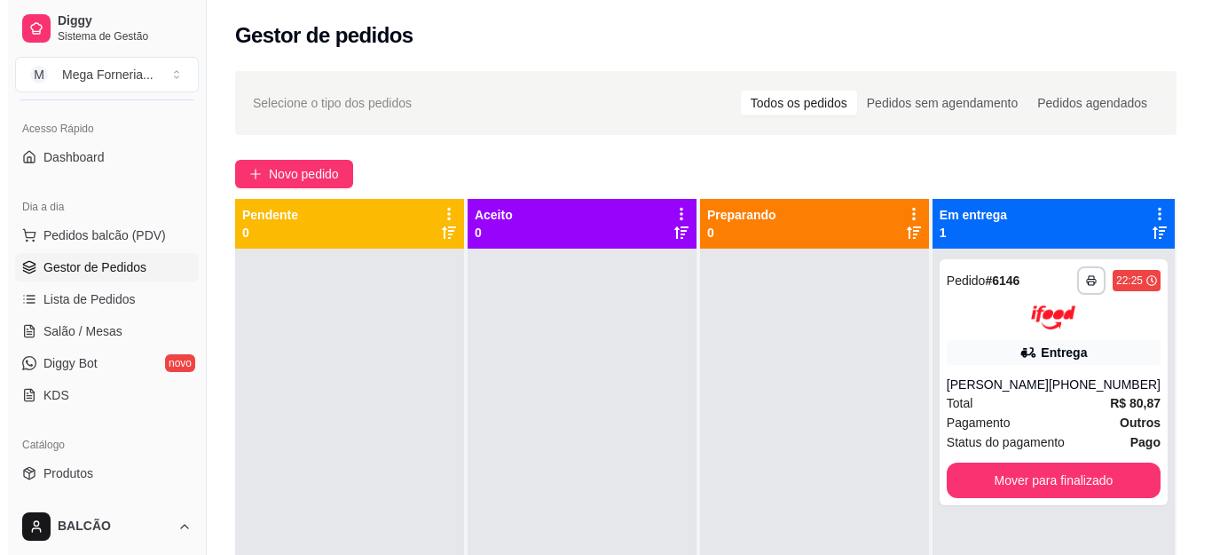
scroll to position [178, 0]
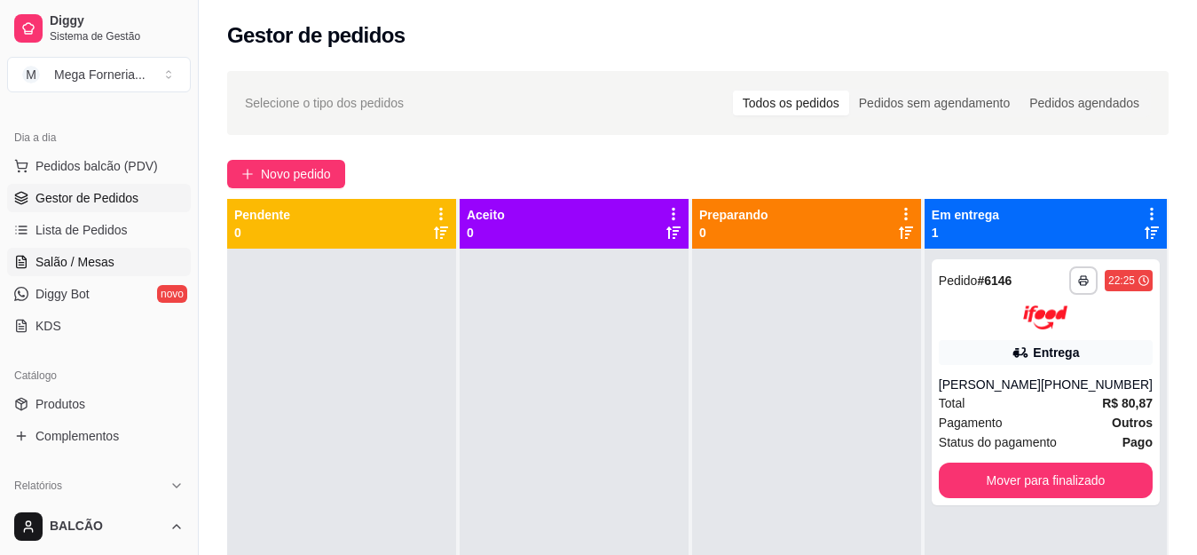
click at [86, 258] on span "Salão / Mesas" at bounding box center [75, 262] width 79 height 18
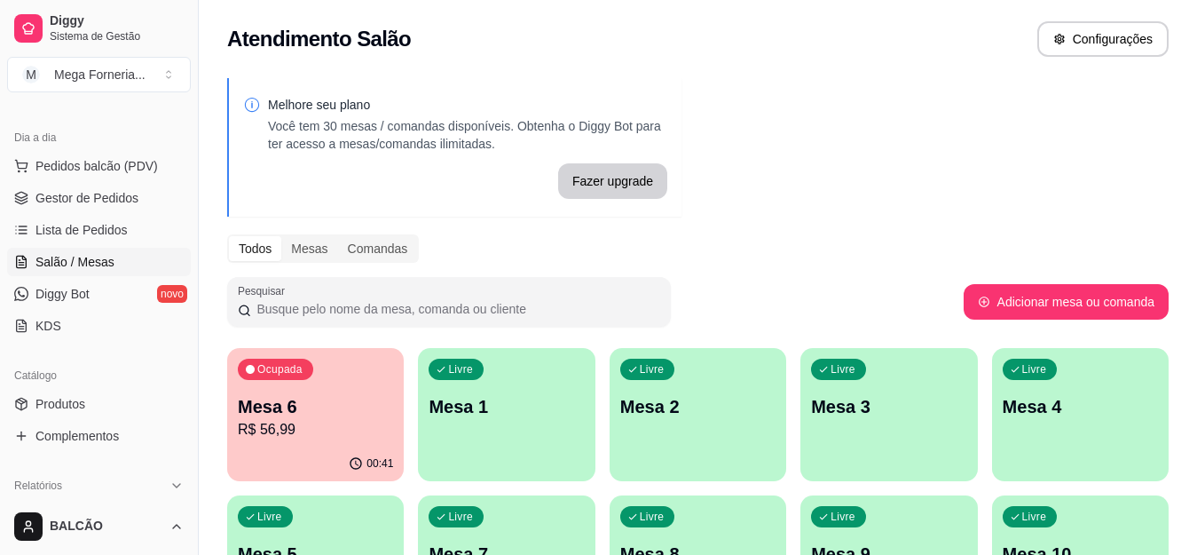
click at [310, 423] on p "R$ 56,99" at bounding box center [315, 429] width 155 height 21
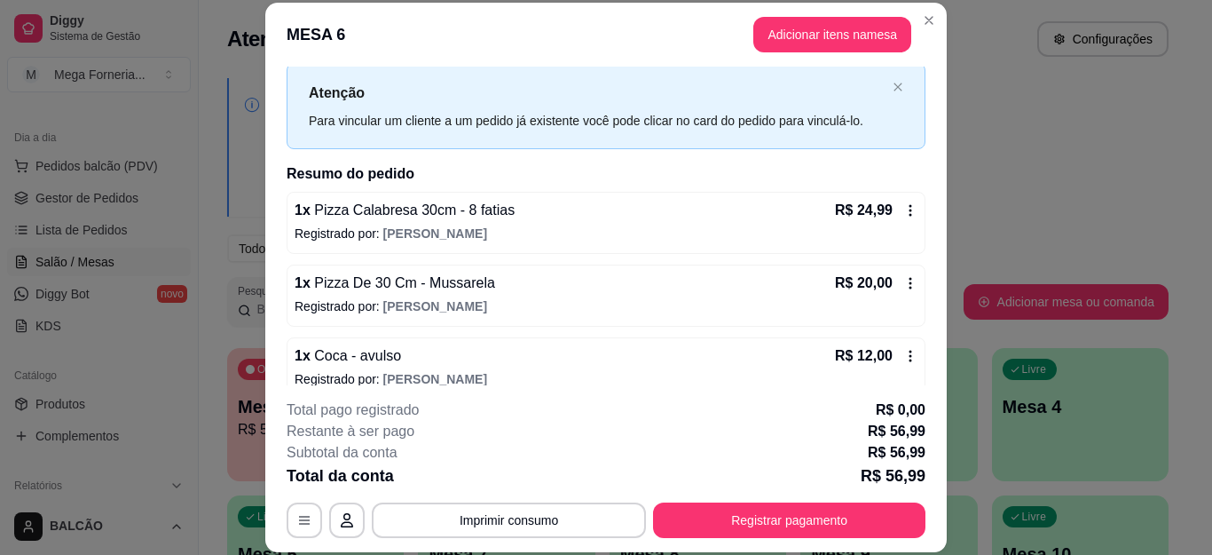
scroll to position [64, 0]
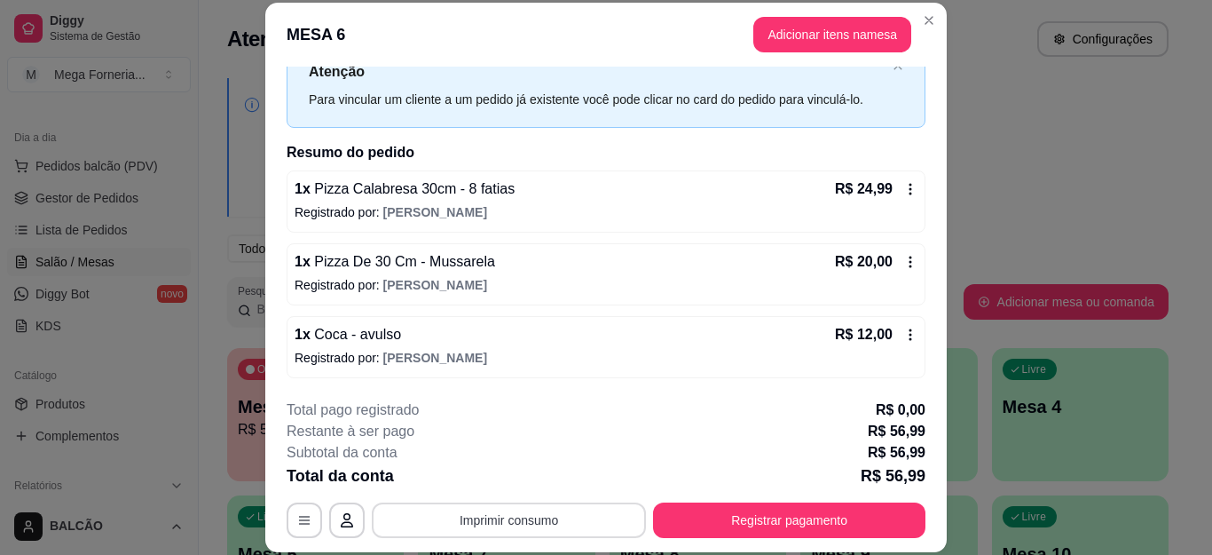
click at [481, 516] on button "Imprimir consumo" at bounding box center [509, 520] width 274 height 36
click at [495, 471] on button "IMPRESSORA" at bounding box center [507, 479] width 129 height 28
click at [519, 533] on button "Imprimir consumo" at bounding box center [509, 520] width 274 height 36
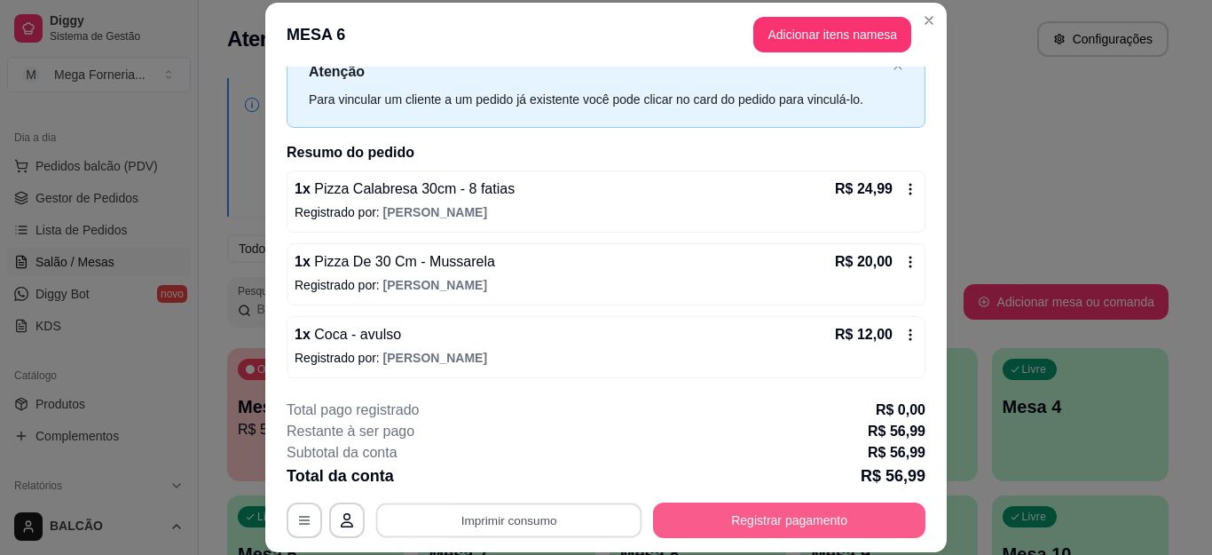
click at [664, 505] on button "Registrar pagamento" at bounding box center [789, 520] width 272 height 36
click at [720, 511] on button "Registrar pagamento" at bounding box center [789, 520] width 272 height 36
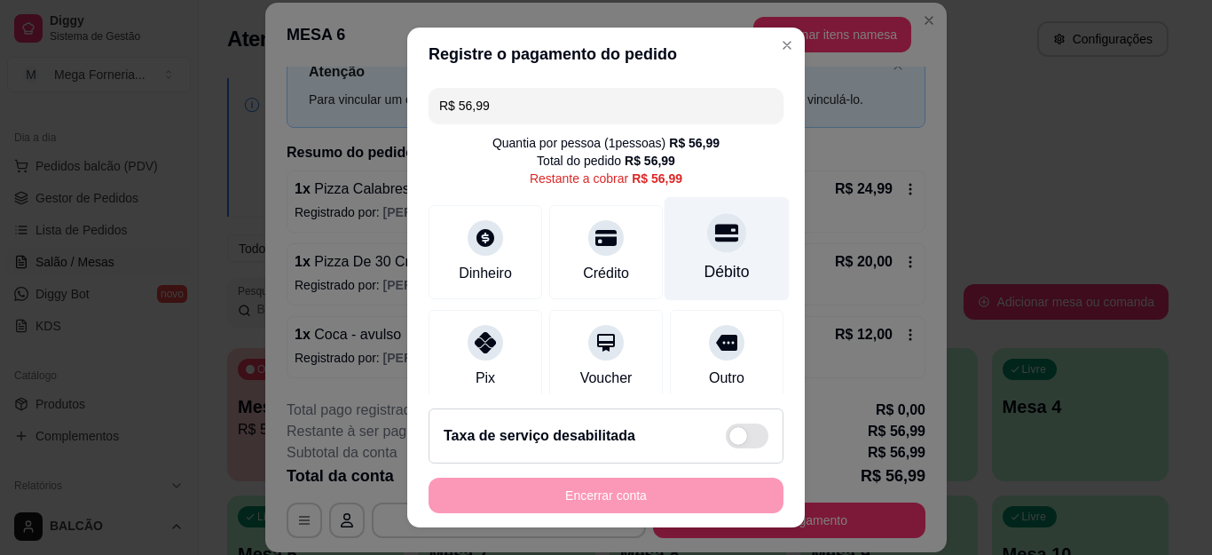
click at [715, 243] on icon at bounding box center [726, 232] width 23 height 23
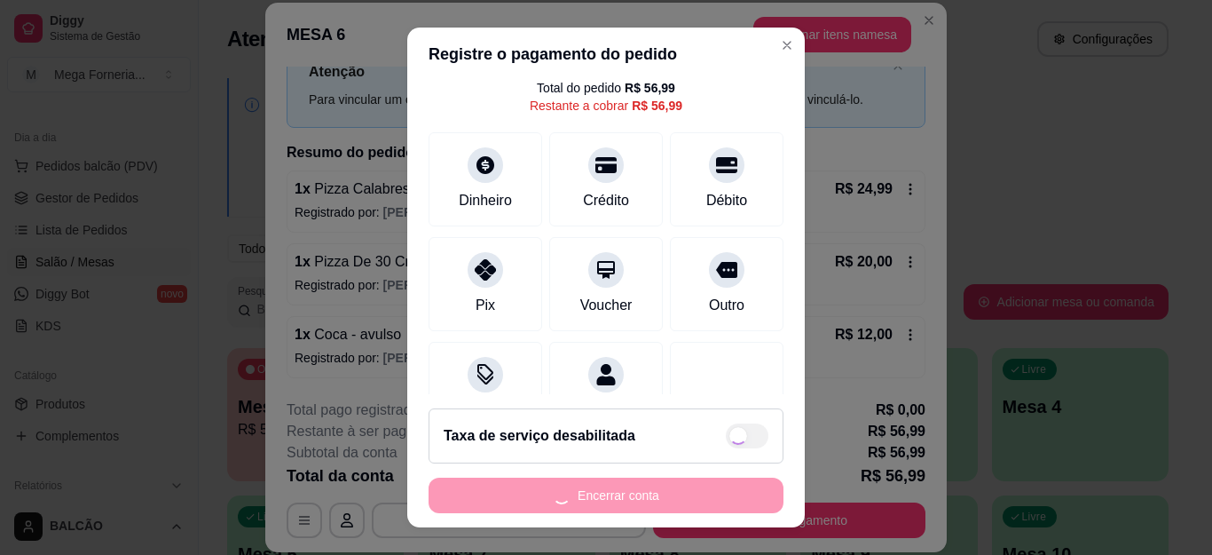
scroll to position [143, 0]
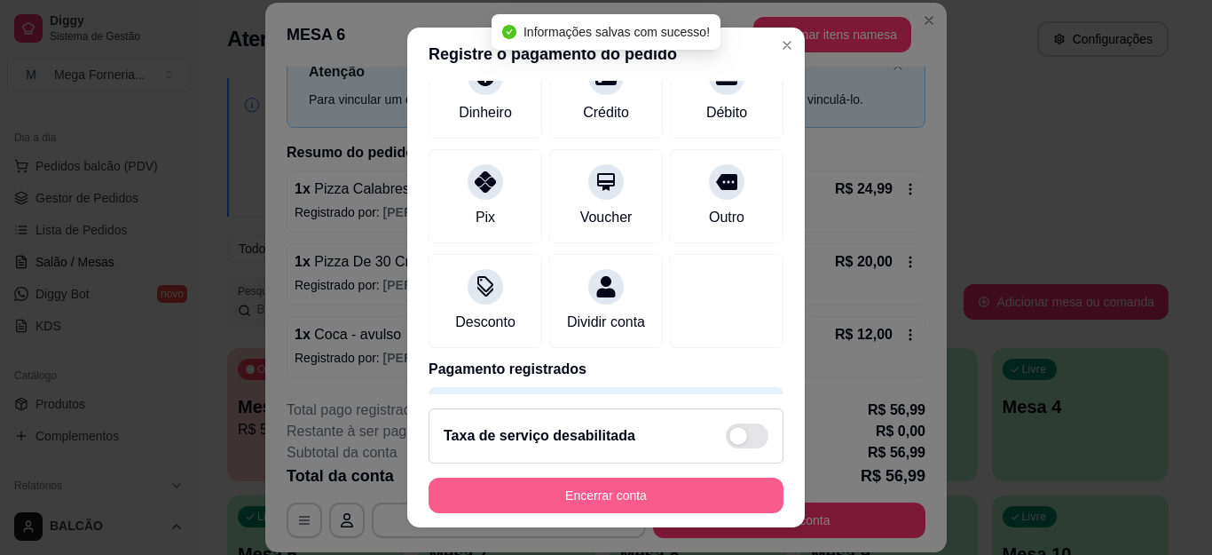
type input "R$ 0,00"
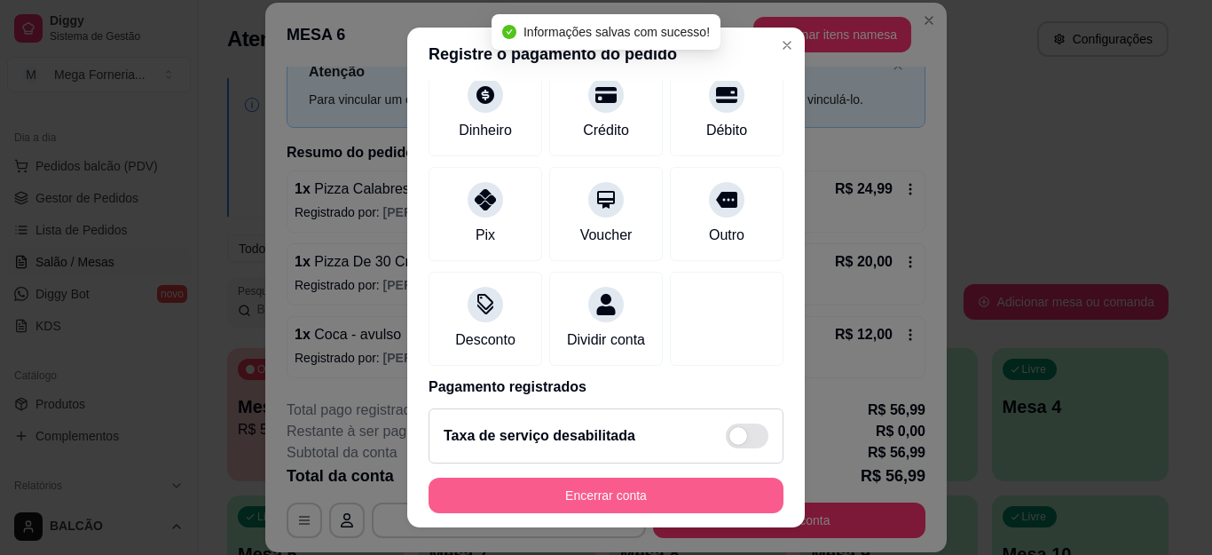
click at [628, 488] on button "Encerrar conta" at bounding box center [606, 496] width 355 height 36
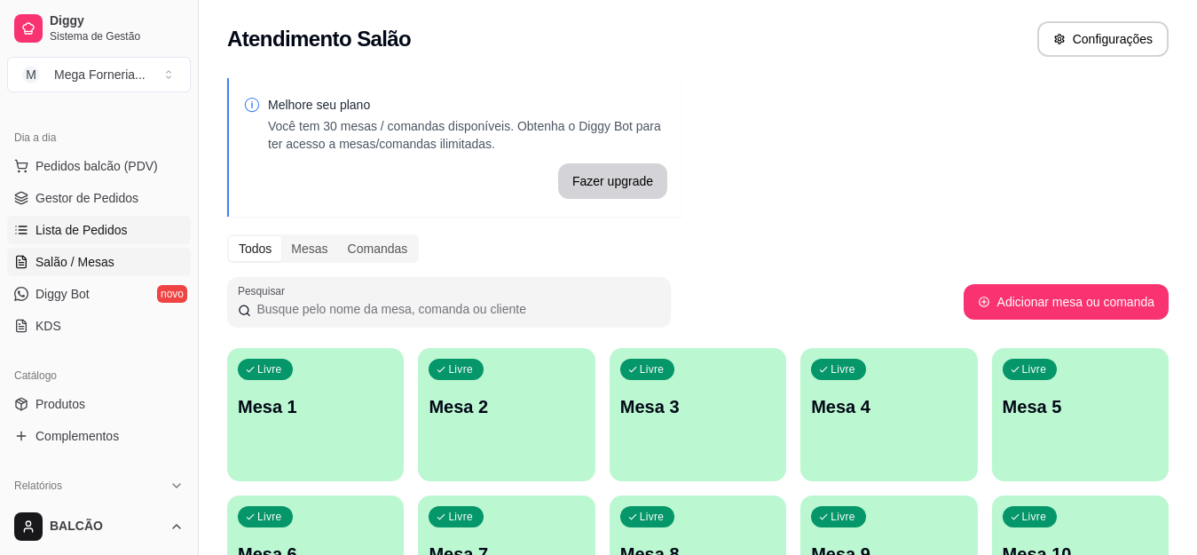
scroll to position [89, 0]
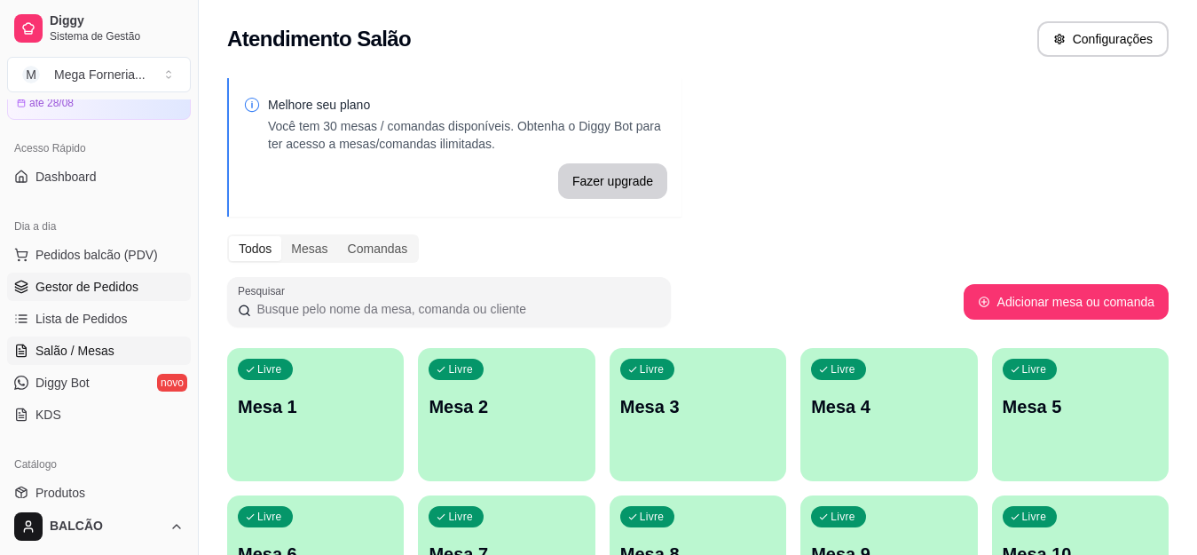
click at [94, 290] on span "Gestor de Pedidos" at bounding box center [87, 287] width 103 height 18
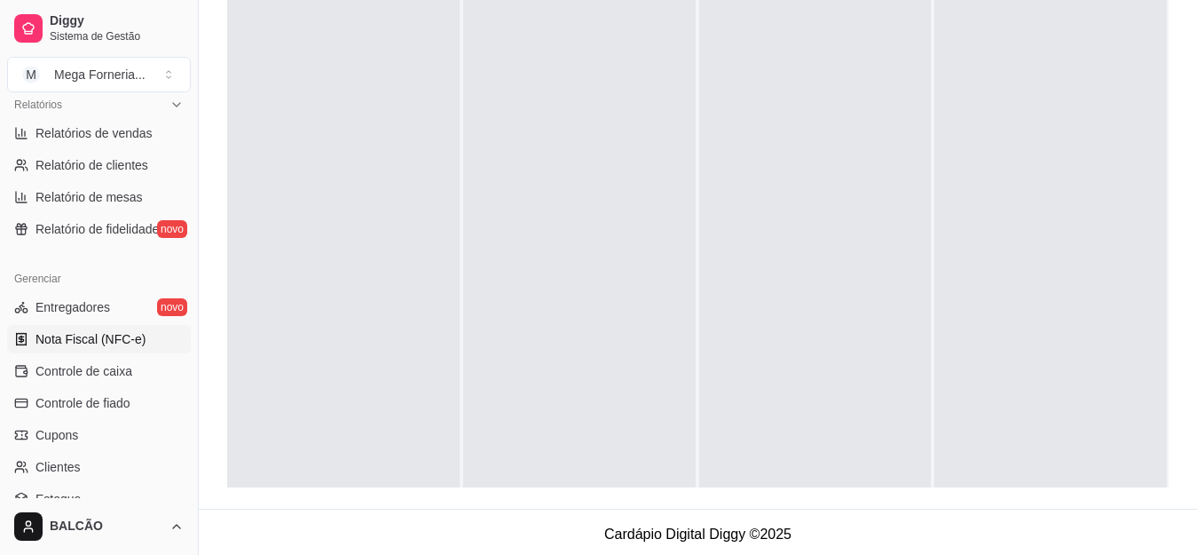
scroll to position [444, 0]
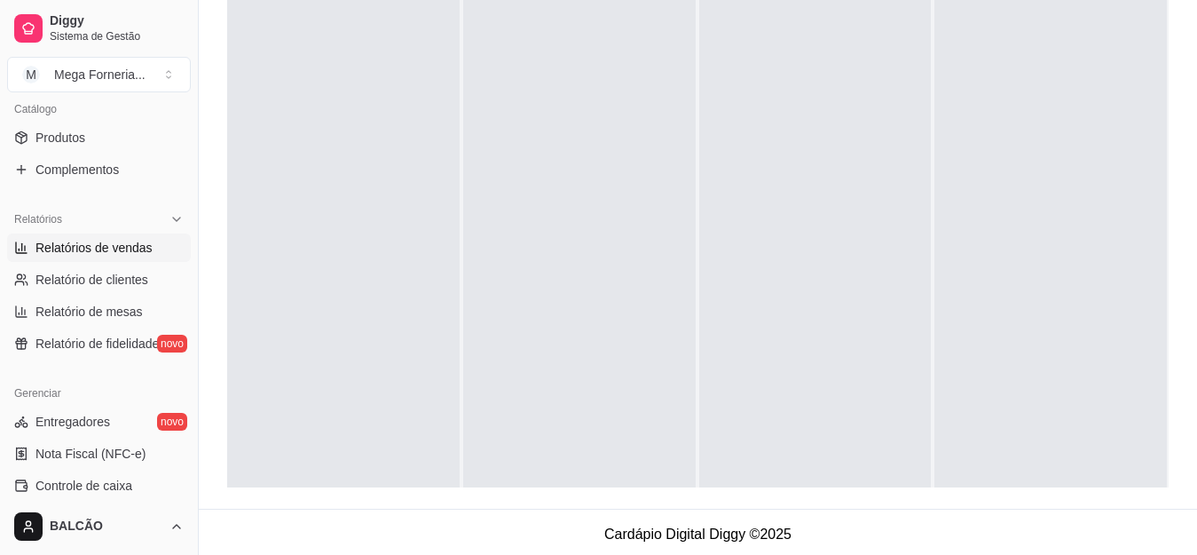
click at [67, 249] on span "Relatórios de vendas" at bounding box center [94, 248] width 117 height 18
select select "ALL"
select select "0"
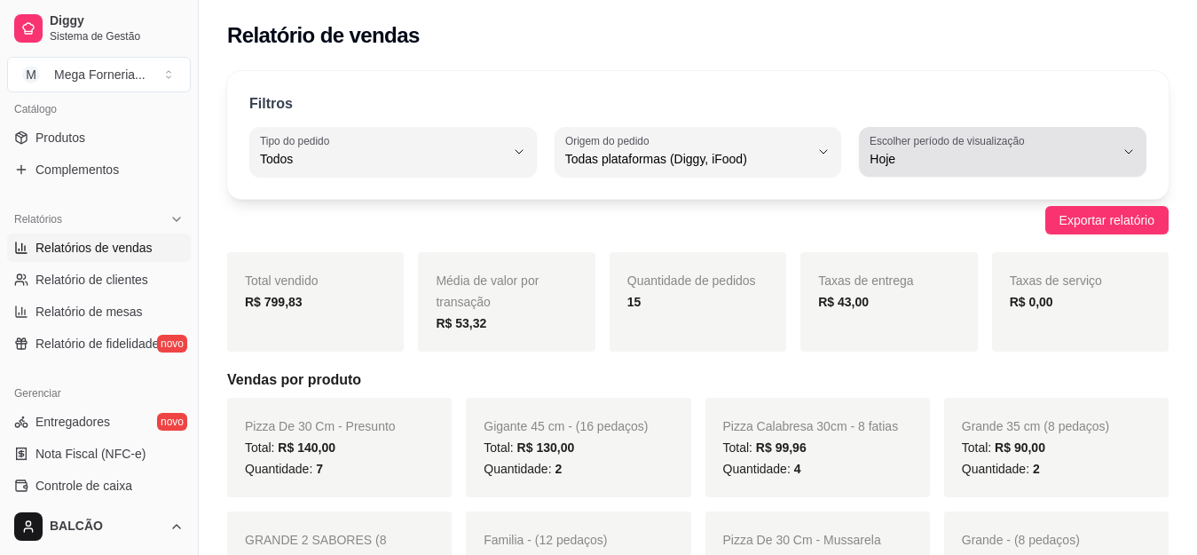
click at [937, 138] on label "Escolher período de visualização" at bounding box center [950, 140] width 161 height 15
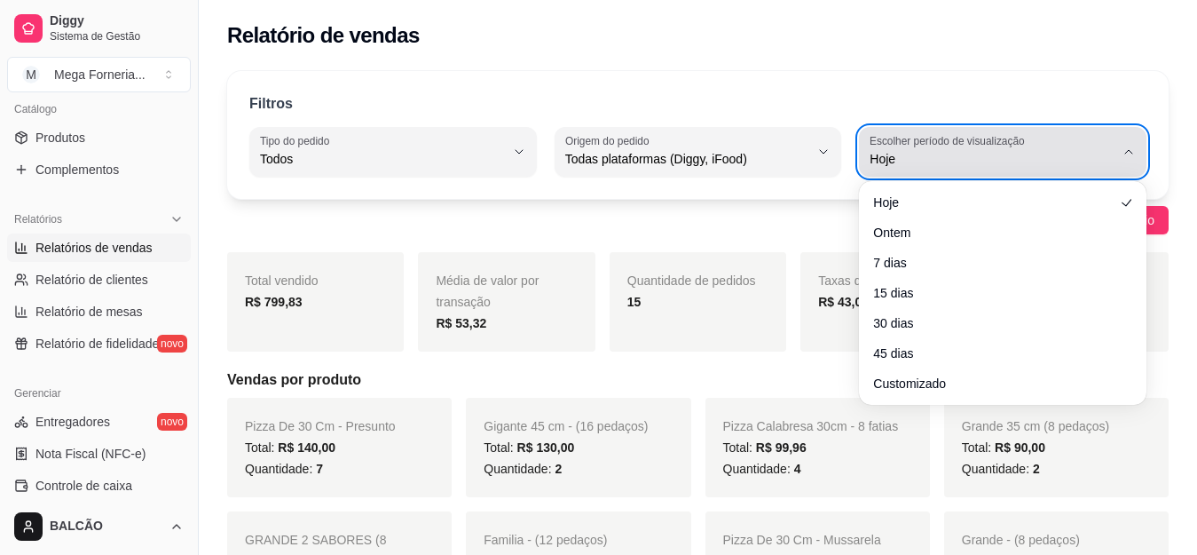
click at [937, 138] on label "Escolher período de visualização" at bounding box center [950, 140] width 161 height 15
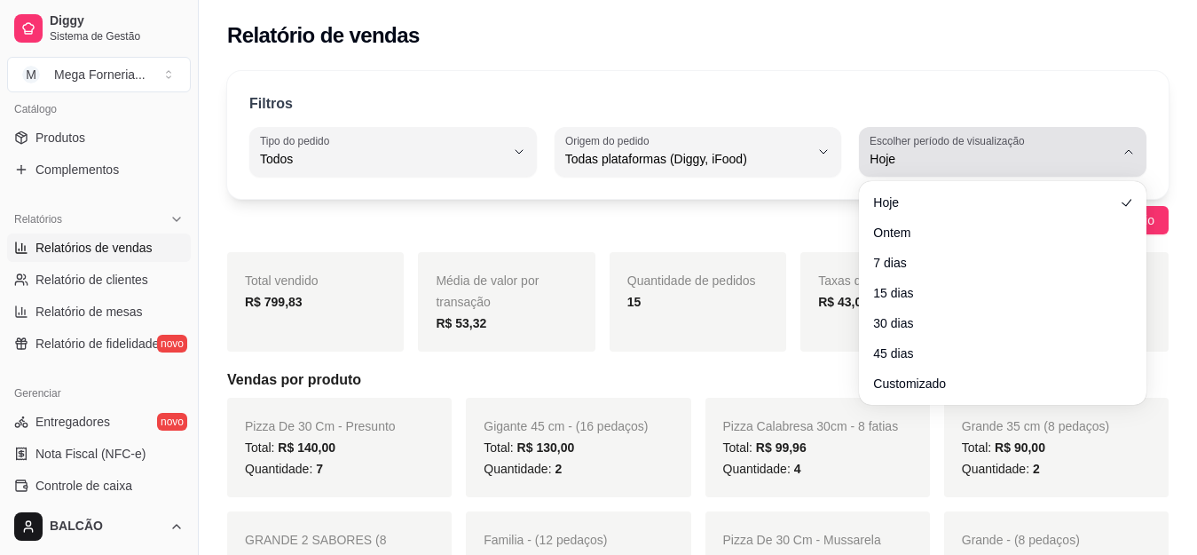
click at [946, 158] on span "Hoje" at bounding box center [992, 159] width 245 height 18
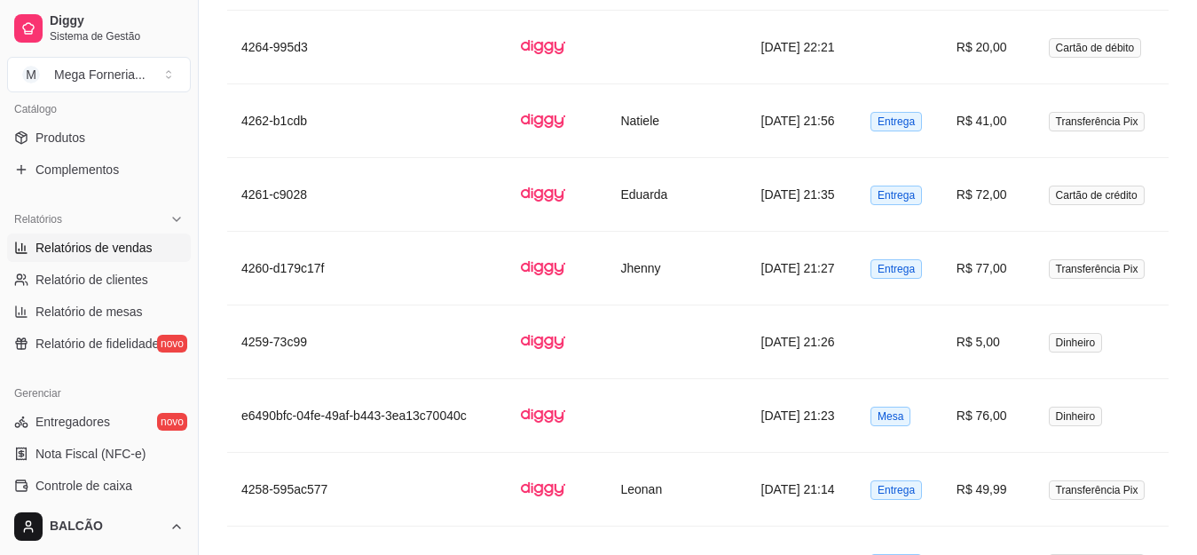
scroll to position [1509, 0]
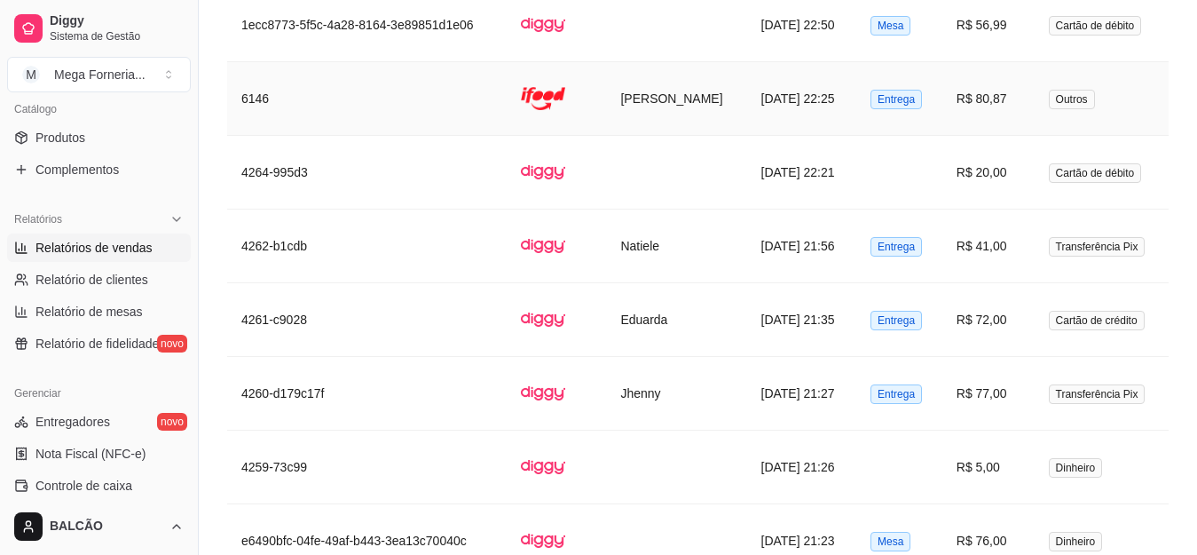
click at [656, 64] on td "[PERSON_NAME]" at bounding box center [676, 99] width 140 height 74
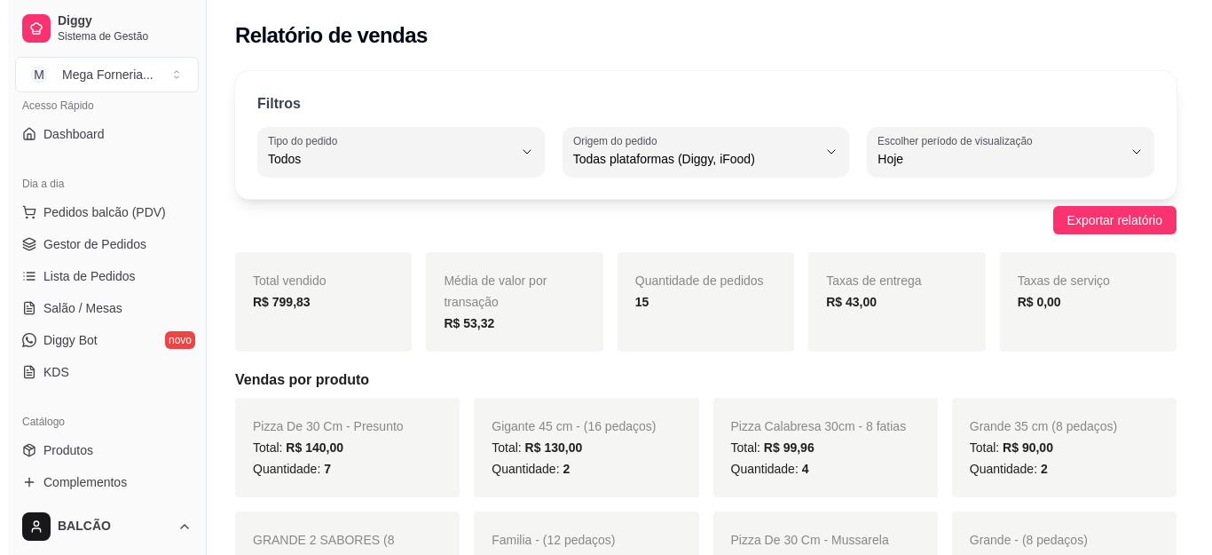
scroll to position [89, 0]
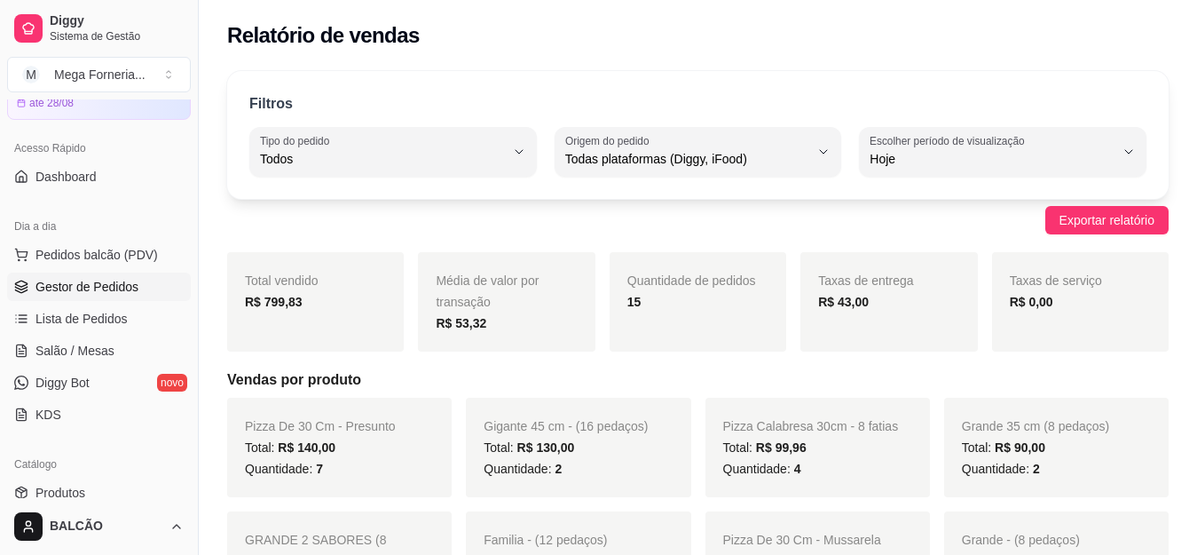
click at [81, 291] on span "Gestor de Pedidos" at bounding box center [87, 287] width 103 height 18
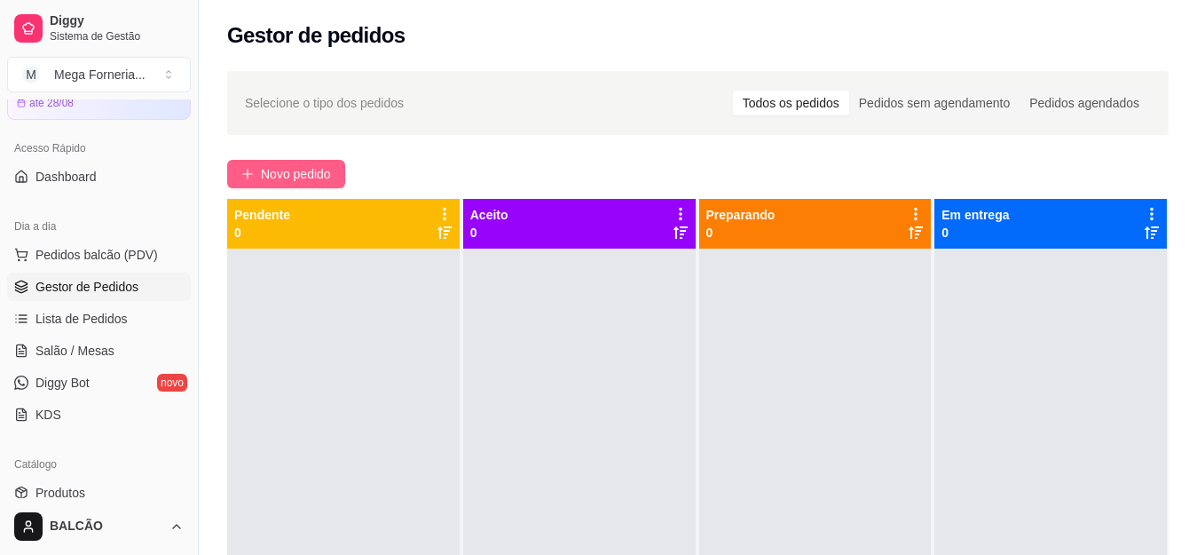
click at [263, 174] on span "Novo pedido" at bounding box center [296, 174] width 70 height 20
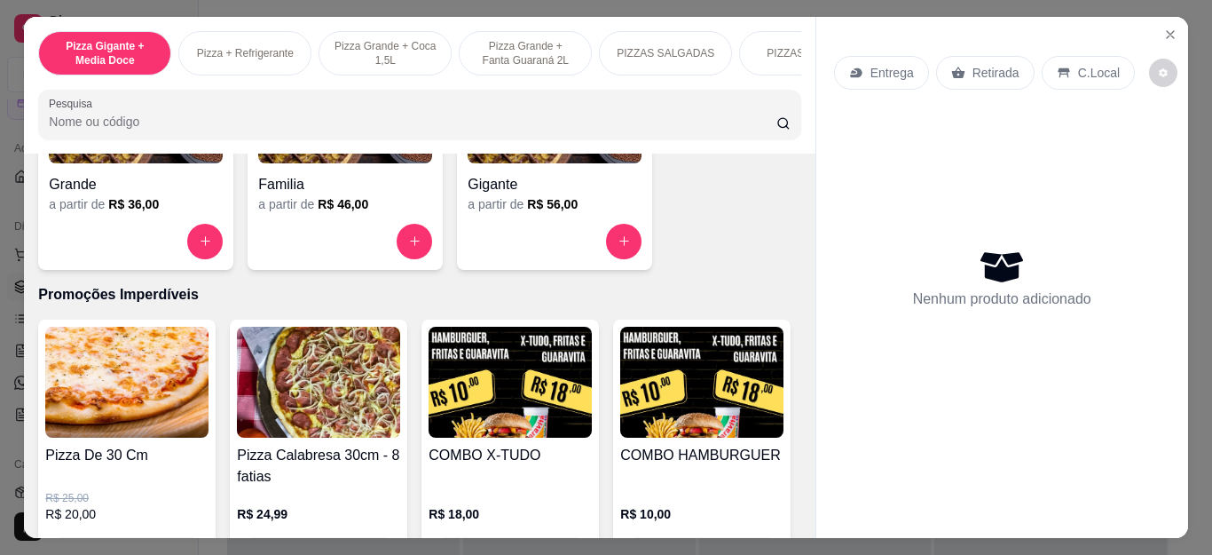
scroll to position [1775, 0]
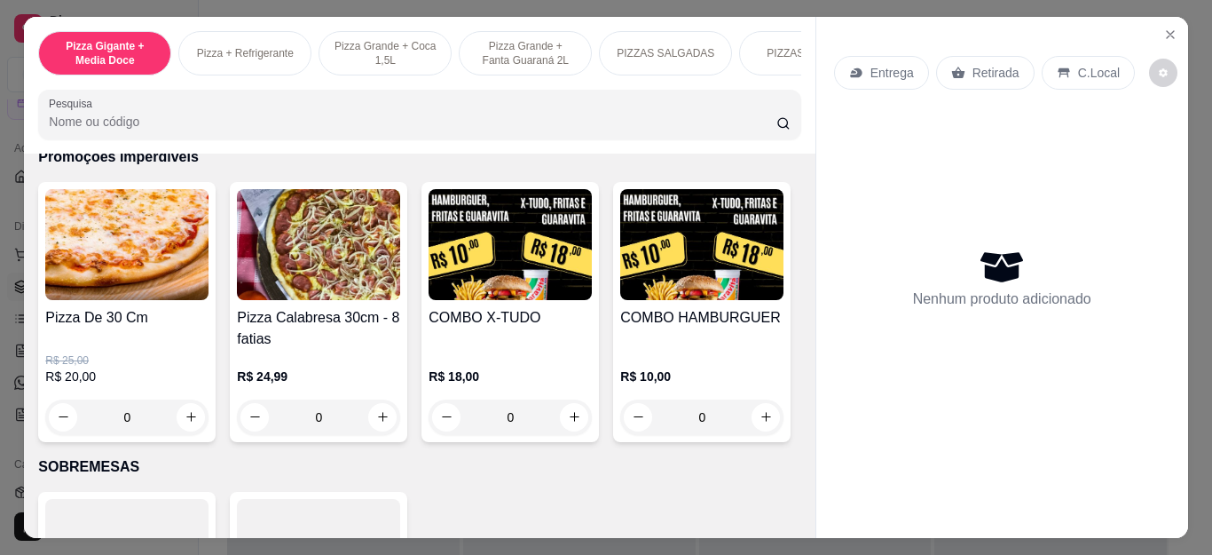
click at [186, 418] on div "0" at bounding box center [126, 417] width 163 height 36
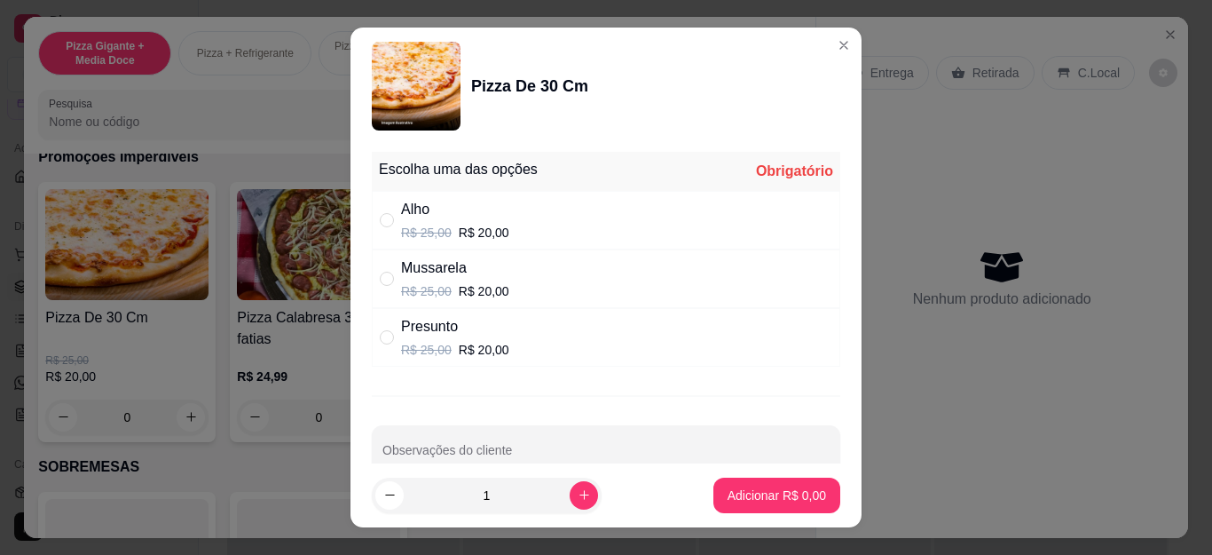
click at [507, 322] on div "Presunto R$ 25,00 R$ 20,00" at bounding box center [606, 337] width 469 height 59
radio input "true"
click at [731, 486] on p "Adicionar R$ 20,00" at bounding box center [774, 495] width 106 height 18
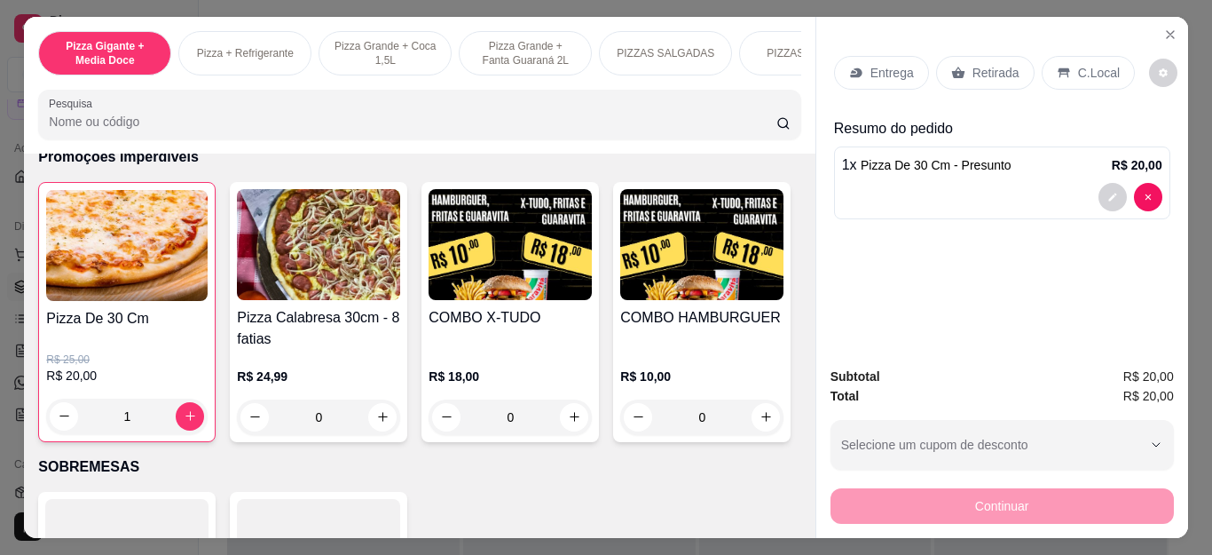
type input "1"
click at [180, 425] on div "1" at bounding box center [127, 417] width 162 height 36
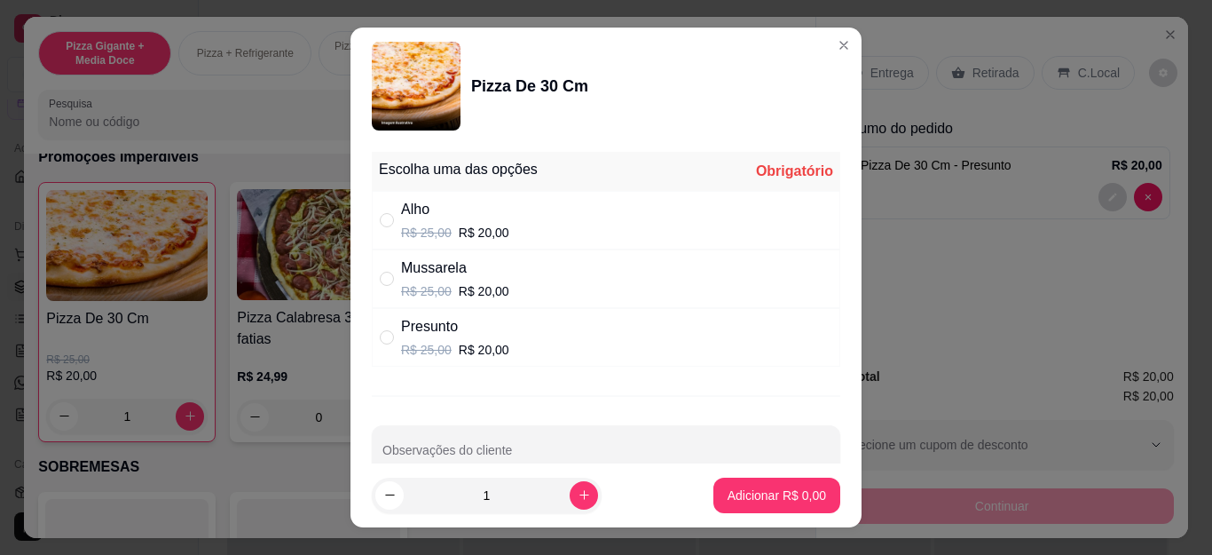
click at [390, 325] on div "Presunto R$ 25,00 R$ 20,00" at bounding box center [606, 337] width 469 height 59
radio input "true"
click at [778, 493] on p "Adicionar R$ 20,00" at bounding box center [774, 495] width 106 height 18
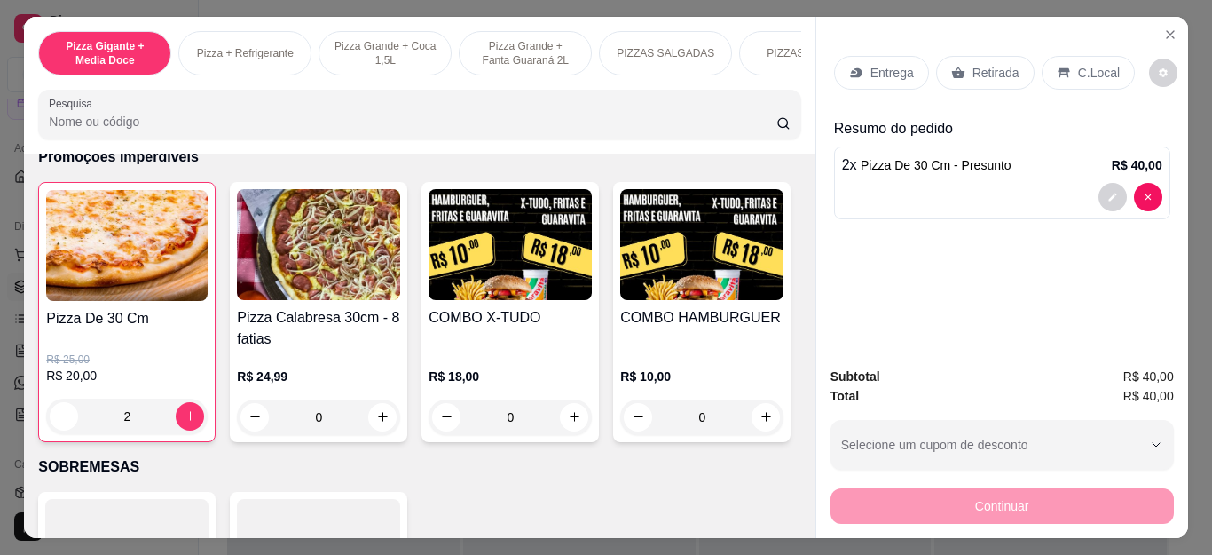
click at [975, 64] on p "Retirada" at bounding box center [996, 73] width 47 height 18
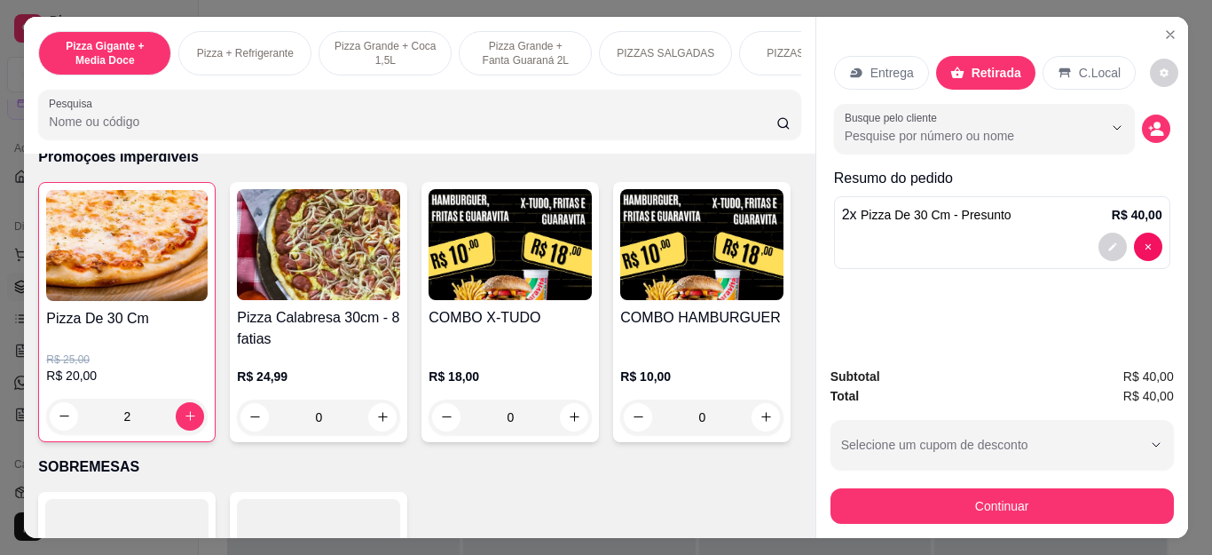
click at [941, 488] on button "Continuar" at bounding box center [1002, 506] width 343 height 36
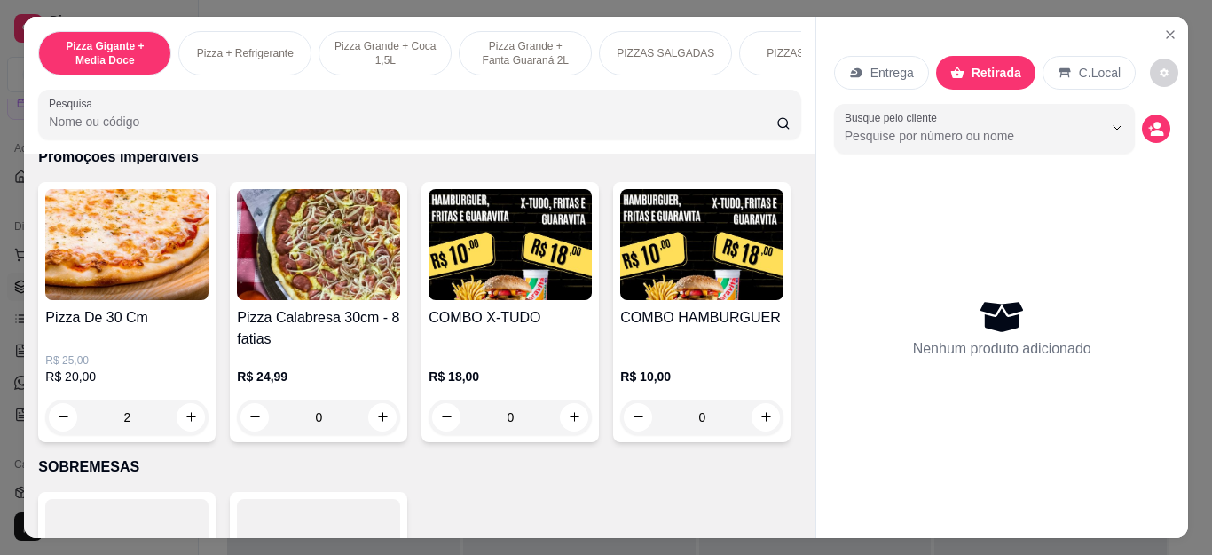
type input "0"
click at [196, 413] on div "0" at bounding box center [126, 417] width 163 height 36
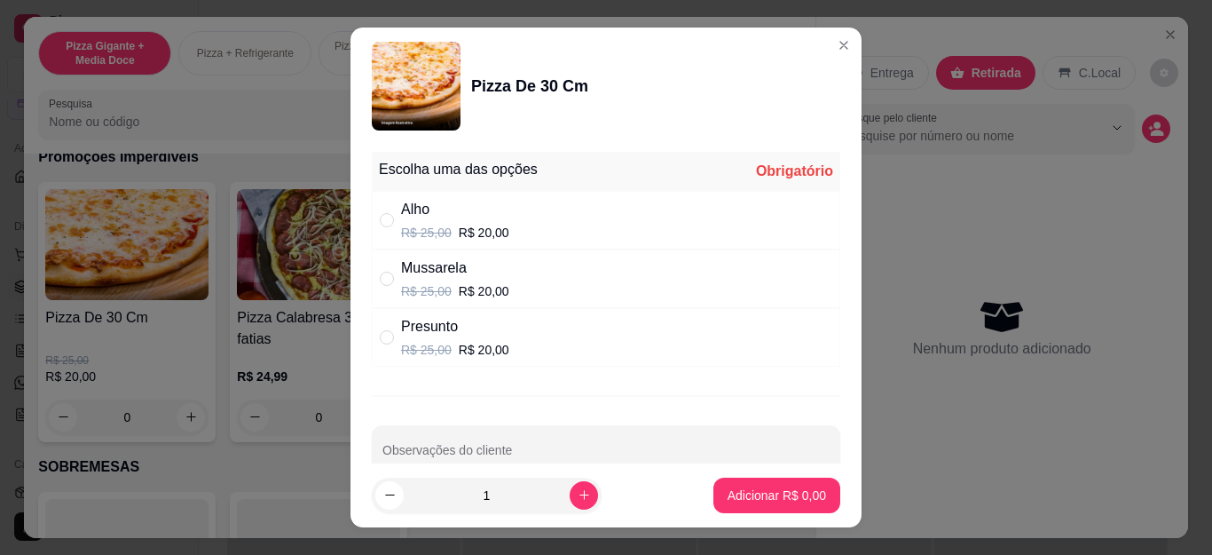
click at [502, 328] on div "Presunto R$ 25,00 R$ 20,00" at bounding box center [606, 337] width 469 height 59
radio input "true"
click at [729, 500] on p "Adicionar R$ 20,00" at bounding box center [774, 495] width 106 height 18
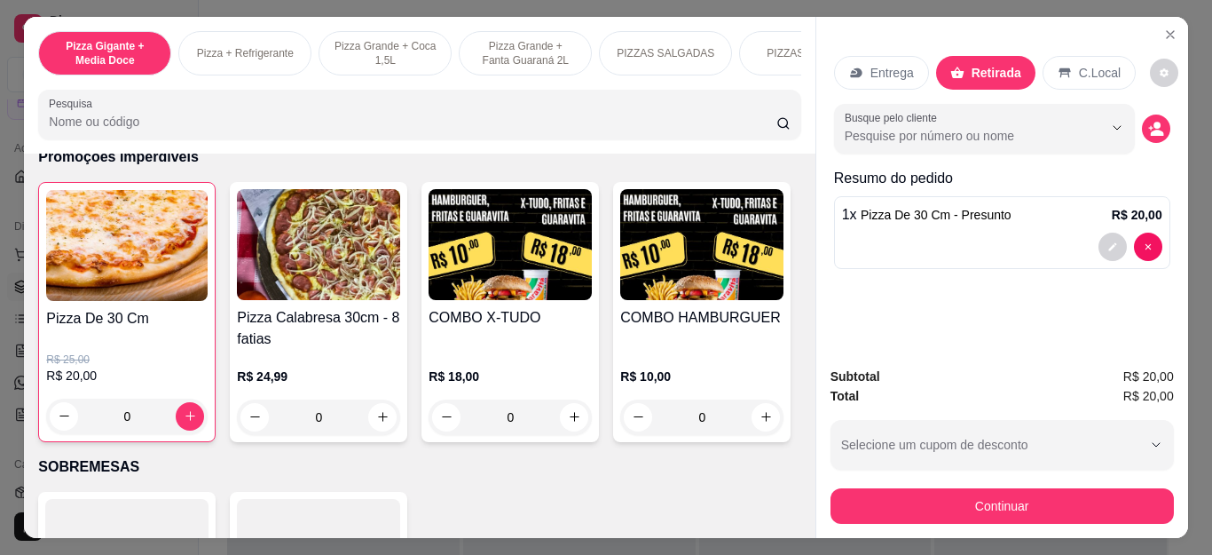
type input "1"
click at [183, 425] on div "1" at bounding box center [127, 417] width 162 height 36
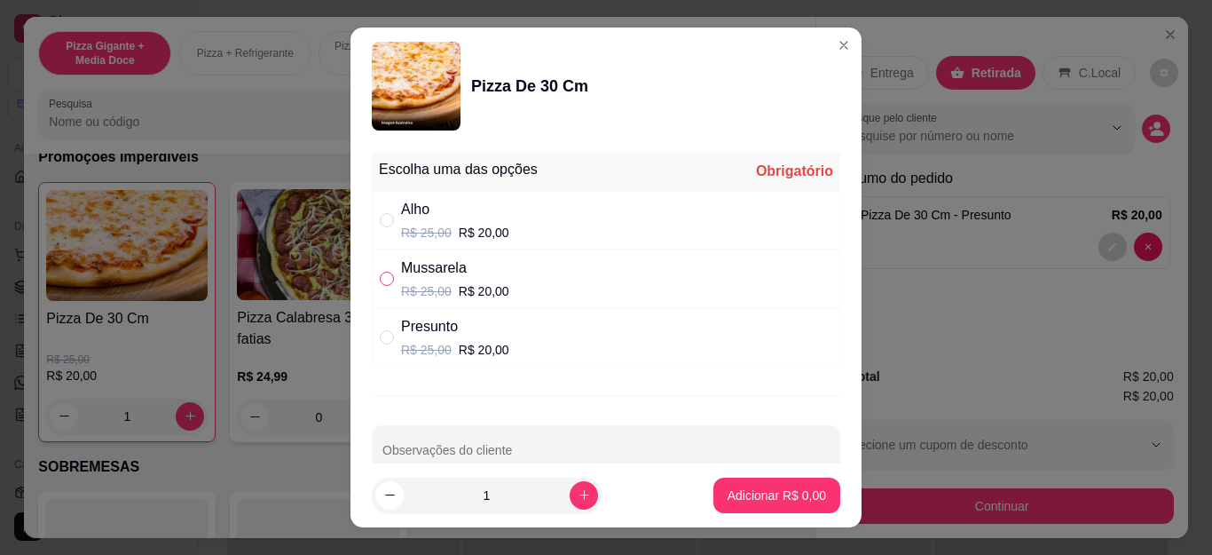
click at [382, 283] on input "" at bounding box center [387, 279] width 14 height 14
radio input "true"
click at [723, 495] on p "Adicionar R$ 20,00" at bounding box center [774, 495] width 106 height 18
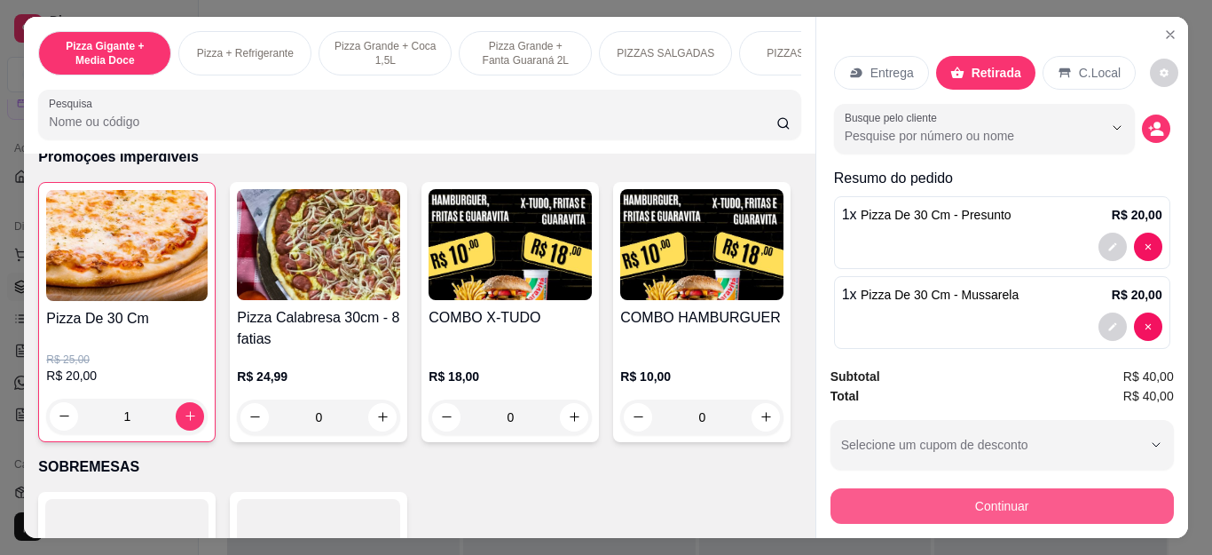
click at [920, 504] on button "Continuar" at bounding box center [1002, 506] width 343 height 36
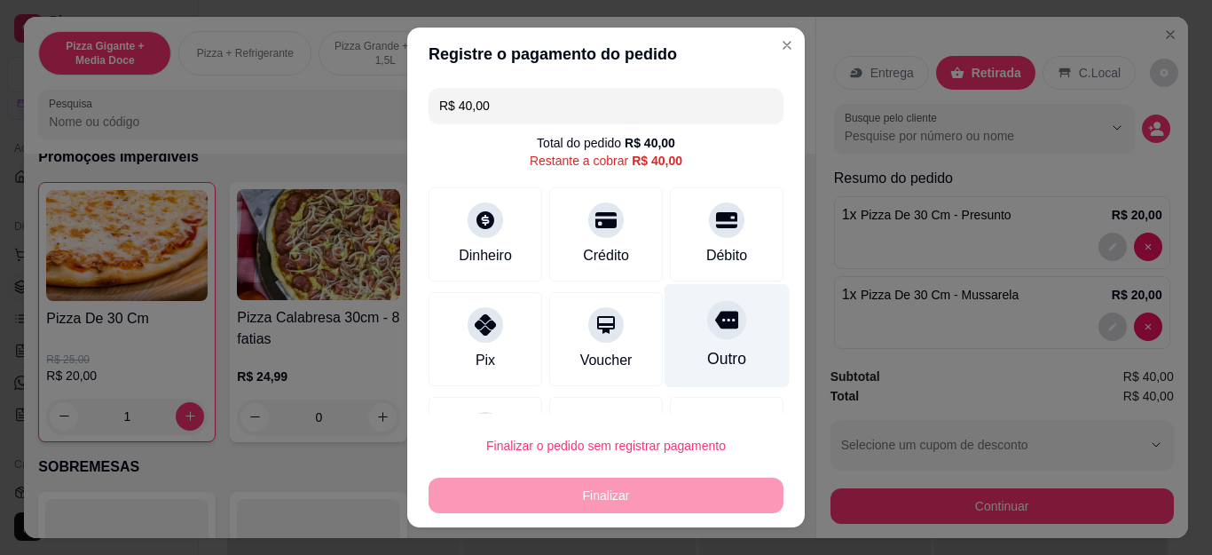
click at [693, 345] on div "Outro" at bounding box center [727, 336] width 125 height 104
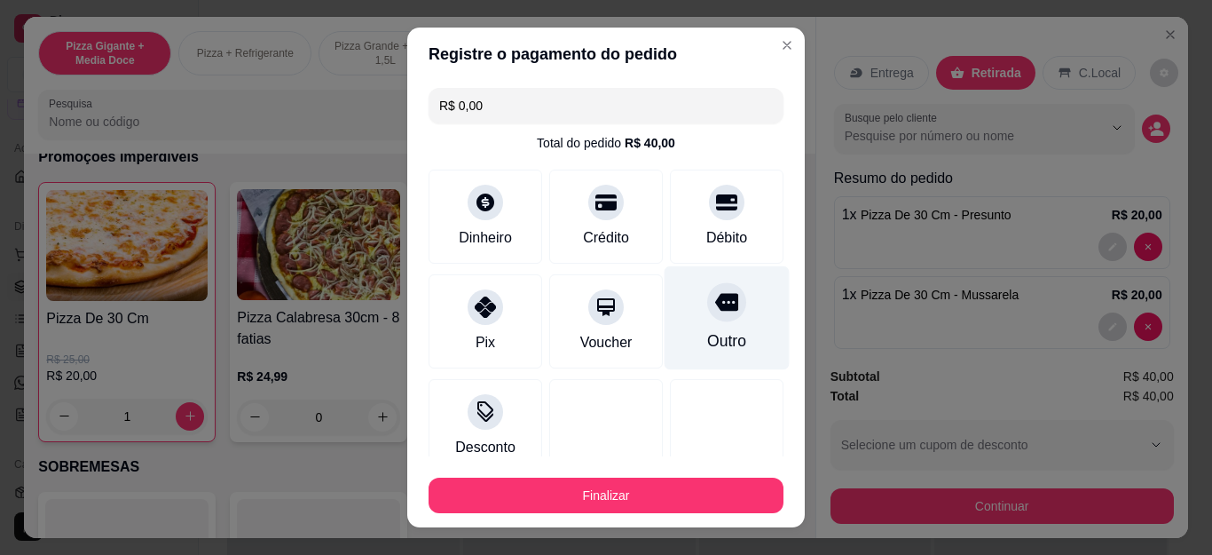
type input "R$ 0,00"
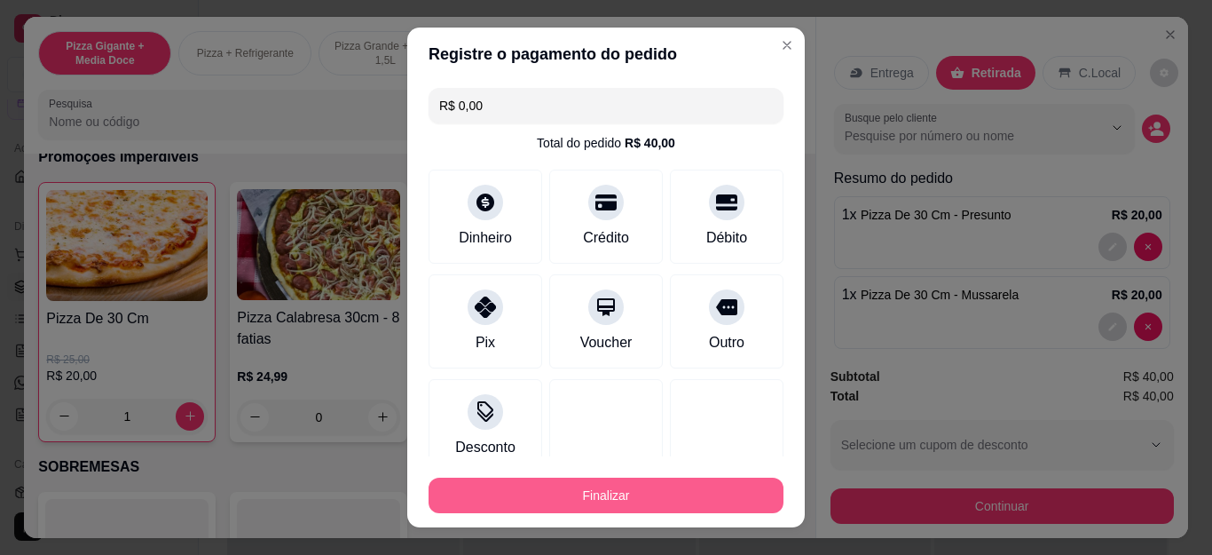
click at [631, 489] on button "Finalizar" at bounding box center [606, 496] width 355 height 36
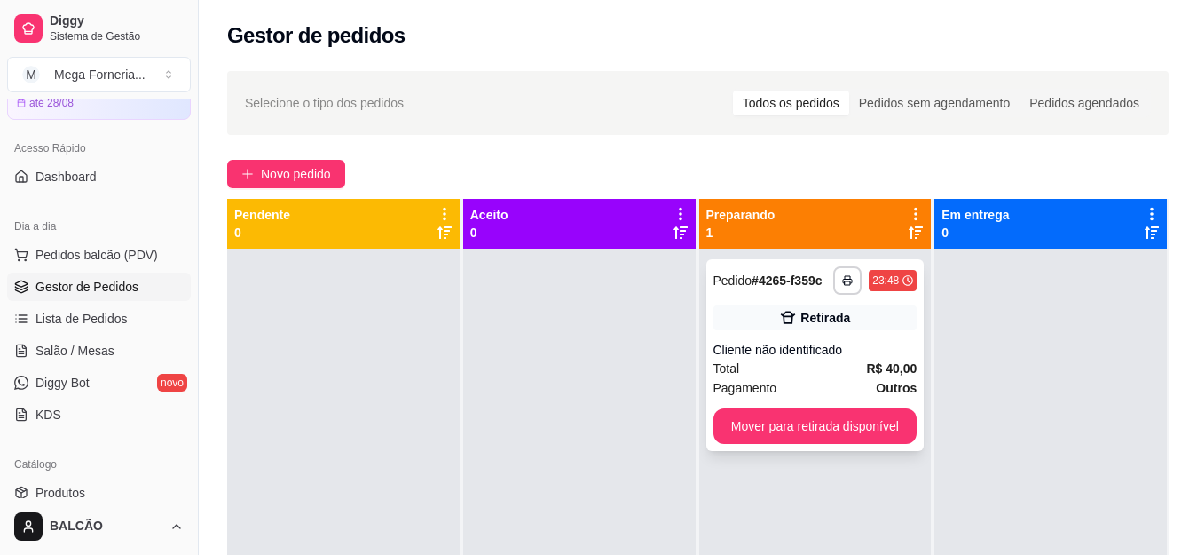
click at [791, 339] on div "**********" at bounding box center [816, 355] width 218 height 192
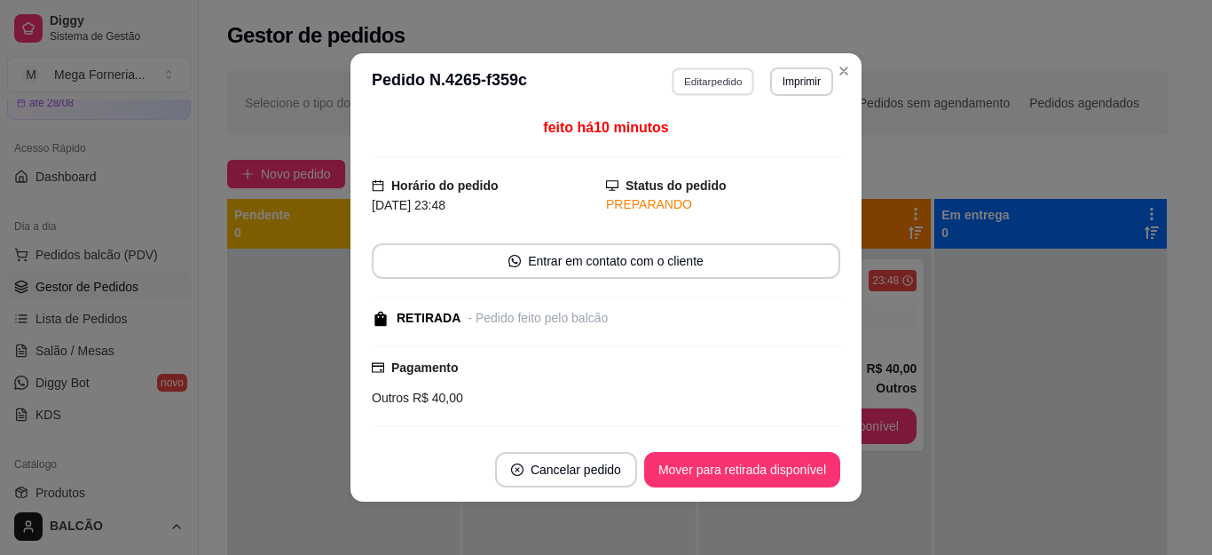
click at [712, 82] on button "Editar pedido" at bounding box center [714, 81] width 83 height 28
click at [846, 490] on button "Continuar" at bounding box center [1002, 506] width 343 height 36
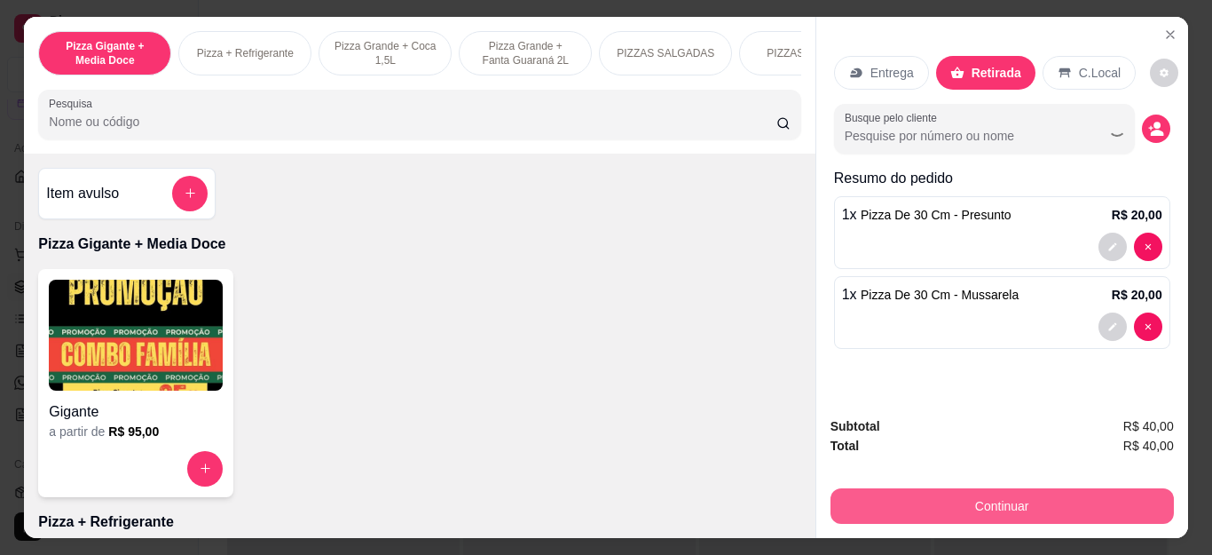
click at [459, 343] on div "Pix" at bounding box center [486, 339] width 114 height 94
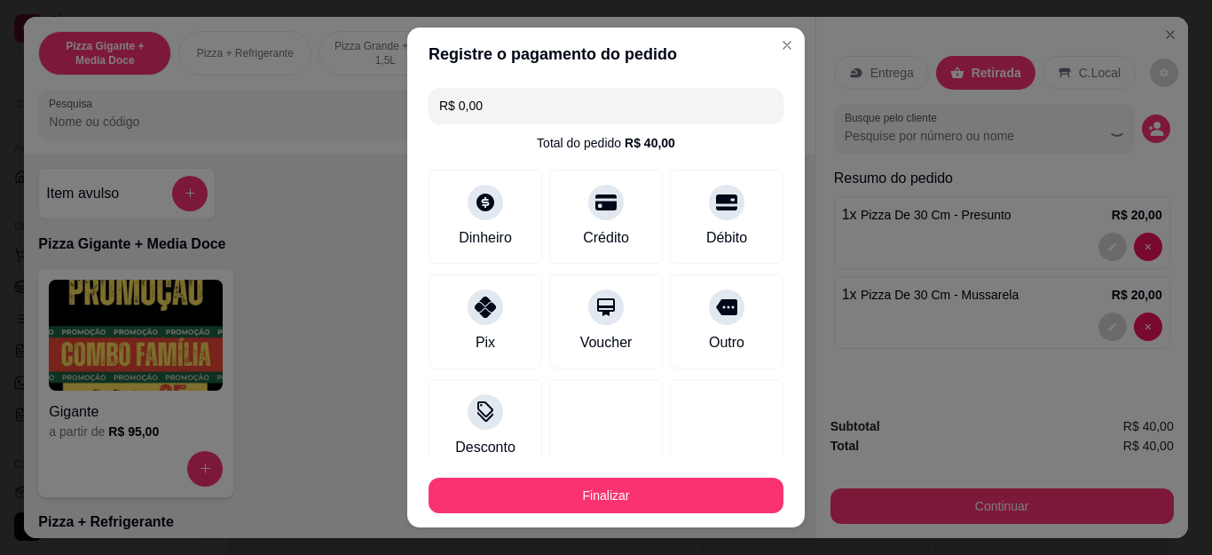
type input "R$ 0,00"
click at [603, 483] on button "Finalizar" at bounding box center [606, 496] width 355 height 36
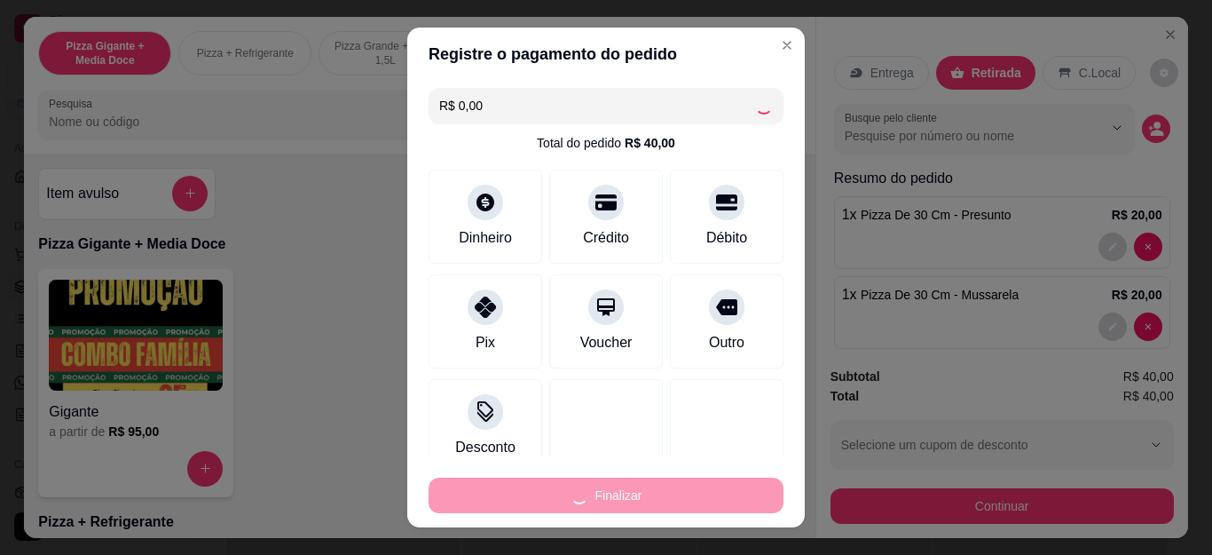
scroll to position [116, 0]
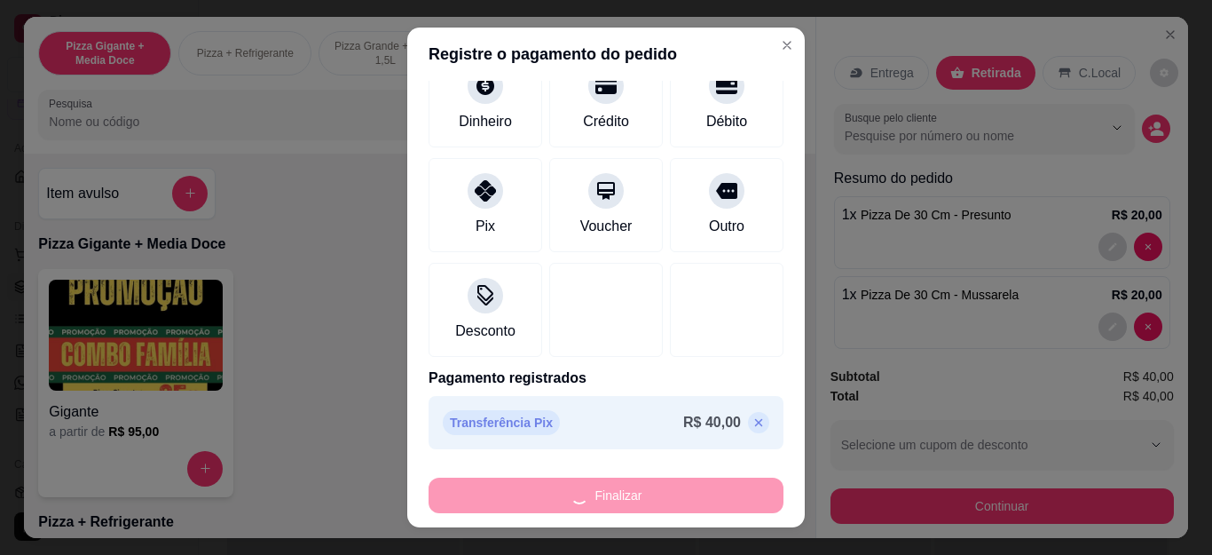
type input "0"
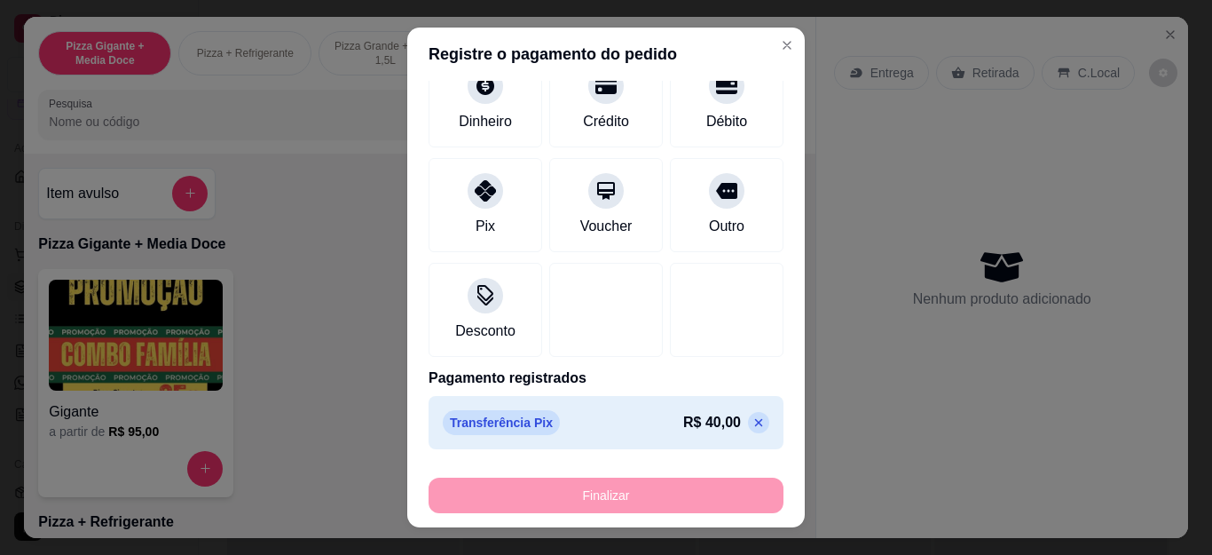
type input "-R$ 40,00"
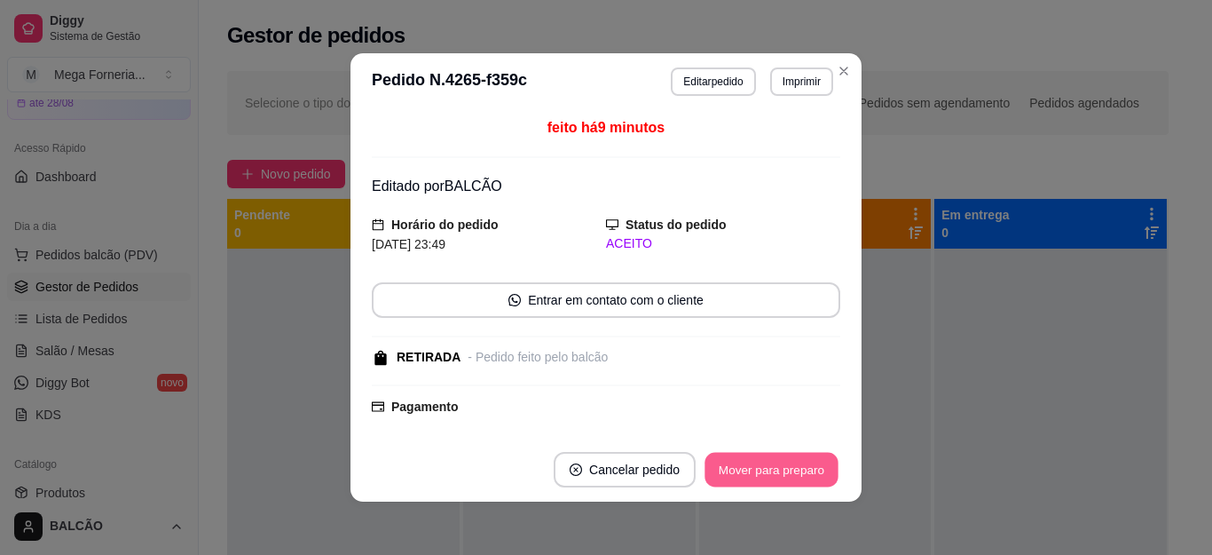
click at [765, 453] on button "Mover para preparo" at bounding box center [771, 470] width 133 height 35
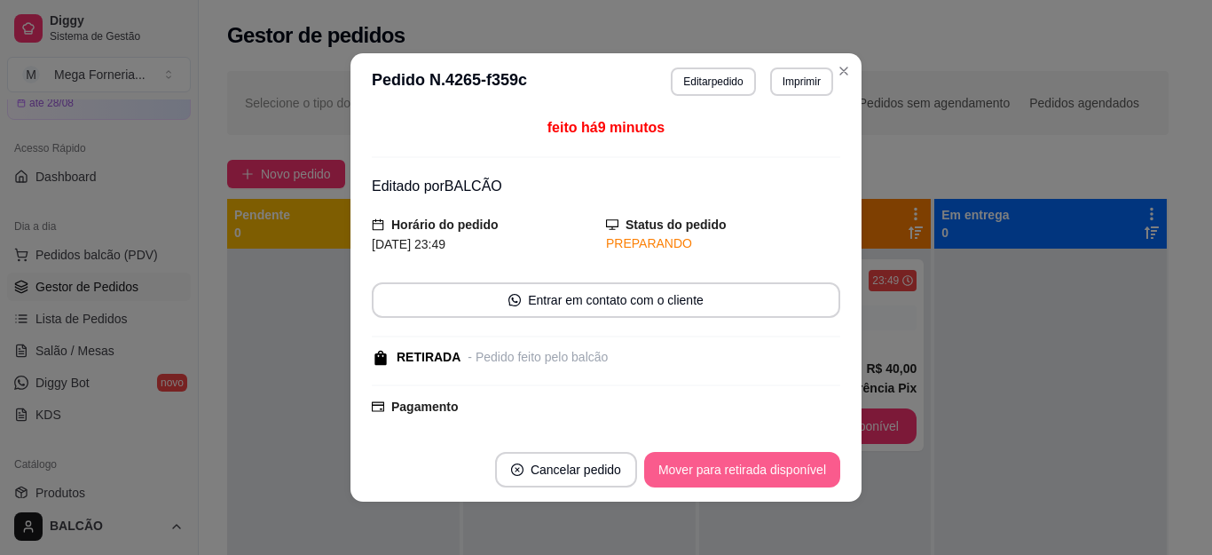
click at [765, 453] on button "Mover para retirada disponível" at bounding box center [742, 470] width 196 height 36
